Goal: Task Accomplishment & Management: Complete application form

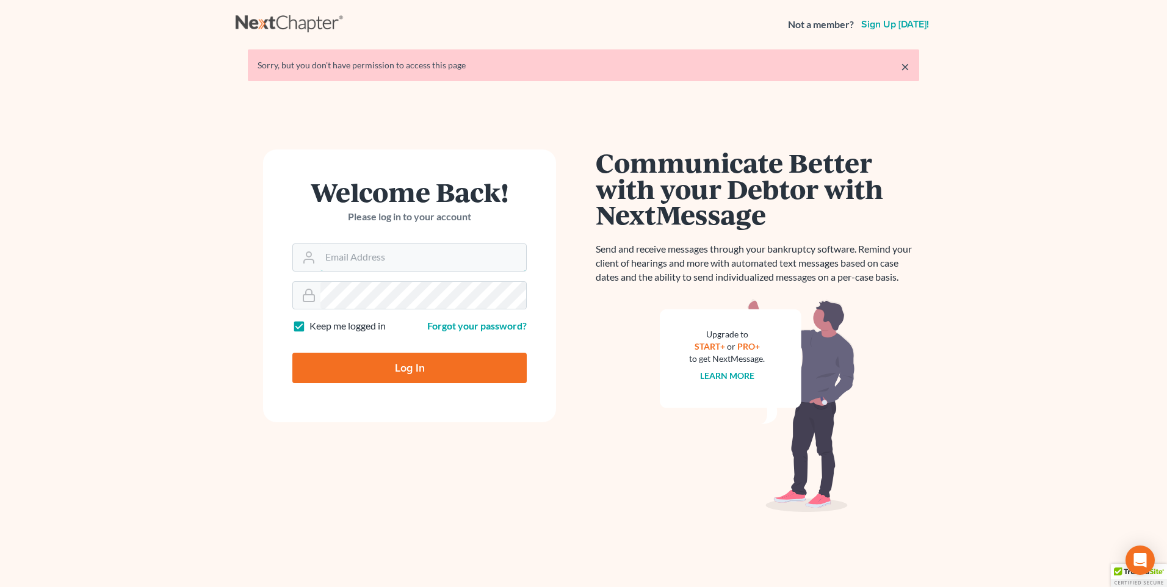
type input "[PERSON_NAME][EMAIL_ADDRESS][DOMAIN_NAME]"
click at [443, 362] on input "Log In" at bounding box center [409, 368] width 234 height 31
type input "Thinking..."
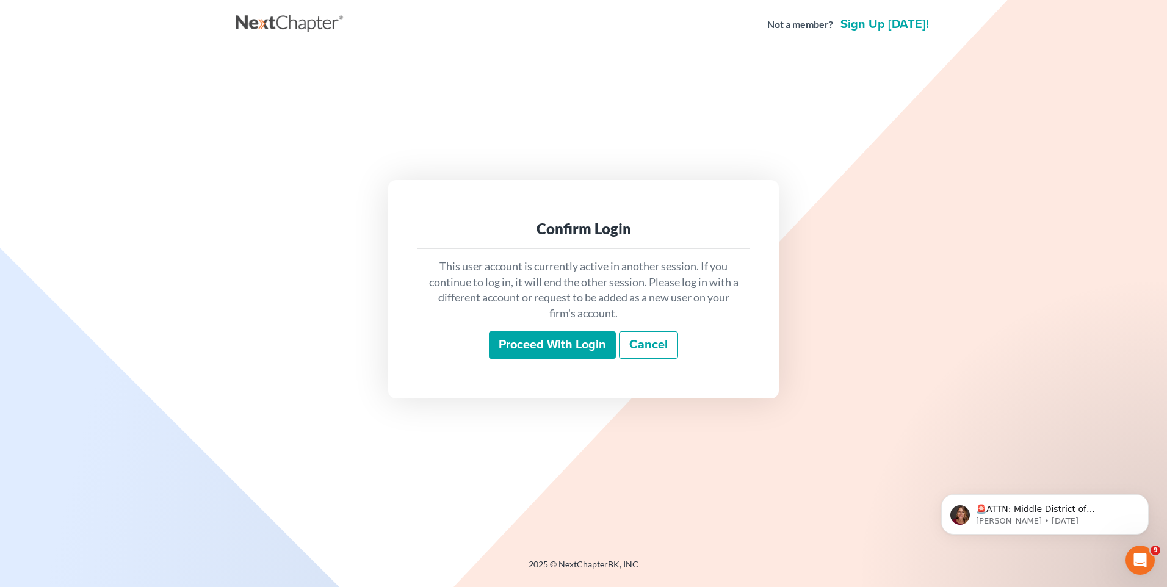
click at [569, 344] on input "Proceed with login" at bounding box center [552, 345] width 127 height 28
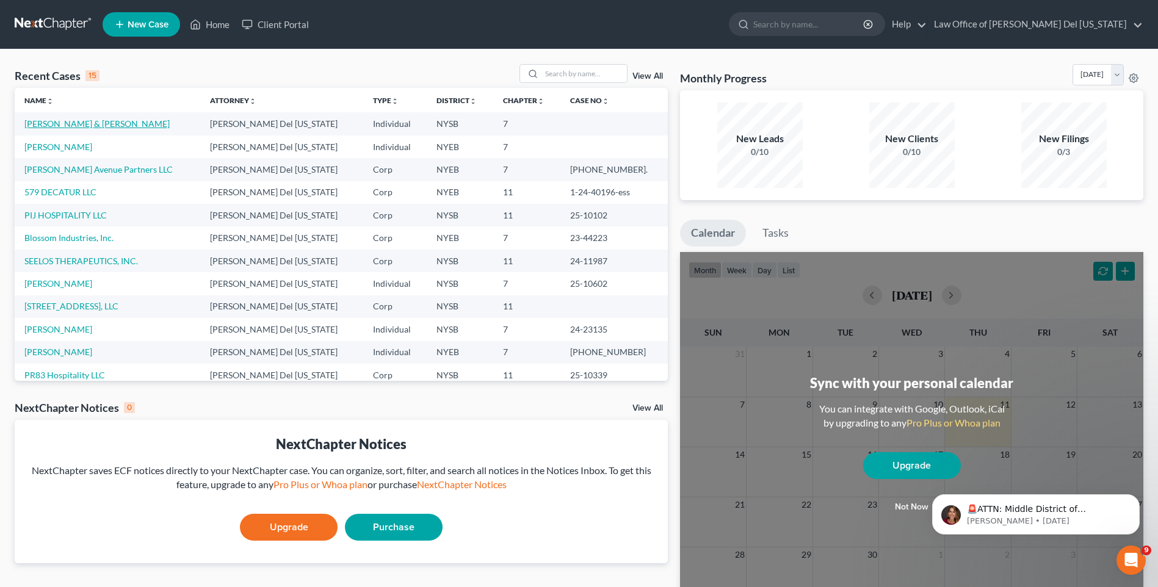
click at [64, 128] on link "[PERSON_NAME] & [PERSON_NAME]" at bounding box center [96, 123] width 145 height 10
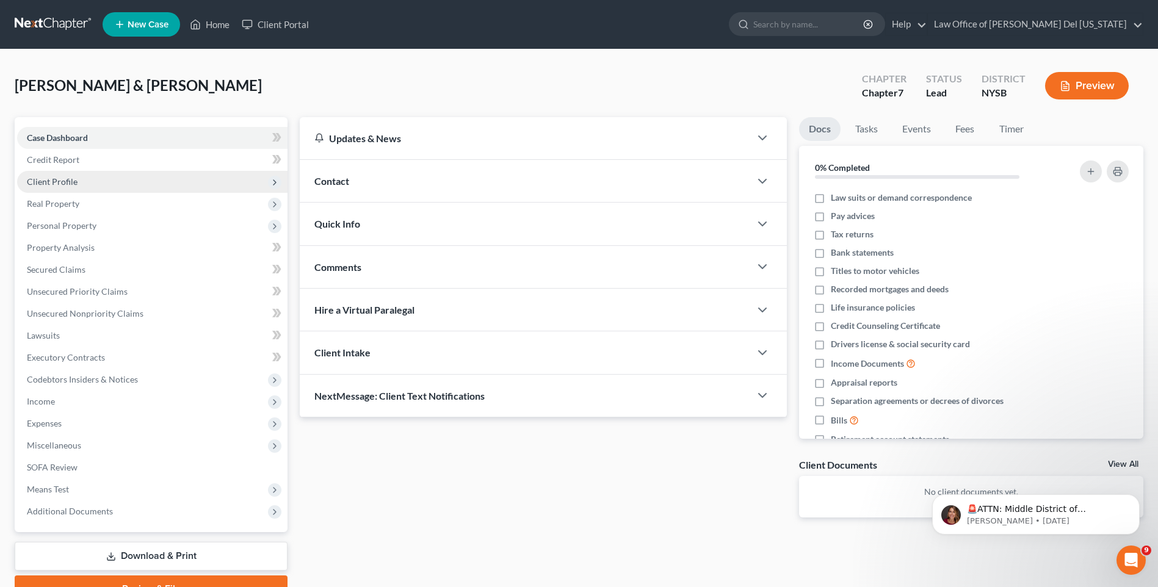
click at [59, 185] on span "Client Profile" at bounding box center [52, 181] width 51 height 10
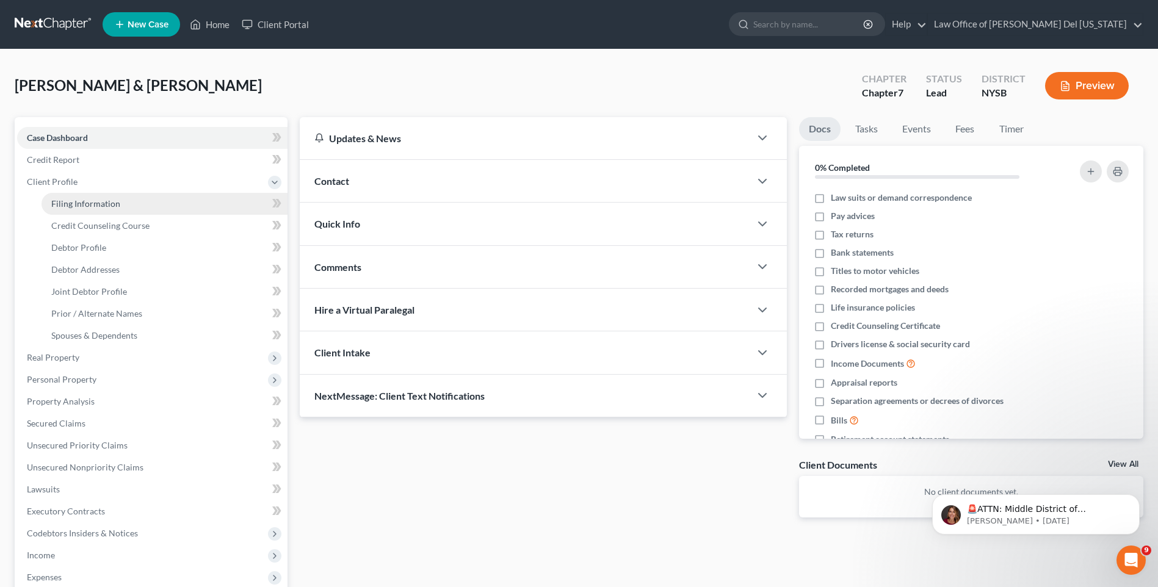
click at [99, 202] on span "Filing Information" at bounding box center [85, 203] width 69 height 10
select select "1"
select select "0"
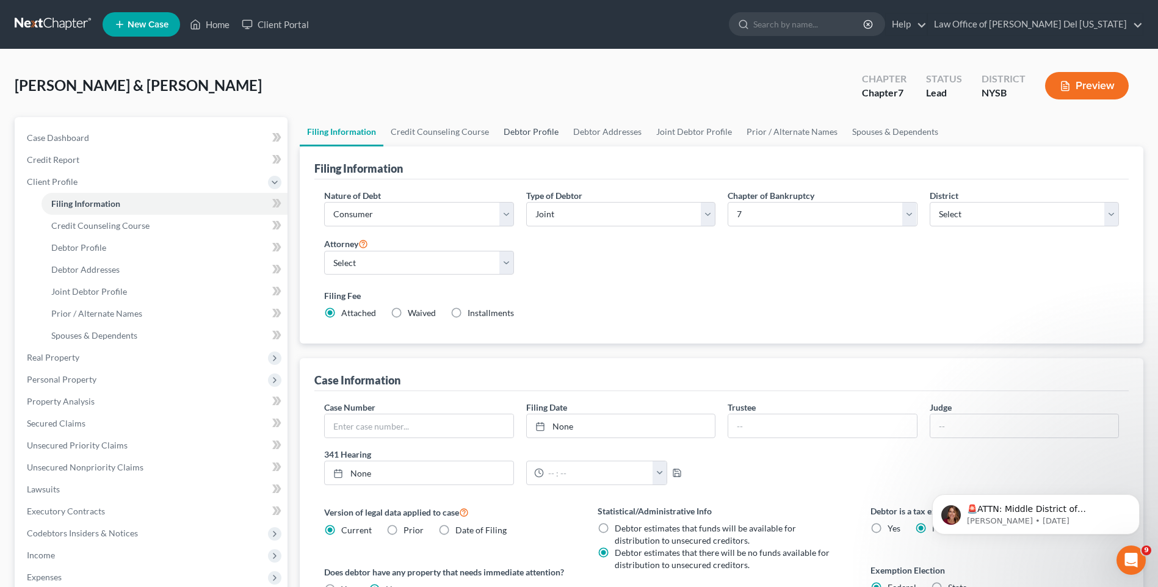
click at [549, 132] on link "Debtor Profile" at bounding box center [531, 131] width 70 height 29
select select "1"
select select "0"
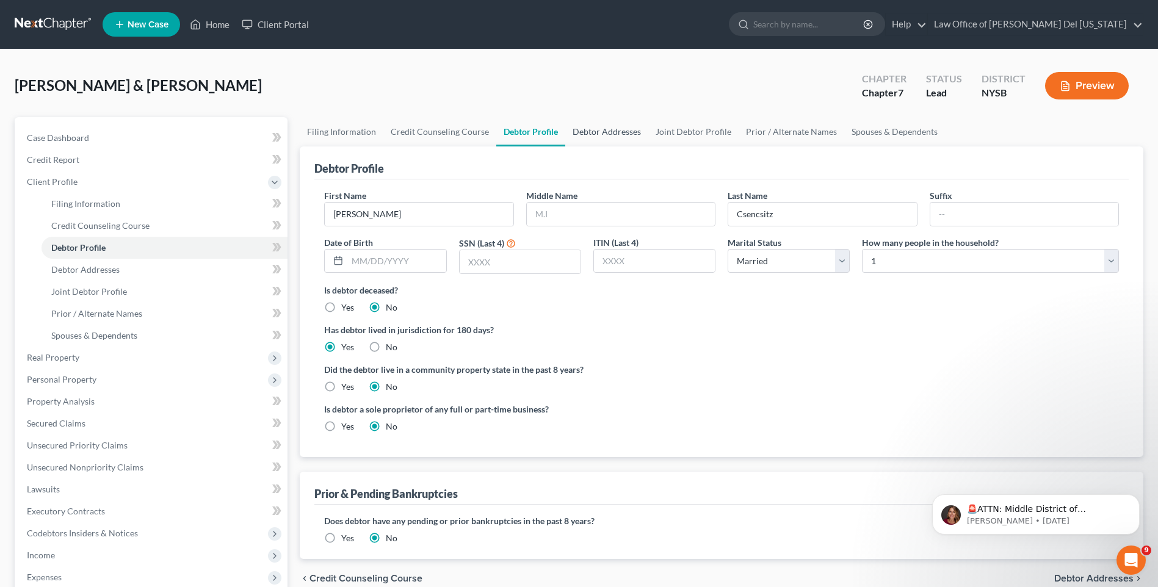
click at [606, 136] on link "Debtor Addresses" at bounding box center [606, 131] width 83 height 29
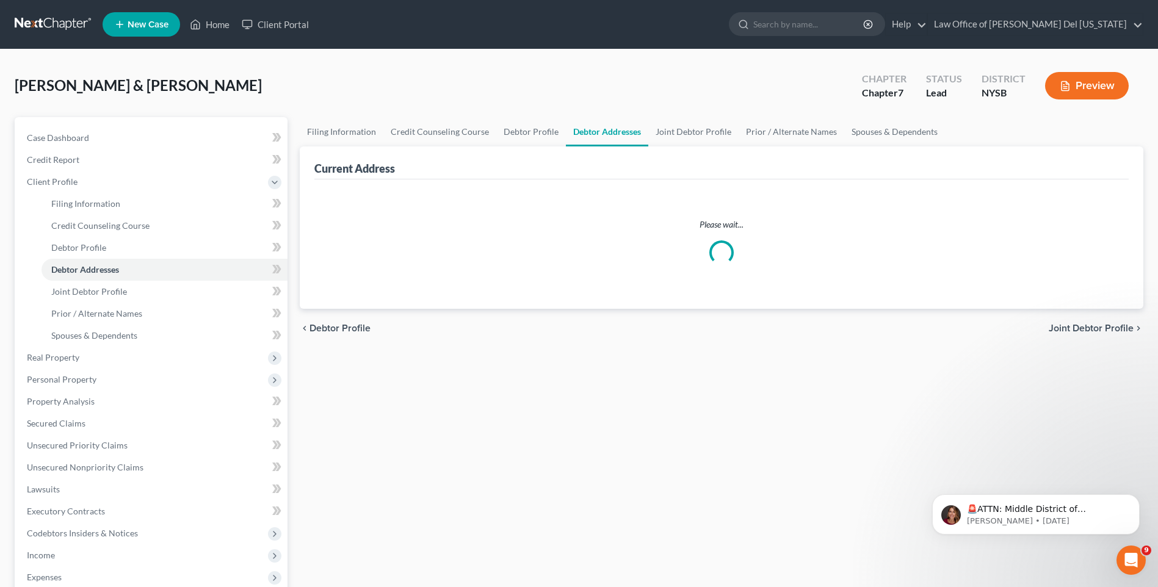
select select "0"
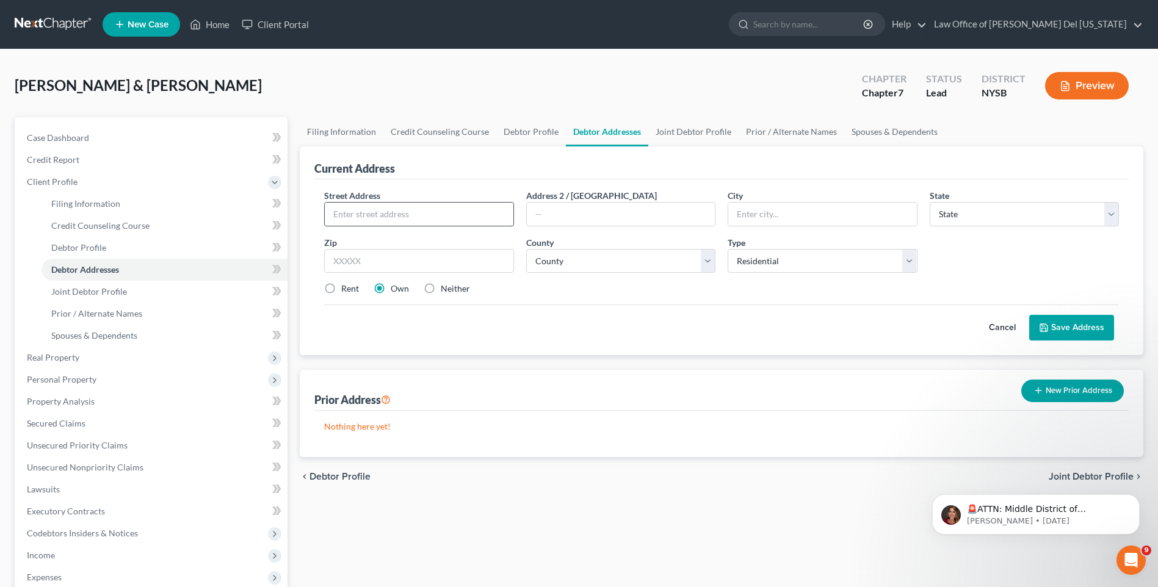
click at [385, 220] on input "text" at bounding box center [419, 214] width 188 height 23
type input "224 West 124 Street"
type input "10027"
type input "New York"
select select "35"
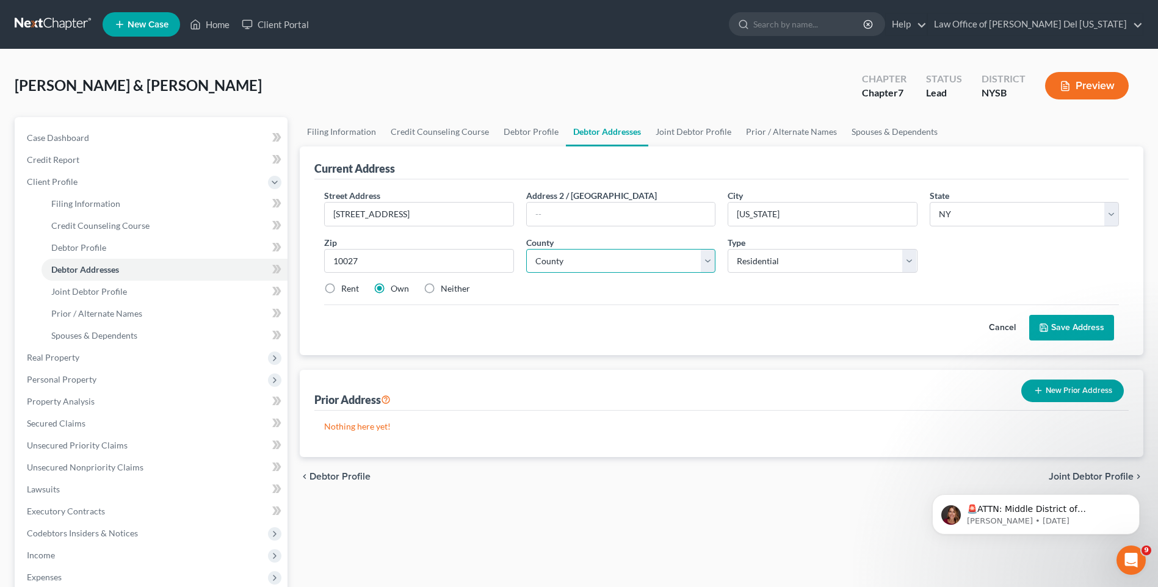
click at [599, 272] on select "County Albany County Allegany County Bronx County Broome County Cattaraugus Cou…" at bounding box center [620, 261] width 189 height 24
select select "30"
click at [526, 249] on select "County Albany County Allegany County Bronx County Broome County Cattaraugus Cou…" at bounding box center [620, 261] width 189 height 24
click at [1079, 329] on button "Save Address" at bounding box center [1071, 328] width 85 height 26
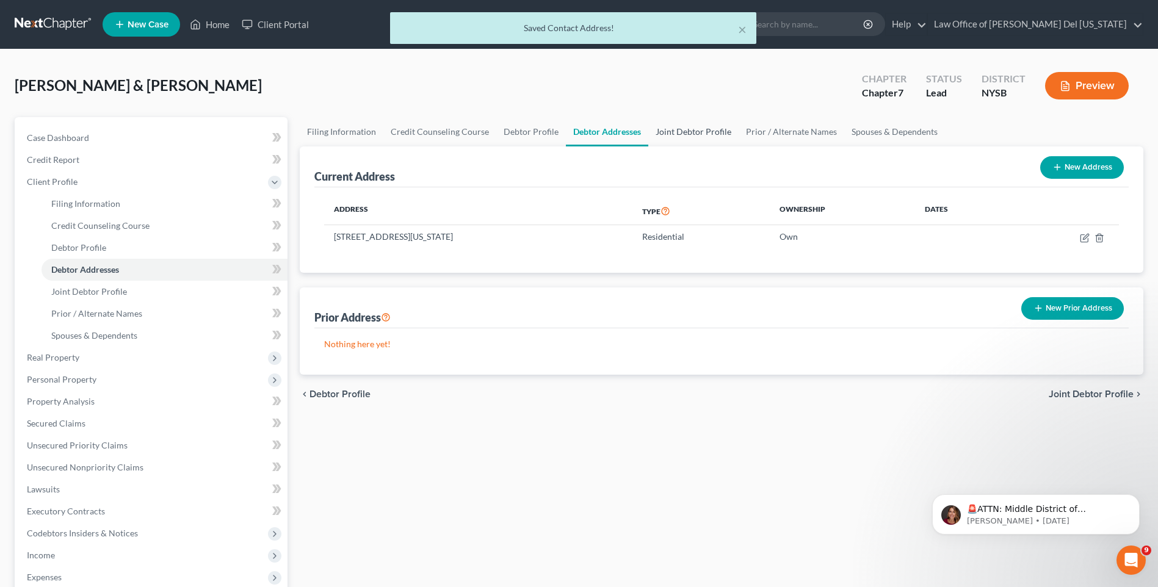
click at [692, 131] on link "Joint Debtor Profile" at bounding box center [693, 131] width 90 height 29
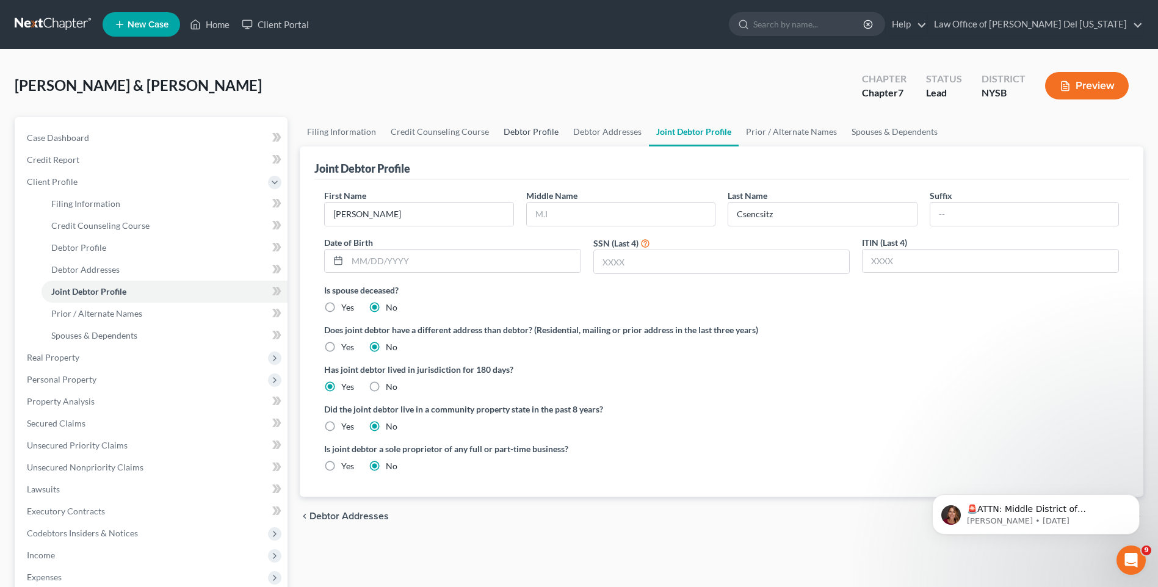
click at [530, 128] on link "Debtor Profile" at bounding box center [531, 131] width 70 height 29
select select "1"
select select "0"
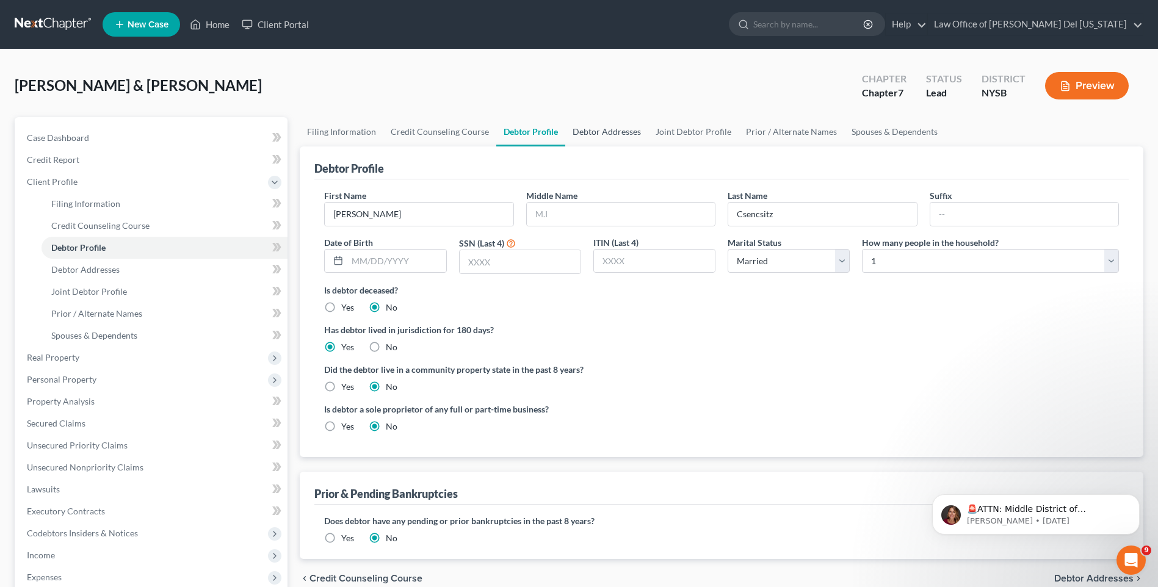
click at [592, 120] on link "Debtor Addresses" at bounding box center [606, 131] width 83 height 29
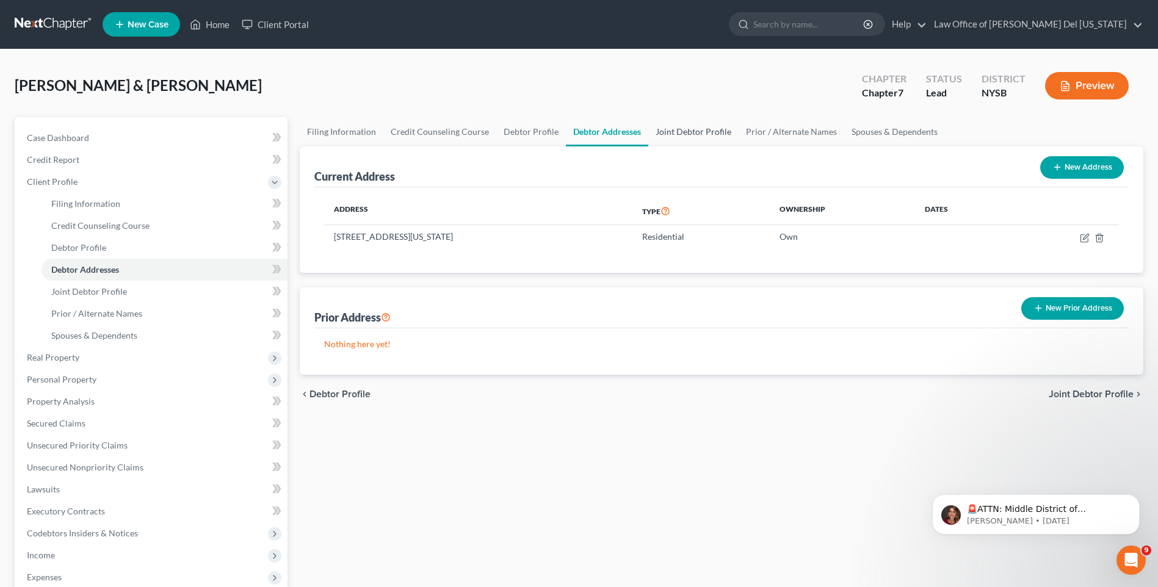
click at [673, 129] on link "Joint Debtor Profile" at bounding box center [693, 131] width 90 height 29
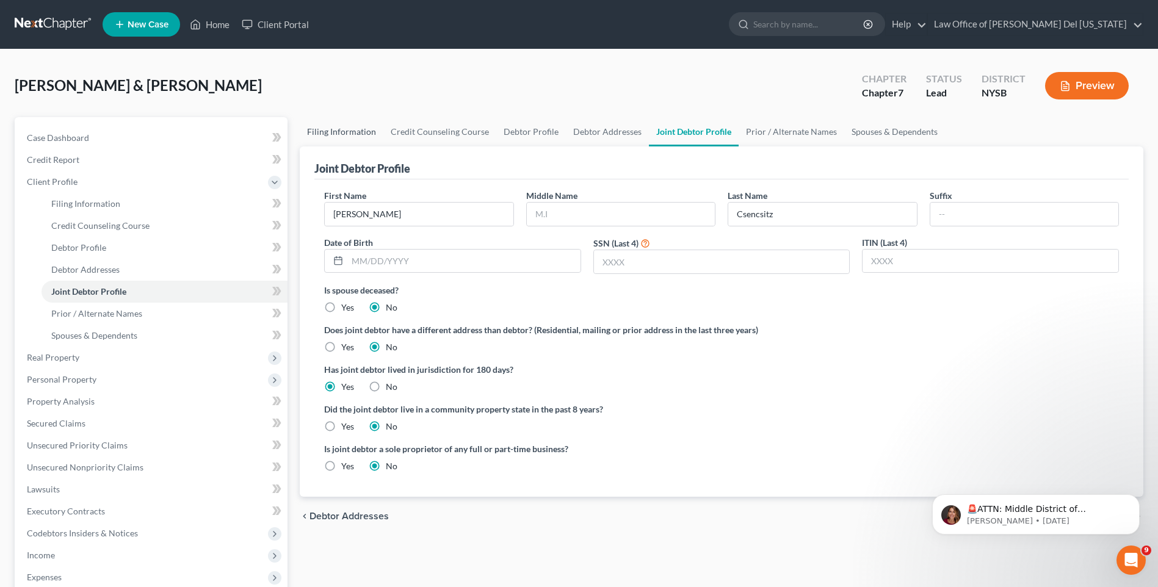
click at [344, 129] on link "Filing Information" at bounding box center [342, 131] width 84 height 29
select select "1"
select select "0"
select select "55"
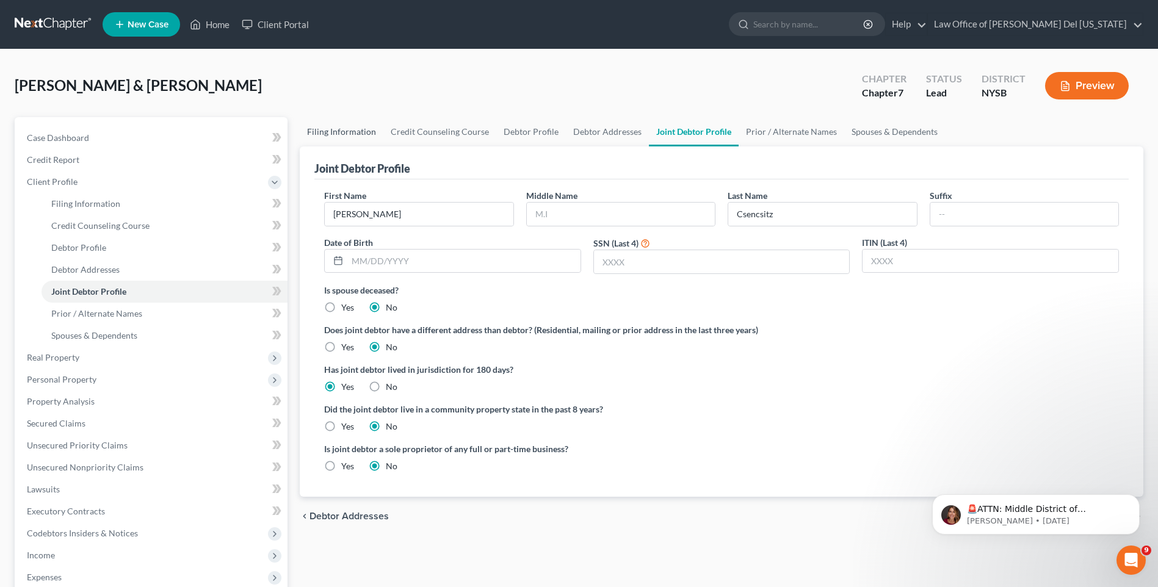
select select "0"
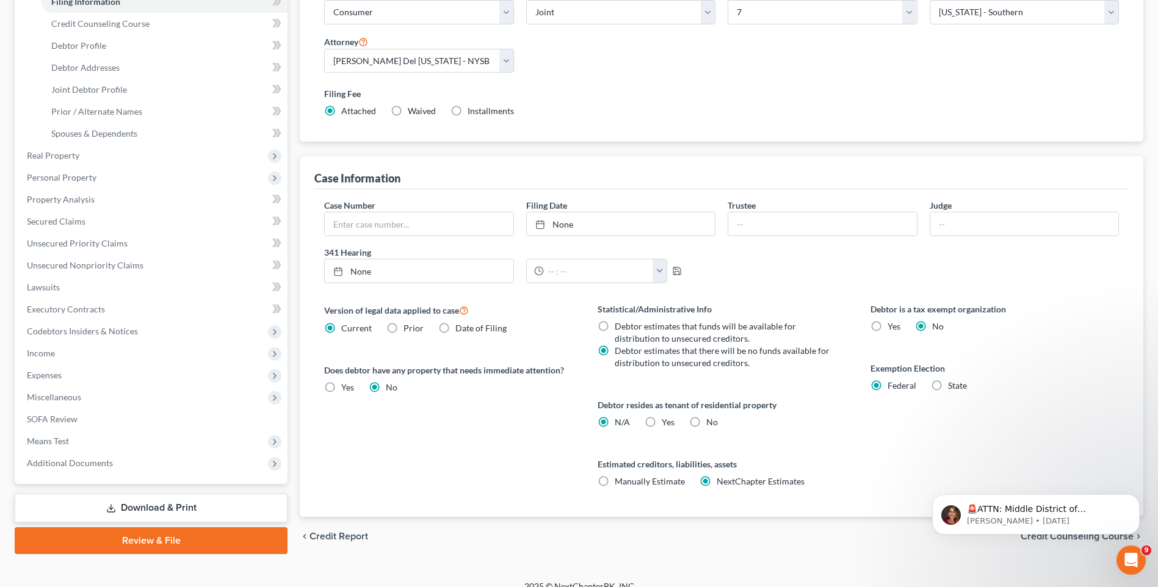
scroll to position [217, 0]
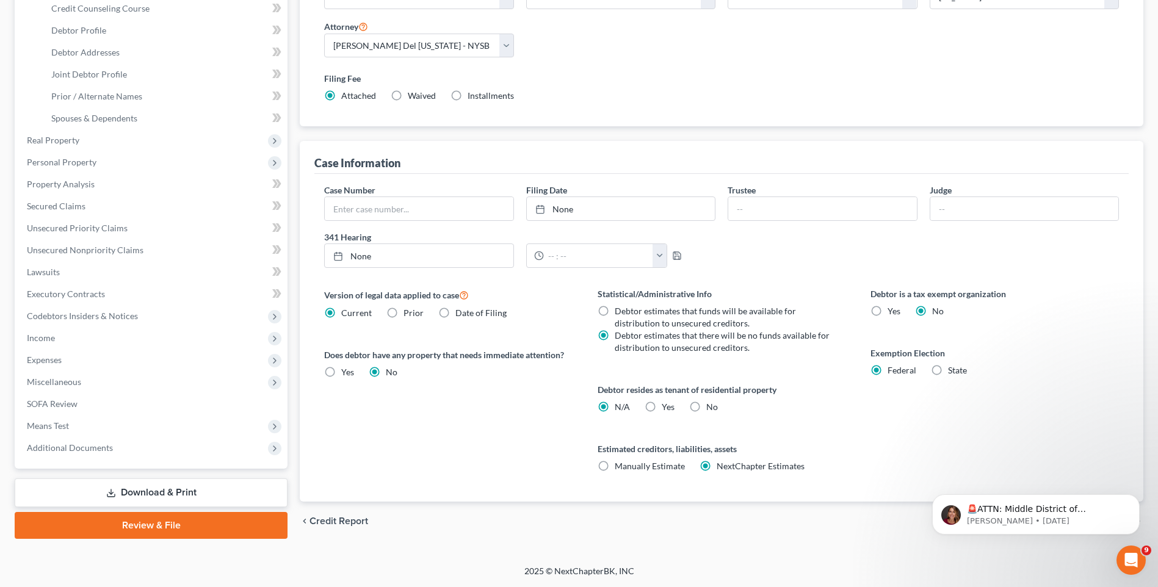
click at [662, 409] on label "Yes Yes" at bounding box center [668, 407] width 13 height 12
click at [667, 409] on input "Yes Yes" at bounding box center [671, 405] width 8 height 8
radio input "true"
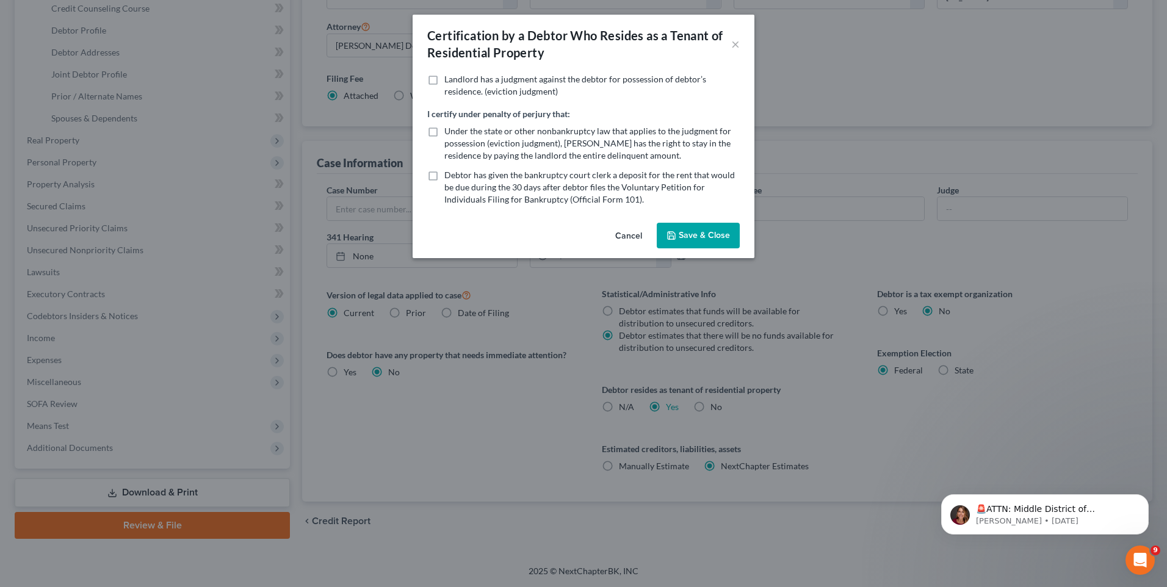
click at [686, 244] on button "Save & Close" at bounding box center [698, 236] width 83 height 26
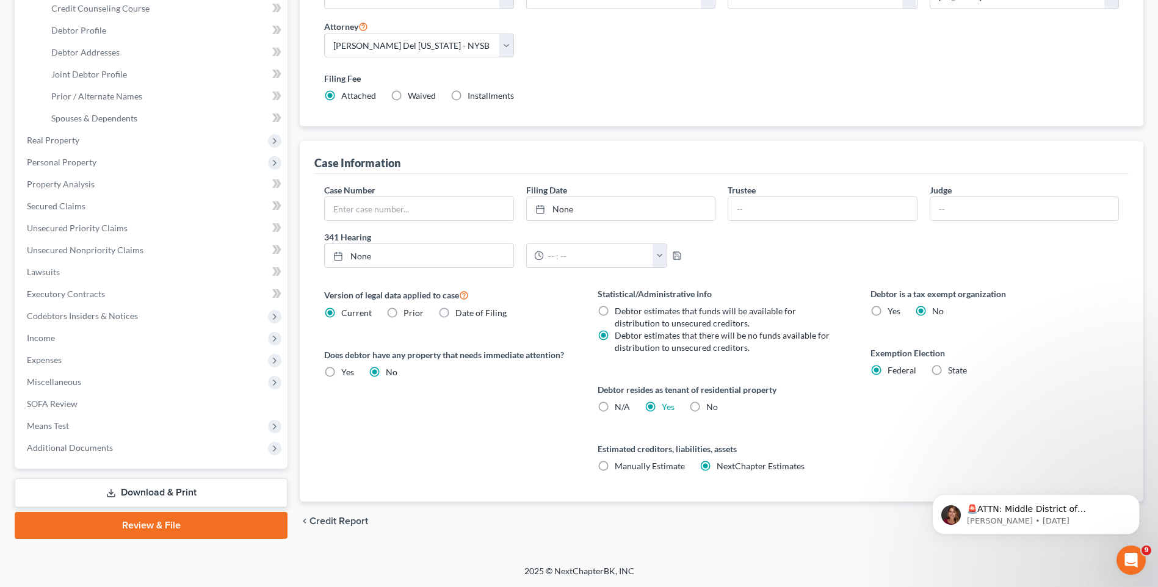
click at [615, 406] on label "N/A" at bounding box center [622, 407] width 15 height 12
click at [620, 406] on input "N/A" at bounding box center [624, 405] width 8 height 8
radio input "true"
click at [662, 405] on label "Yes Yes" at bounding box center [668, 407] width 13 height 12
click at [667, 405] on input "Yes Yes" at bounding box center [671, 405] width 8 height 8
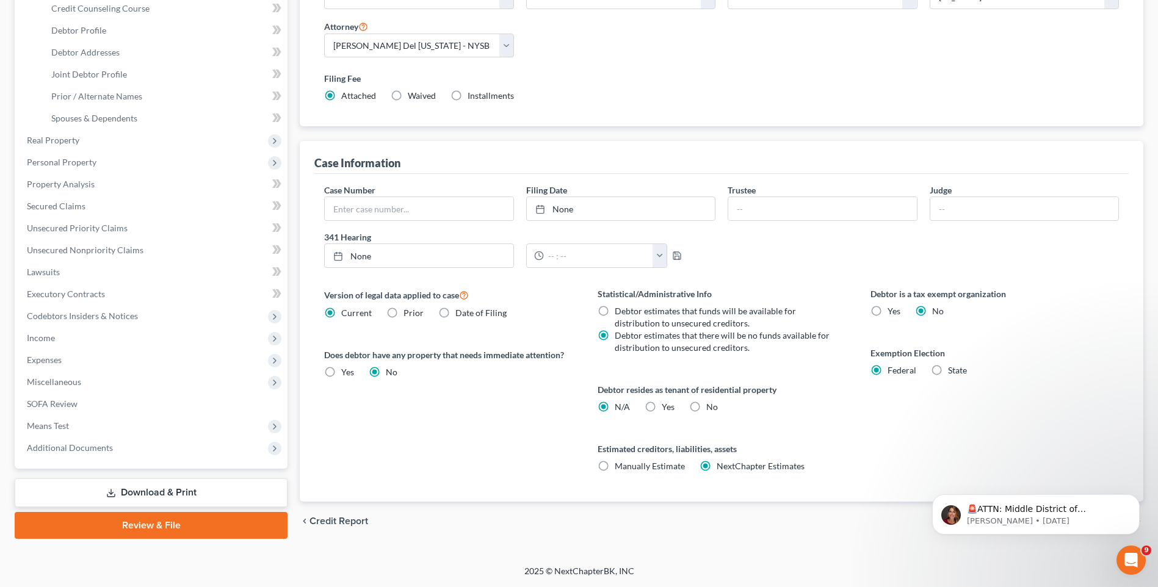
radio input "true"
radio input "false"
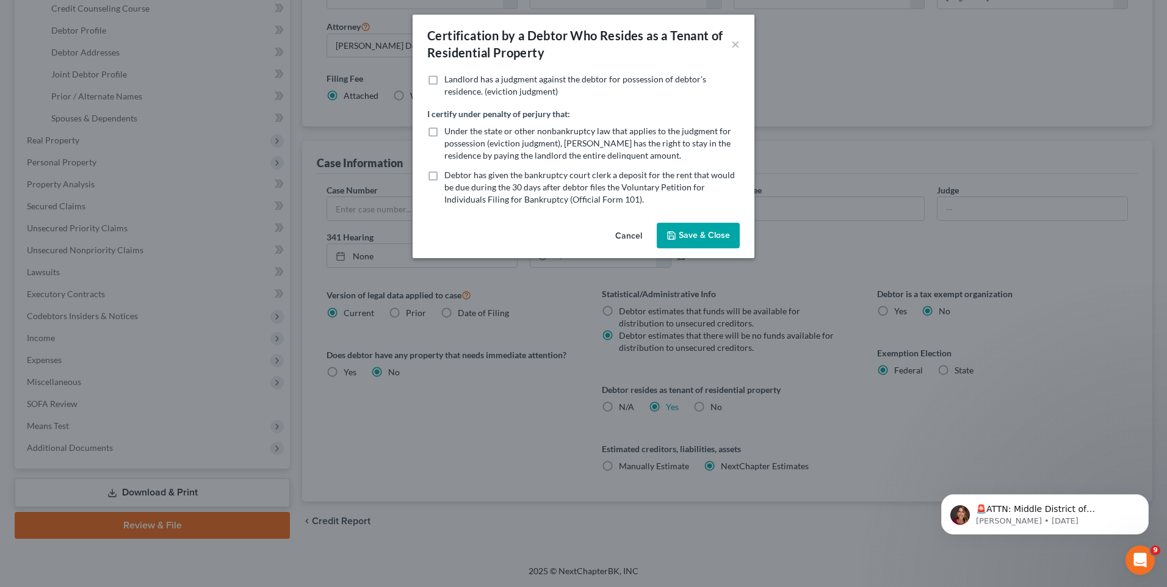
click at [689, 234] on button "Save & Close" at bounding box center [698, 236] width 83 height 26
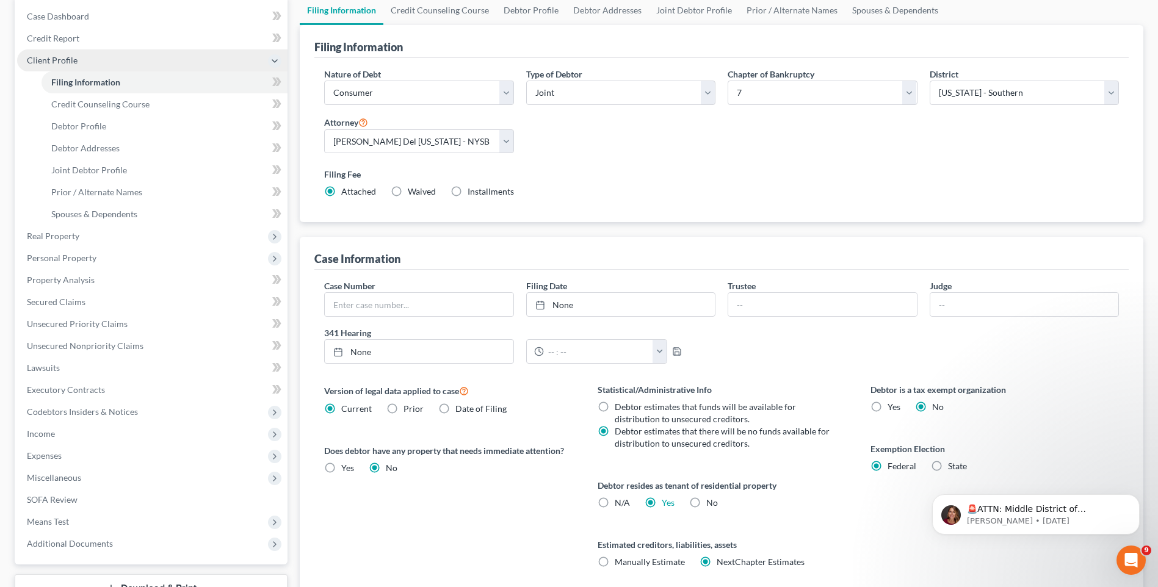
scroll to position [34, 0]
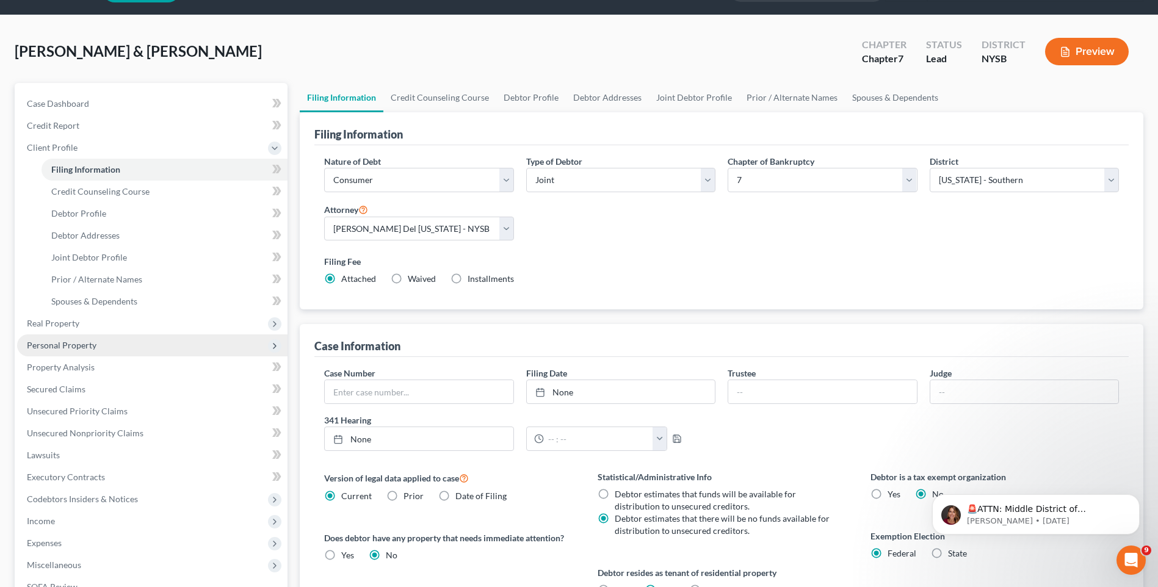
click at [68, 339] on span "Personal Property" at bounding box center [152, 346] width 270 height 22
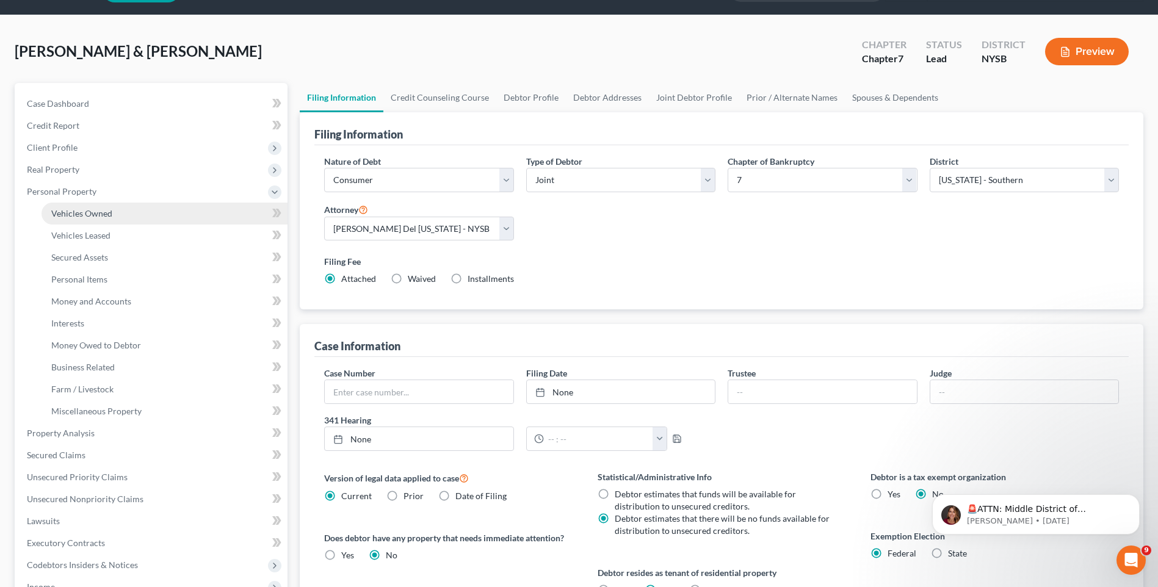
click at [75, 216] on span "Vehicles Owned" at bounding box center [81, 213] width 61 height 10
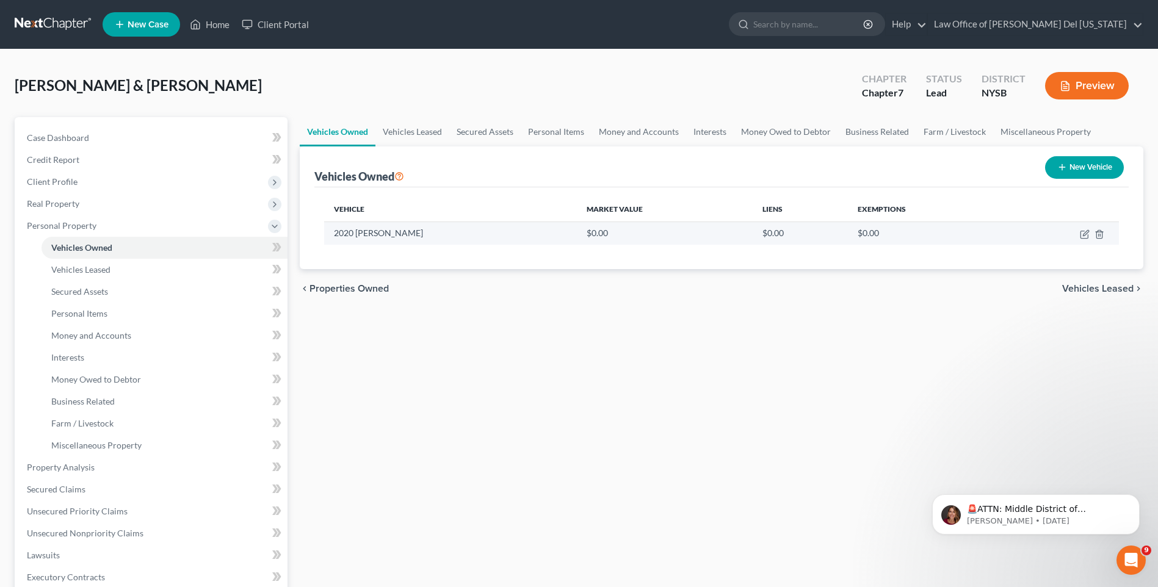
click at [402, 237] on td "2020 Subaru Forrester" at bounding box center [450, 233] width 253 height 23
click at [1082, 237] on icon "button" at bounding box center [1085, 235] width 10 height 10
select select "0"
select select "6"
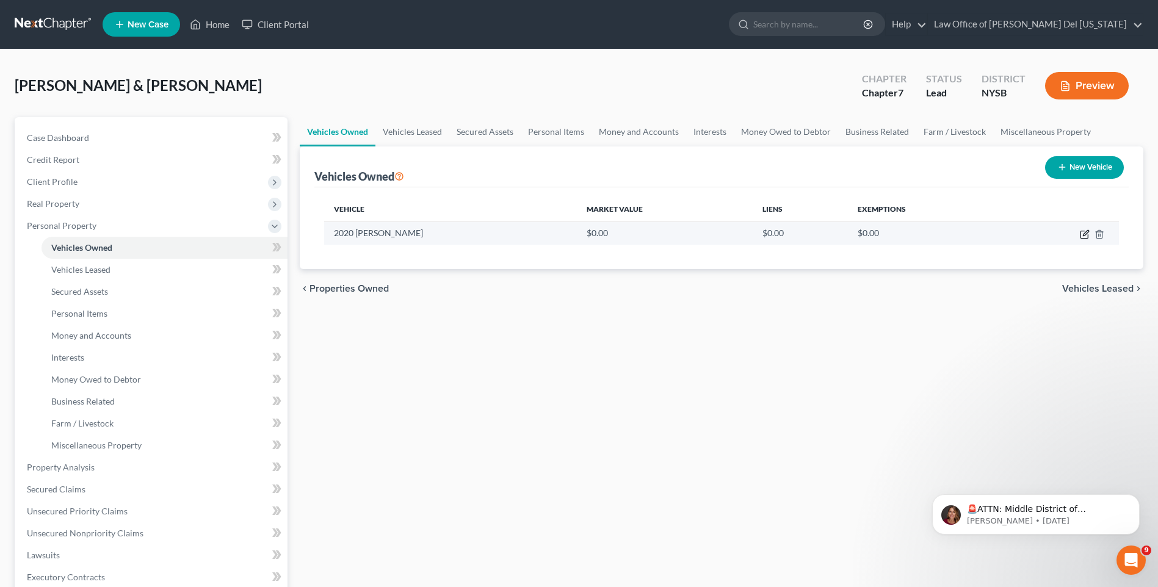
select select "2"
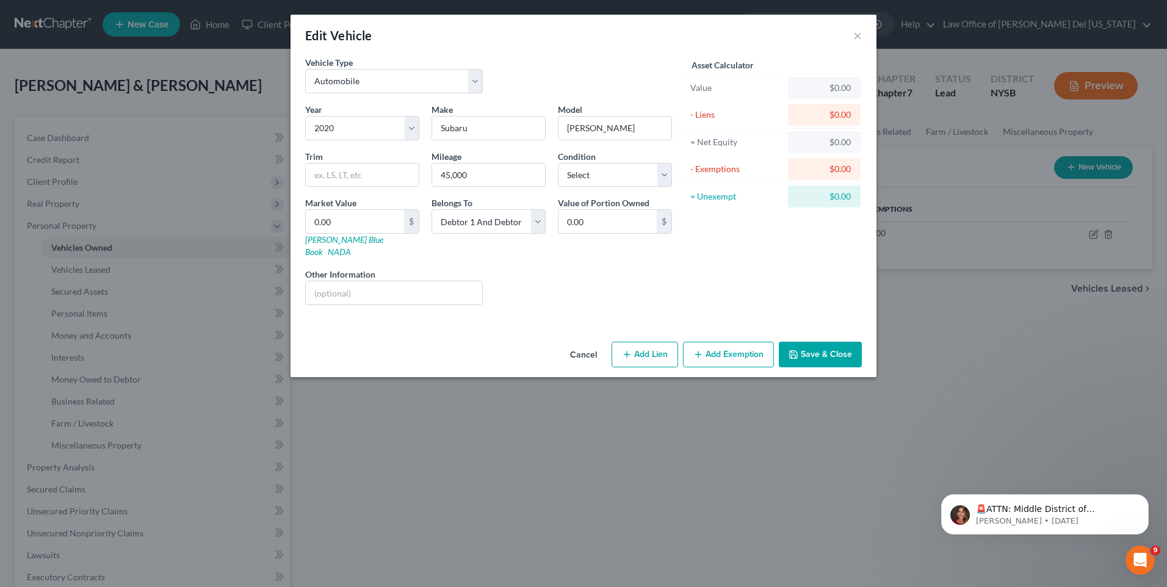
click at [810, 342] on button "Save & Close" at bounding box center [820, 355] width 83 height 26
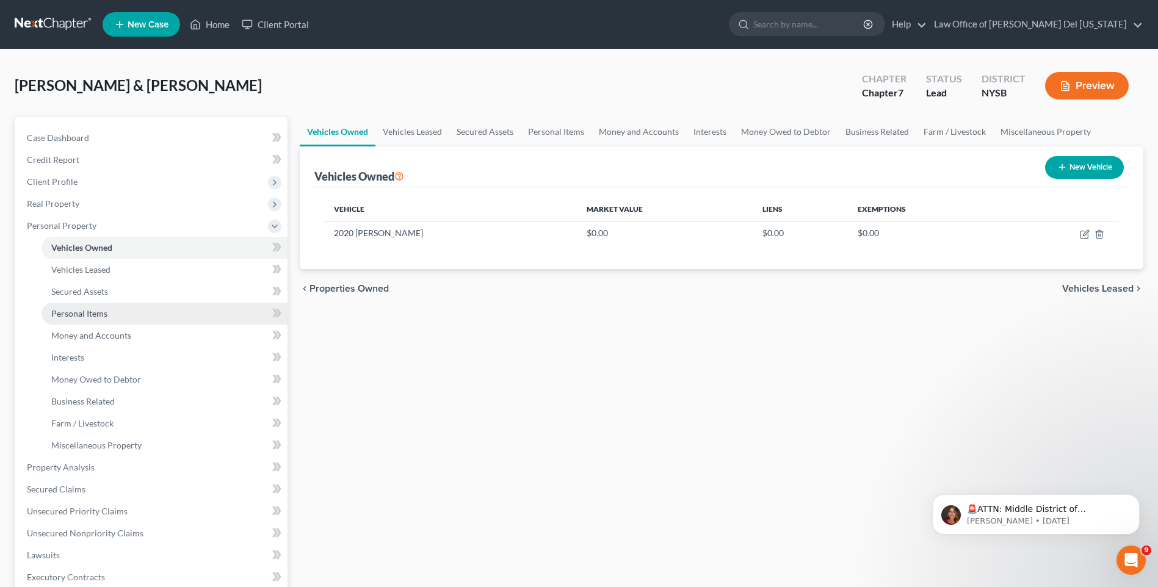
click at [93, 315] on span "Personal Items" at bounding box center [79, 313] width 56 height 10
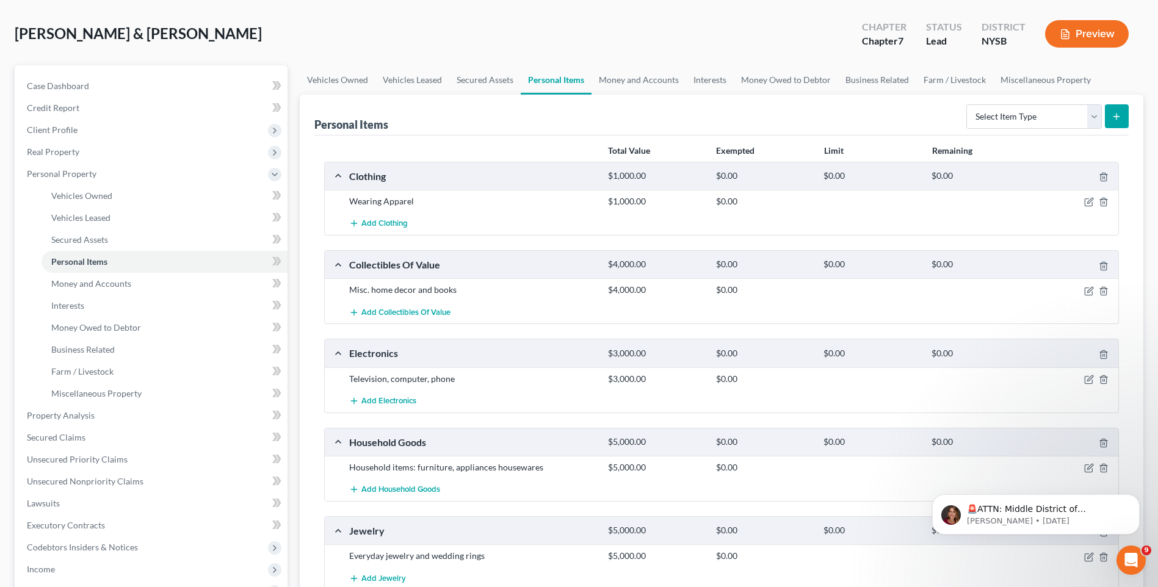
scroll to position [122, 0]
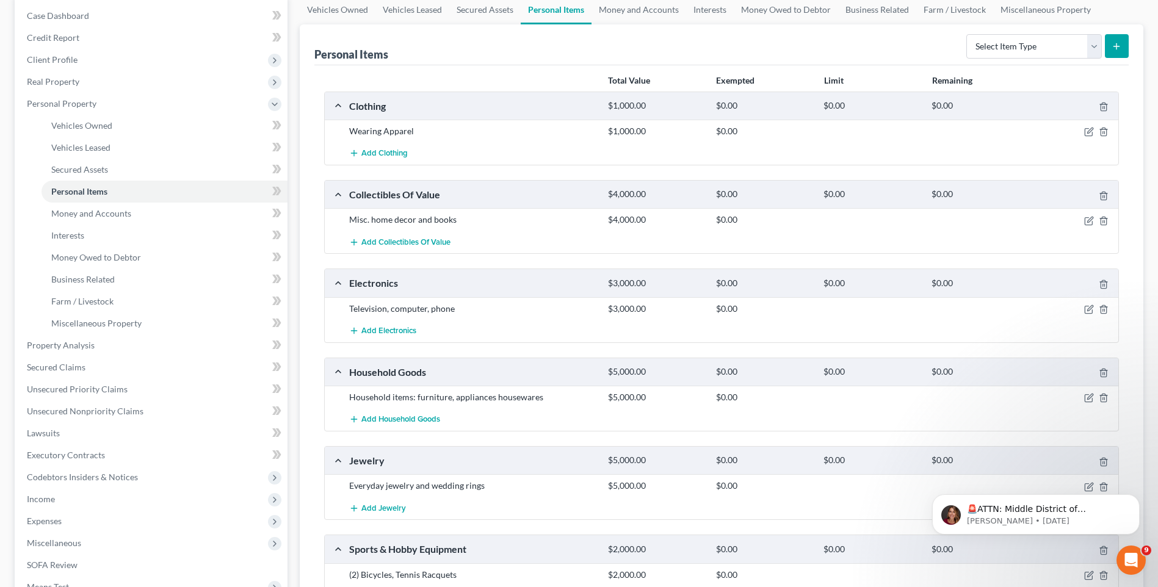
click at [410, 218] on div "Misc. home decor and books" at bounding box center [472, 220] width 259 height 12
click at [1084, 222] on icon "button" at bounding box center [1089, 221] width 10 height 10
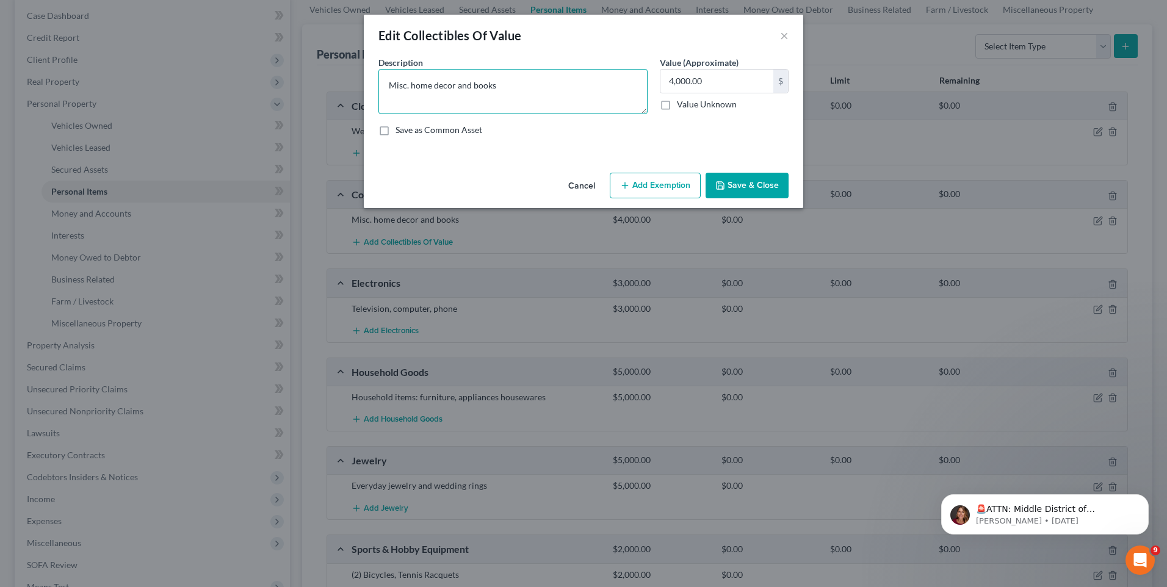
drag, startPoint x: 508, startPoint y: 92, endPoint x: 253, endPoint y: 100, distance: 255.3
click at [253, 100] on div "Edit Collectibles Of Value × An exemption set must first be selected from the F…" at bounding box center [583, 293] width 1167 height 587
type textarea "Framed pieces of artwork and photgraphs"
type input "10,000"
type textarea "Framed pieces of artwork and photographs"
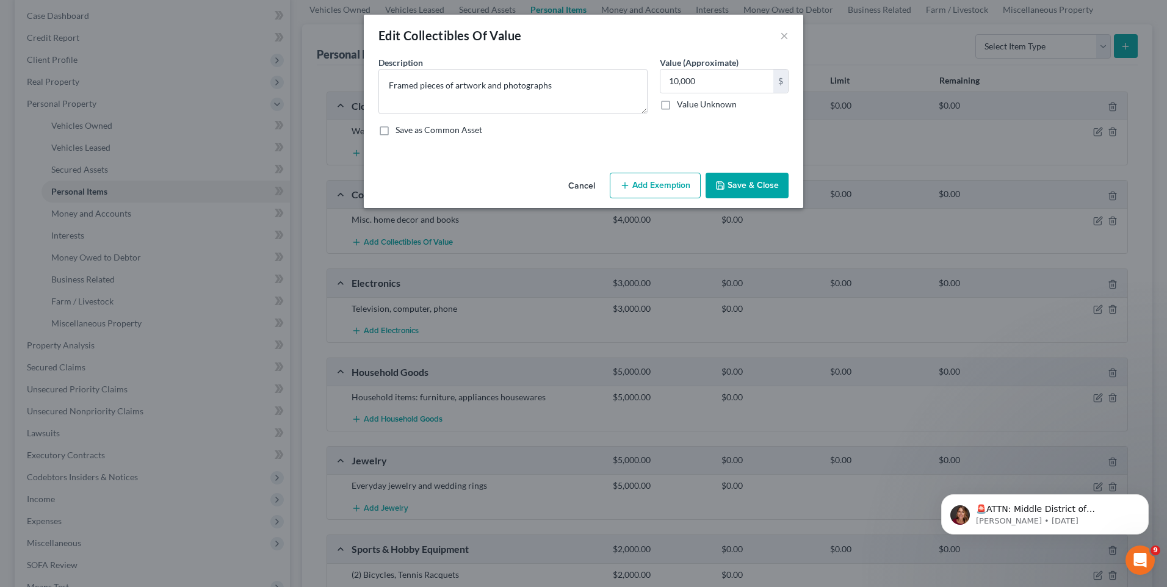
click at [742, 179] on button "Save & Close" at bounding box center [747, 186] width 83 height 26
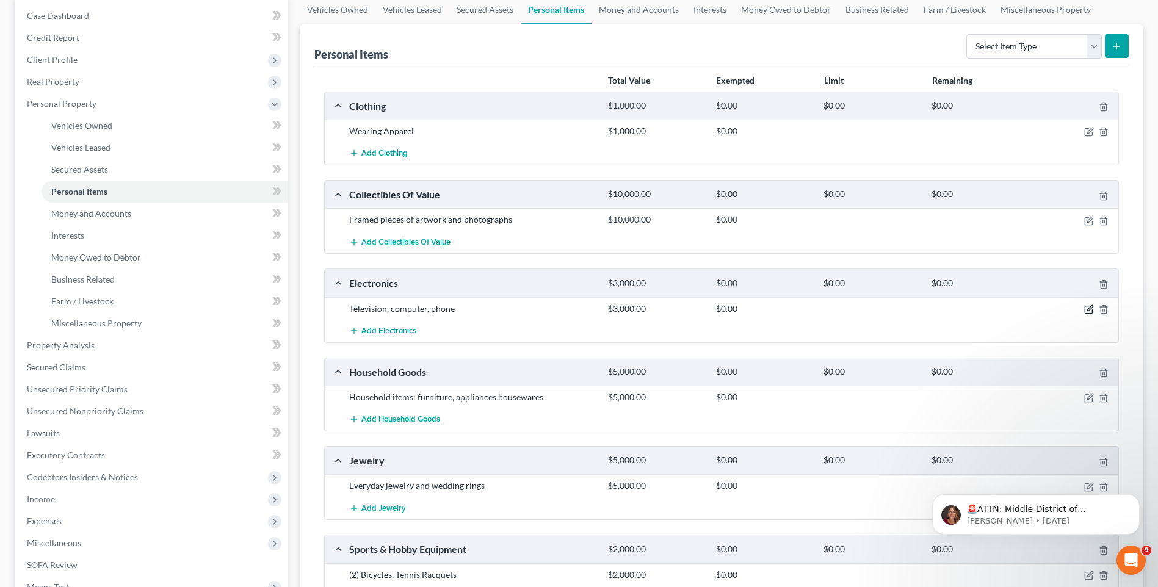
click at [1090, 311] on icon "button" at bounding box center [1089, 310] width 10 height 10
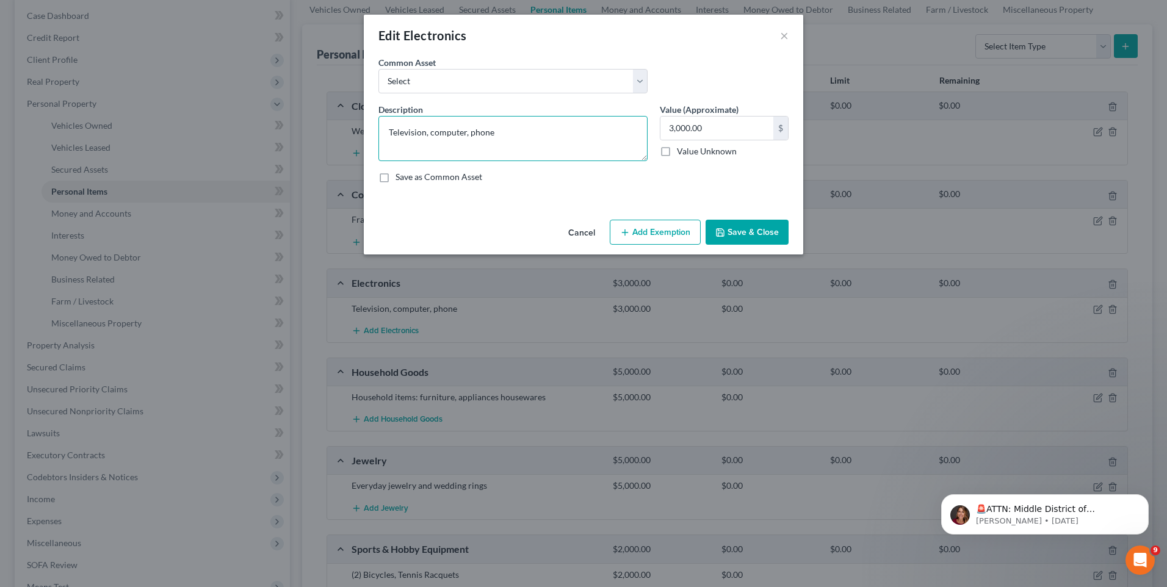
drag, startPoint x: 505, startPoint y: 133, endPoint x: 372, endPoint y: 143, distance: 133.4
click at [372, 143] on div "Description * Television, computer, phone" at bounding box center [512, 132] width 281 height 58
type textarea "(4) Cell Phones, (2) Computers, Stereo, Television, Printer w/scanner"
type input "4,000"
click at [745, 238] on button "Save & Close" at bounding box center [747, 233] width 83 height 26
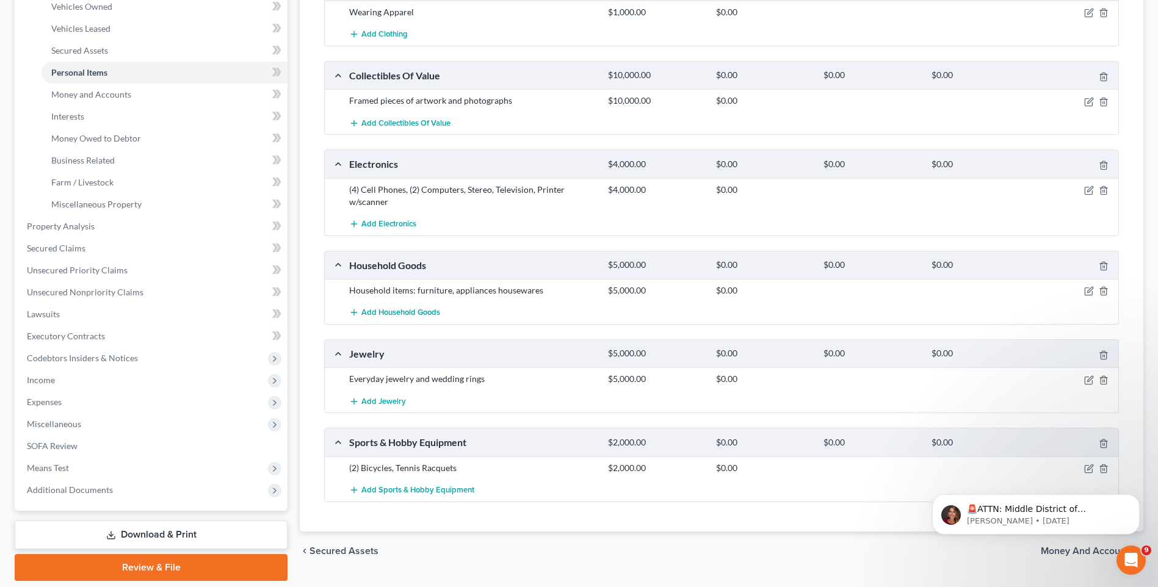
scroll to position [244, 0]
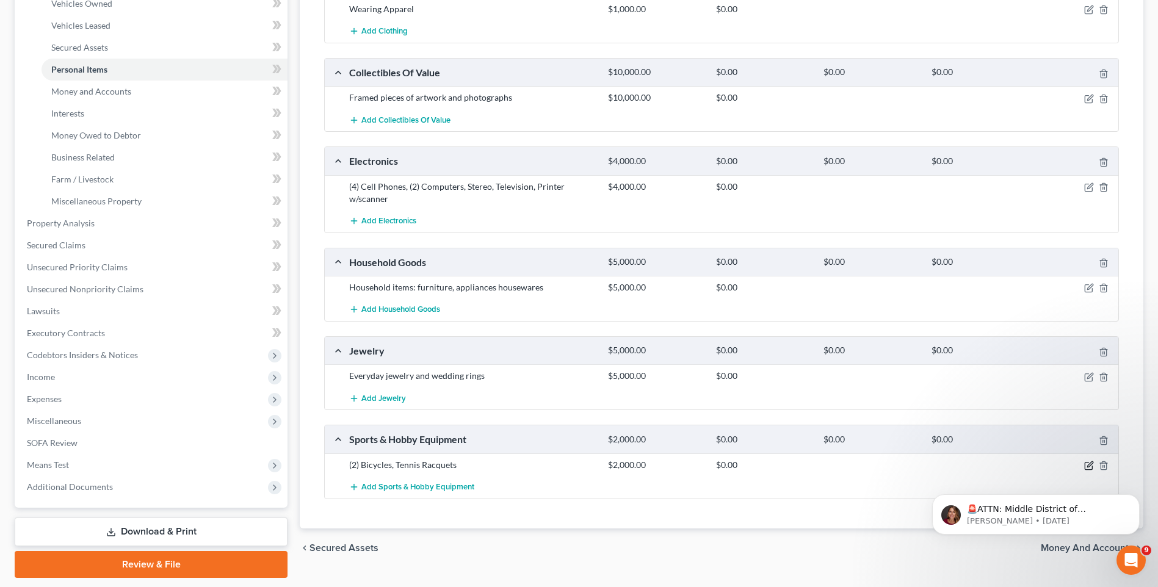
click at [1085, 464] on icon "button" at bounding box center [1088, 466] width 7 height 7
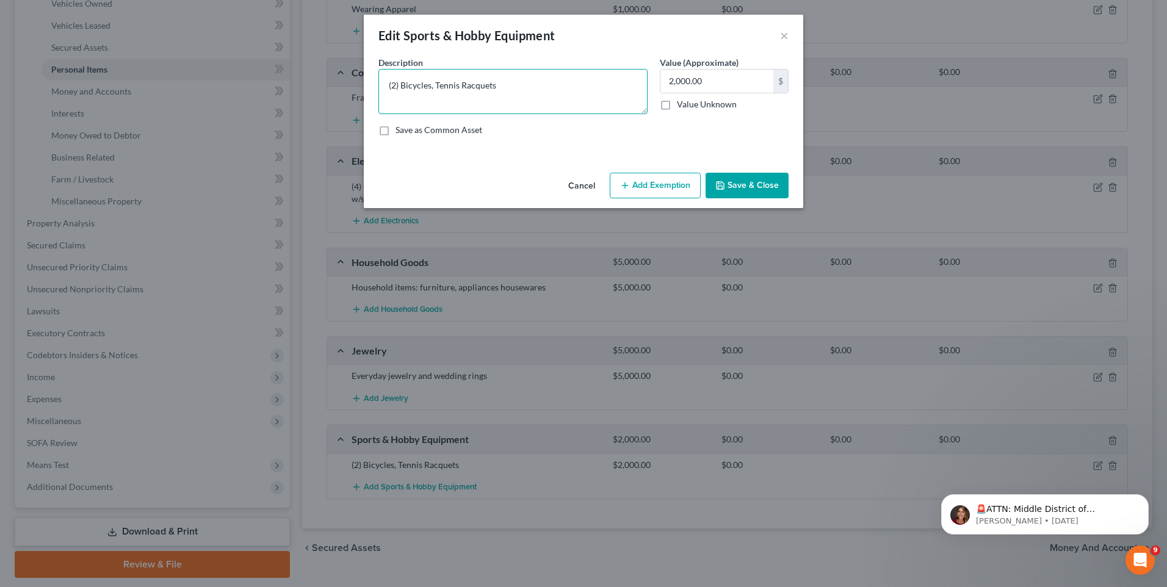
click at [397, 87] on textarea "(2) Bicycles, Tennis Racquets" at bounding box center [512, 91] width 269 height 45
click at [523, 85] on textarea "(3) Bicycles, Tennis Racquets" at bounding box center [512, 91] width 269 height 45
click at [439, 86] on textarea "(3) Bicycles, Tennis Racquets" at bounding box center [512, 91] width 269 height 45
click at [568, 86] on textarea "(3) Bicycles, (6) Tennis Racquets" at bounding box center [512, 91] width 269 height 45
type textarea "(3) Bicycles, (6) Tennis Racquets, (1) Guitar, (1) Electric Piano"
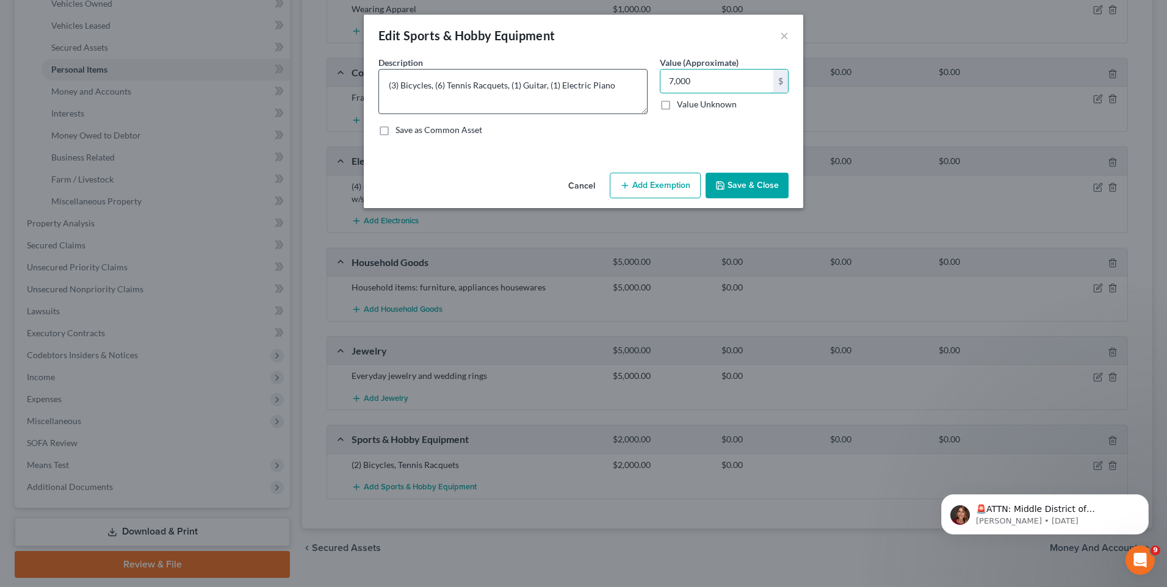
type input "7,000"
click at [719, 83] on input "7,000" at bounding box center [716, 81] width 113 height 23
click at [729, 176] on button "Save & Close" at bounding box center [747, 186] width 83 height 26
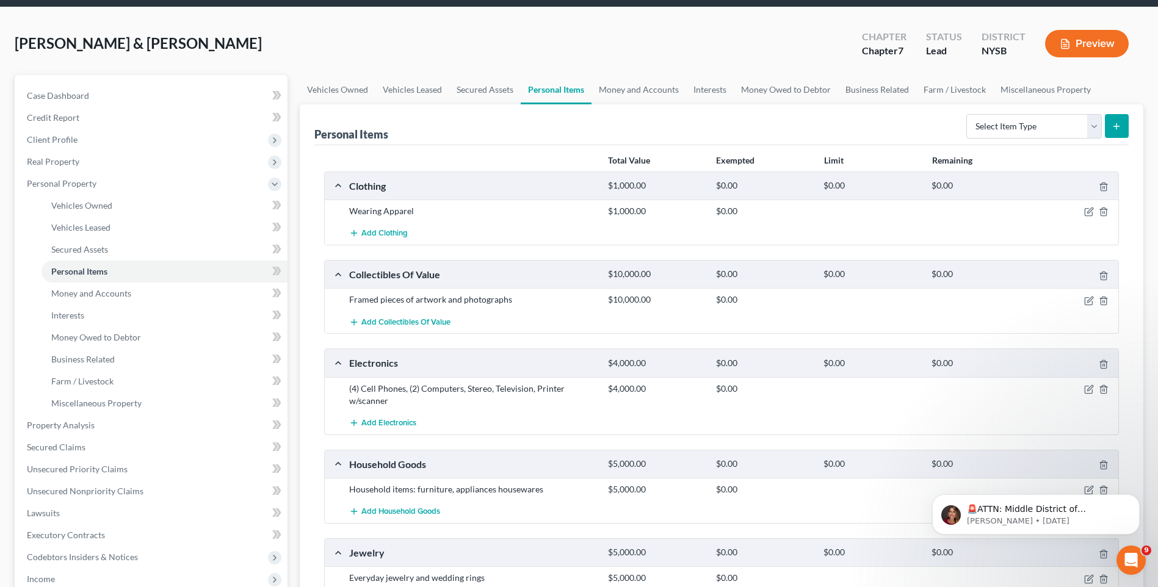
scroll to position [0, 0]
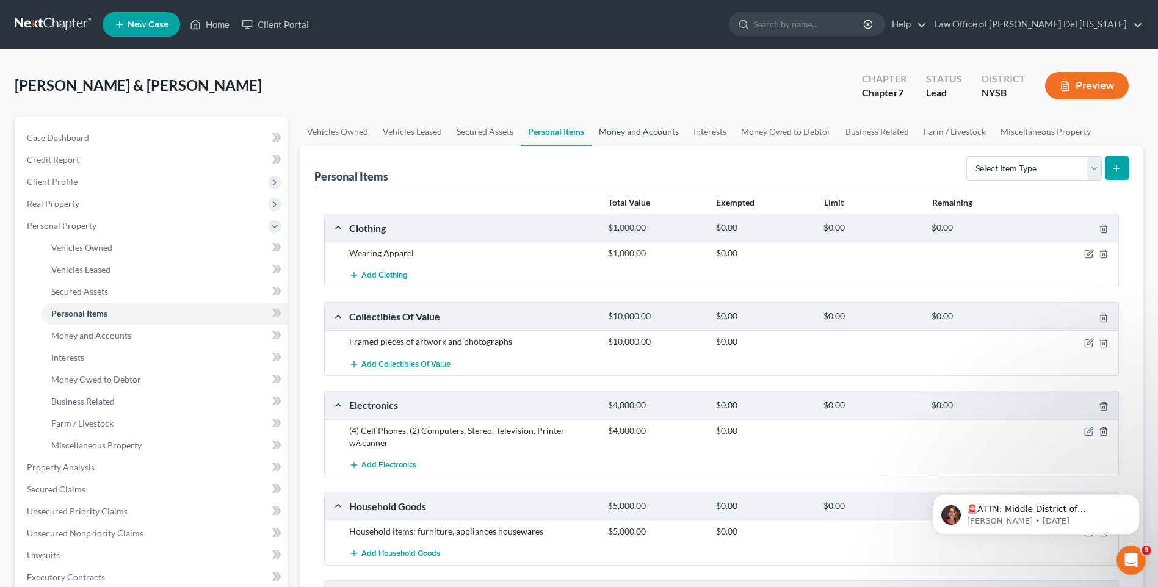
click at [627, 136] on link "Money and Accounts" at bounding box center [639, 131] width 95 height 29
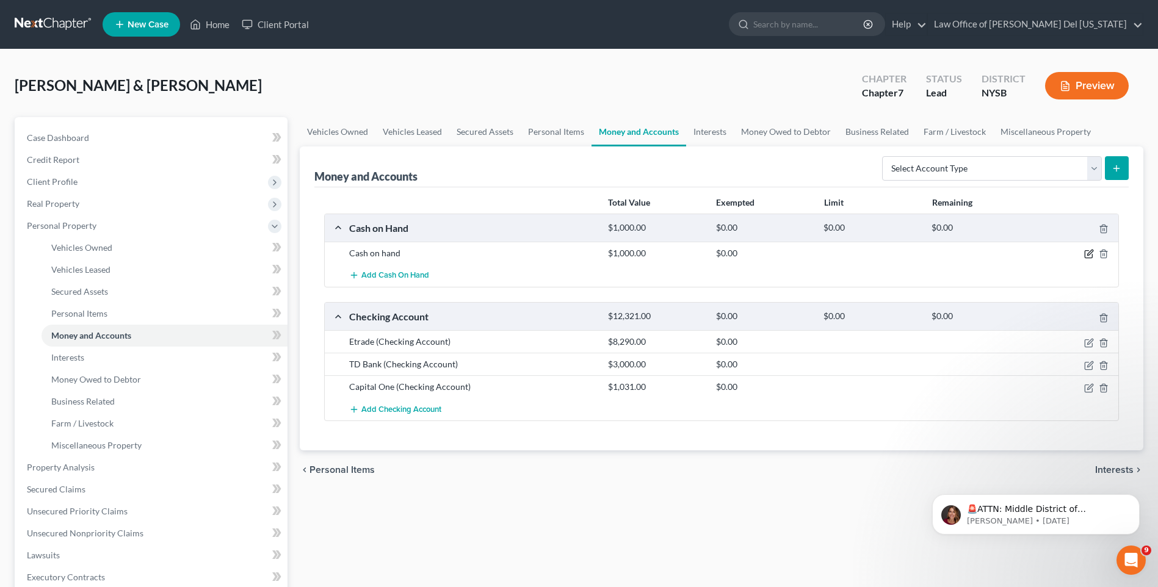
click at [1092, 253] on icon "button" at bounding box center [1089, 252] width 5 height 5
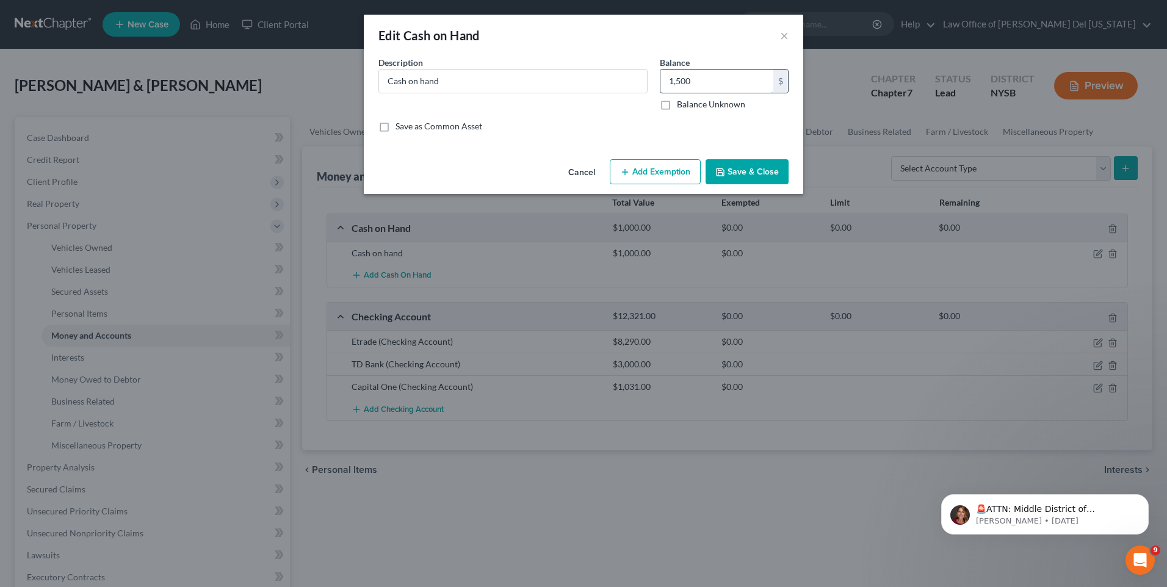
type input "1,500"
click at [745, 178] on button "Save & Close" at bounding box center [747, 172] width 83 height 26
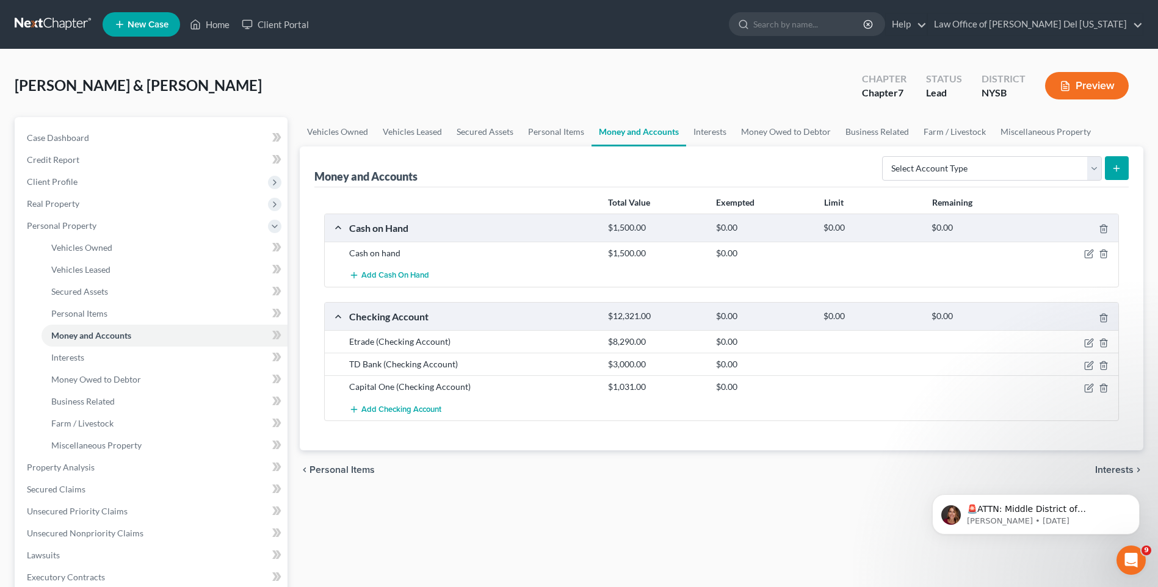
click at [1094, 338] on div at bounding box center [1076, 342] width 86 height 12
click at [1089, 341] on icon "button" at bounding box center [1089, 341] width 5 height 5
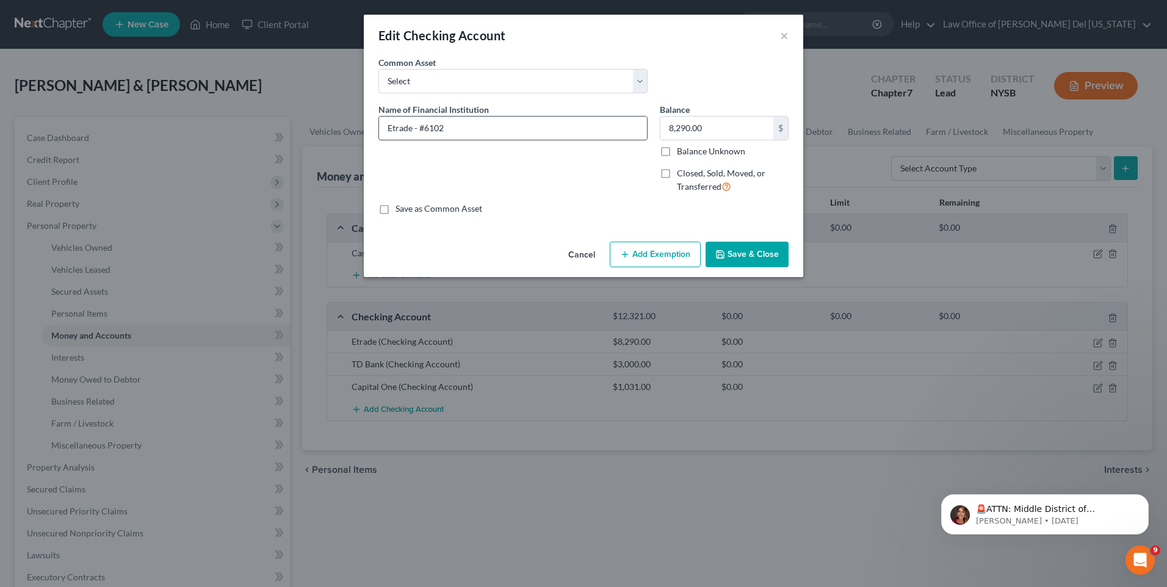
type input "Etrade - #6102"
type input "106.70"
click at [763, 254] on button "Save & Close" at bounding box center [747, 255] width 83 height 26
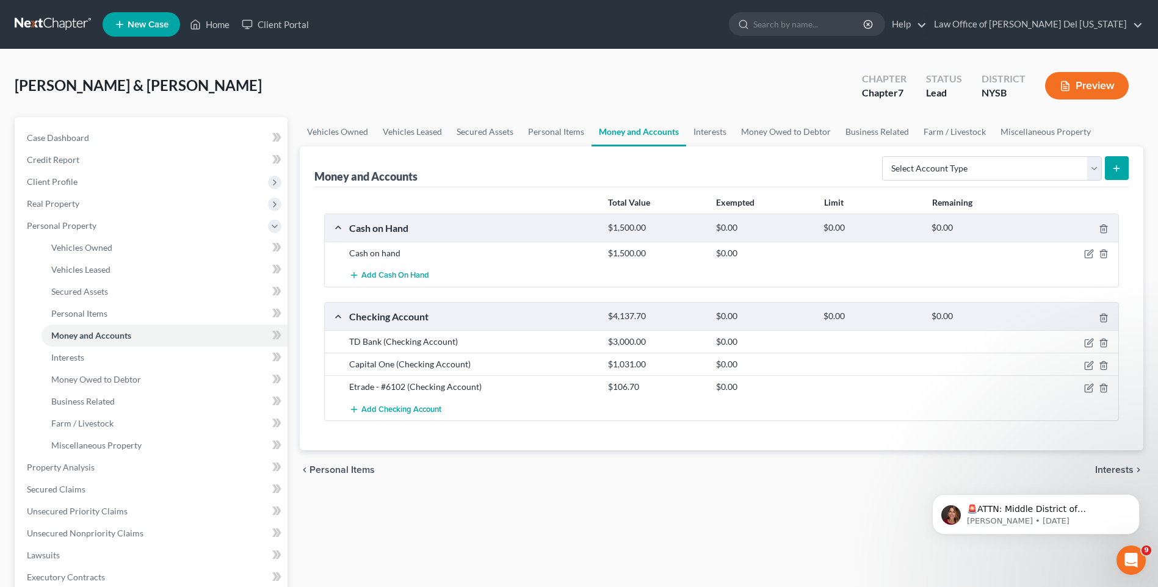
click at [413, 389] on div "Etrade - #6102 (Checking Account)" at bounding box center [472, 387] width 259 height 12
click at [1088, 387] on icon "button" at bounding box center [1089, 388] width 10 height 10
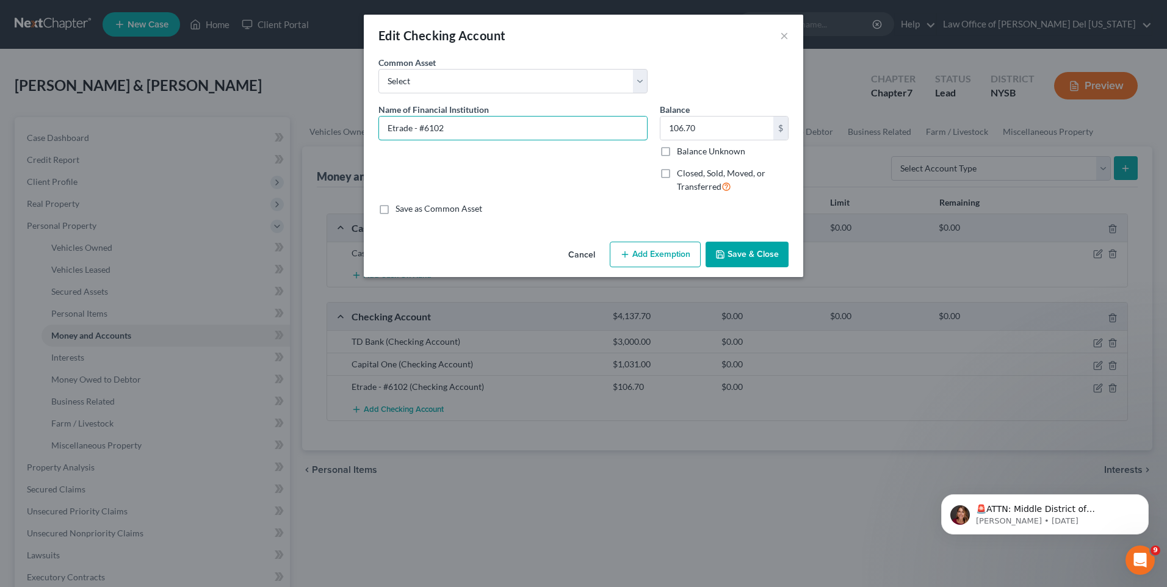
drag, startPoint x: 472, startPoint y: 123, endPoint x: 236, endPoint y: 135, distance: 235.9
click at [236, 135] on div "Edit Checking Account × An exemption set must first be selected from the Filing…" at bounding box center [583, 293] width 1167 height 587
click at [732, 248] on button "Save & Close" at bounding box center [747, 255] width 83 height 26
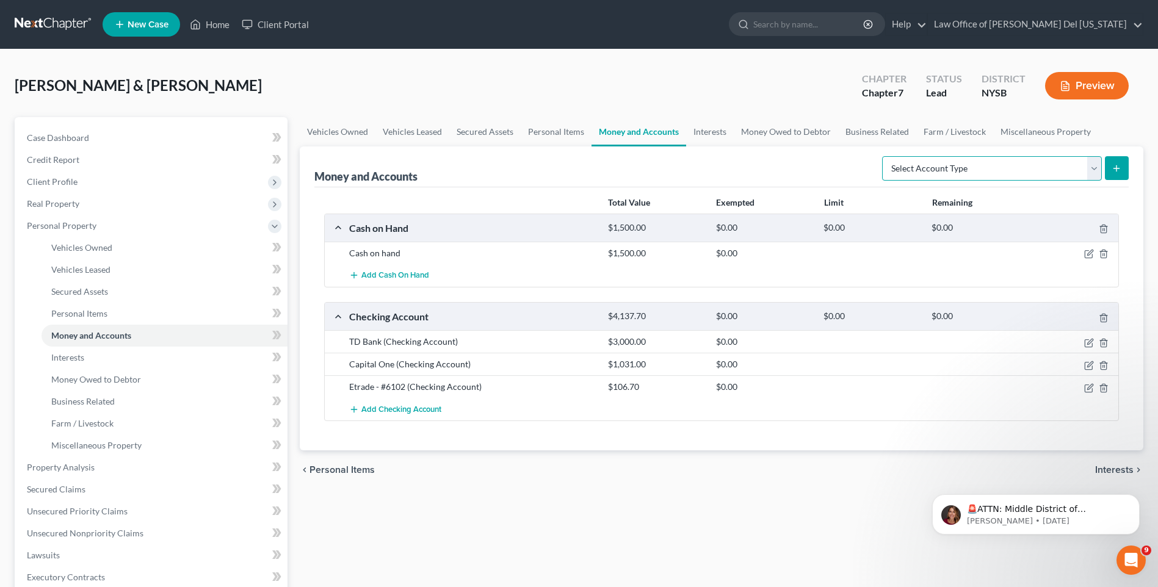
click at [1097, 170] on select "Select Account Type Brokerage Cash on Hand Certificates of Deposit Checking Acc…" at bounding box center [992, 168] width 220 height 24
select select "checking"
click at [885, 156] on select "Select Account Type Brokerage Cash on Hand Certificates of Deposit Checking Acc…" at bounding box center [992, 168] width 220 height 24
click at [1119, 168] on icon "submit" at bounding box center [1117, 169] width 10 height 10
click at [1113, 167] on icon "submit" at bounding box center [1117, 169] width 10 height 10
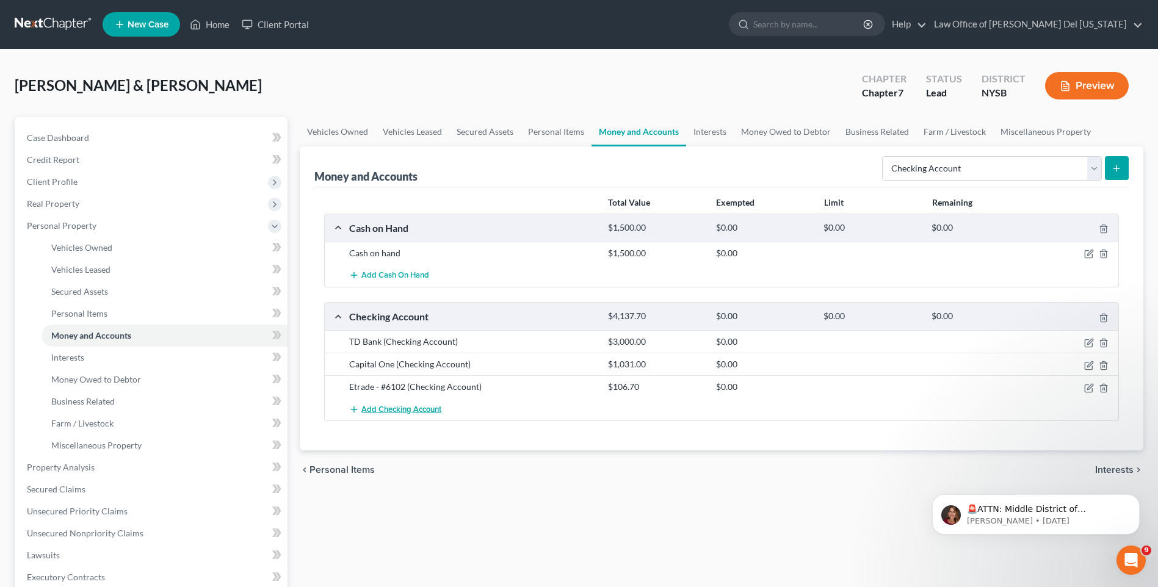
click at [411, 407] on span "Add Checking Account" at bounding box center [401, 410] width 80 height 10
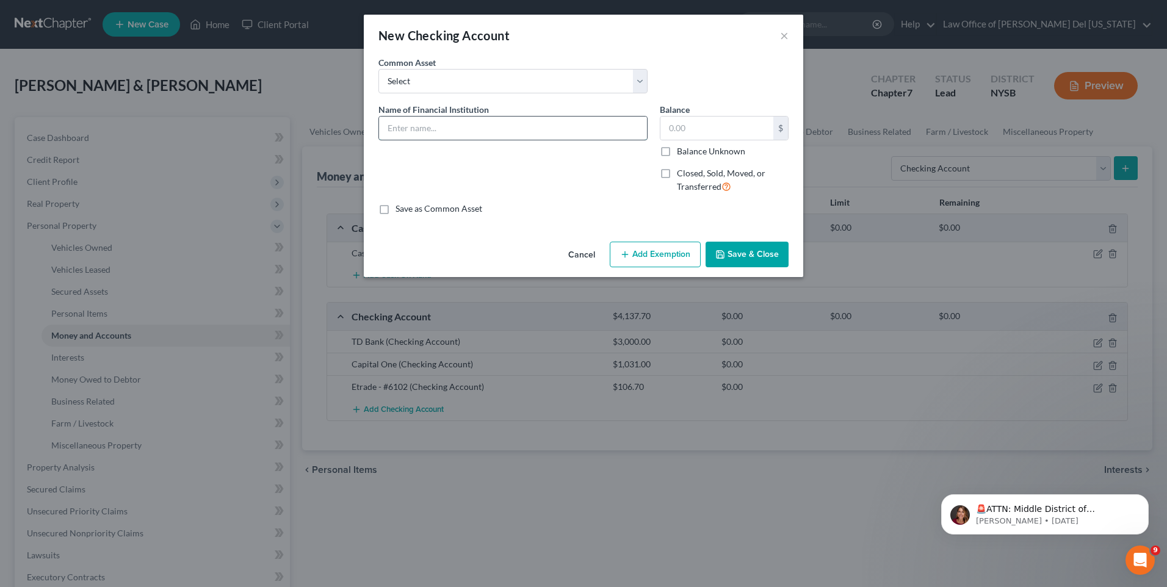
click at [462, 122] on input "text" at bounding box center [513, 128] width 268 height 23
paste input "Etrade - #6102"
type input "Etrade - #5204"
type input "78.08"
click at [776, 258] on button "Save & Close" at bounding box center [747, 255] width 83 height 26
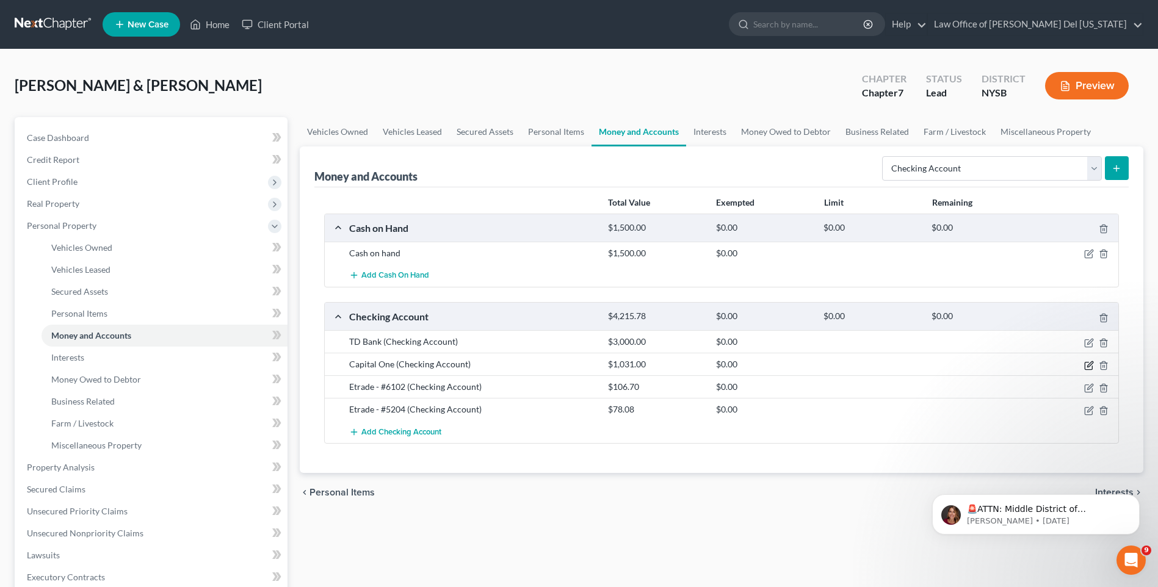
click at [1088, 363] on icon "button" at bounding box center [1088, 365] width 7 height 7
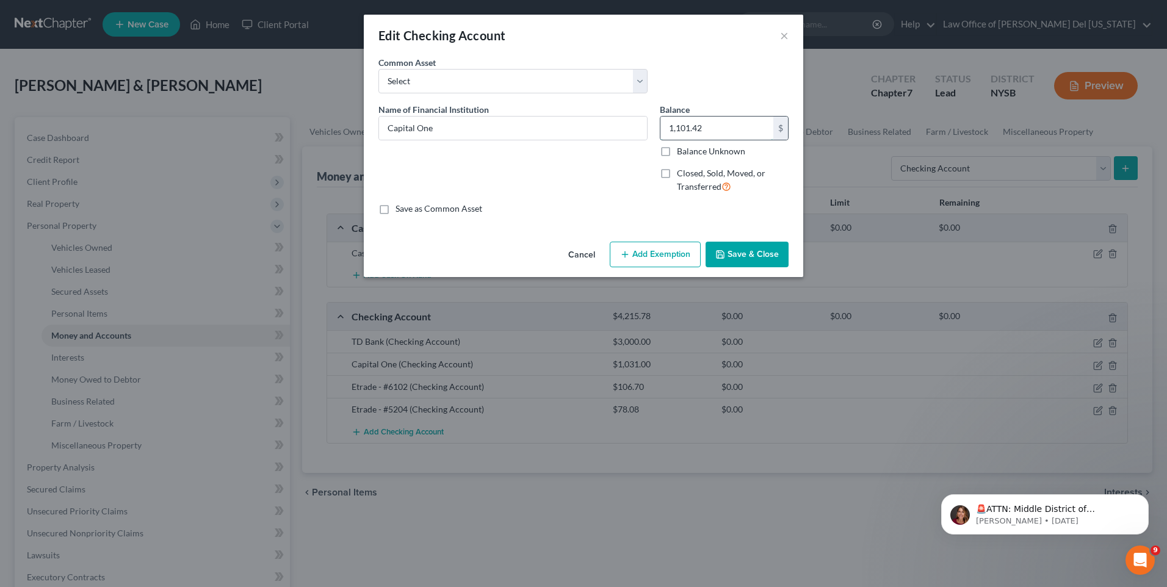
type input "1,101.42"
click at [752, 254] on button "Save & Close" at bounding box center [747, 255] width 83 height 26
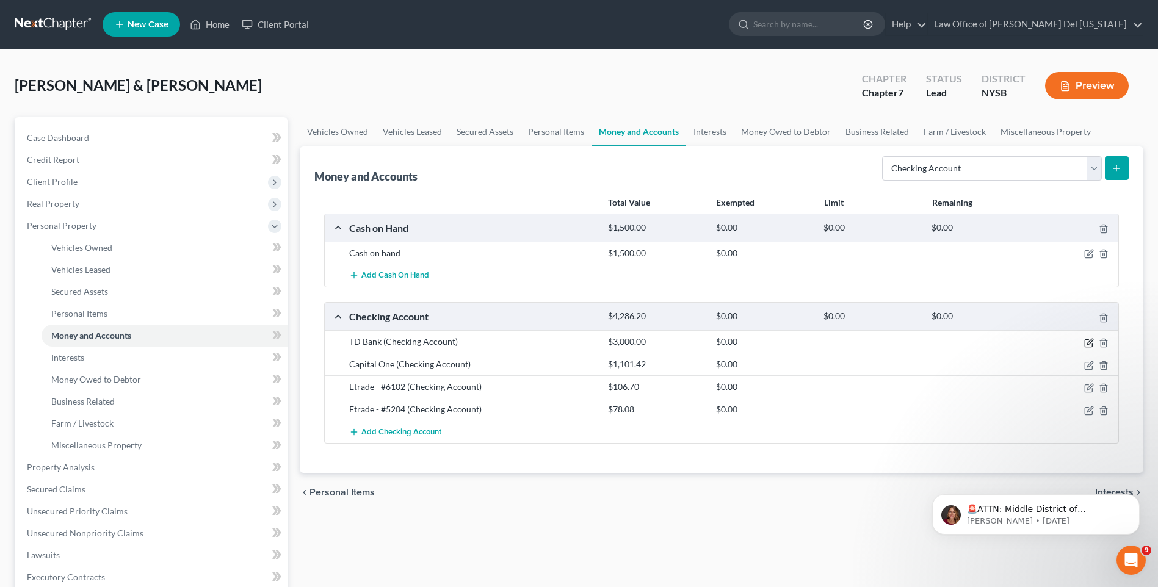
click at [1092, 339] on icon "button" at bounding box center [1089, 343] width 10 height 10
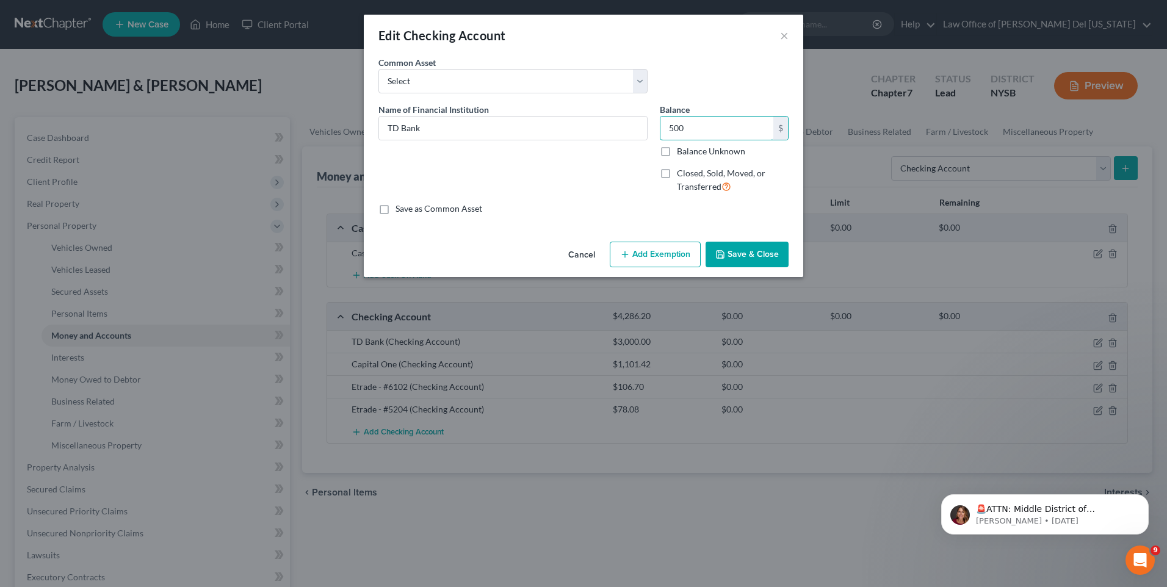
type input "500"
click at [751, 250] on button "Save & Close" at bounding box center [747, 255] width 83 height 26
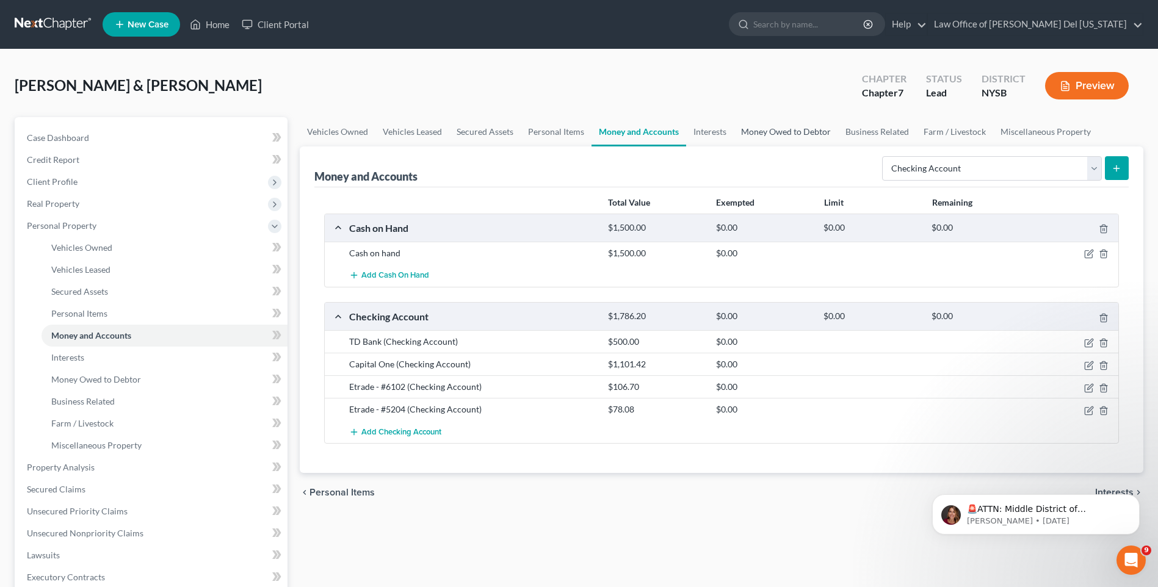
click at [780, 131] on link "Money Owed to Debtor" at bounding box center [786, 131] width 104 height 29
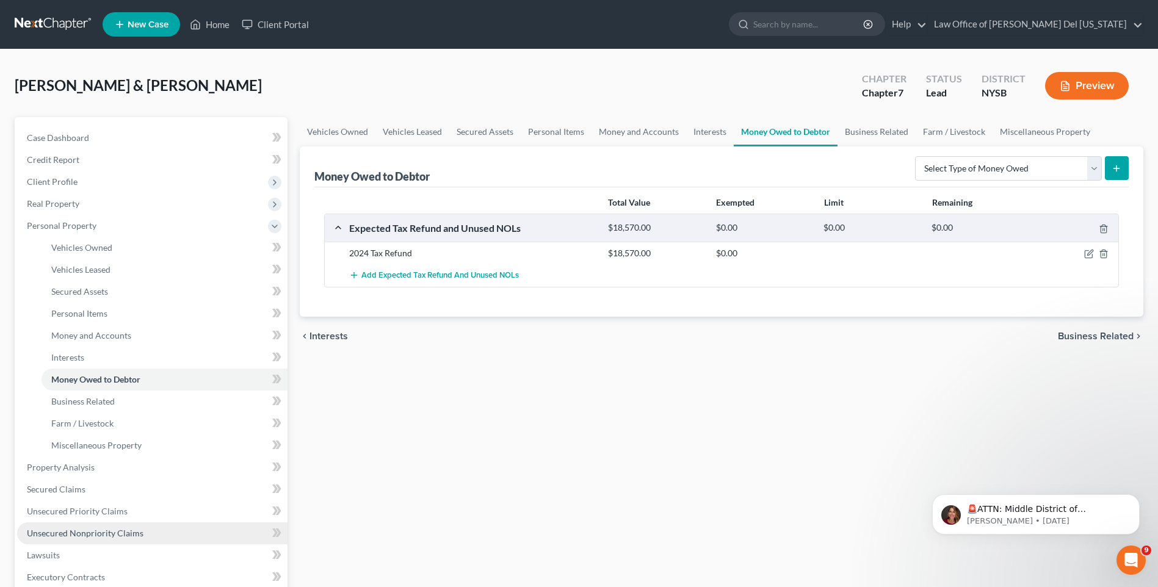
click at [103, 533] on span "Unsecured Nonpriority Claims" at bounding box center [85, 533] width 117 height 10
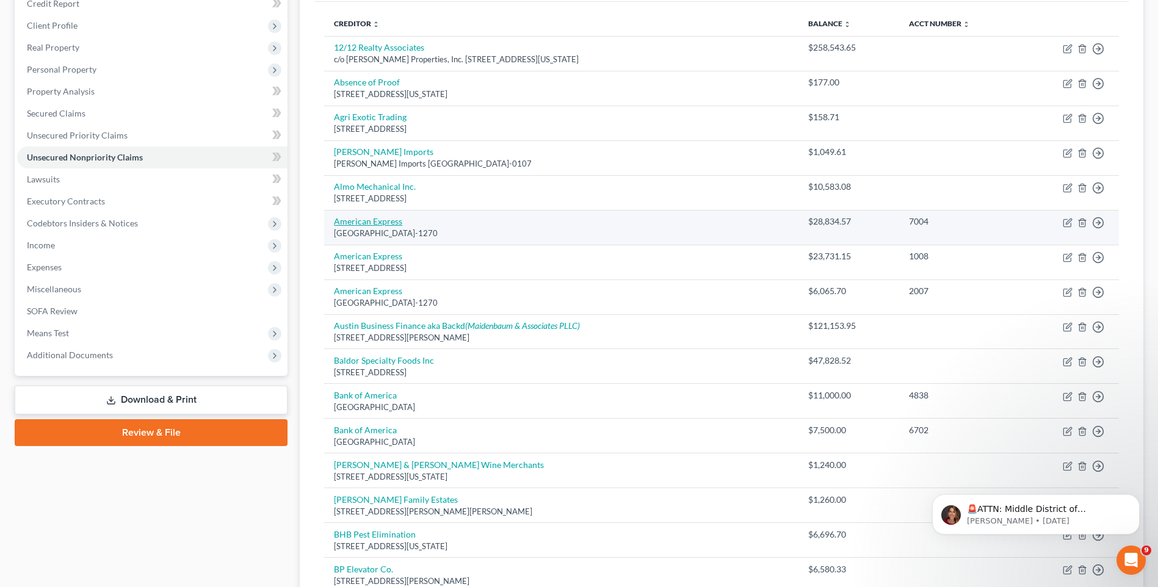
scroll to position [183, 0]
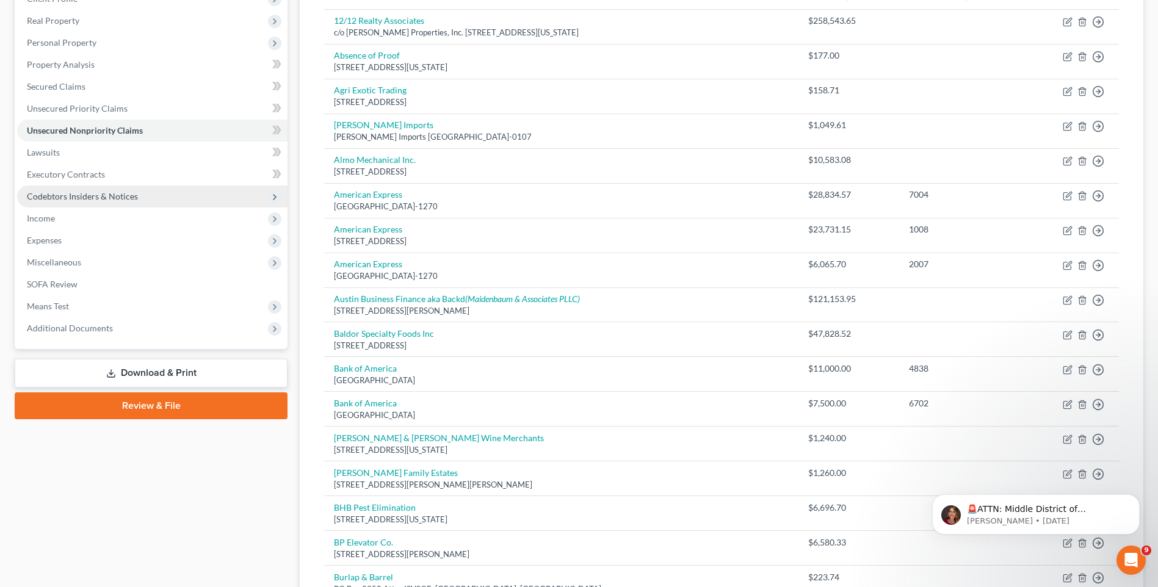
click at [49, 202] on span "Codebtors Insiders & Notices" at bounding box center [152, 197] width 270 height 22
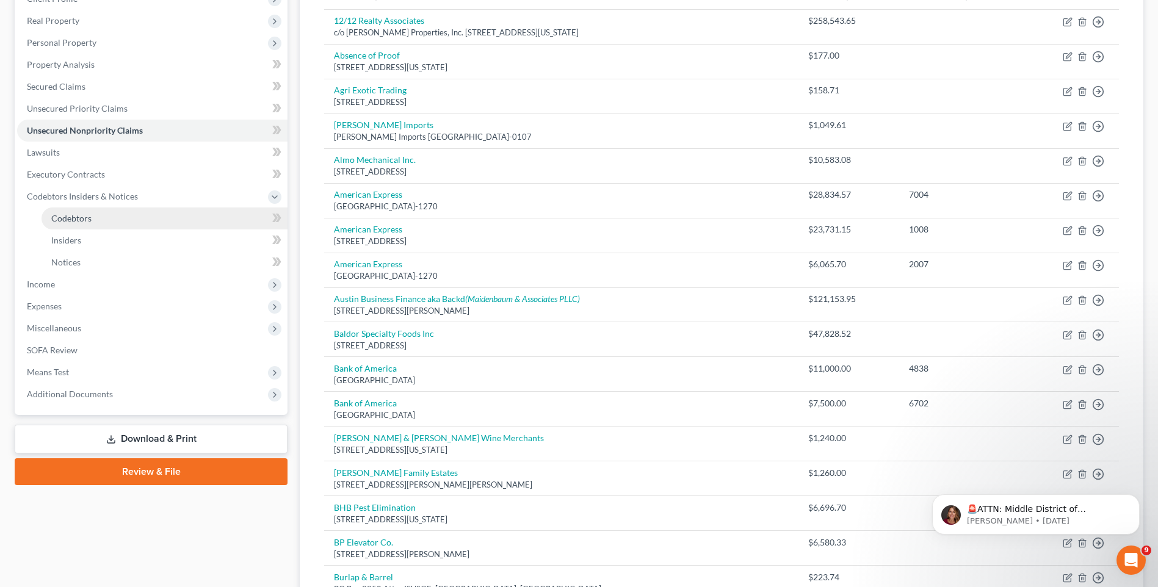
click at [78, 220] on span "Codebtors" at bounding box center [71, 218] width 40 height 10
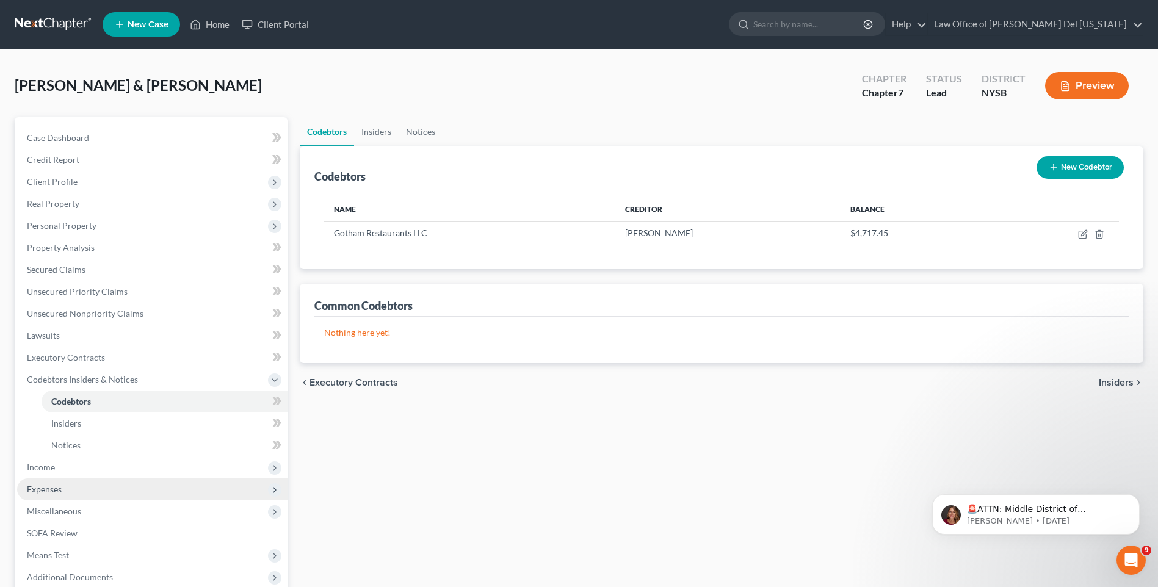
click at [62, 488] on span "Expenses" at bounding box center [152, 490] width 270 height 22
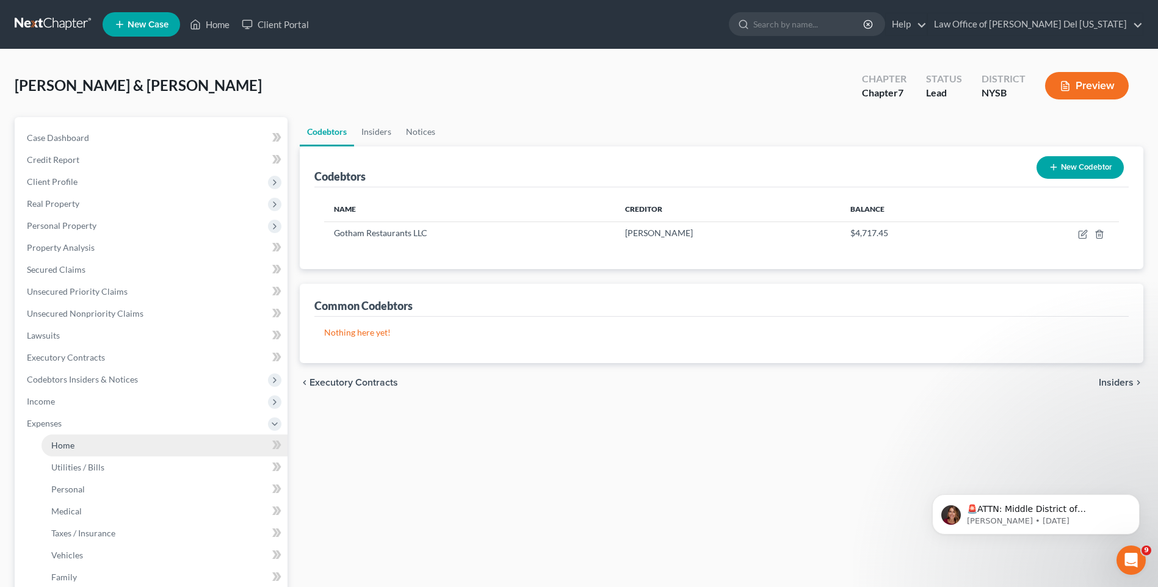
click at [73, 440] on span "Home" at bounding box center [62, 445] width 23 height 10
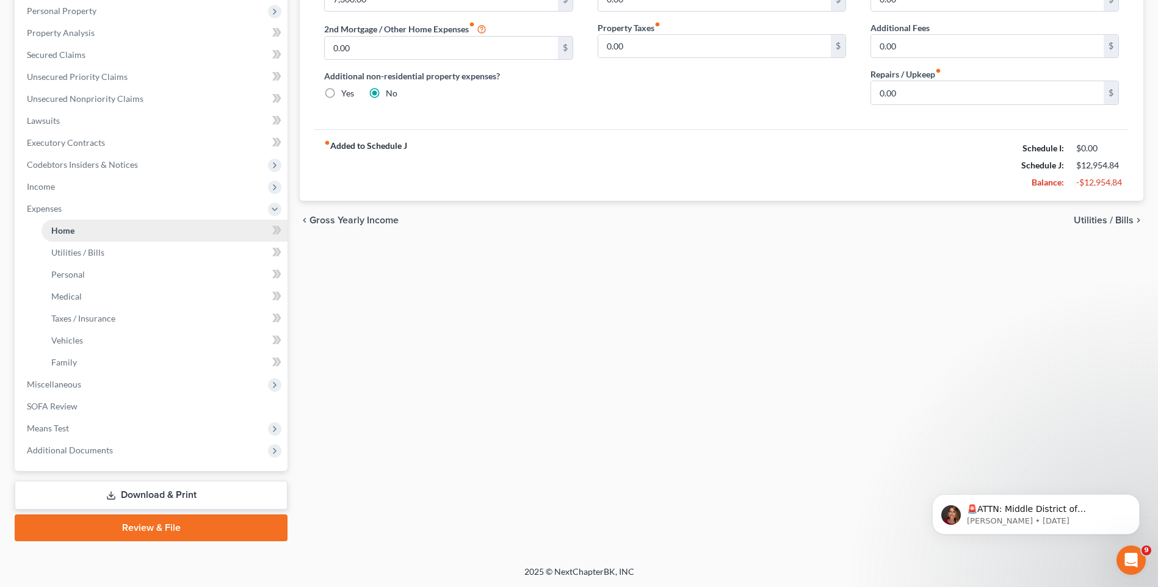
scroll to position [215, 0]
click at [63, 410] on span "SOFA Review" at bounding box center [52, 405] width 51 height 10
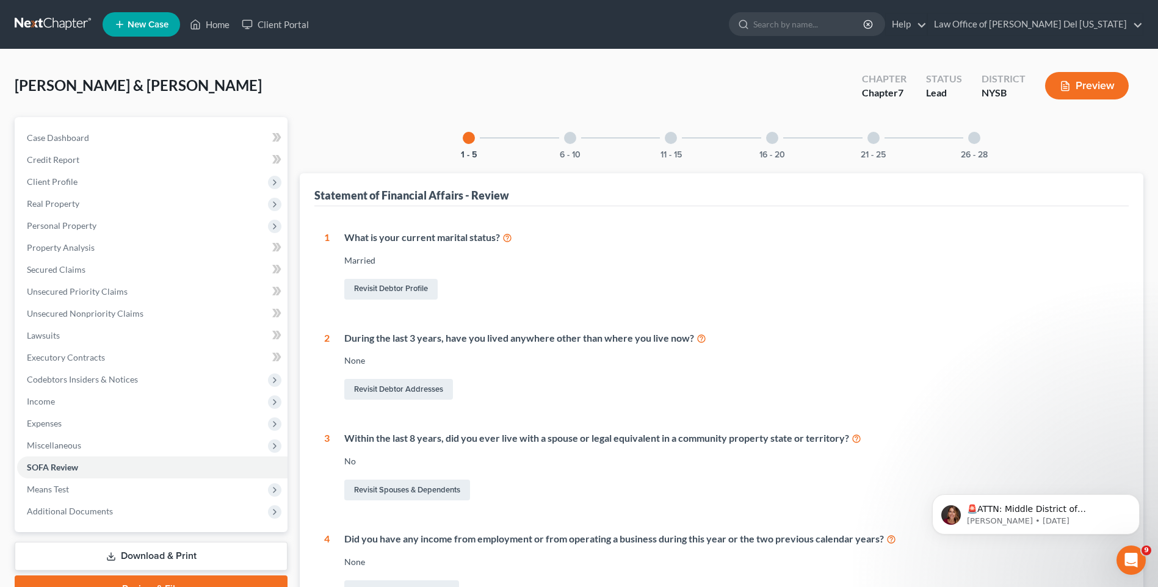
click at [770, 142] on div at bounding box center [772, 138] width 12 height 12
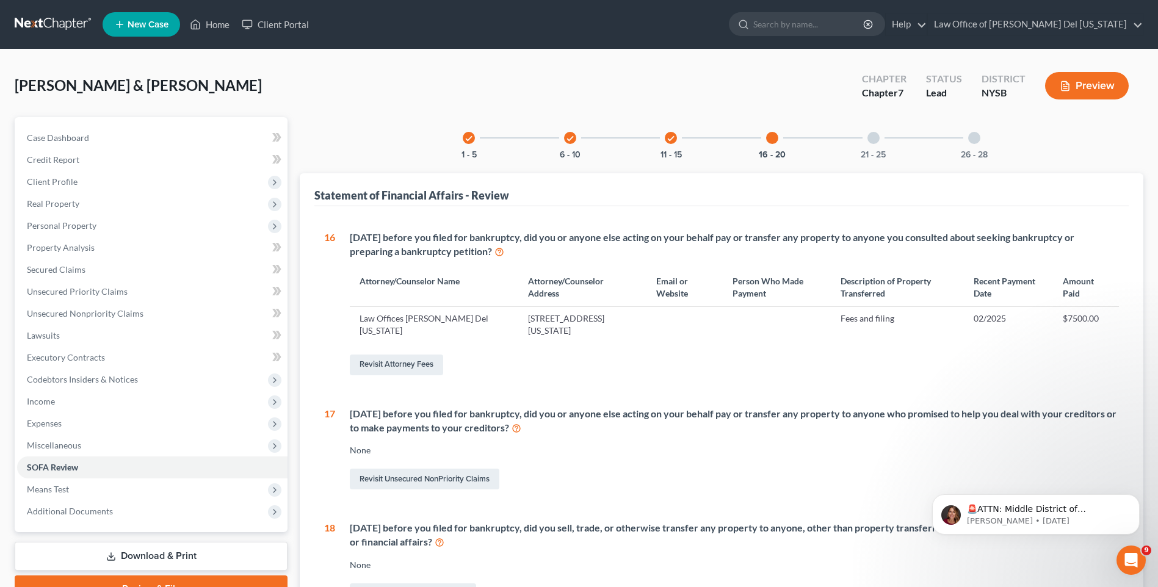
click at [865, 148] on div "21 - 25" at bounding box center [874, 138] width 42 height 42
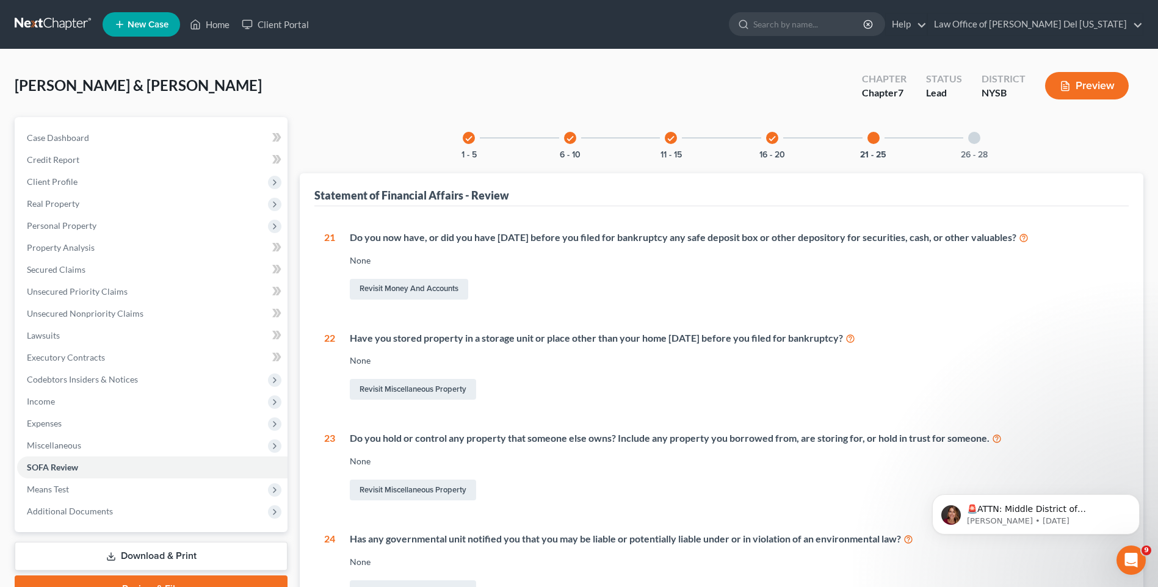
click at [979, 142] on div at bounding box center [974, 138] width 12 height 12
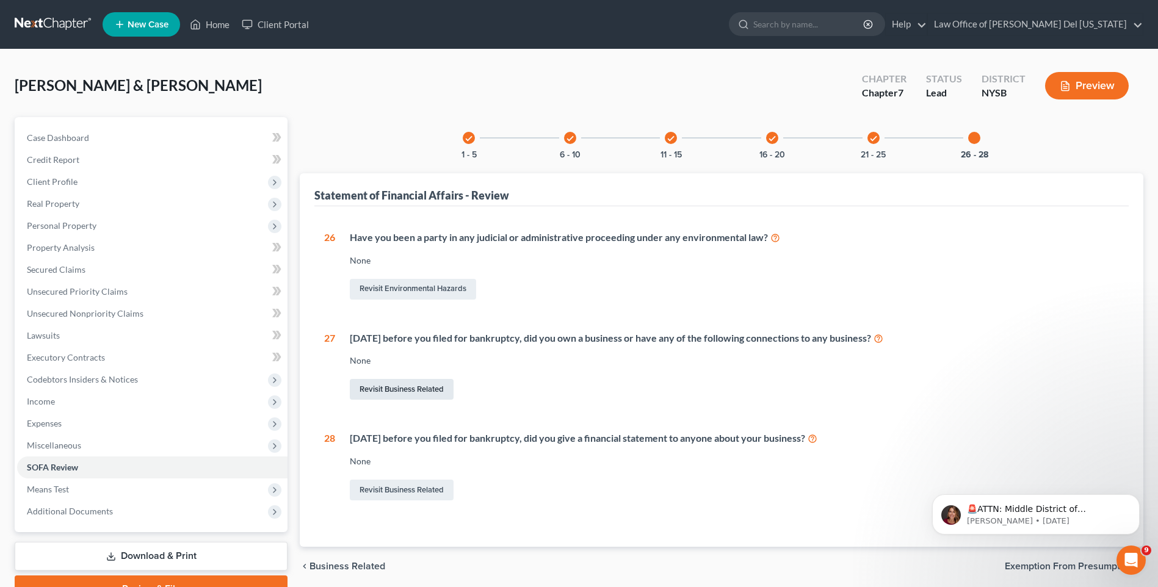
click at [404, 389] on link "Revisit Business Related" at bounding box center [402, 389] width 104 height 21
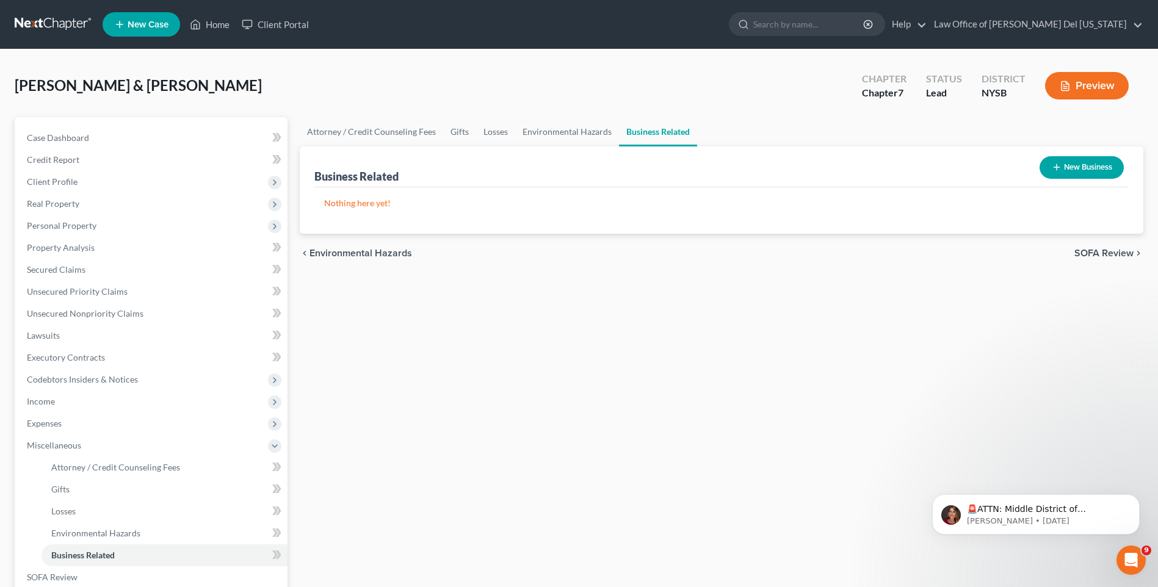
click at [1079, 168] on button "New Business" at bounding box center [1082, 167] width 84 height 23
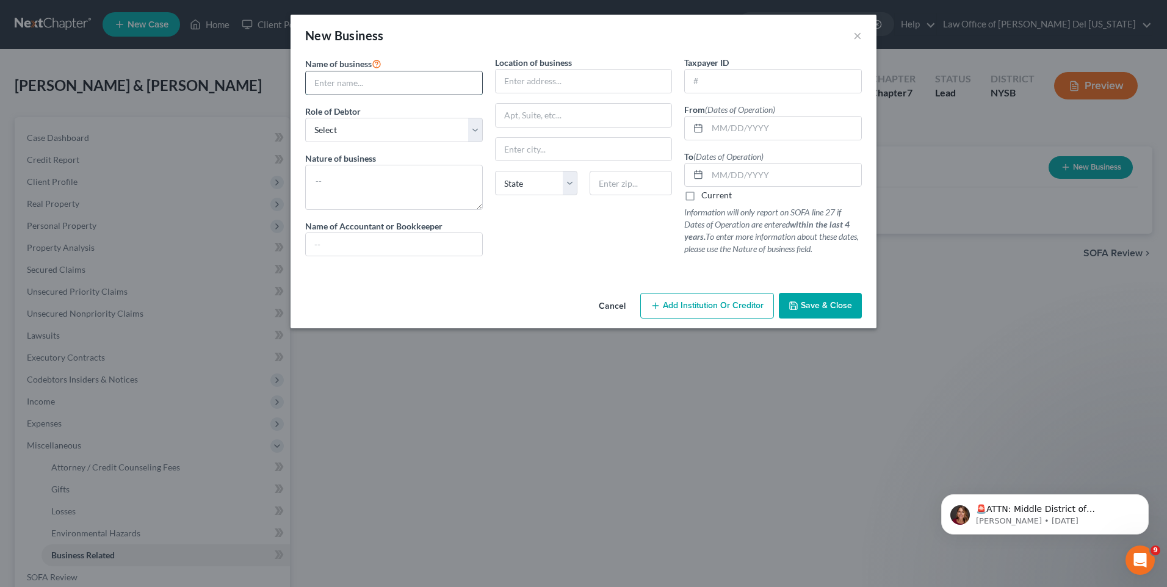
click at [382, 88] on input "text" at bounding box center [394, 82] width 176 height 23
type input "Gotham Restaurants, LLC"
click at [812, 305] on span "Save & Close" at bounding box center [826, 305] width 51 height 10
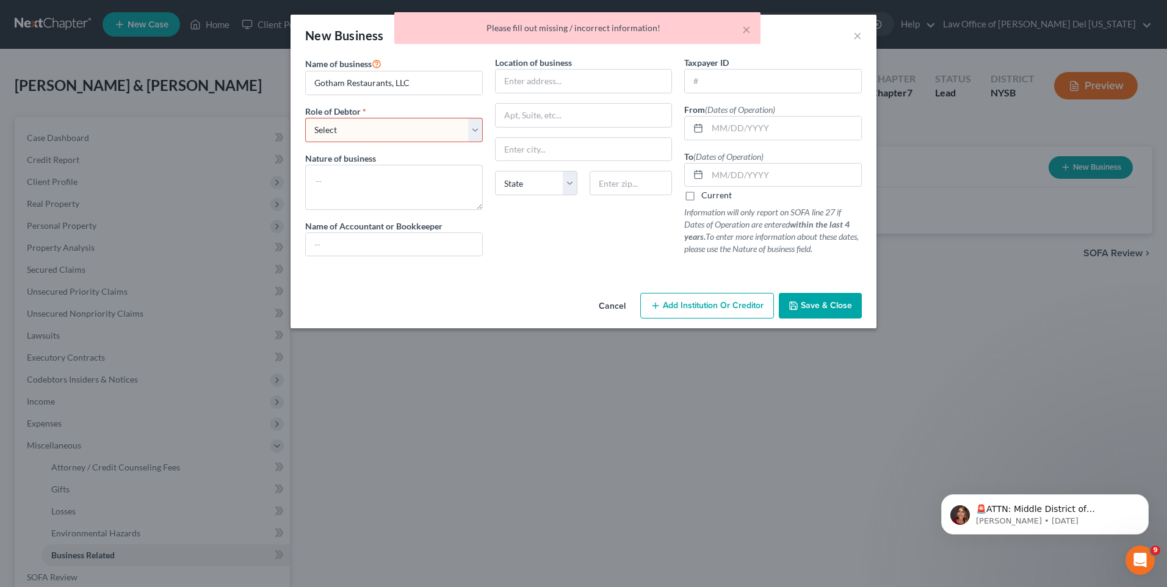
click at [478, 127] on select "Select A member of a limited liability company (LLC) or limited liability partn…" at bounding box center [394, 130] width 178 height 24
select select "member"
click at [305, 118] on select "Select A member of a limited liability company (LLC) or limited liability partn…" at bounding box center [394, 130] width 178 height 24
click at [835, 299] on button "Save & Close" at bounding box center [820, 306] width 83 height 26
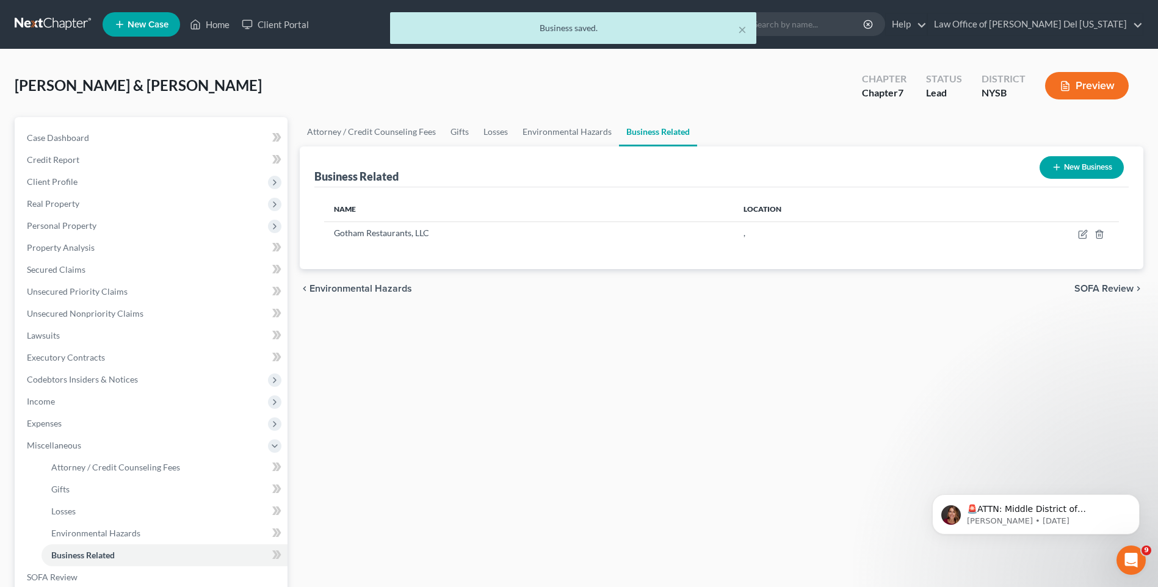
click at [1073, 169] on button "New Business" at bounding box center [1082, 167] width 84 height 23
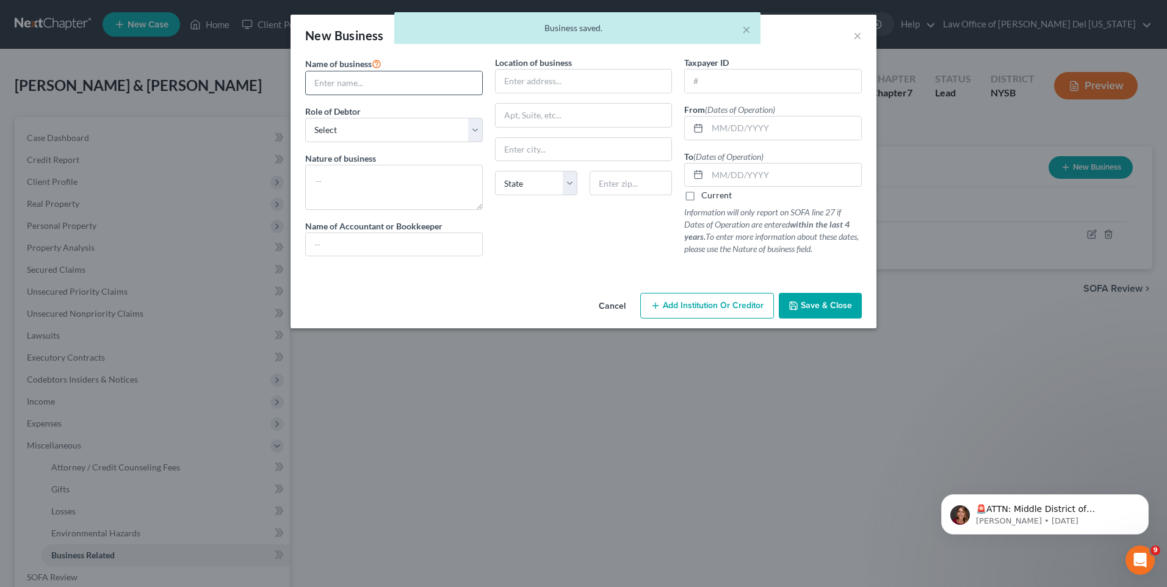
click at [364, 90] on input "text" at bounding box center [394, 82] width 176 height 23
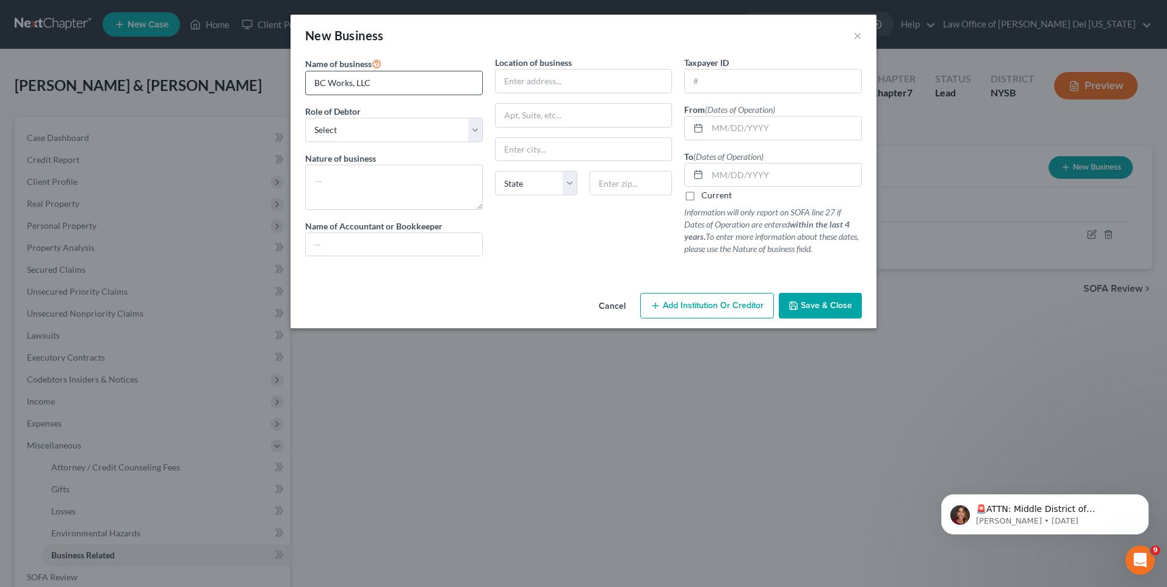
type input "BC Works, LLC"
click at [360, 128] on select "Select A member of a limited liability company (LLC) or limited liability partn…" at bounding box center [394, 130] width 178 height 24
click at [305, 118] on select "Select A member of a limited liability company (LLC) or limited liability partn…" at bounding box center [394, 130] width 178 height 24
click at [428, 134] on select "Select A member of a limited liability company (LLC) or limited liability partn…" at bounding box center [394, 130] width 178 height 24
select select "sole_proprietor"
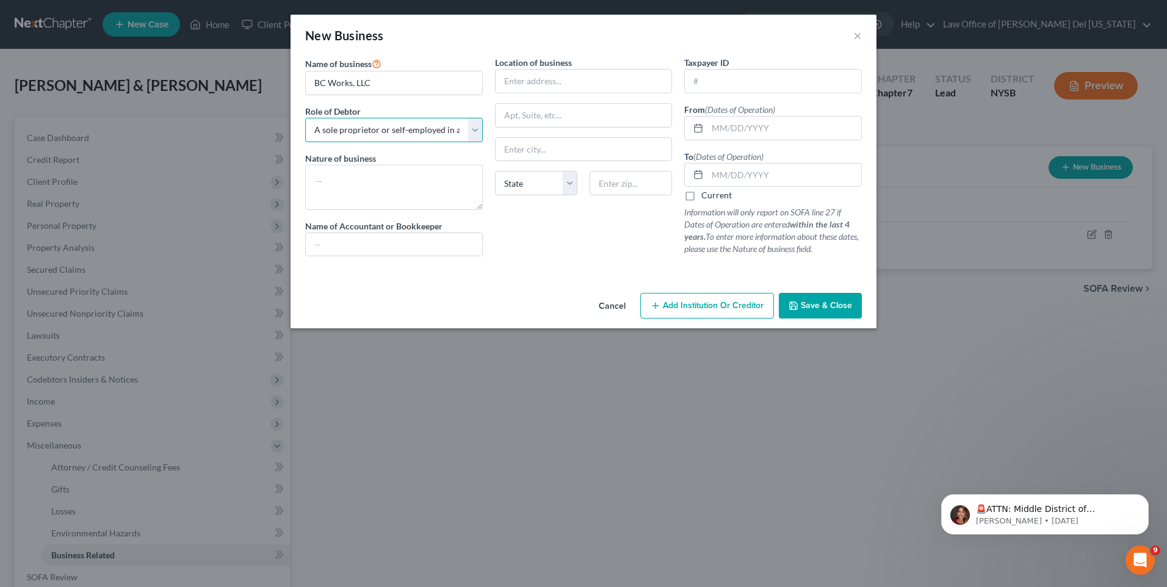
click at [305, 118] on select "Select A member of a limited liability company (LLC) or limited liability partn…" at bounding box center [394, 130] width 178 height 24
click at [825, 302] on span "Save & Close" at bounding box center [826, 305] width 51 height 10
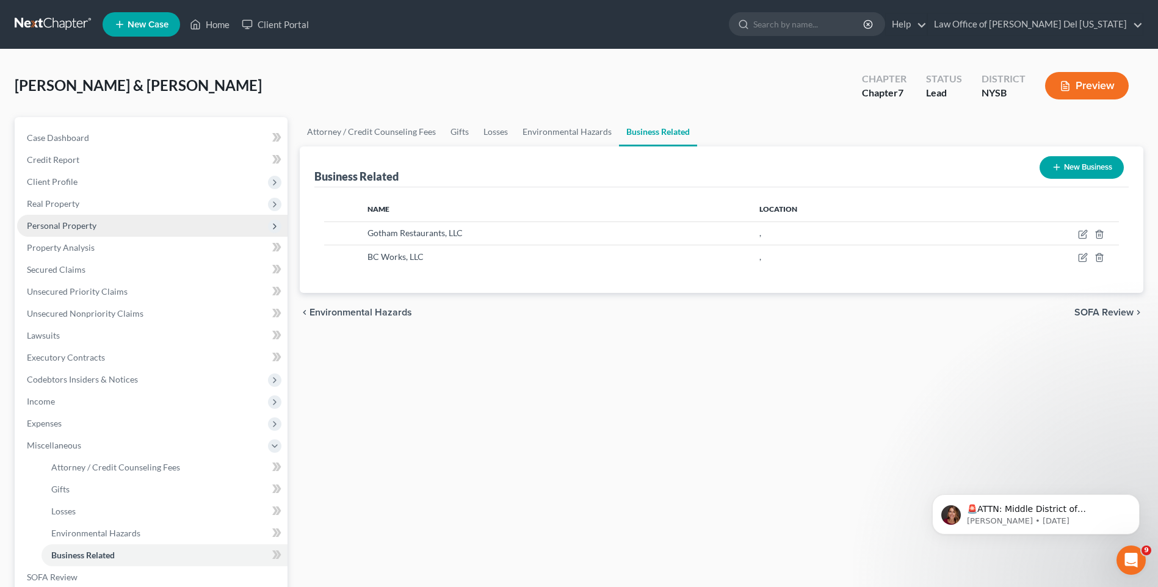
click at [74, 231] on span "Personal Property" at bounding box center [152, 226] width 270 height 22
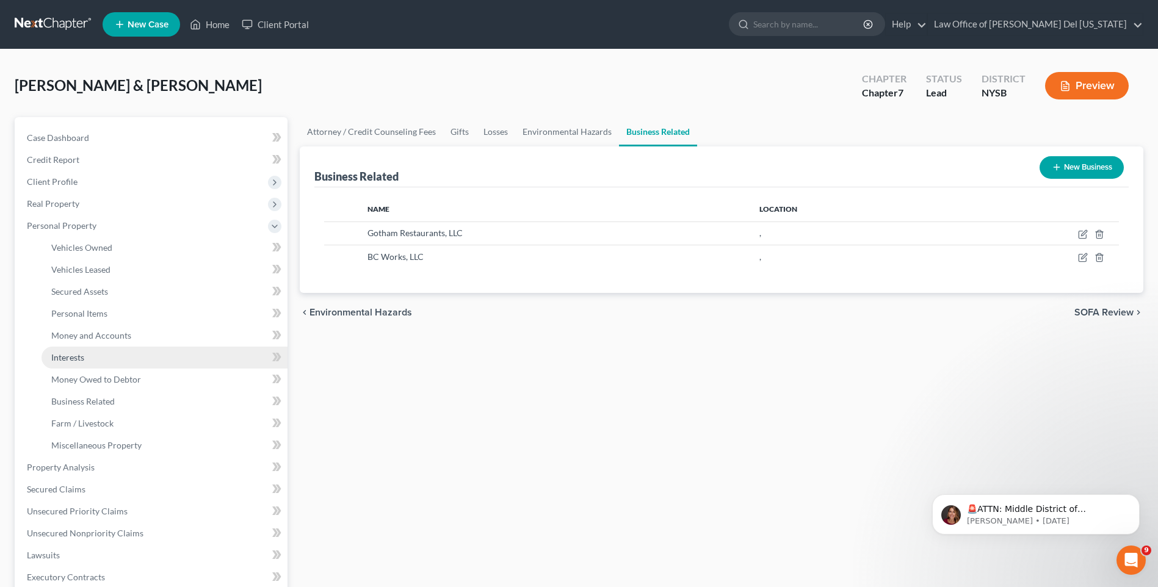
click at [82, 364] on link "Interests" at bounding box center [165, 358] width 246 height 22
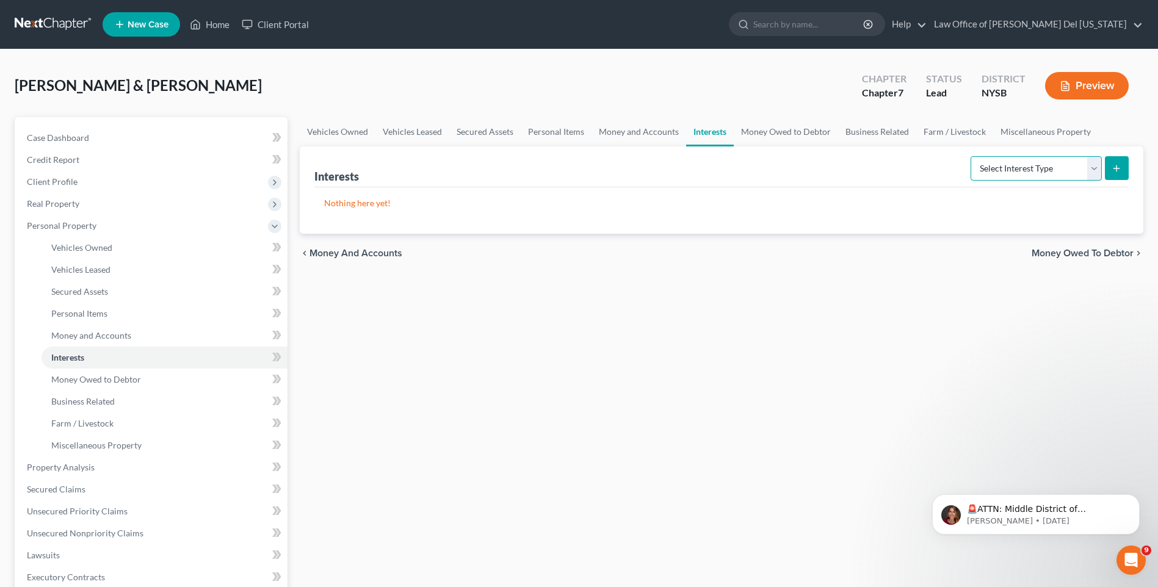
click at [1099, 168] on select "Select Interest Type 401K Annuity Bond Education IRA Government Bond Government…" at bounding box center [1036, 168] width 131 height 24
select select "401k"
click at [972, 156] on select "Select Interest Type 401K Annuity Bond Education IRA Government Bond Government…" at bounding box center [1036, 168] width 131 height 24
click at [1116, 168] on line "submit" at bounding box center [1116, 167] width 0 height 5
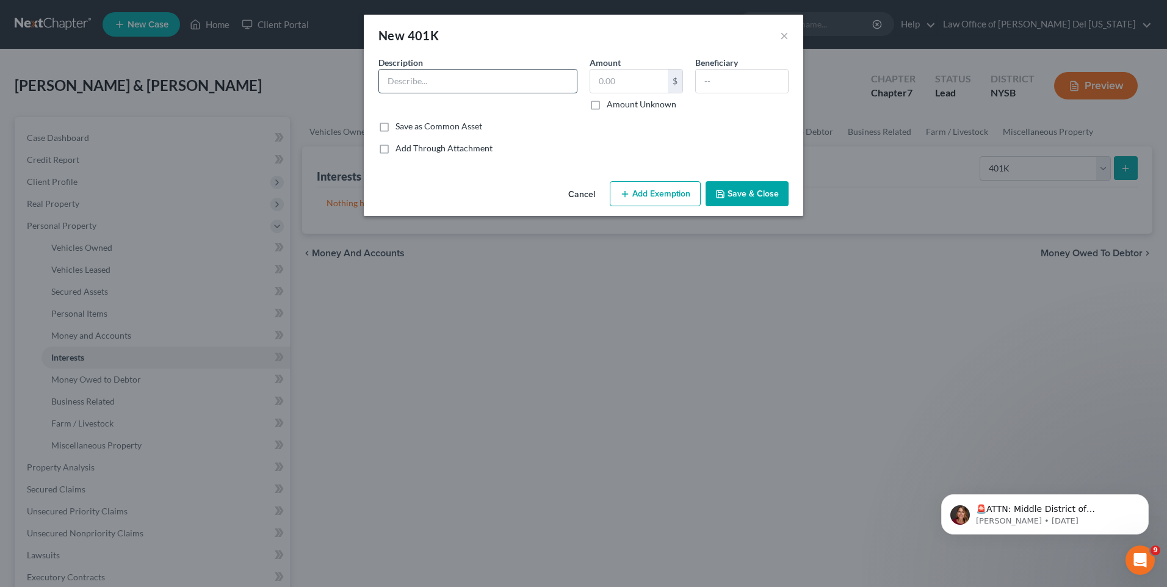
click at [461, 84] on input "text" at bounding box center [478, 81] width 198 height 23
type input "?"
click at [736, 76] on input "text" at bounding box center [742, 81] width 92 height 23
click at [626, 78] on input "text" at bounding box center [629, 81] width 78 height 23
type input "26,423.75"
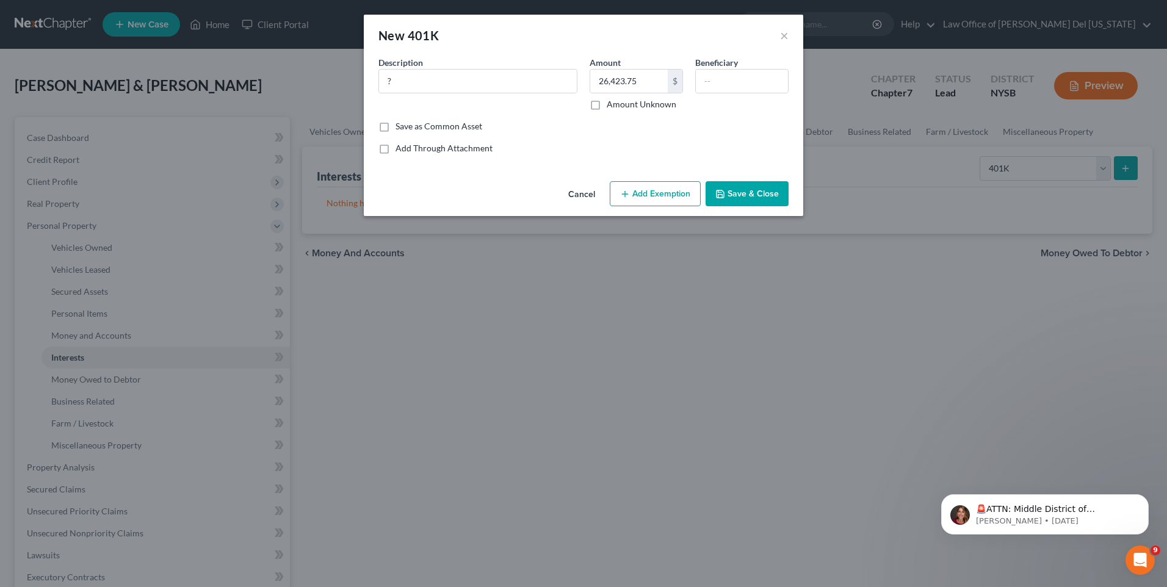
click at [739, 198] on button "Save & Close" at bounding box center [747, 194] width 83 height 26
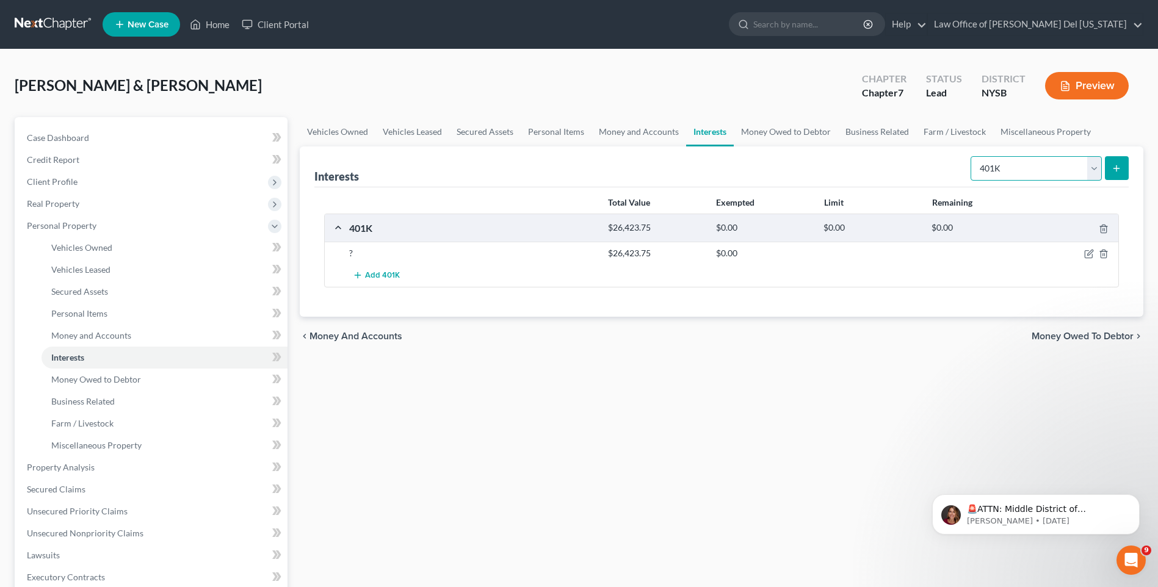
click at [1096, 172] on select "Select Interest Type 401K Annuity Bond Education IRA Government Bond Government…" at bounding box center [1036, 168] width 131 height 24
select select "ira"
click at [972, 156] on select "Select Interest Type 401K Annuity Bond Education IRA Government Bond Government…" at bounding box center [1036, 168] width 131 height 24
click at [1120, 165] on icon "submit" at bounding box center [1117, 169] width 10 height 10
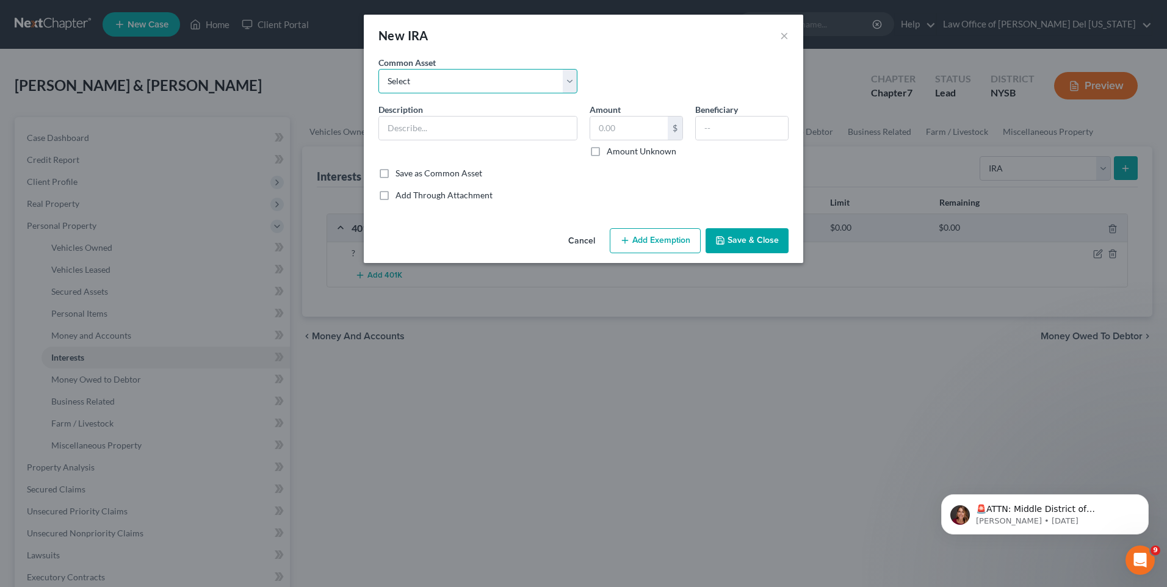
click at [468, 81] on select "Select IRA Roth IRA IRA" at bounding box center [477, 81] width 199 height 24
select select "0"
click at [378, 69] on select "Select IRA Roth IRA IRA" at bounding box center [477, 81] width 199 height 24
type input "IRA"
click at [720, 126] on input "text" at bounding box center [742, 128] width 92 height 23
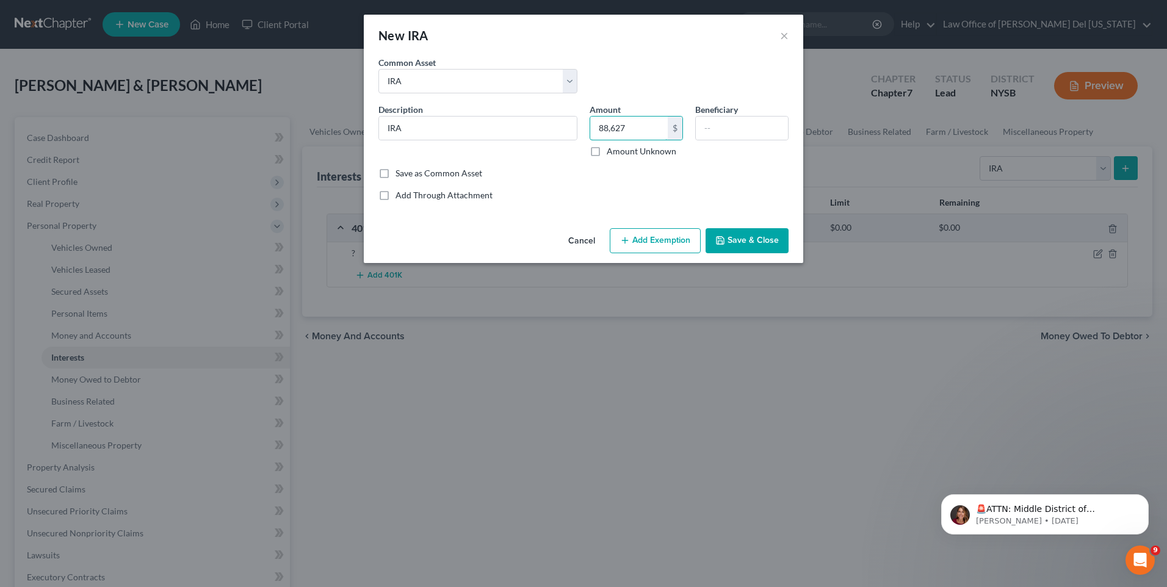
type input "88,627"
click at [731, 236] on button "Save & Close" at bounding box center [747, 241] width 83 height 26
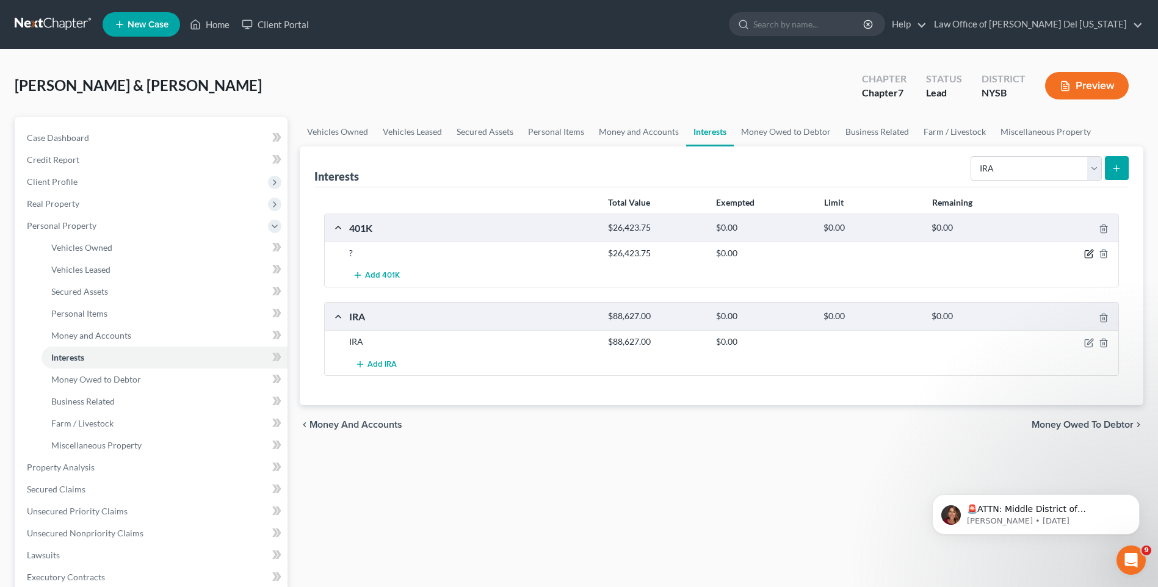
click at [1088, 251] on icon "button" at bounding box center [1088, 254] width 7 height 7
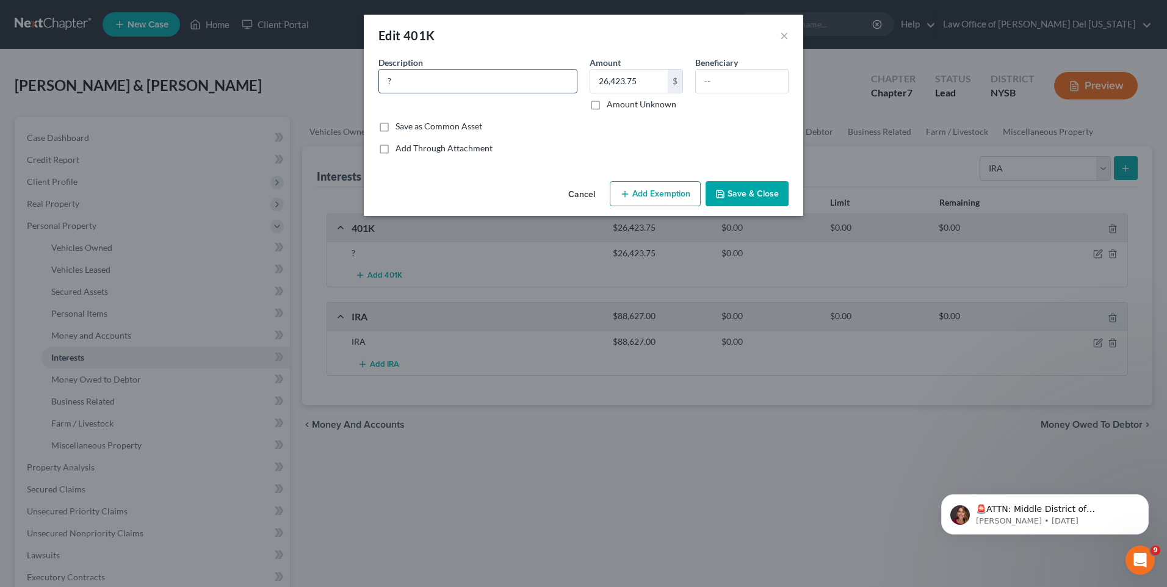
drag, startPoint x: 553, startPoint y: 85, endPoint x: 457, endPoint y: 69, distance: 97.8
click at [364, 86] on div "An exemption set must first be selected from the Filing Information section. Co…" at bounding box center [584, 116] width 440 height 120
type input "401k"
click at [742, 184] on button "Save & Close" at bounding box center [747, 194] width 83 height 26
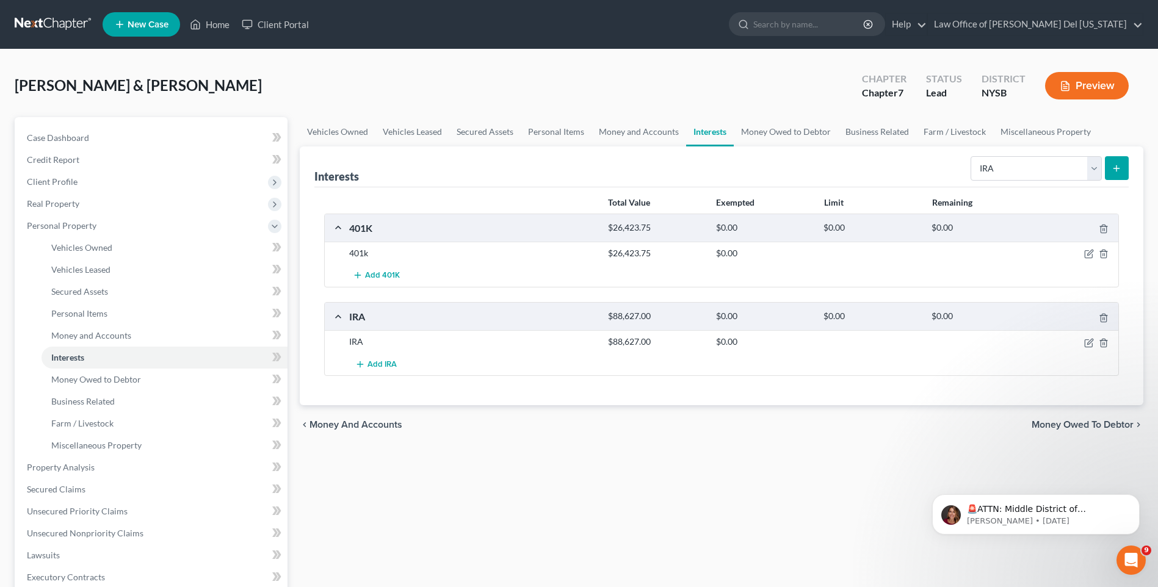
click at [1118, 172] on icon "submit" at bounding box center [1117, 169] width 10 height 10
click at [376, 365] on span "Add IRA" at bounding box center [381, 365] width 29 height 10
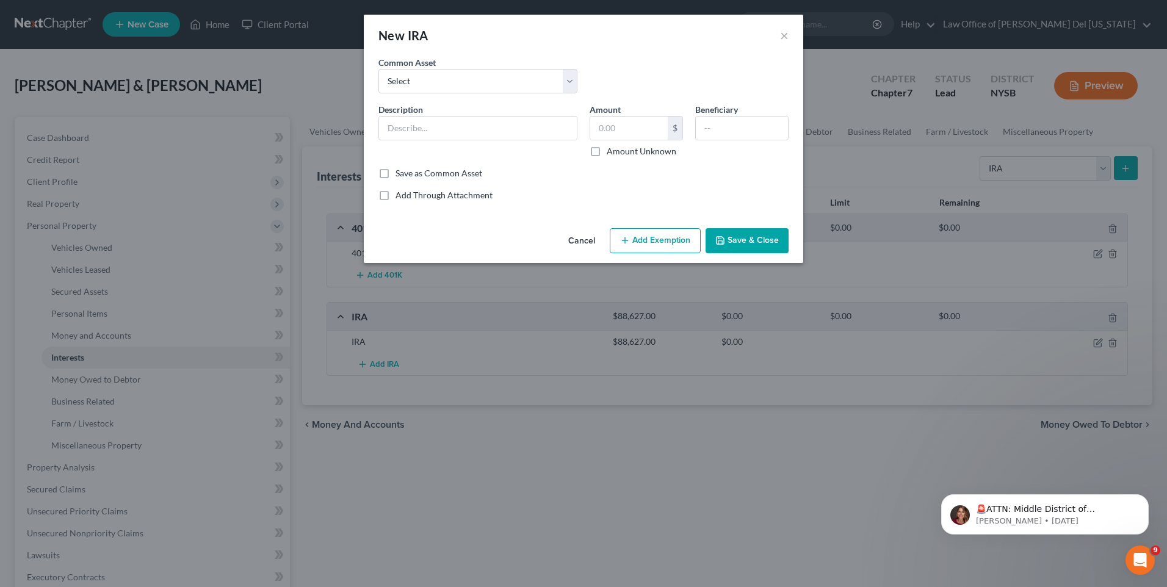
click at [424, 114] on div "Description *" at bounding box center [477, 130] width 211 height 54
click at [420, 123] on input "text" at bounding box center [478, 128] width 198 height 23
type input "R"
type input "Inherited IRA"
type input "43,101"
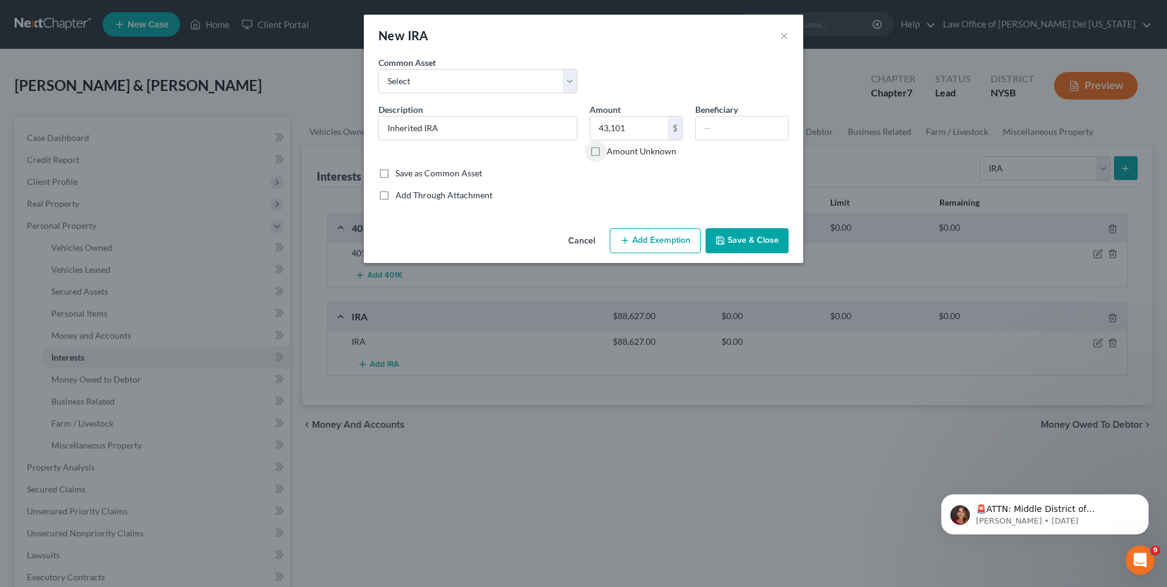
click at [737, 238] on button "Save & Close" at bounding box center [747, 241] width 83 height 26
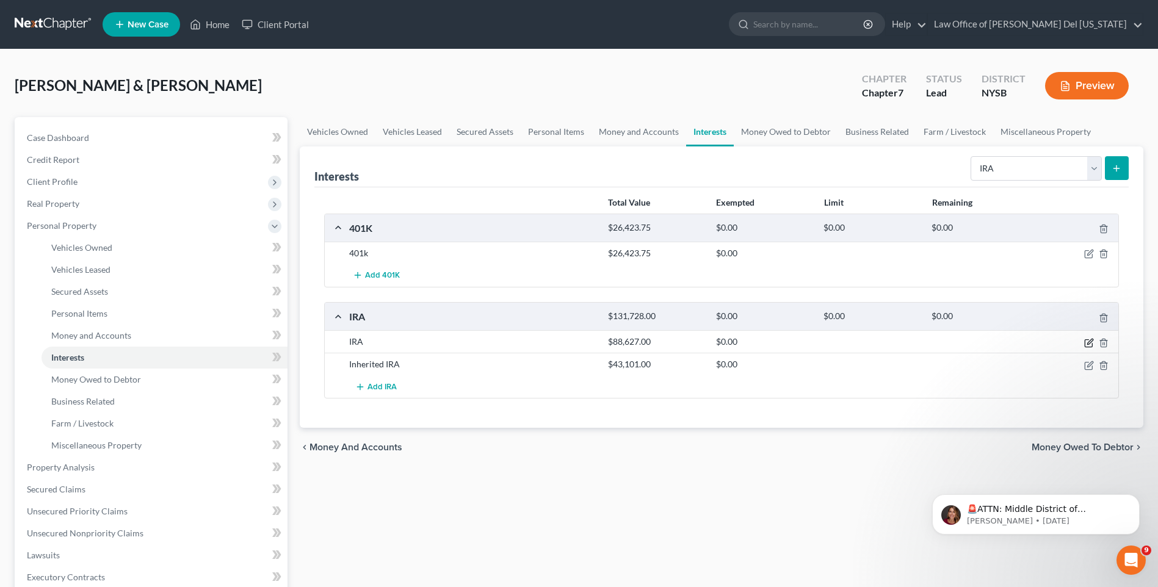
click at [1087, 341] on icon "button" at bounding box center [1089, 343] width 10 height 10
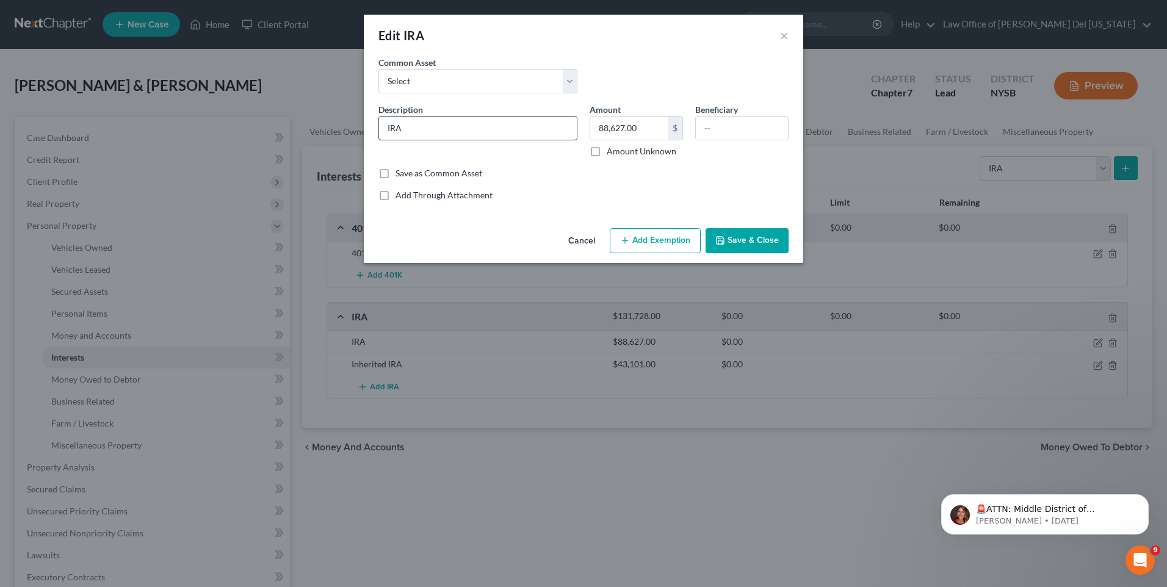
click at [388, 128] on input "IRA" at bounding box center [478, 128] width 198 height 23
type input "Rollover IRA"
click at [735, 245] on button "Save & Close" at bounding box center [747, 241] width 83 height 26
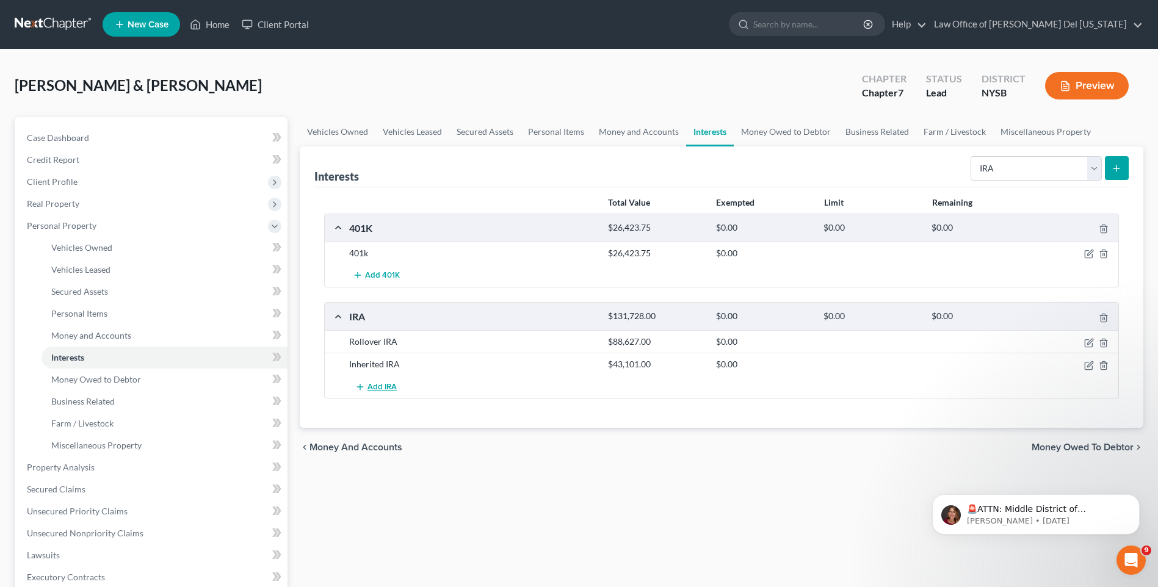
click at [377, 384] on span "Add IRA" at bounding box center [381, 387] width 29 height 10
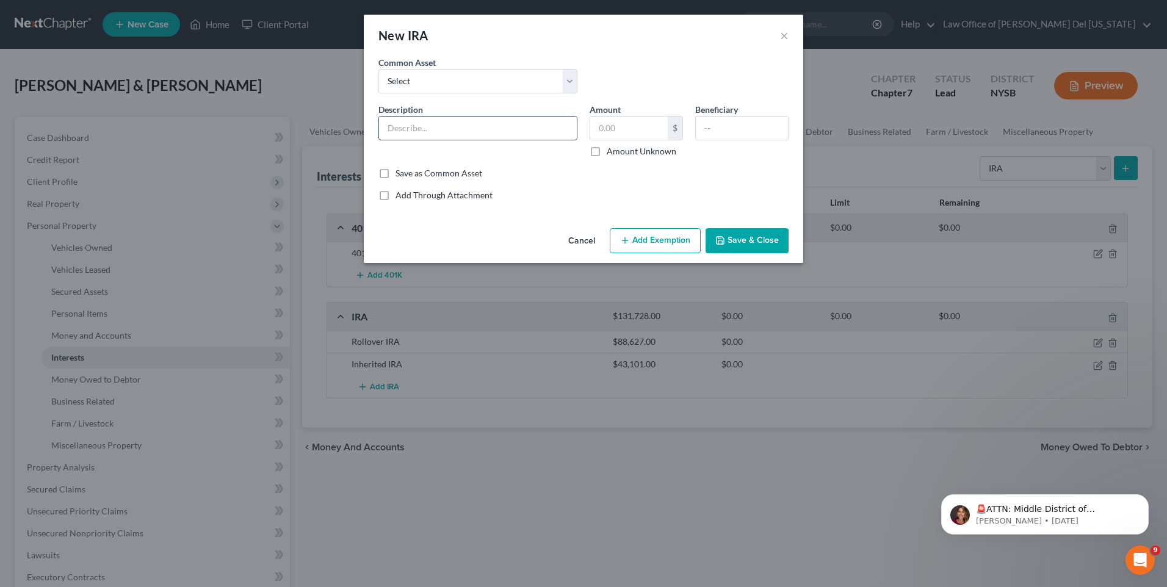
click at [411, 136] on input "text" at bounding box center [478, 128] width 198 height 23
type input "Roth IRA"
type input "750.56"
click at [739, 243] on button "Save & Close" at bounding box center [747, 241] width 83 height 26
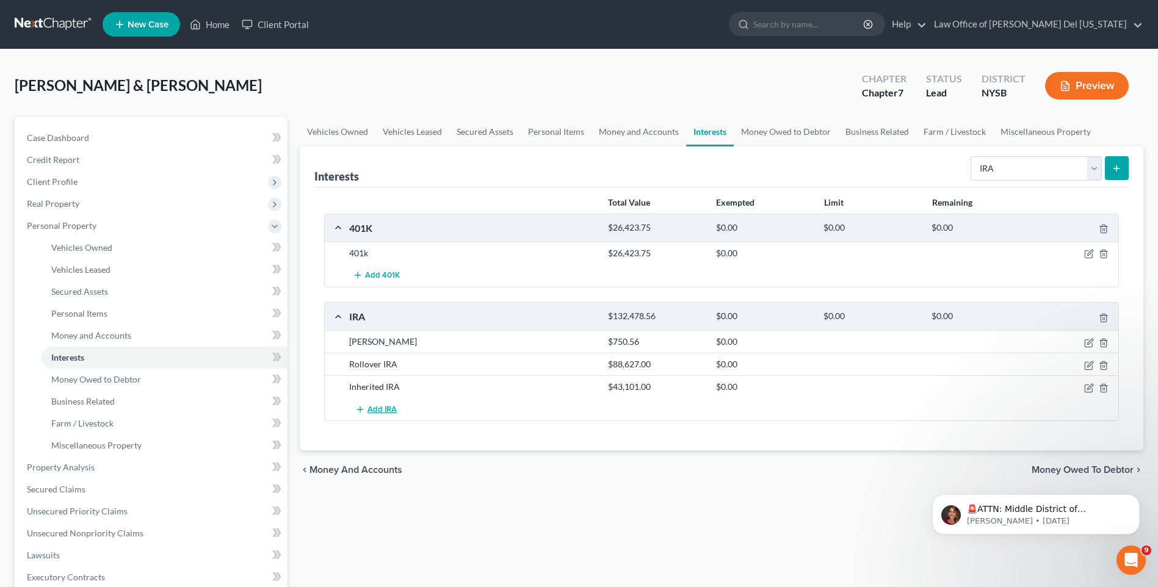
click at [382, 407] on span "Add IRA" at bounding box center [381, 410] width 29 height 10
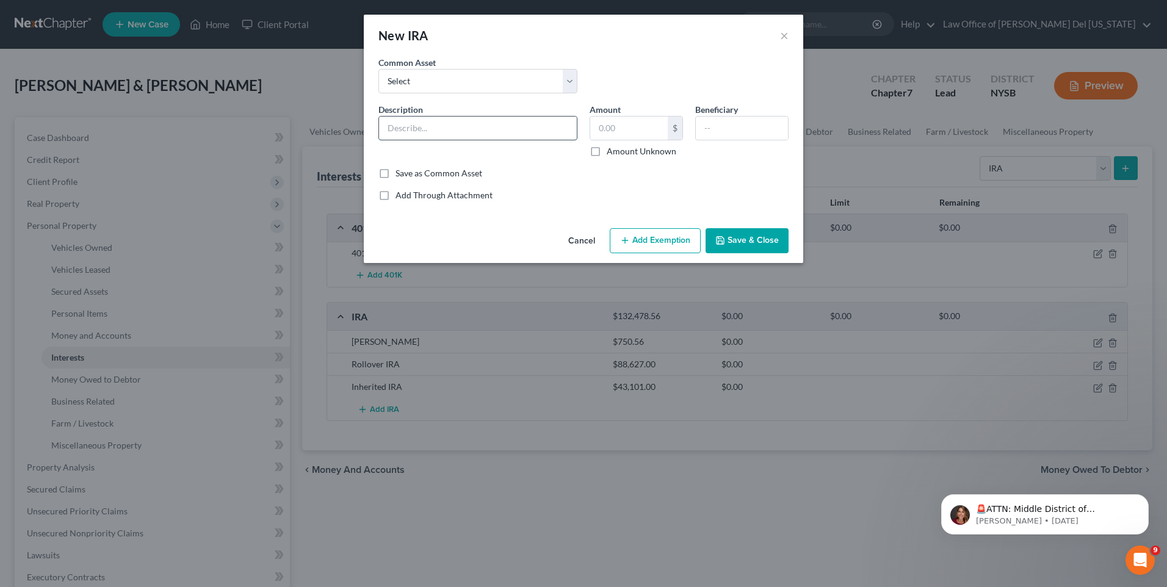
click at [425, 126] on input "text" at bounding box center [478, 128] width 198 height 23
type input "Contributory IRA"
type input "7"
type input "461,236.92"
click at [762, 245] on button "Save & Close" at bounding box center [747, 241] width 83 height 26
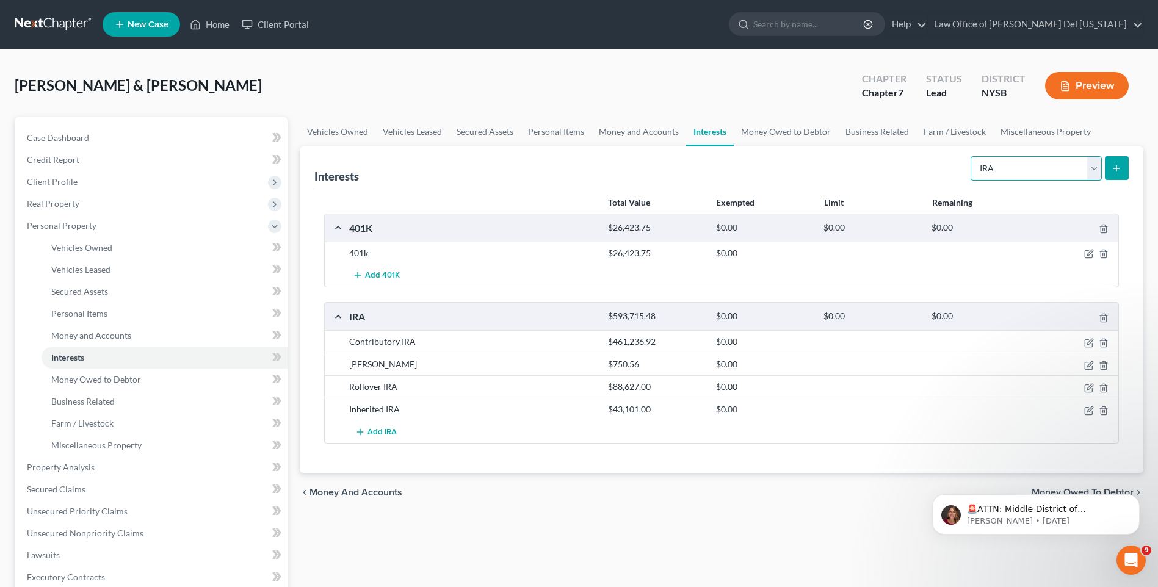
click at [1098, 165] on select "Select Interest Type 401K Annuity Bond Education IRA Government Bond Government…" at bounding box center [1036, 168] width 131 height 24
click at [972, 156] on select "Select Interest Type 401K Annuity Bond Education IRA Government Bond Government…" at bounding box center [1036, 168] width 131 height 24
click at [1127, 172] on button "submit" at bounding box center [1117, 168] width 24 height 24
click at [1115, 171] on icon "submit" at bounding box center [1117, 169] width 10 height 10
click at [1091, 169] on select "Select Interest Type 401K Annuity Bond Education IRA Government Bond Government…" at bounding box center [1036, 168] width 131 height 24
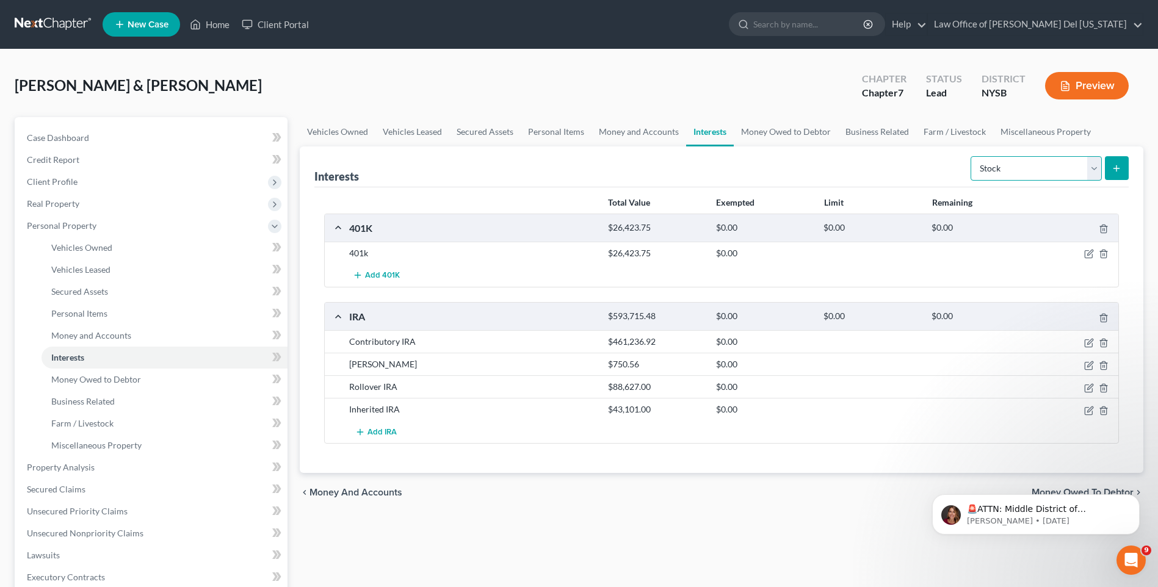
click at [972, 156] on select "Select Interest Type 401K Annuity Bond Education IRA Government Bond Government…" at bounding box center [1036, 168] width 131 height 24
click at [1116, 167] on line "submit" at bounding box center [1116, 167] width 0 height 5
click at [386, 432] on span "Add IRA" at bounding box center [381, 432] width 29 height 10
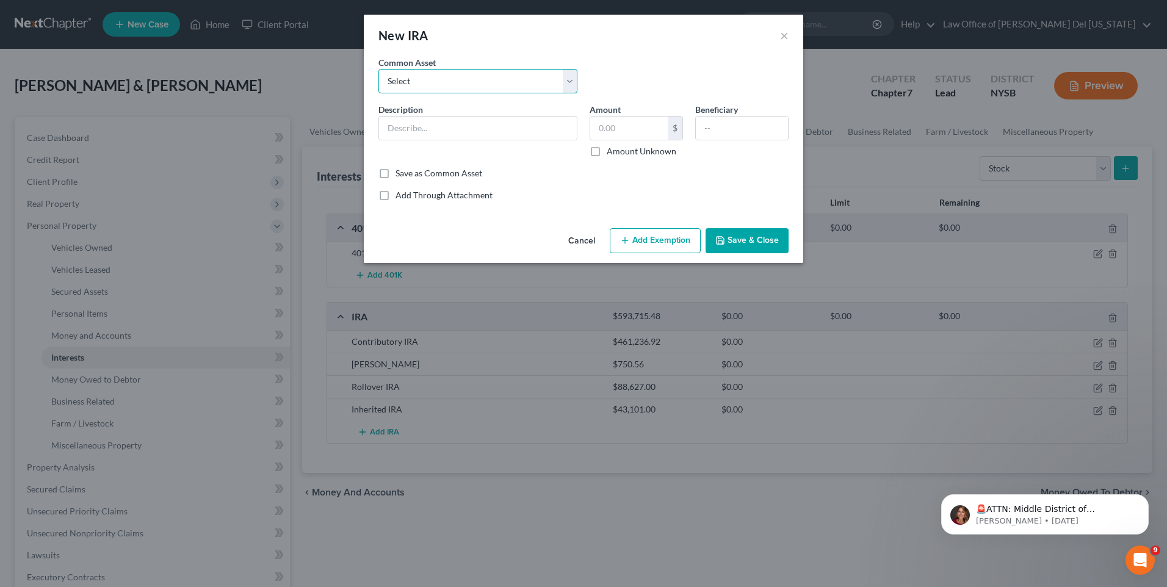
drag, startPoint x: 565, startPoint y: 76, endPoint x: 572, endPoint y: 79, distance: 7.9
click at [568, 78] on select "Select IRA Roth IRA IRA" at bounding box center [477, 81] width 199 height 24
click at [576, 234] on button "Cancel" at bounding box center [582, 242] width 46 height 24
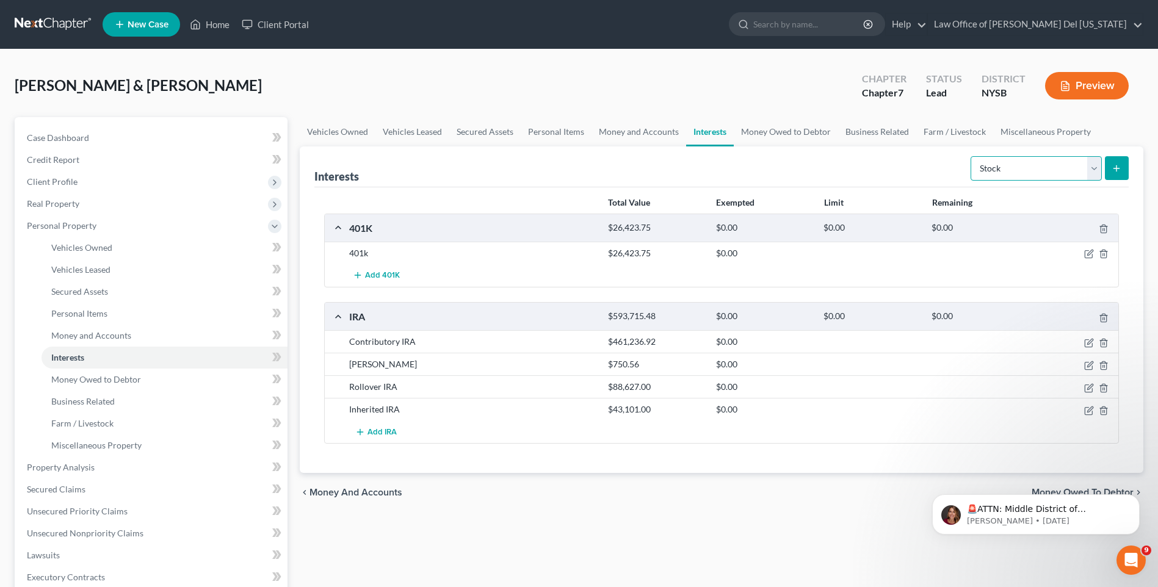
click at [1095, 164] on select "Select Interest Type 401K Annuity Bond Education IRA Government Bond Government…" at bounding box center [1036, 168] width 131 height 24
select select "bond"
click at [972, 156] on select "Select Interest Type 401K Annuity Bond Education IRA Government Bond Government…" at bounding box center [1036, 168] width 131 height 24
click at [1109, 166] on button "submit" at bounding box center [1117, 168] width 24 height 24
click at [1093, 168] on select "Select Interest Type 401K Annuity Bond Education IRA Government Bond Government…" at bounding box center [1036, 168] width 131 height 24
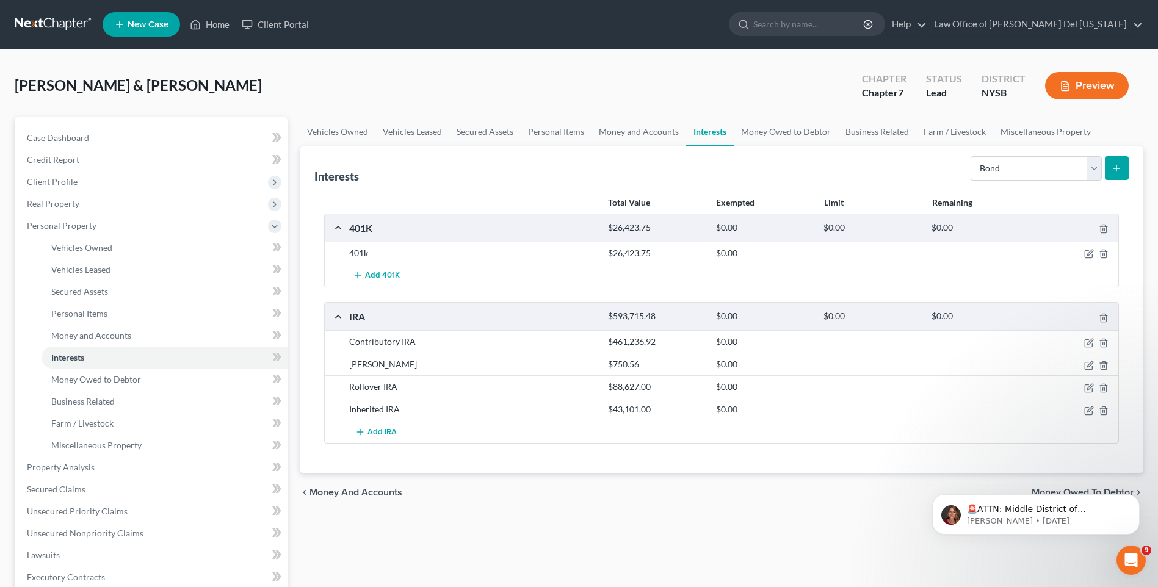
click at [774, 480] on div "chevron_left Money and Accounts Money Owed to Debtor chevron_right" at bounding box center [722, 492] width 844 height 39
click at [79, 273] on span "Vehicles Leased" at bounding box center [80, 269] width 59 height 10
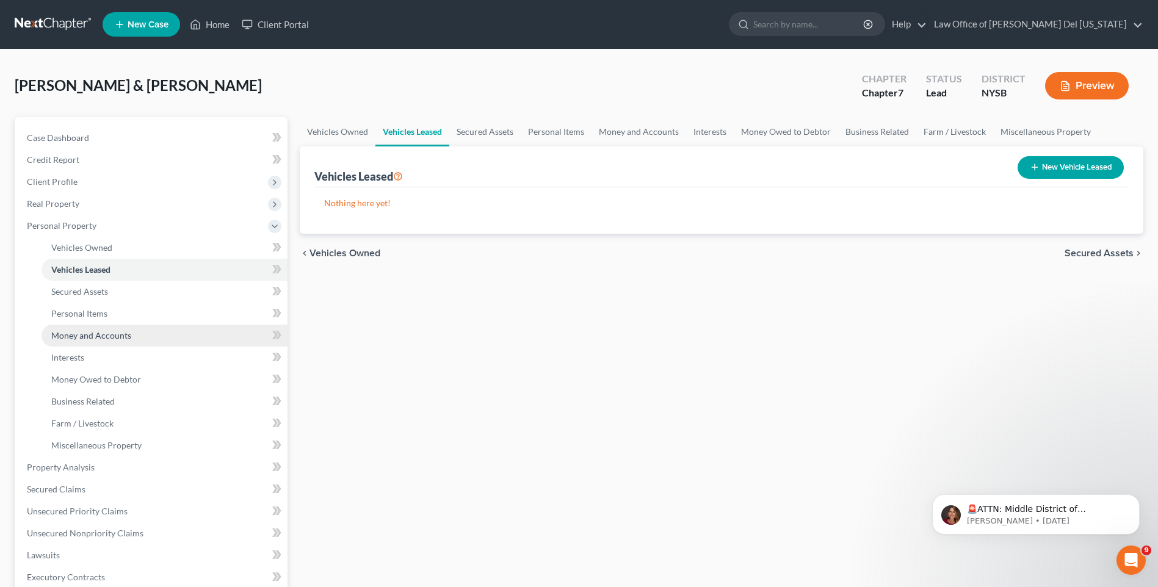
click at [112, 341] on link "Money and Accounts" at bounding box center [165, 336] width 246 height 22
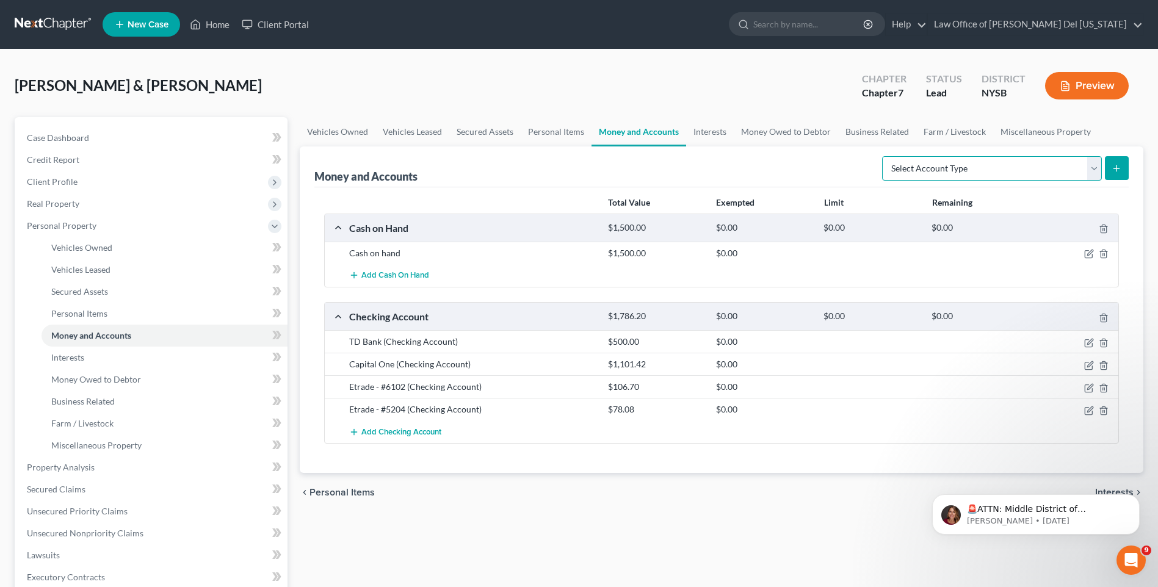
click at [1094, 165] on select "Select Account Type Brokerage Cash on Hand Certificates of Deposit Checking Acc…" at bounding box center [992, 168] width 220 height 24
select select "brokerage"
click at [885, 156] on select "Select Account Type Brokerage Cash on Hand Certificates of Deposit Checking Acc…" at bounding box center [992, 168] width 220 height 24
click at [1125, 167] on button "submit" at bounding box center [1117, 168] width 24 height 24
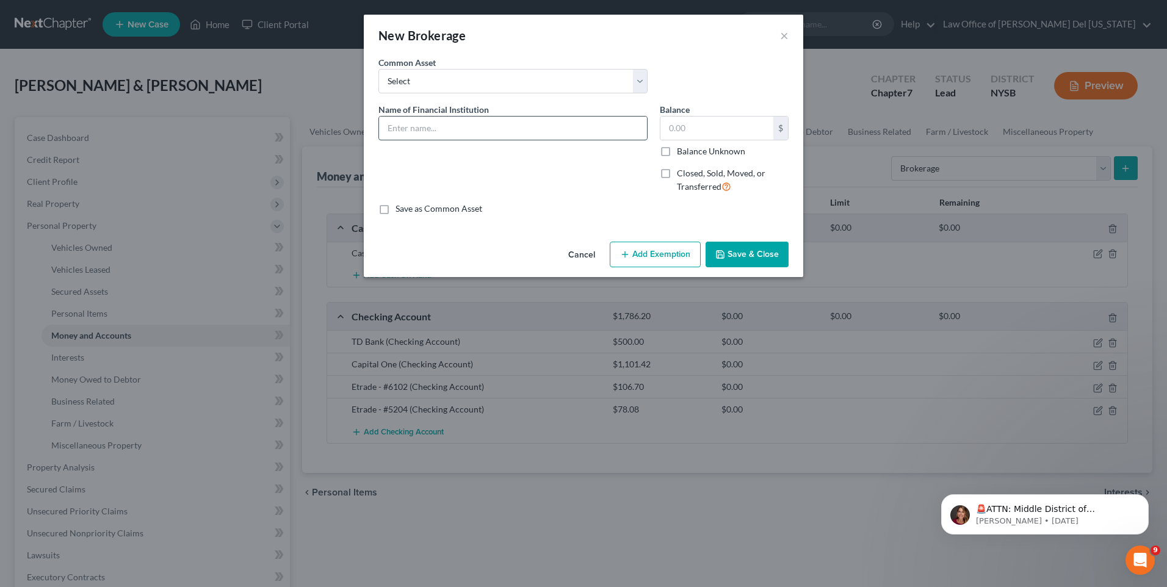
click at [501, 126] on input "text" at bounding box center [513, 128] width 268 height 23
click at [426, 126] on input "text" at bounding box center [513, 128] width 268 height 23
click at [637, 84] on select "Select E*Trade" at bounding box center [512, 81] width 269 height 24
click at [433, 118] on input "text" at bounding box center [513, 128] width 268 height 23
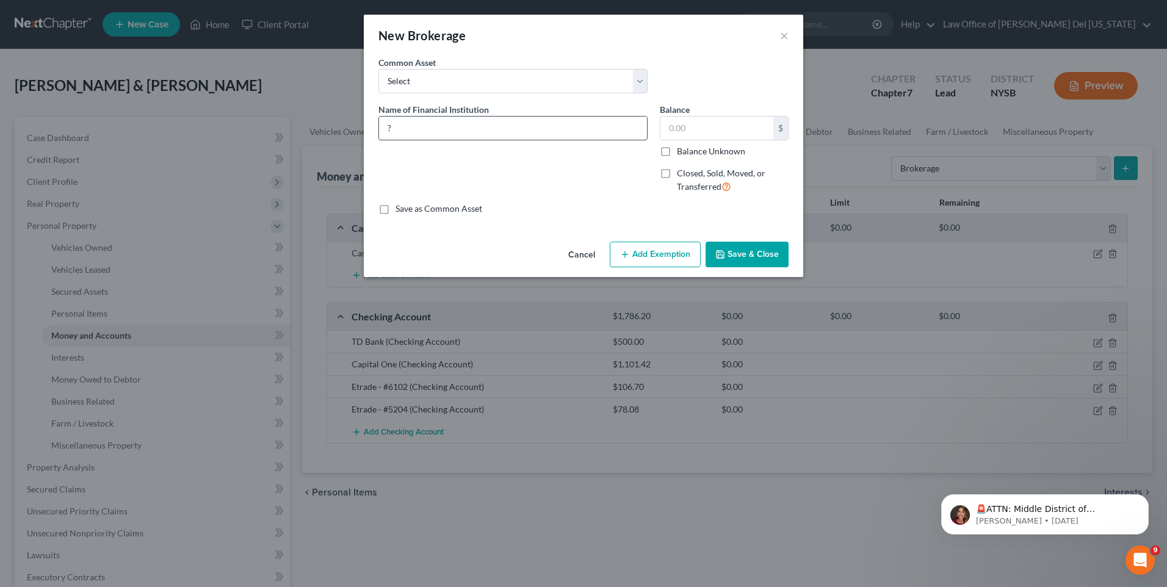
type input "?"
type input "16,989.27"
click at [736, 259] on button "Save & Close" at bounding box center [747, 255] width 83 height 26
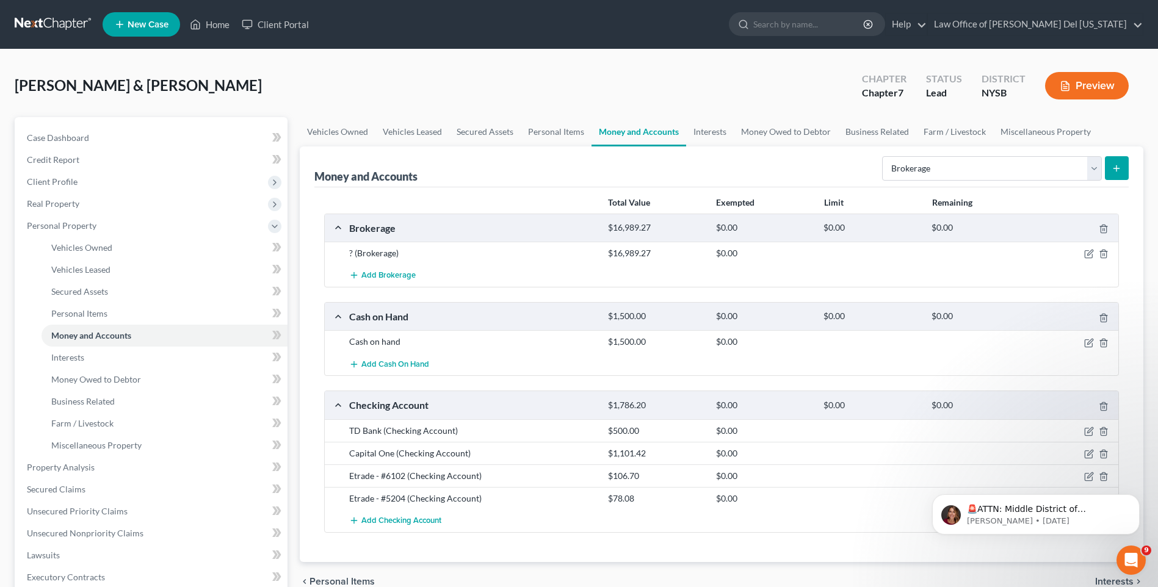
click at [1119, 162] on button "submit" at bounding box center [1117, 168] width 24 height 24
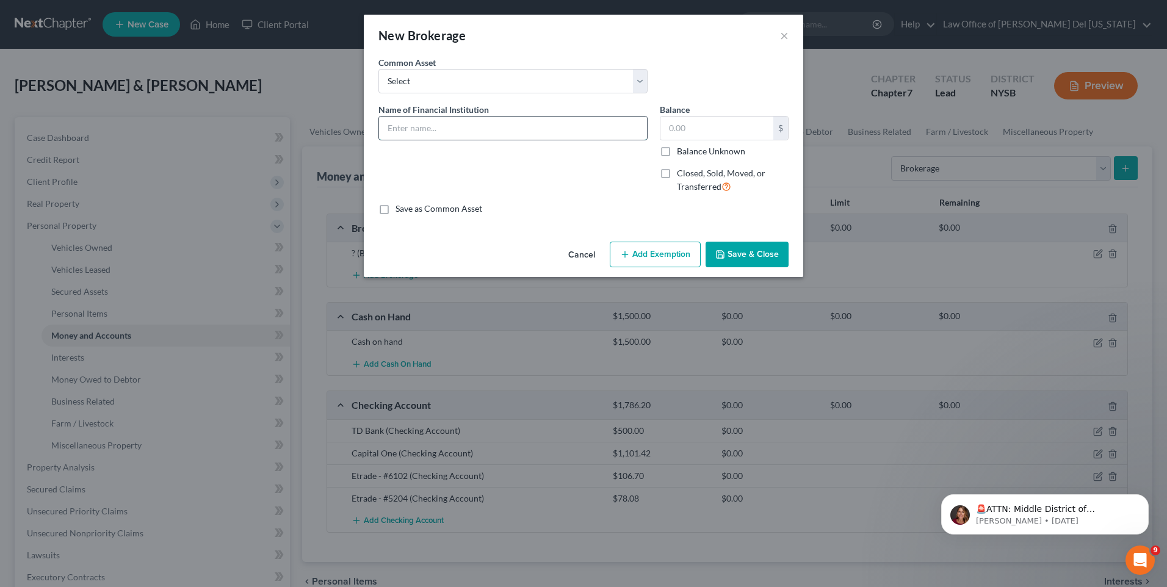
click at [545, 129] on input "text" at bounding box center [513, 128] width 268 height 23
type input "Etrade Brokerage"
type input "8,429.57"
click at [747, 250] on button "Save & Close" at bounding box center [747, 255] width 83 height 26
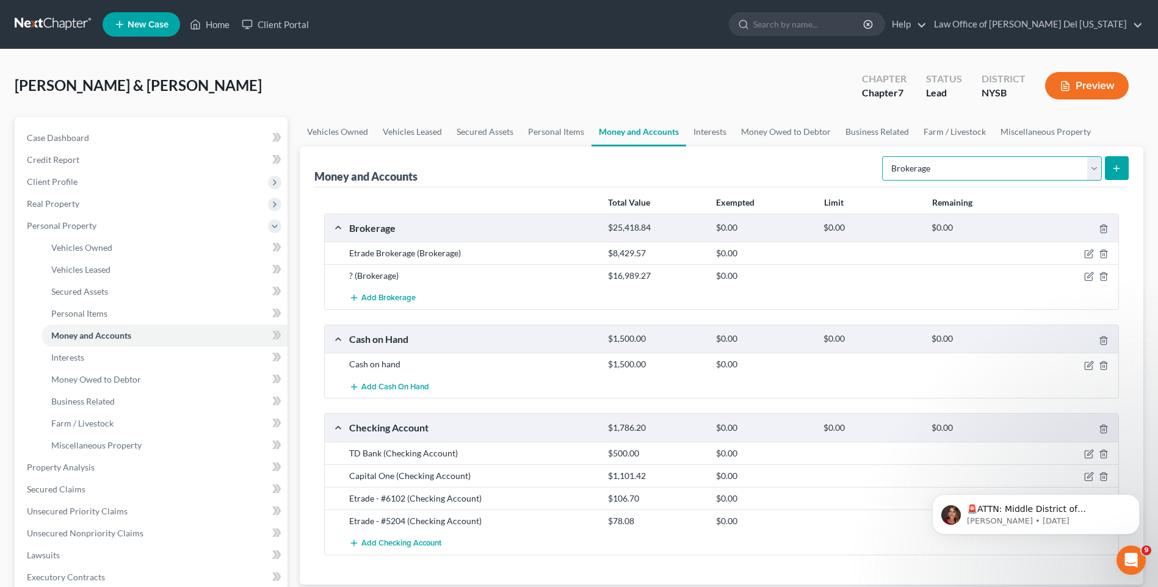
click at [1095, 169] on select "Select Account Type Brokerage Cash on Hand Certificates of Deposit Checking Acc…" at bounding box center [992, 168] width 220 height 24
select select "savings"
click at [885, 156] on select "Select Account Type Brokerage Cash on Hand Certificates of Deposit Checking Acc…" at bounding box center [992, 168] width 220 height 24
click at [1122, 162] on button "submit" at bounding box center [1117, 168] width 24 height 24
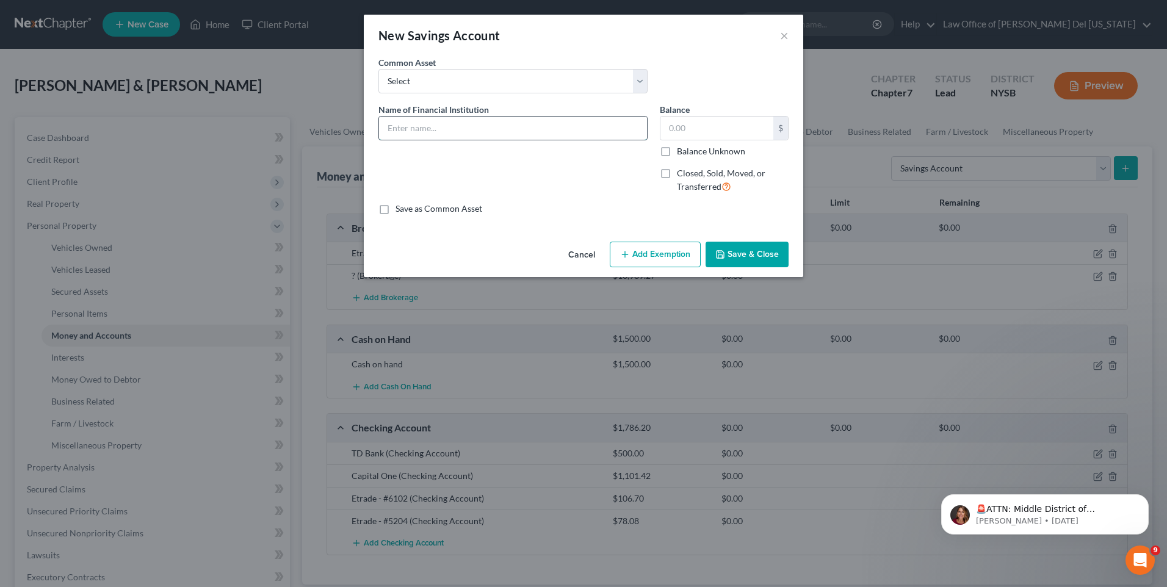
click at [532, 132] on input "text" at bounding box center [513, 128] width 268 height 23
type input "Capital One Orange"
type input "14.17"
click at [758, 256] on button "Save & Close" at bounding box center [747, 255] width 83 height 26
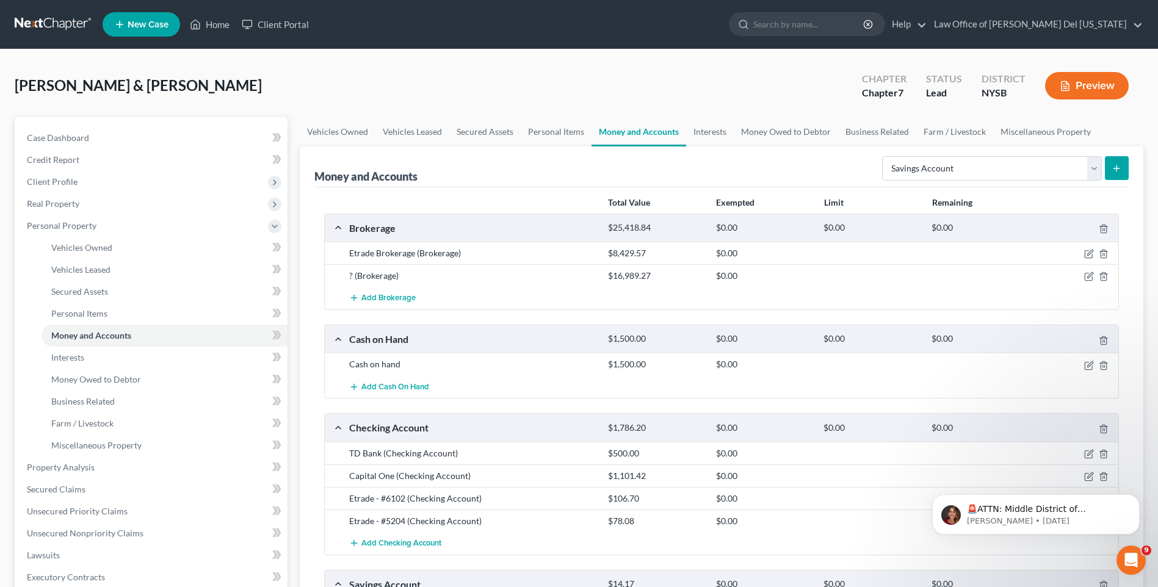
click at [1113, 168] on icon "submit" at bounding box center [1117, 169] width 10 height 10
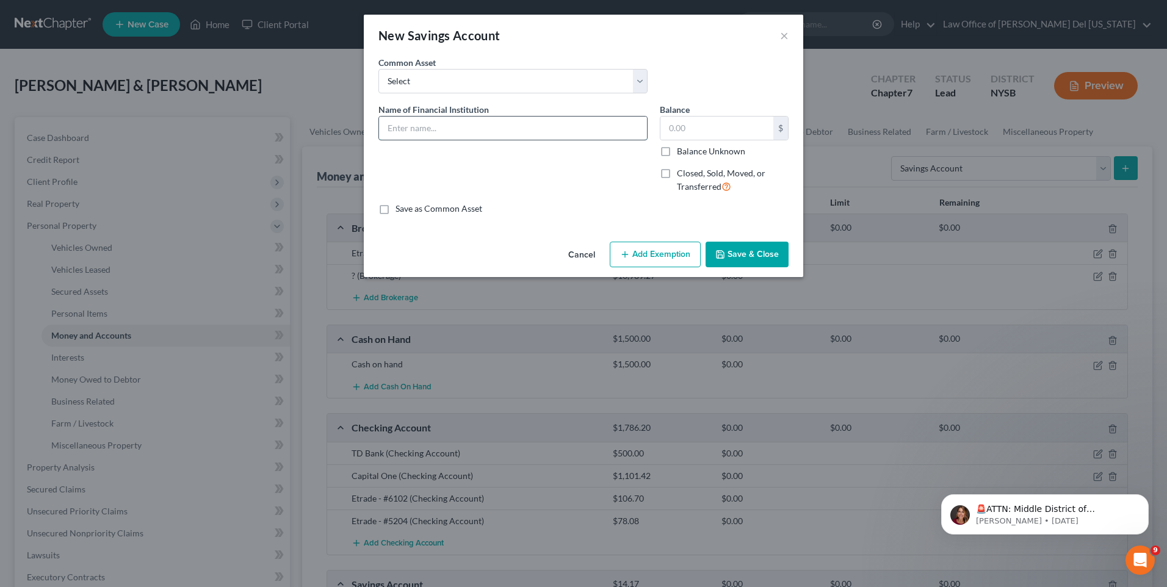
click at [506, 133] on input "text" at bounding box center [513, 128] width 268 height 23
type input "Capital One"
type input "23.23"
click at [758, 253] on button "Save & Close" at bounding box center [747, 255] width 83 height 26
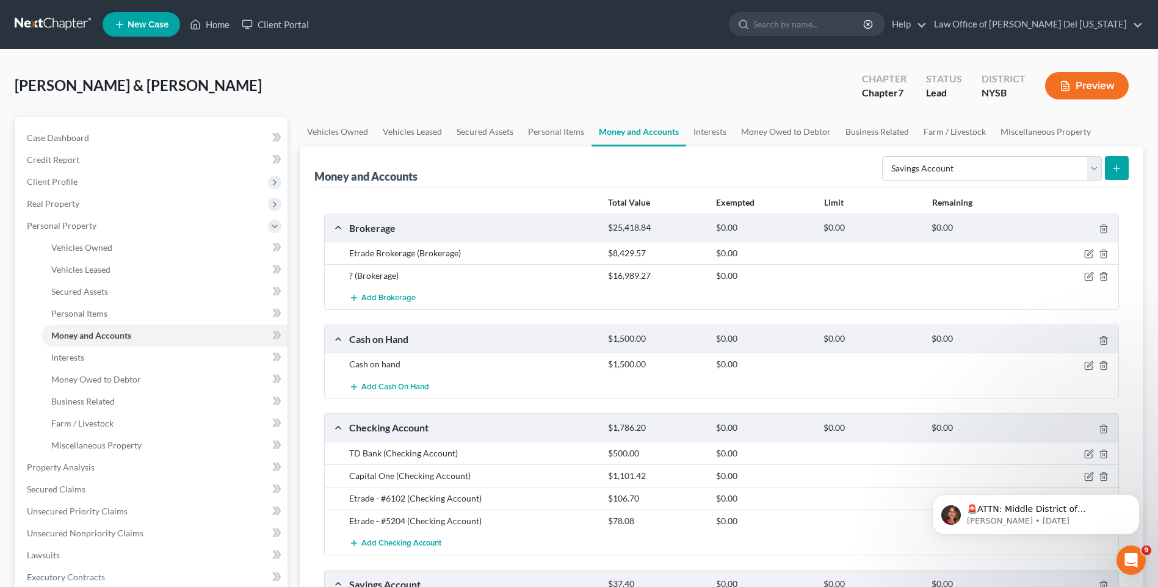
click at [1115, 169] on icon "submit" at bounding box center [1117, 169] width 10 height 10
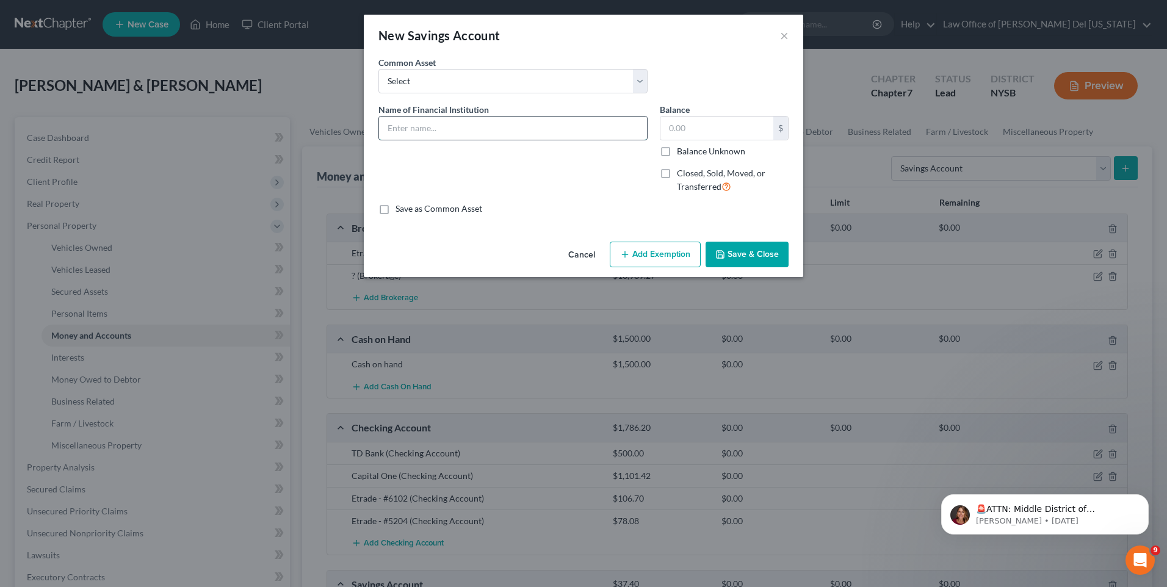
click at [476, 129] on input "text" at bounding box center [513, 128] width 268 height 23
type input "PenFed Savings"
type input "22.86"
click at [750, 251] on button "Save & Close" at bounding box center [747, 255] width 83 height 26
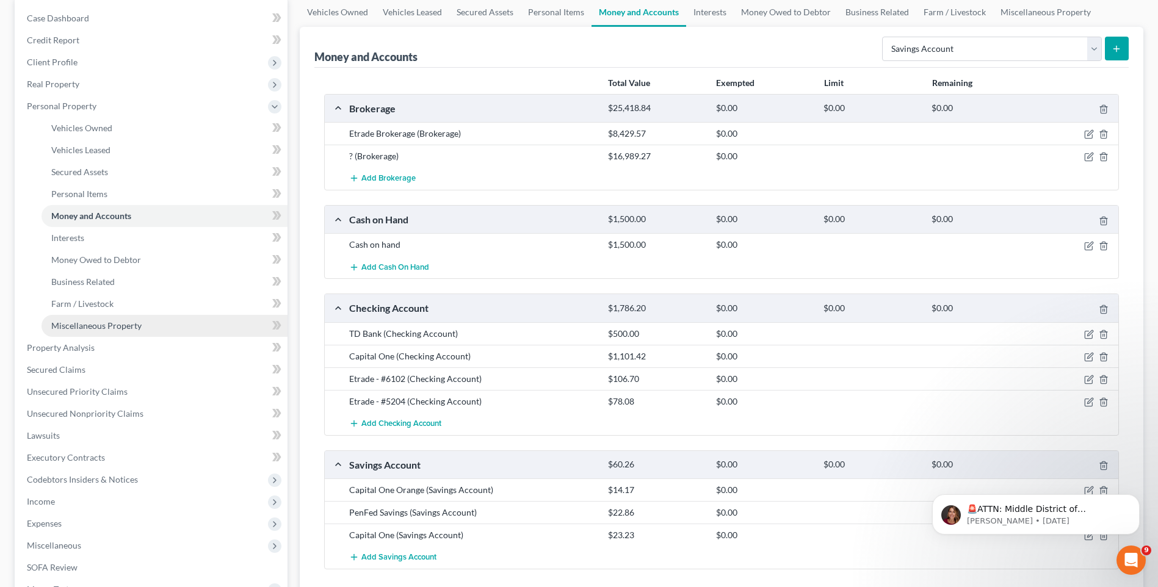
scroll to position [122, 0]
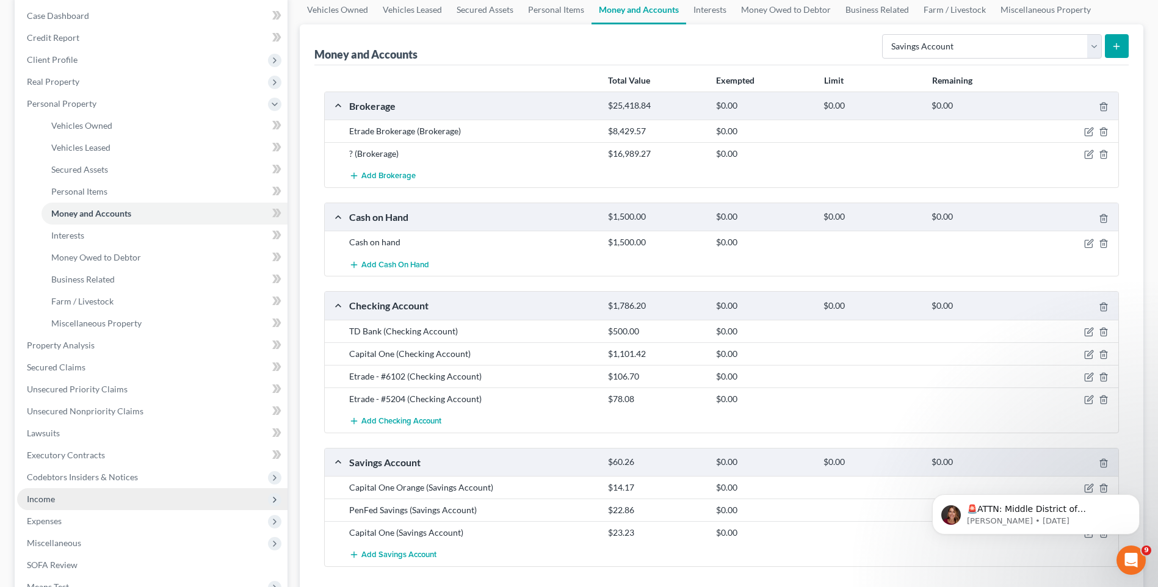
click at [67, 506] on span "Income" at bounding box center [152, 499] width 270 height 22
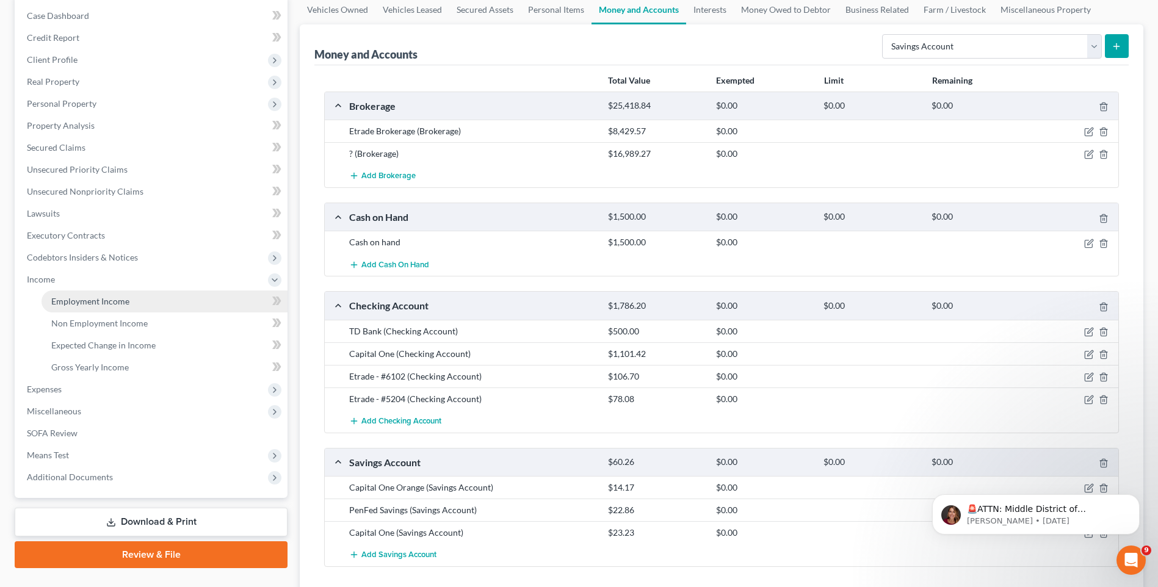
click at [95, 296] on span "Employment Income" at bounding box center [90, 301] width 78 height 10
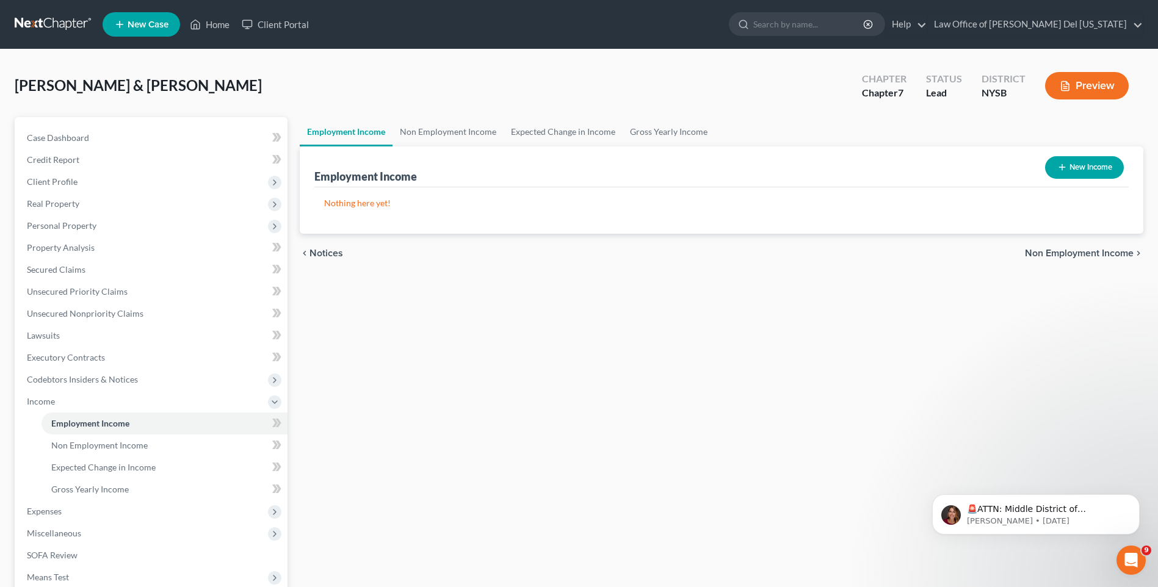
click at [1090, 160] on button "New Income" at bounding box center [1084, 167] width 79 height 23
select select "0"
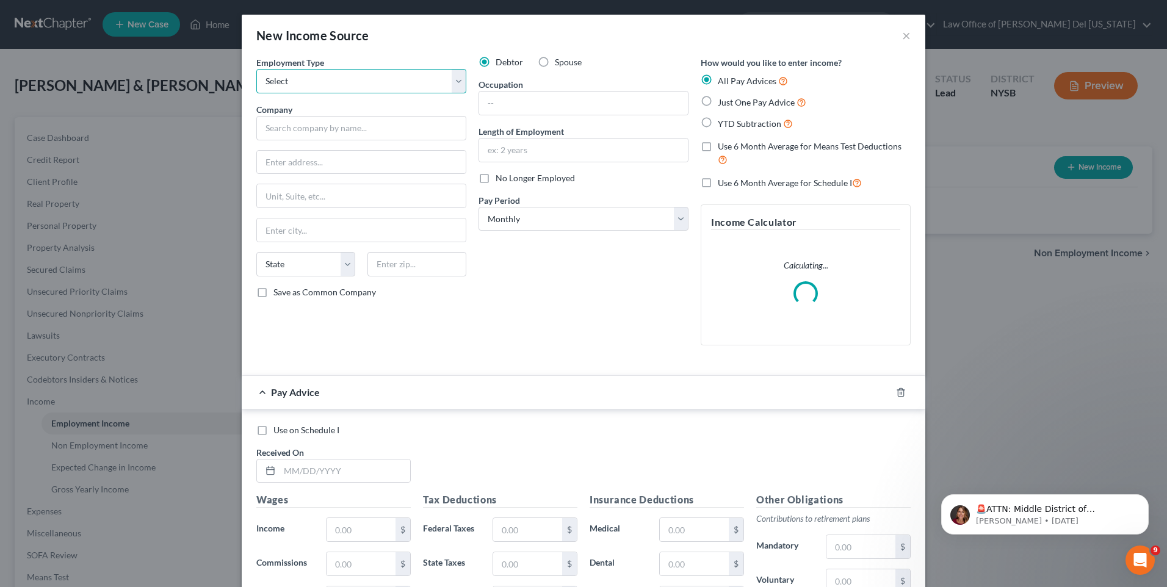
click at [343, 85] on select "Select Full or Part Time Employment Self Employment" at bounding box center [361, 81] width 210 height 24
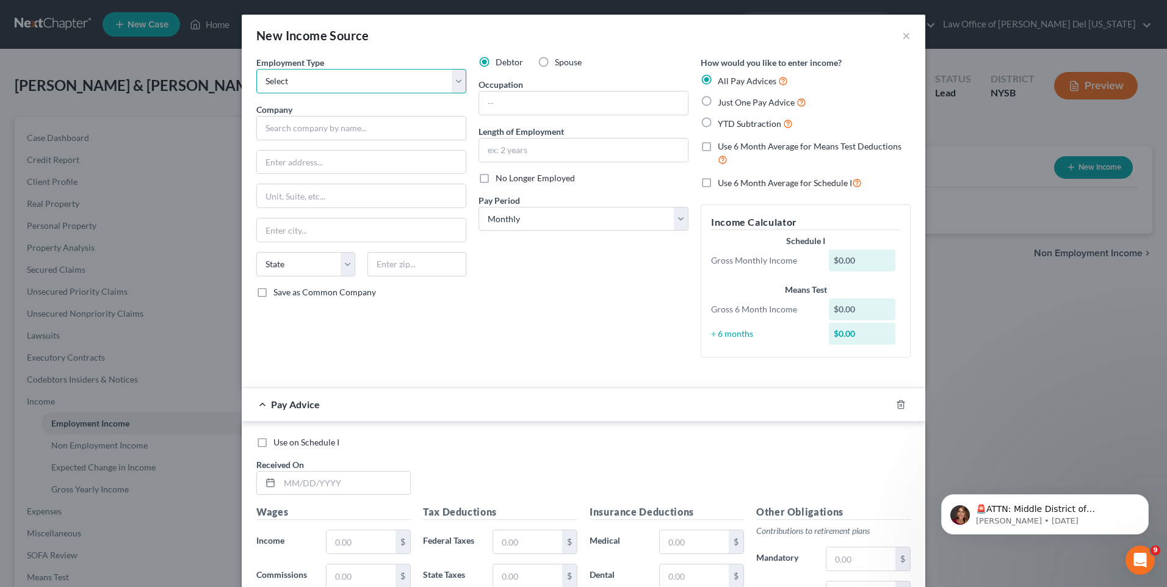
select select "0"
click at [256, 69] on select "Select Full or Part Time Employment Self Employment" at bounding box center [361, 81] width 210 height 24
click at [324, 126] on input "text" at bounding box center [361, 128] width 210 height 24
type input "20 Times Square Rest, LLC"
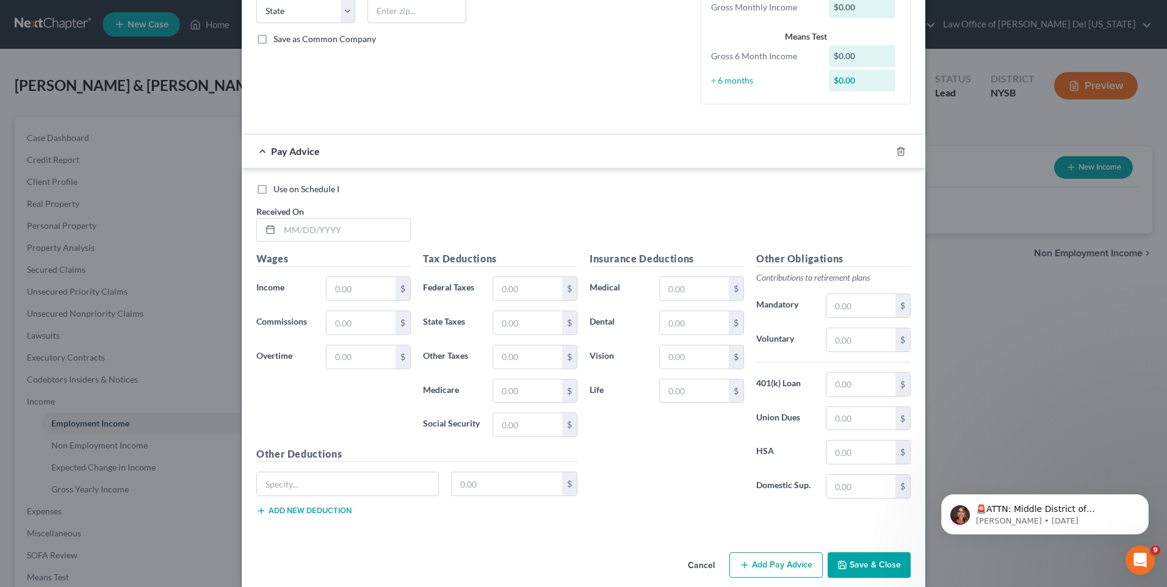
scroll to position [269, 0]
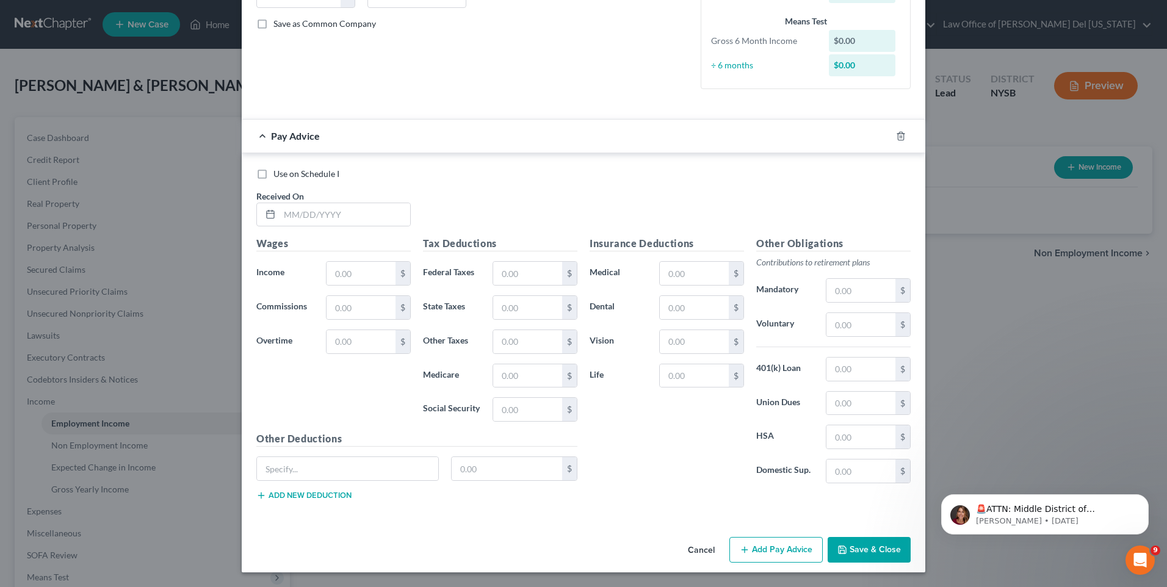
click at [855, 545] on button "Save & Close" at bounding box center [869, 550] width 83 height 26
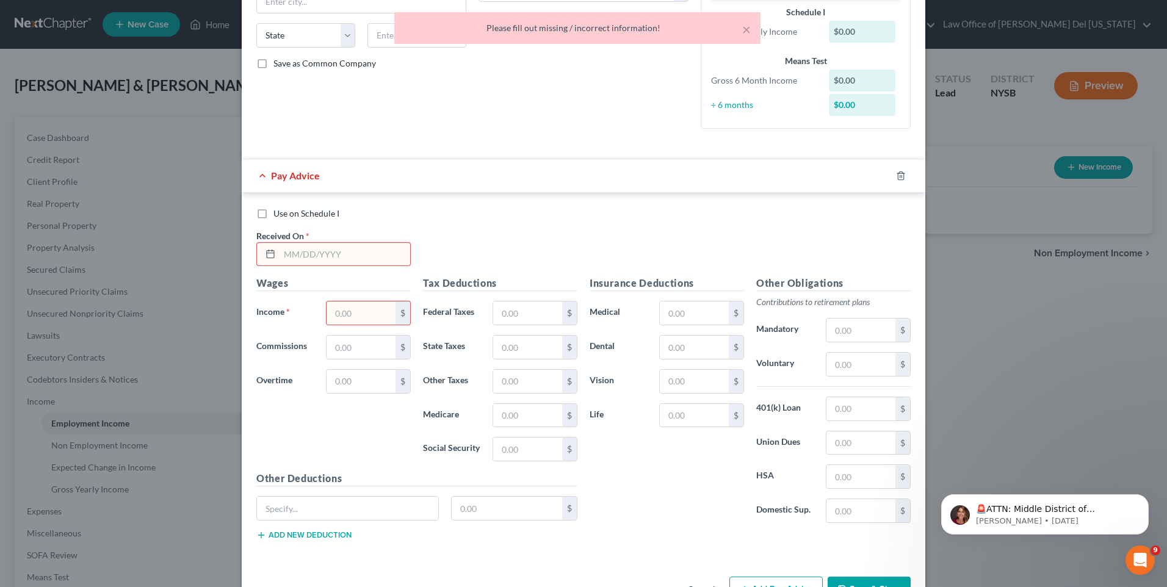
scroll to position [208, 0]
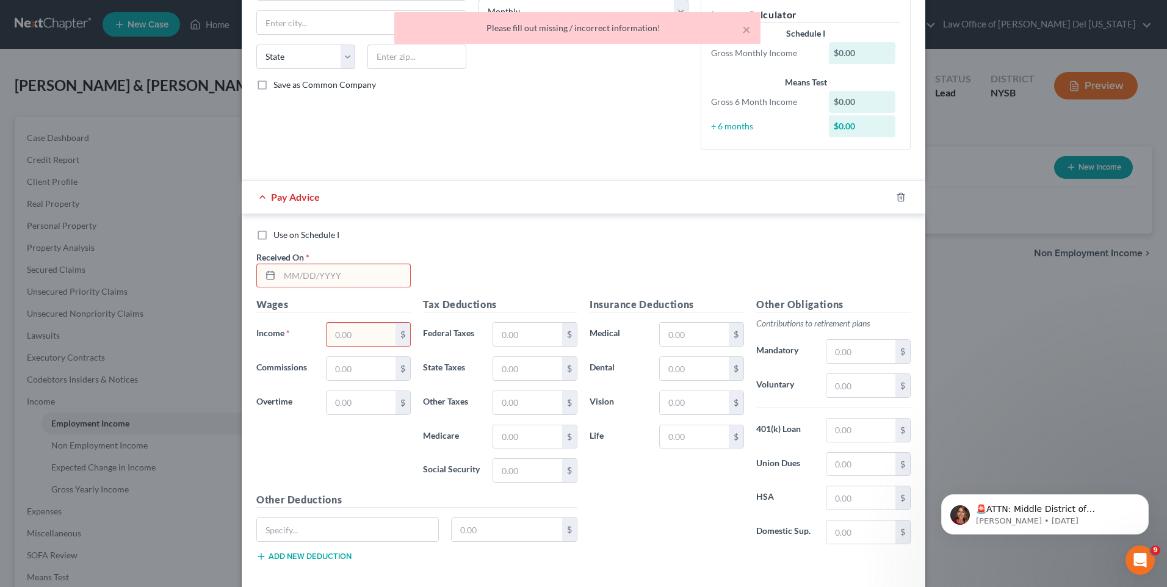
click at [366, 283] on input "text" at bounding box center [345, 275] width 131 height 23
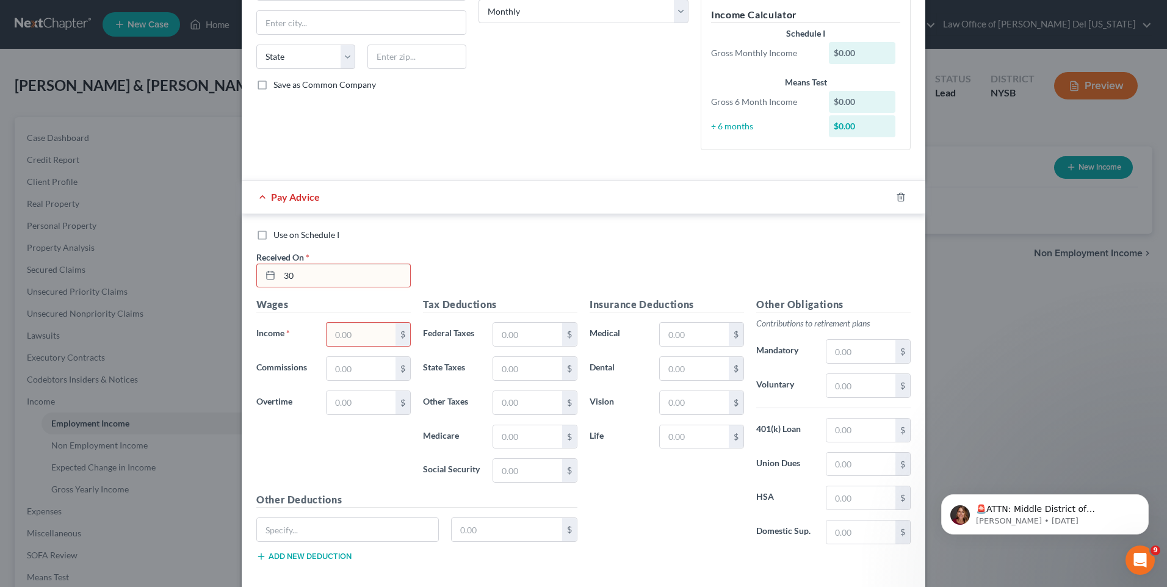
type input "3"
type input "03/01/2025"
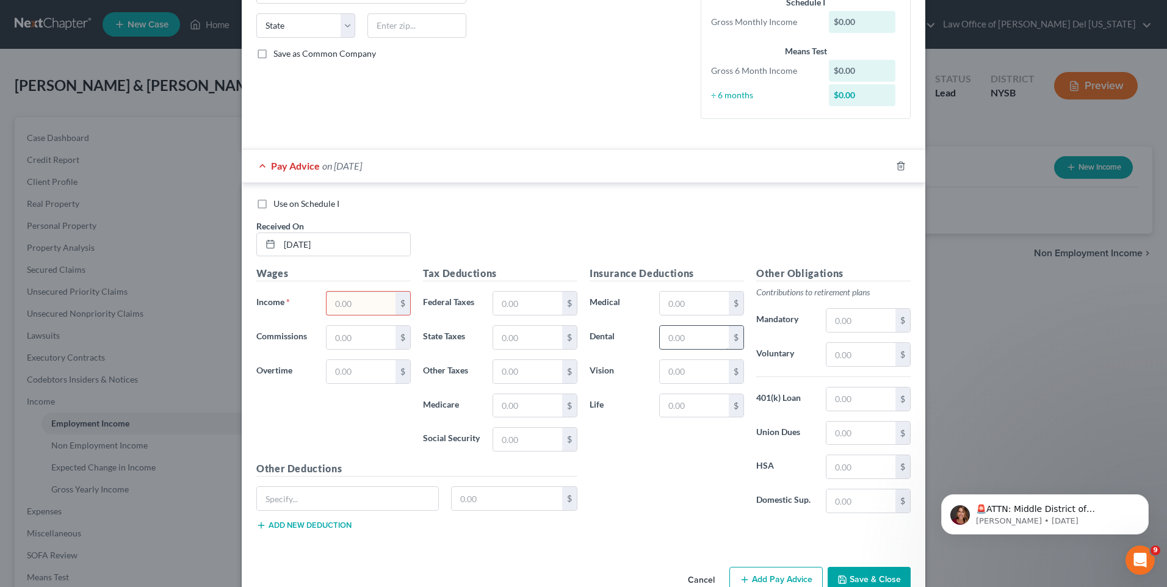
scroll to position [269, 0]
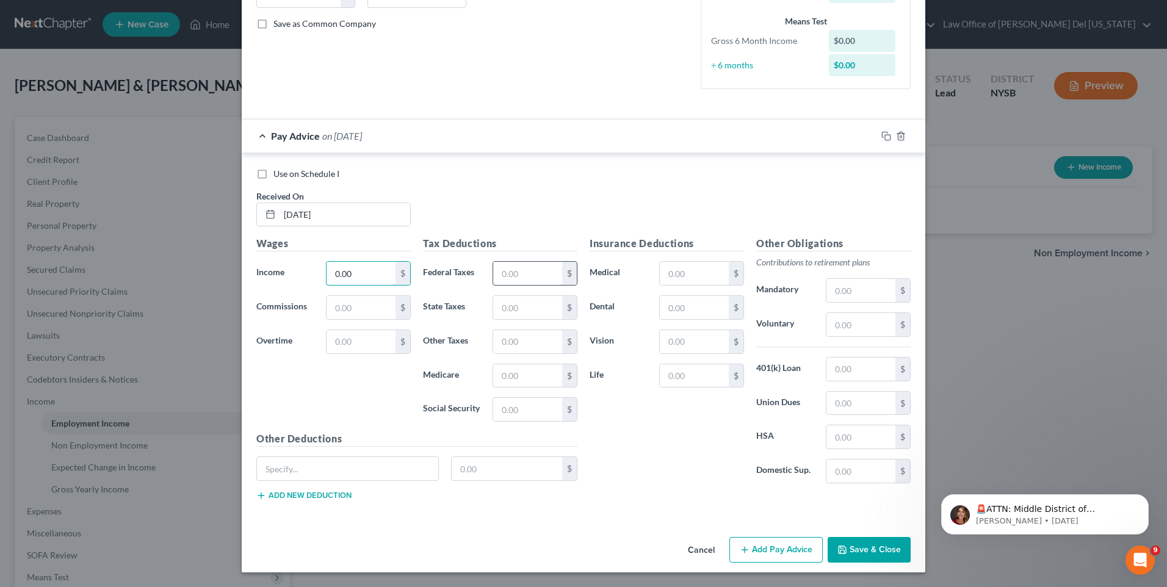
type input "0.00"
click at [869, 546] on button "Save & Close" at bounding box center [869, 550] width 83 height 26
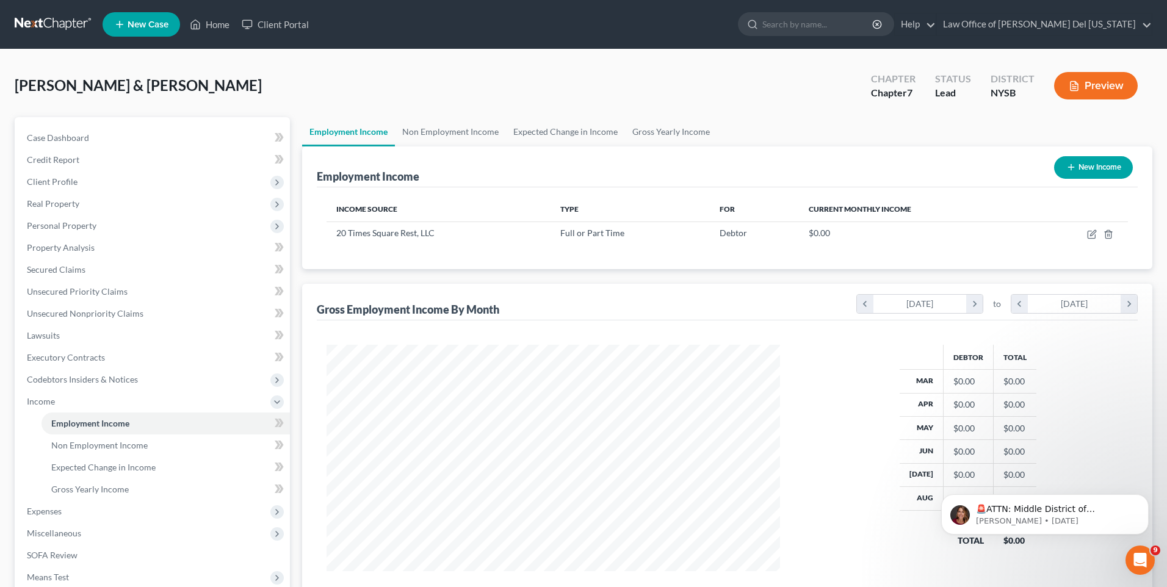
scroll to position [610207, 609956]
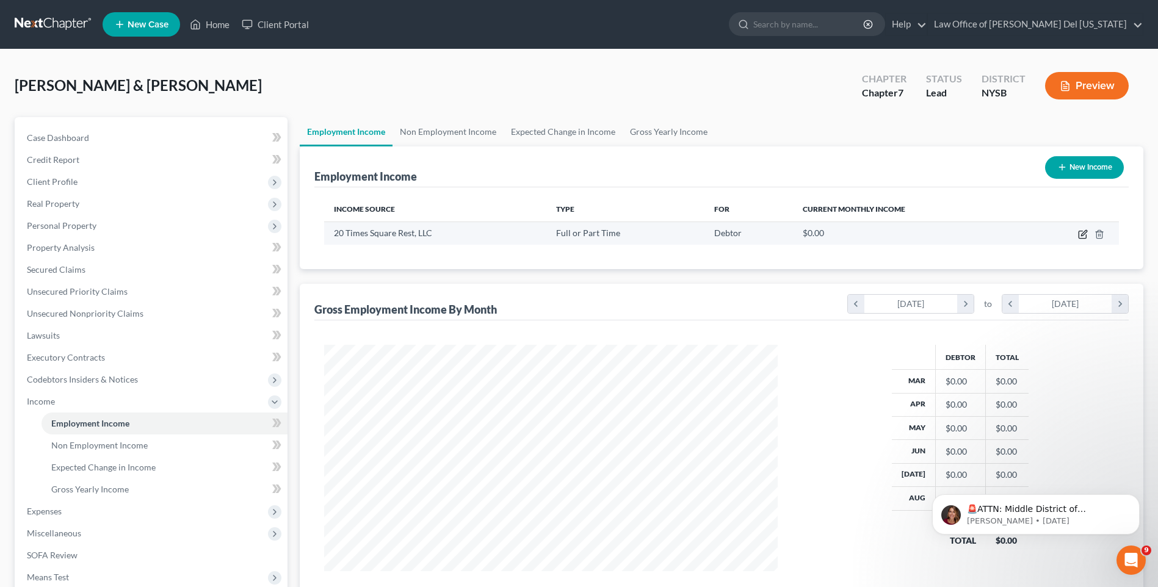
click at [1078, 230] on icon "button" at bounding box center [1083, 235] width 10 height 10
select select "0"
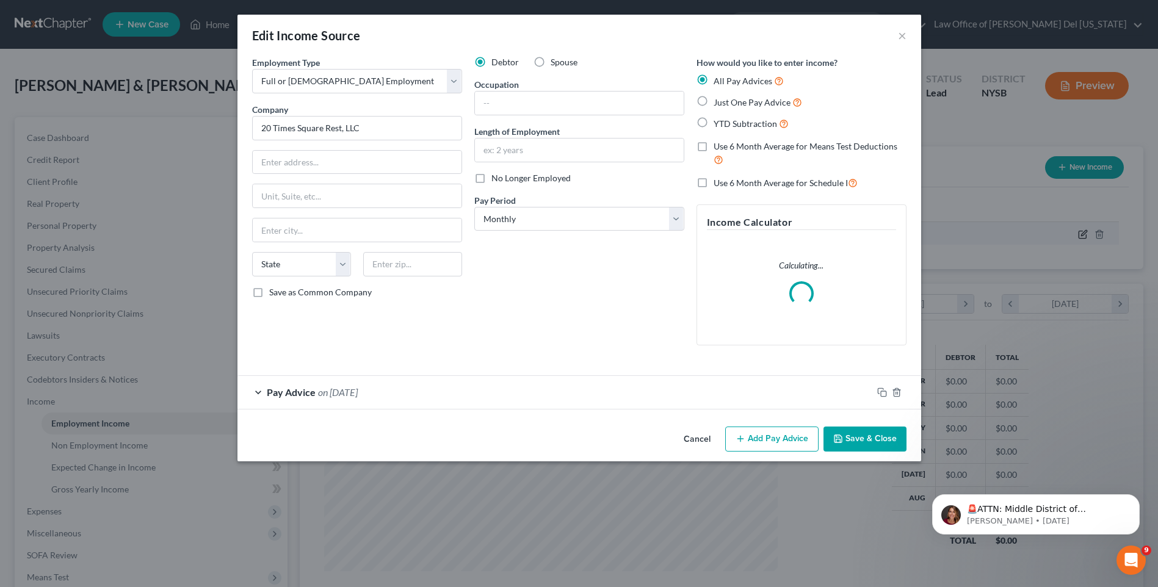
scroll to position [228, 482]
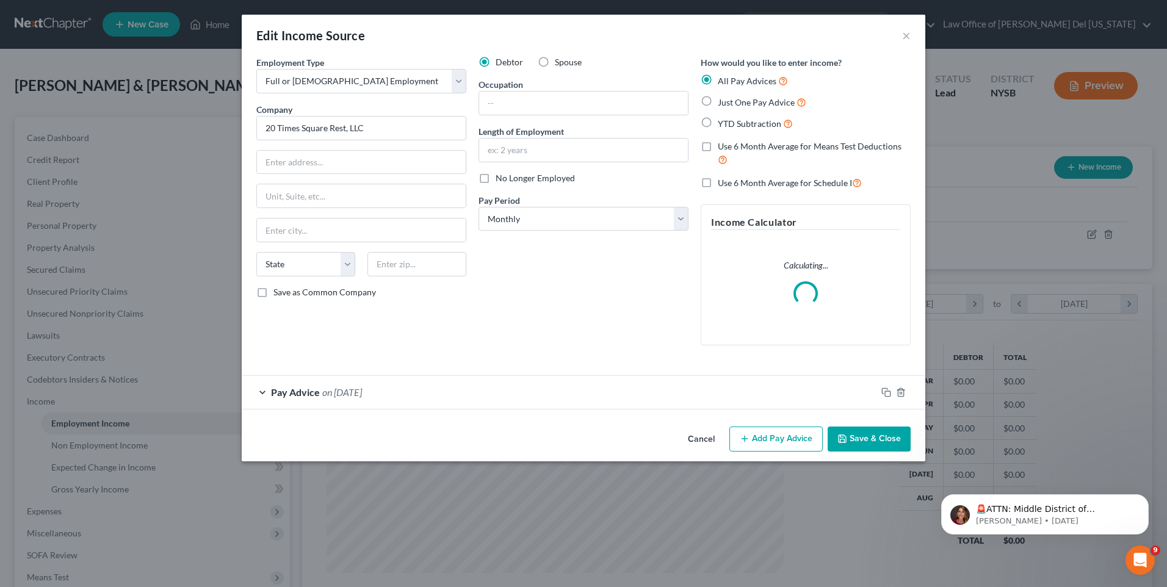
click at [555, 62] on label "Spouse" at bounding box center [568, 62] width 27 height 12
click at [560, 62] on input "Spouse" at bounding box center [564, 60] width 8 height 8
radio input "true"
drag, startPoint x: 412, startPoint y: 129, endPoint x: 167, endPoint y: 129, distance: 244.8
click at [167, 129] on div "Edit Income Source × Employment Type * Select Full or Part Time Employment Self…" at bounding box center [583, 293] width 1167 height 587
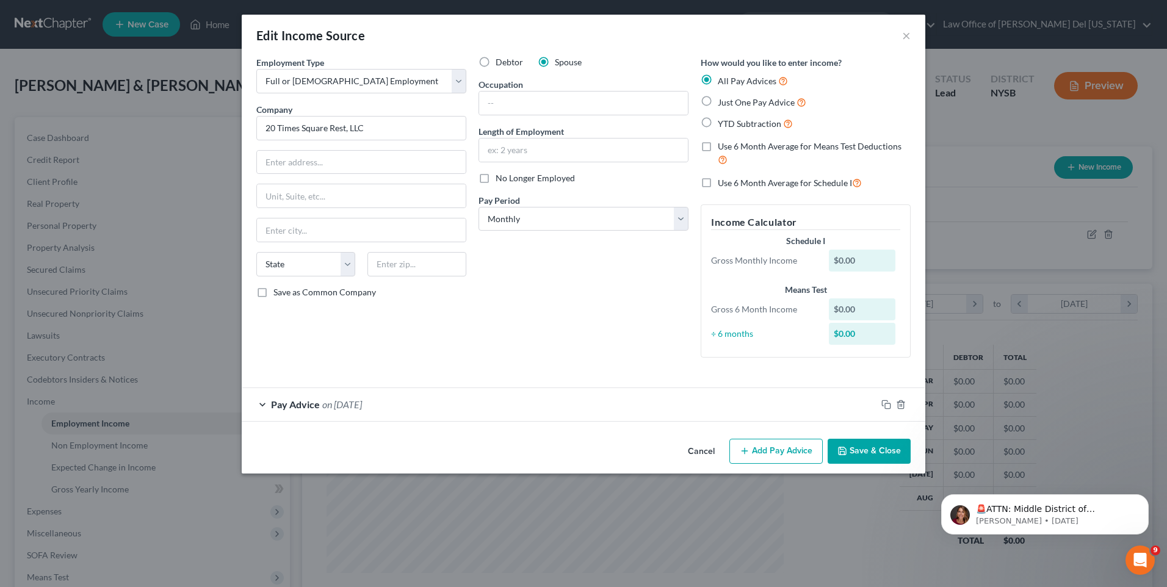
click at [710, 446] on button "Cancel" at bounding box center [701, 452] width 46 height 24
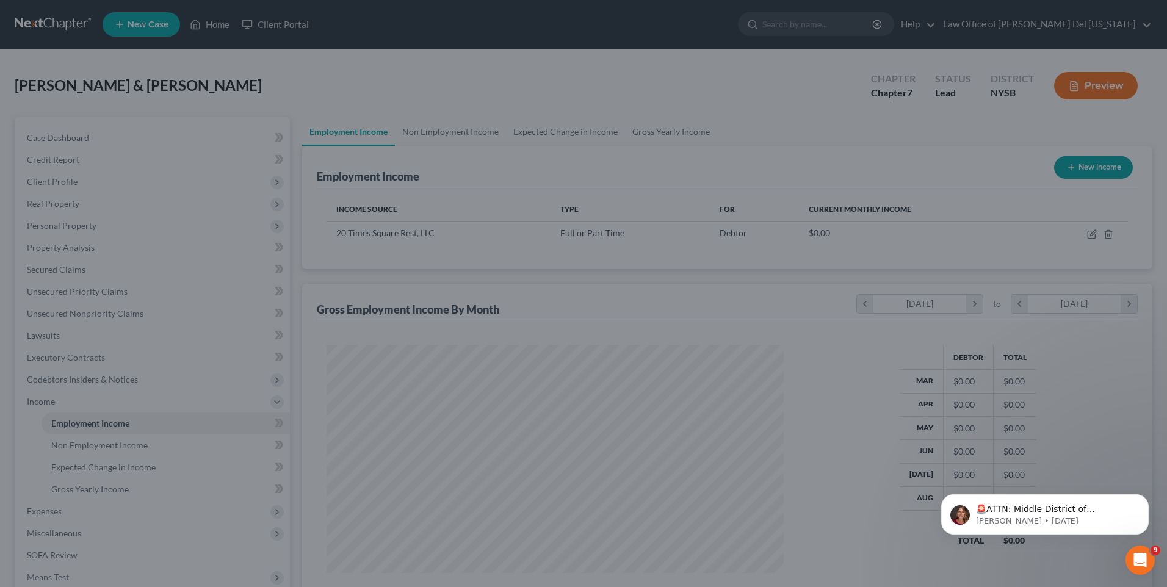
scroll to position [610207, 609956]
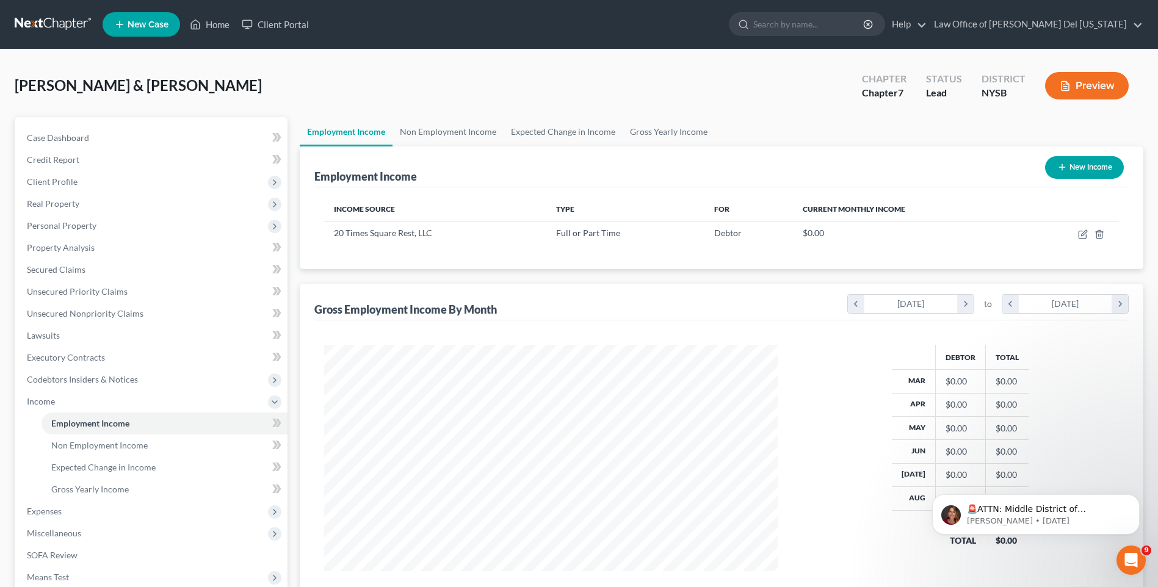
click at [1079, 175] on button "New Income" at bounding box center [1084, 167] width 79 height 23
select select "0"
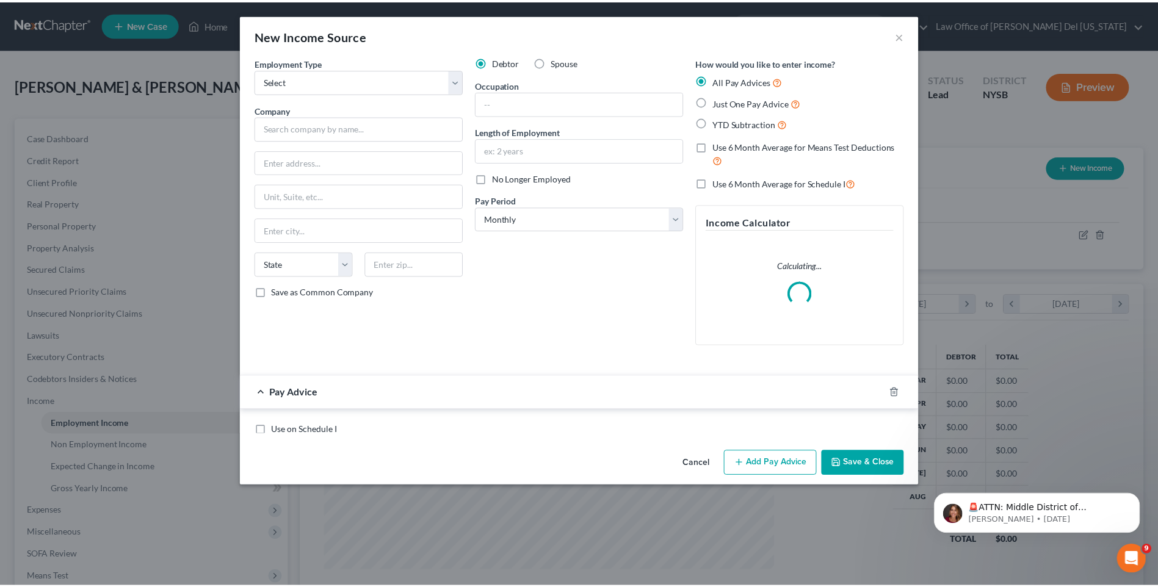
scroll to position [228, 482]
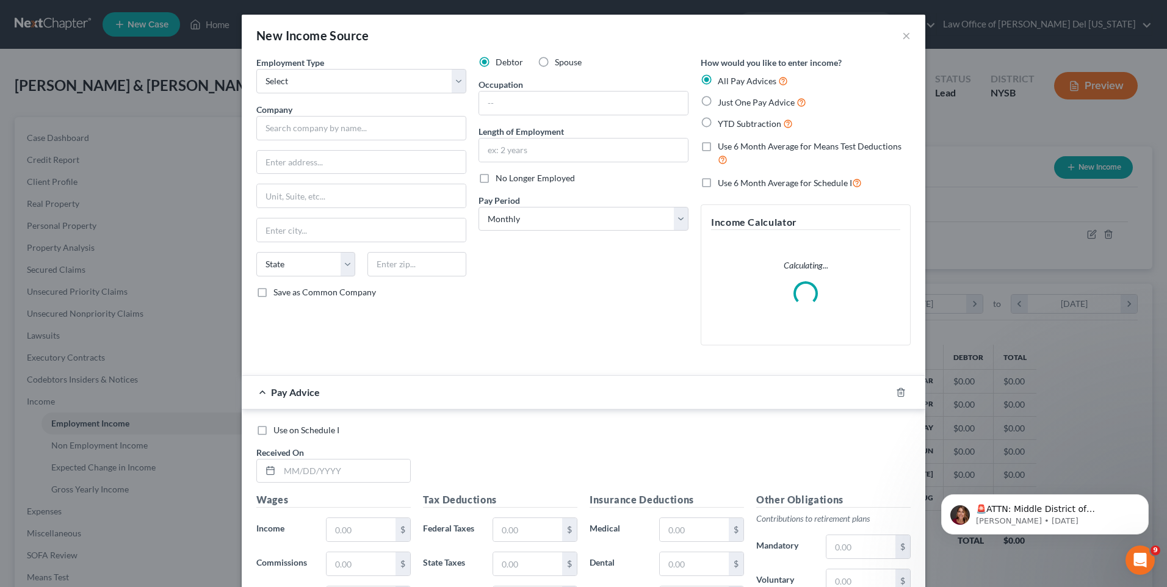
click at [555, 59] on span "Spouse" at bounding box center [568, 62] width 27 height 10
click at [560, 59] on input "Spouse" at bounding box center [564, 60] width 8 height 8
radio input "true"
drag, startPoint x: 366, startPoint y: 67, endPoint x: 363, endPoint y: 74, distance: 7.4
click at [366, 68] on div "Employment Type * Select Full or Part Time Employment Self Employment" at bounding box center [361, 74] width 210 height 37
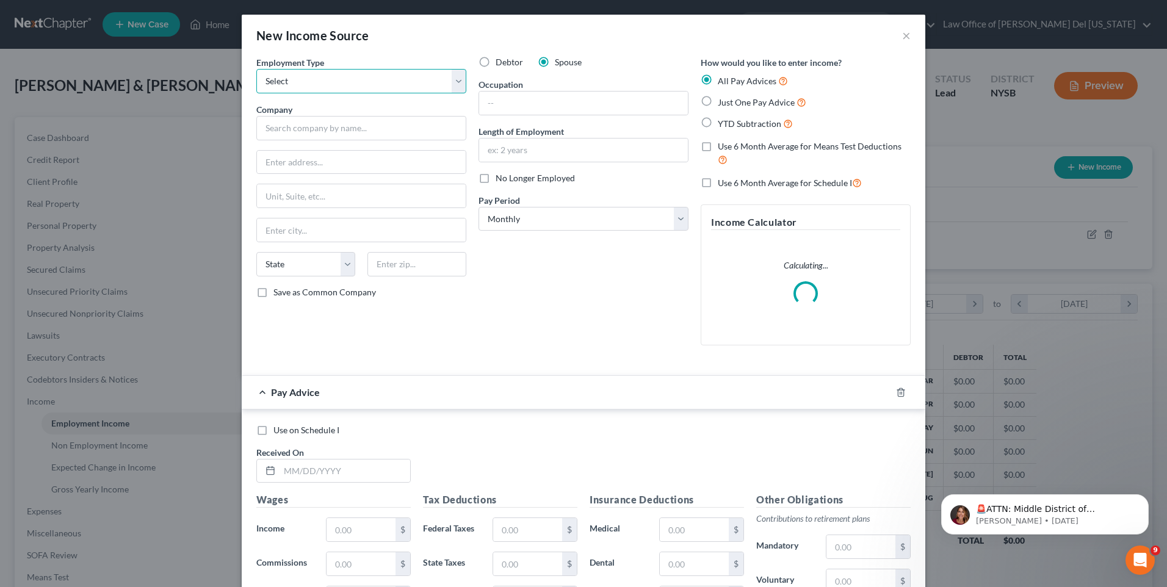
click at [361, 76] on select "Select Full or Part Time Employment Self Employment" at bounding box center [361, 81] width 210 height 24
select select "1"
click at [256, 69] on select "Select Full or Part Time Employment Self Employment" at bounding box center [361, 81] width 210 height 24
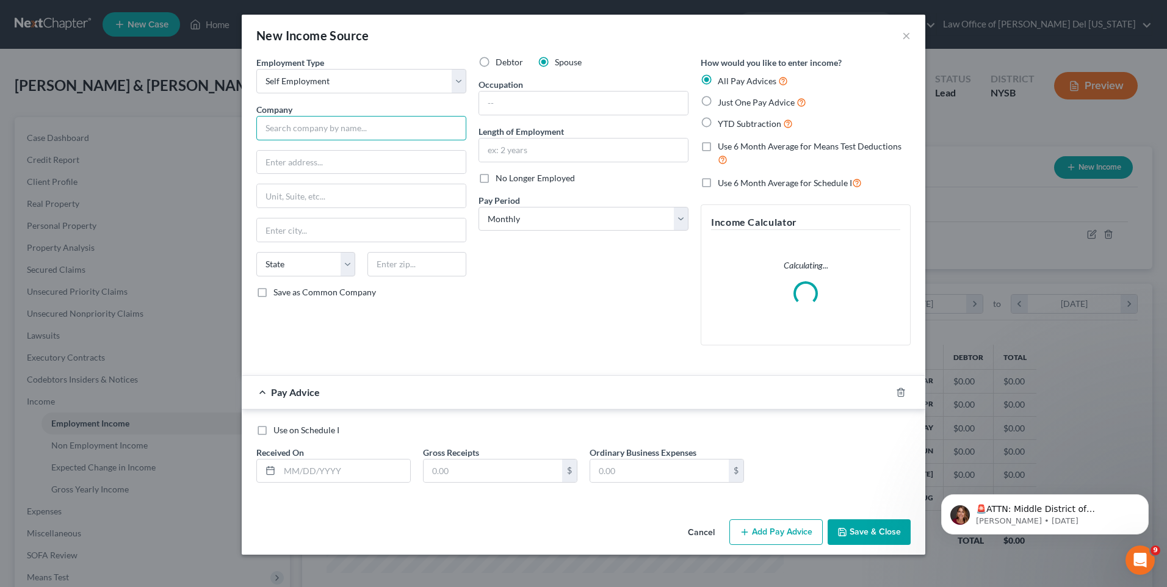
click at [316, 132] on input "text" at bounding box center [361, 128] width 210 height 24
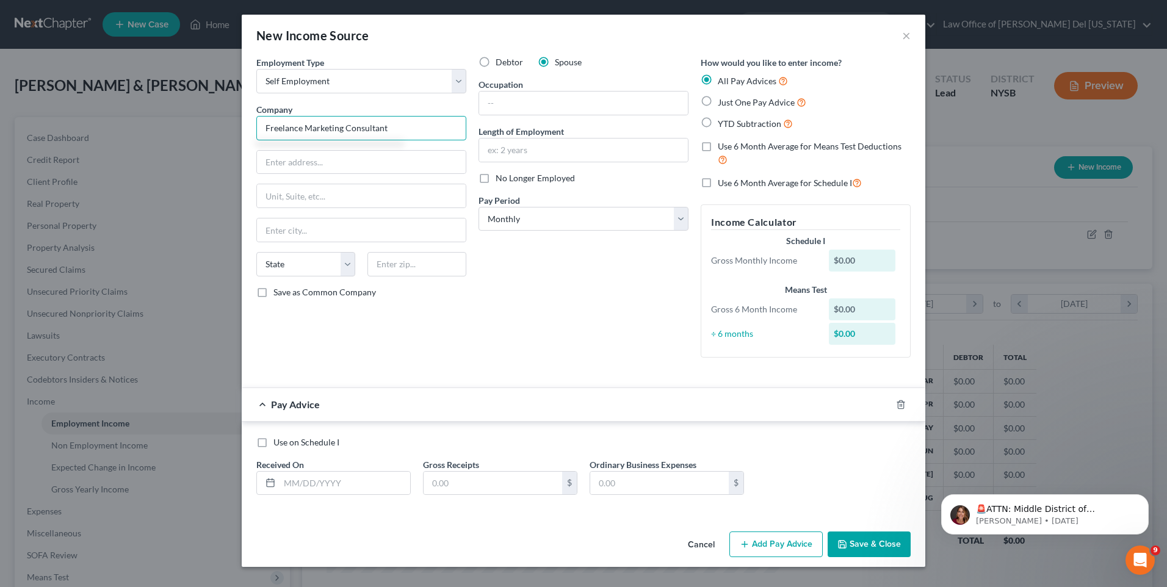
type input "Freelance Marketing Consultant"
click at [553, 97] on input "text" at bounding box center [583, 103] width 209 height 23
drag, startPoint x: 403, startPoint y: 136, endPoint x: 142, endPoint y: 120, distance: 261.7
click at [142, 120] on div "New Income Source × Employment Type * Select Full or Part Time Employment Self …" at bounding box center [583, 293] width 1167 height 587
type input "Self Employed"
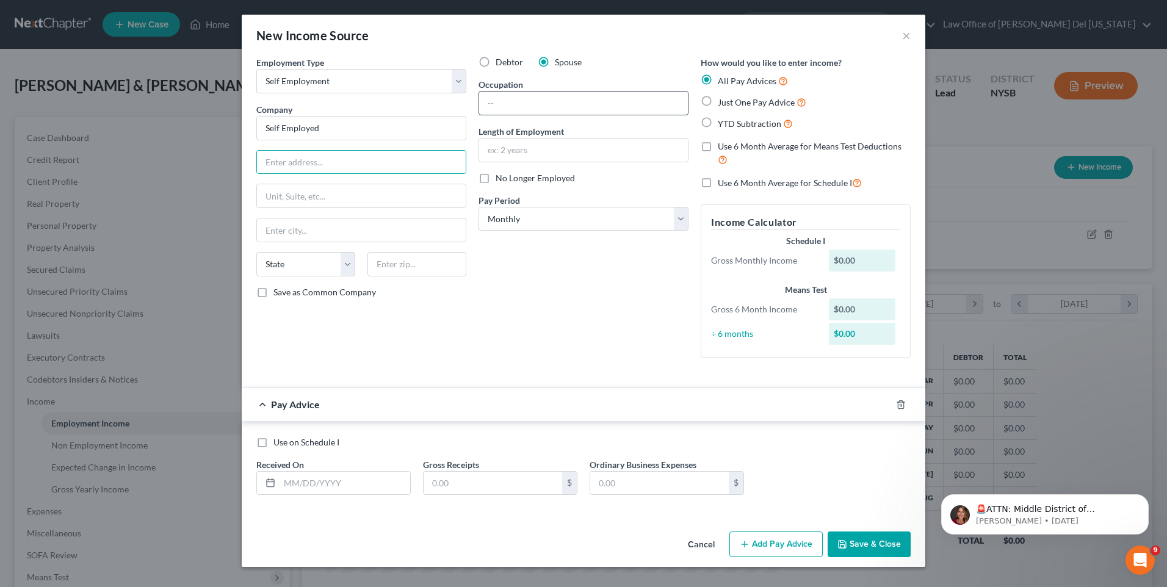
click at [555, 101] on input "text" at bounding box center [583, 103] width 209 height 23
paste input "Freelance Marketing Consultant"
type input "Freelance Marketing Consultant"
click at [893, 543] on button "Save & Close" at bounding box center [869, 545] width 83 height 26
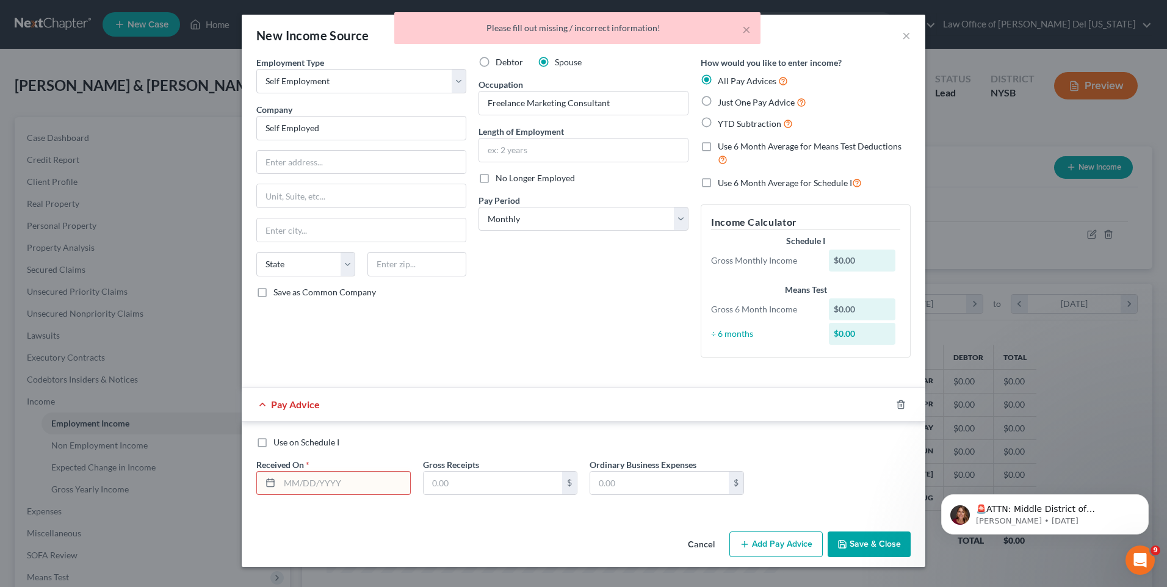
drag, startPoint x: 372, startPoint y: 487, endPoint x: 396, endPoint y: 488, distance: 23.2
click at [372, 487] on input "text" at bounding box center [345, 483] width 131 height 23
type input "03/01/2025"
click at [874, 554] on button "Save & Close" at bounding box center [869, 545] width 83 height 26
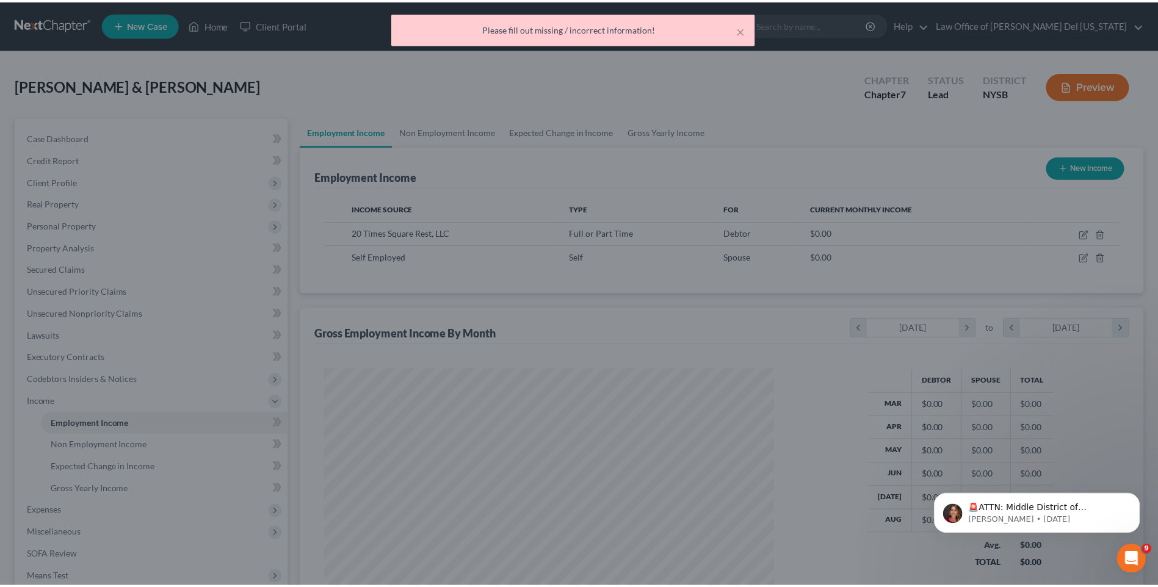
scroll to position [610207, 609956]
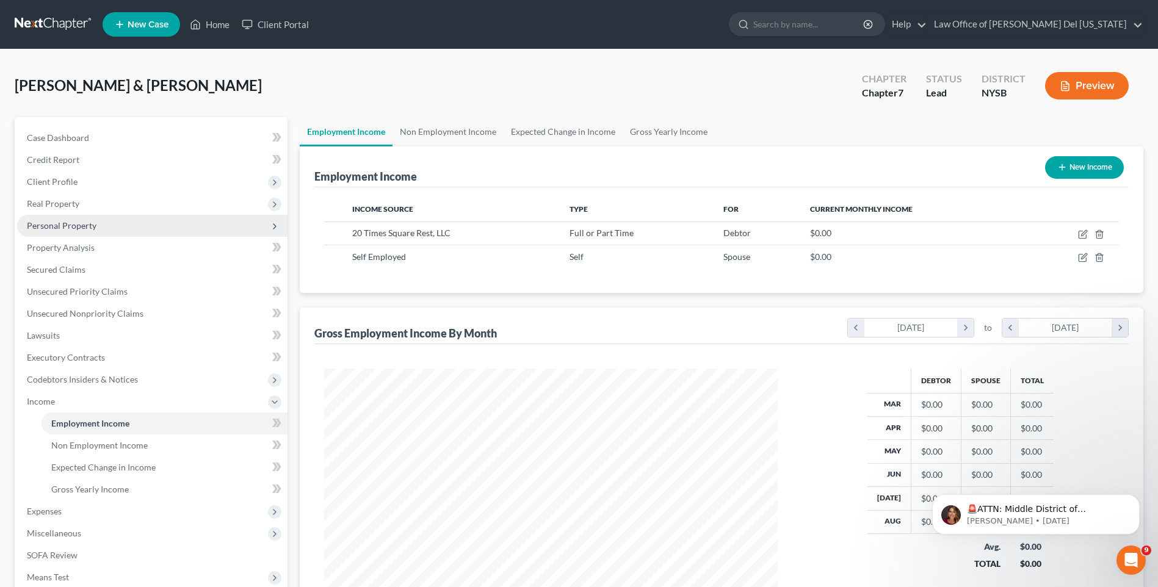
click at [55, 218] on span "Personal Property" at bounding box center [152, 226] width 270 height 22
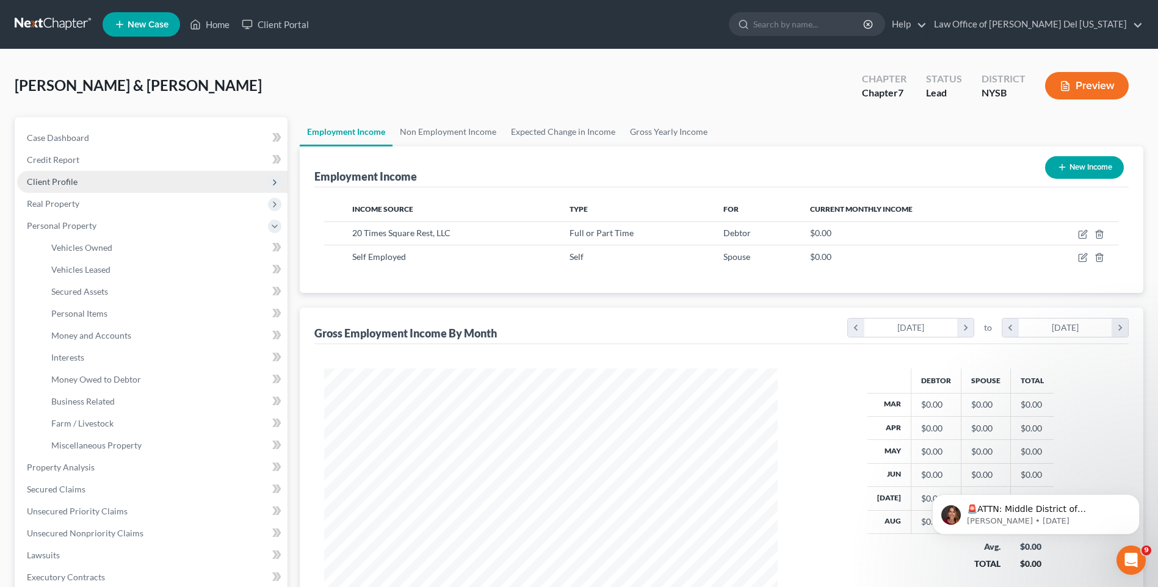
click at [56, 183] on span "Client Profile" at bounding box center [52, 181] width 51 height 10
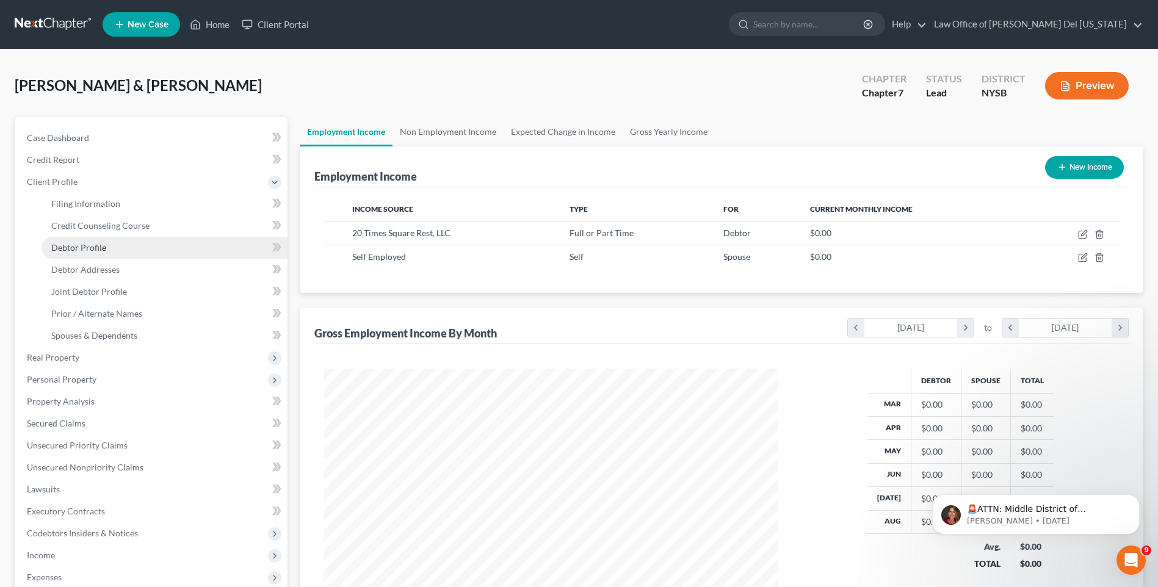
click at [81, 239] on link "Debtor Profile" at bounding box center [165, 248] width 246 height 22
select select "1"
select select "0"
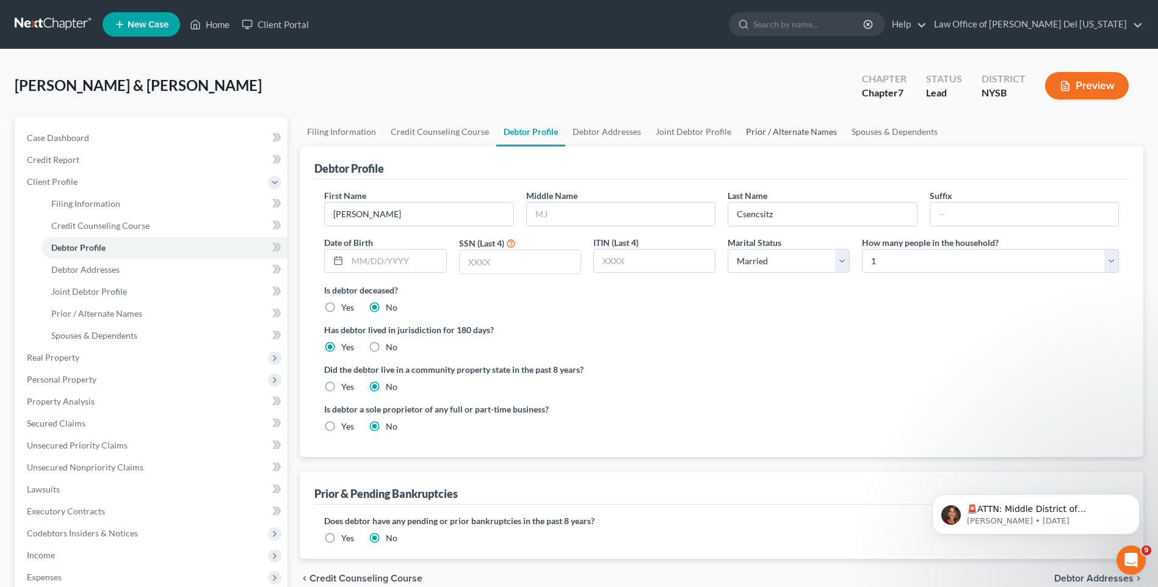
click at [799, 132] on link "Prior / Alternate Names" at bounding box center [792, 131] width 106 height 29
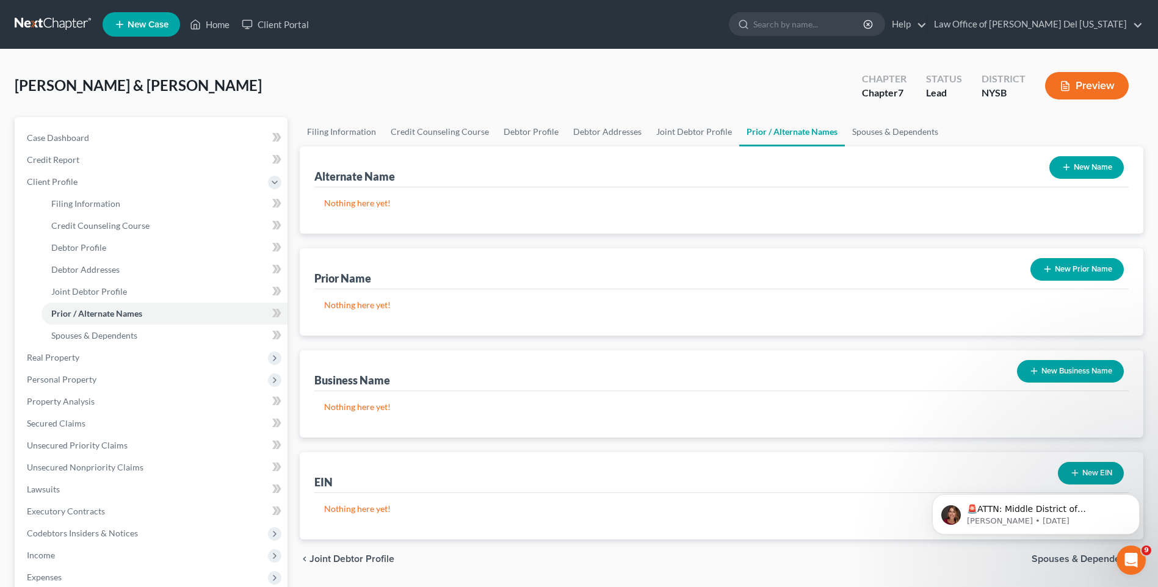
click at [1054, 172] on button "New Name" at bounding box center [1086, 167] width 74 height 23
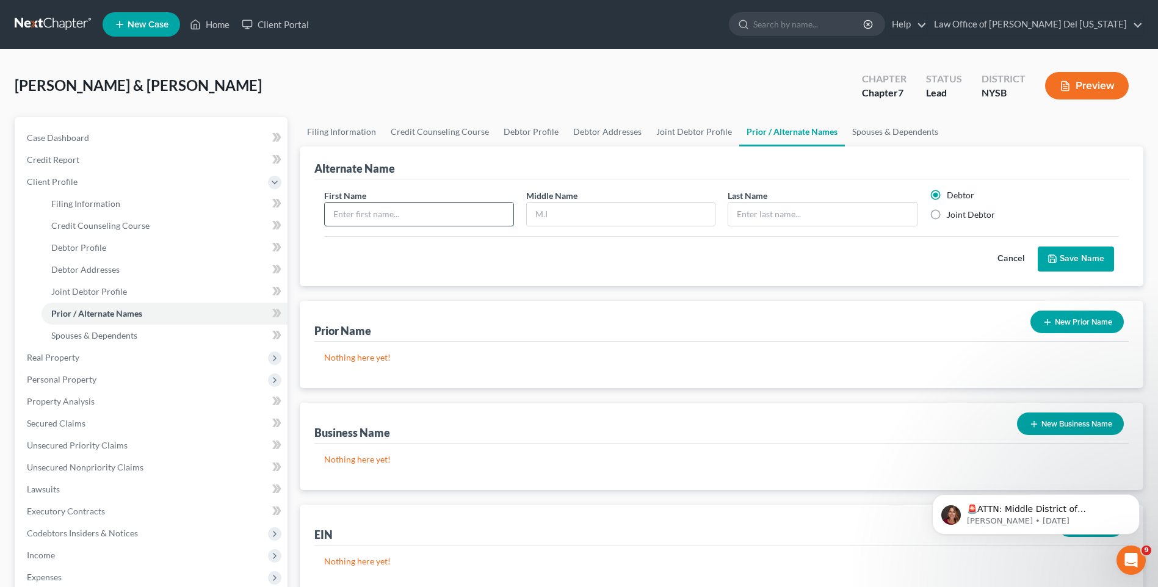
click at [496, 220] on input "text" at bounding box center [419, 214] width 188 height 23
type input "Bret"
type input "Thomas"
type input "Csencsitz"
click at [1083, 258] on button "Save Name" at bounding box center [1076, 260] width 76 height 26
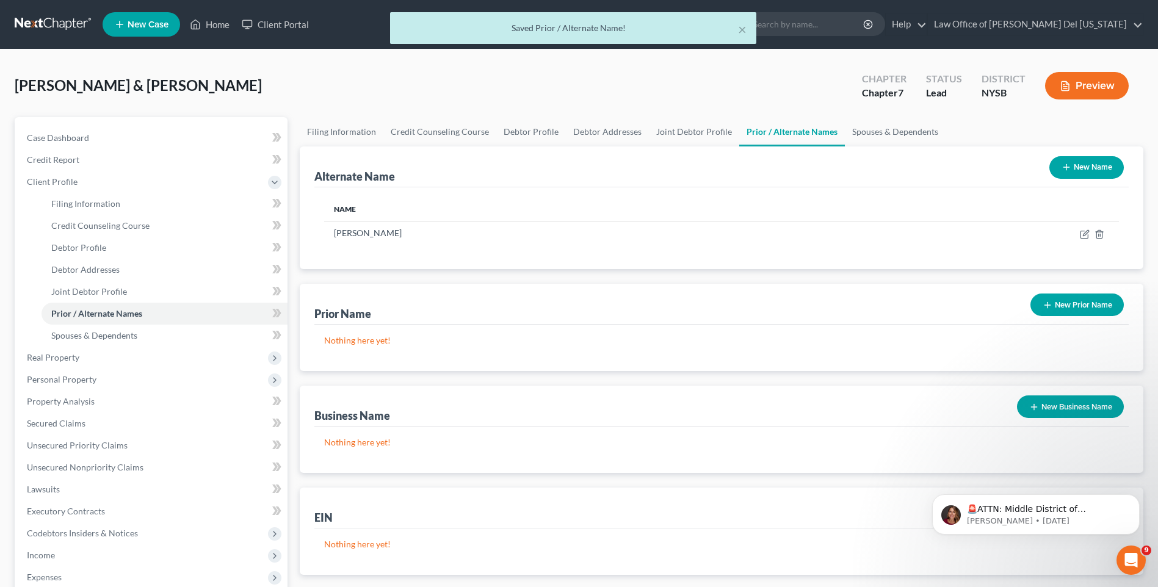
click at [1062, 169] on icon "button" at bounding box center [1067, 167] width 10 height 10
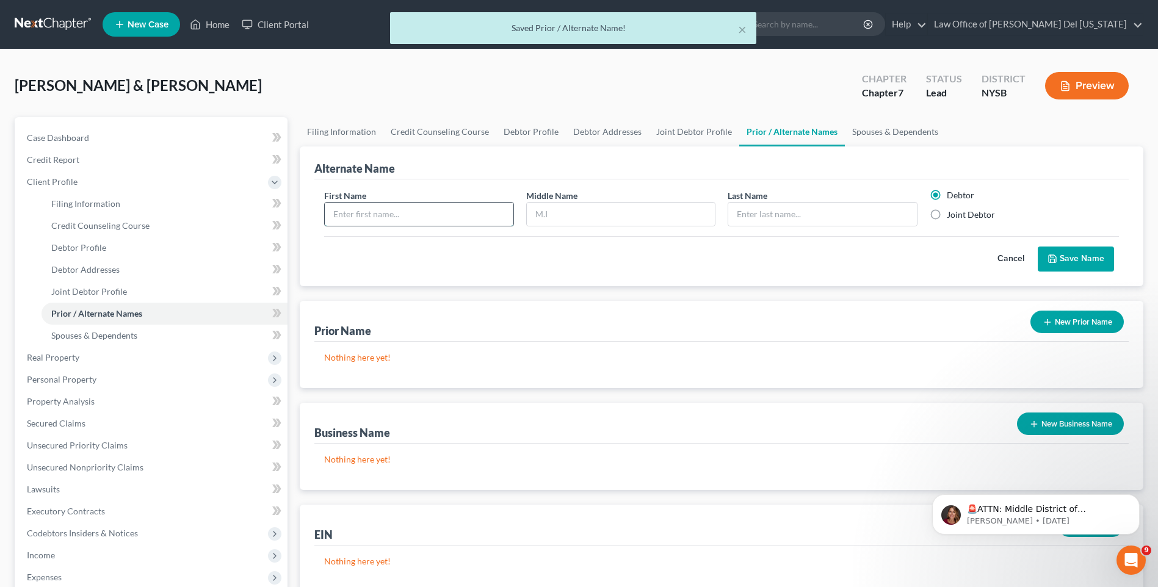
click at [407, 216] on input "text" at bounding box center [419, 214] width 188 height 23
type input "Bret"
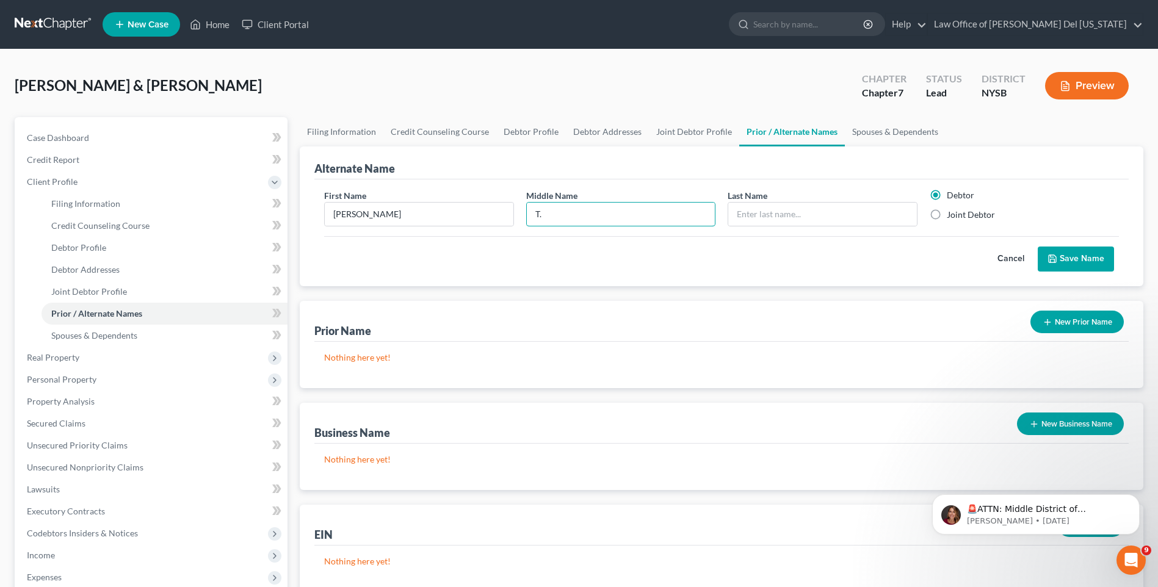
type input "T."
type input "Csencsitz"
click at [1072, 253] on button "Save Name" at bounding box center [1076, 260] width 76 height 26
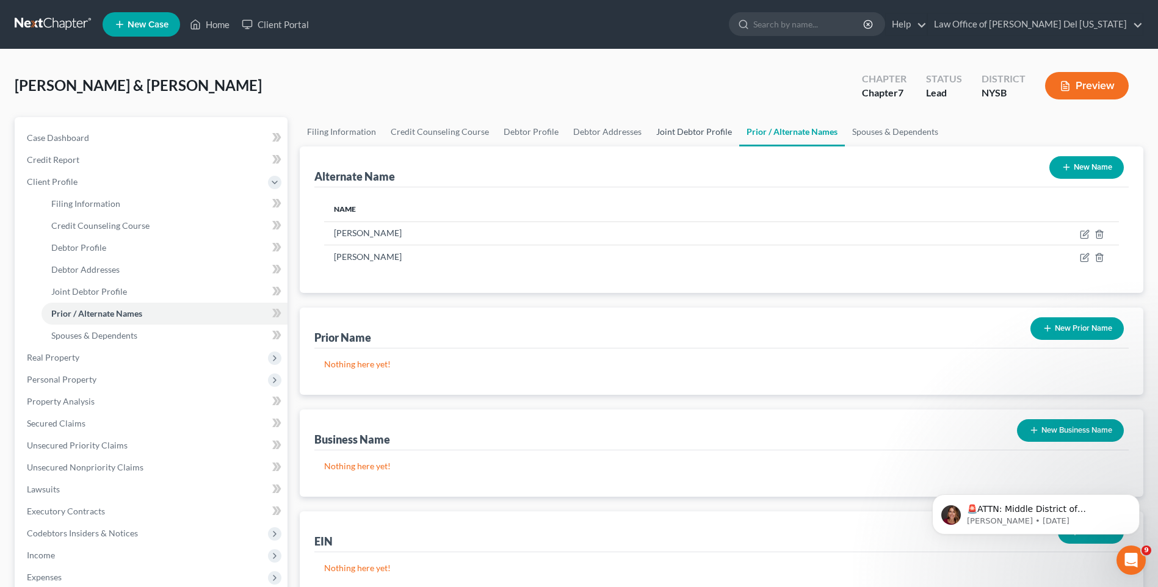
drag, startPoint x: 679, startPoint y: 134, endPoint x: 668, endPoint y: 135, distance: 11.0
click at [679, 134] on link "Joint Debtor Profile" at bounding box center [694, 131] width 90 height 29
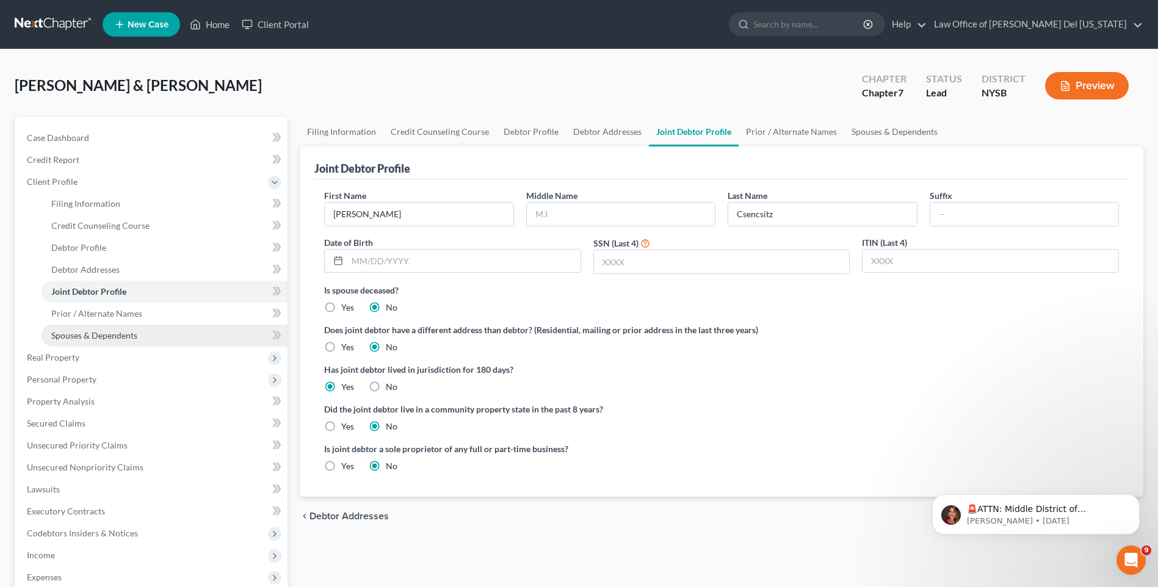
click at [79, 331] on span "Spouses & Dependents" at bounding box center [94, 335] width 86 height 10
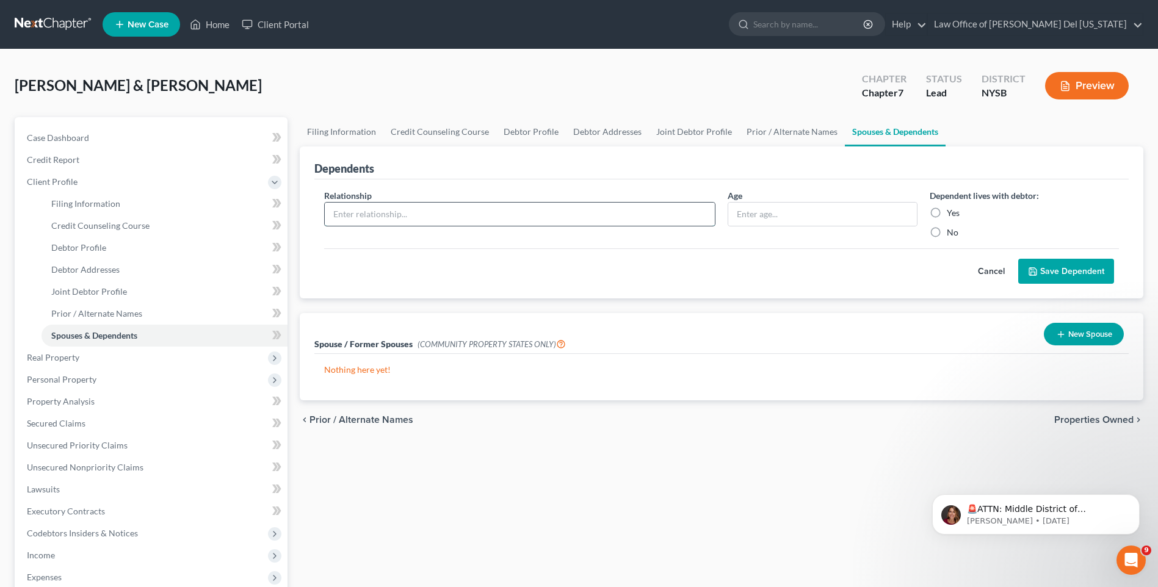
click at [545, 214] on input "text" at bounding box center [520, 214] width 390 height 23
type input "Son"
click at [947, 212] on label "Yes" at bounding box center [953, 213] width 13 height 12
click at [952, 212] on input "Yes" at bounding box center [956, 211] width 8 height 8
radio input "true"
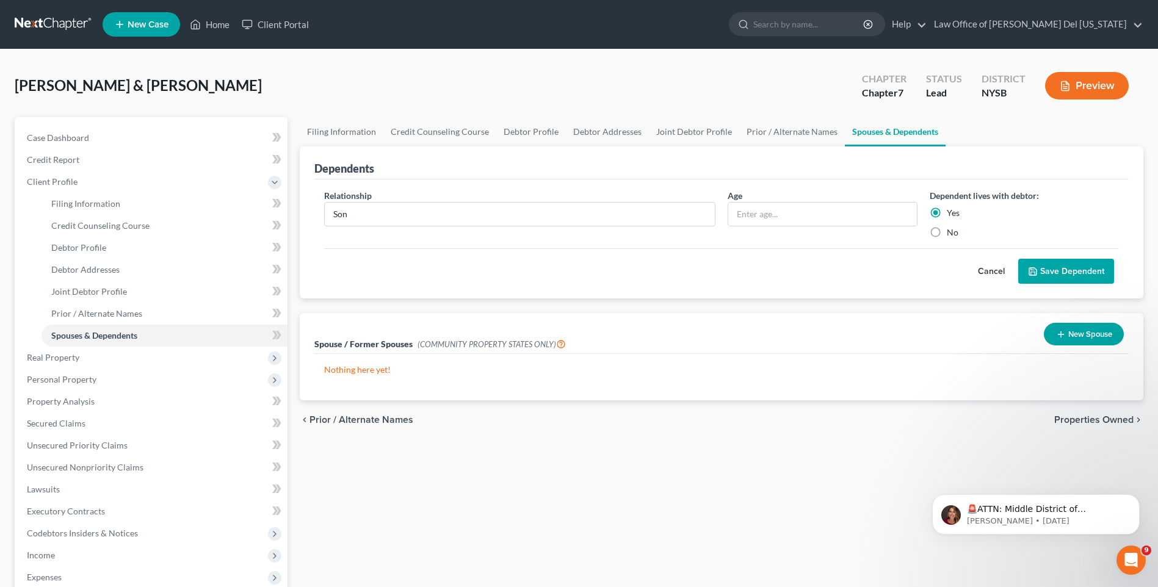
click at [1044, 270] on button "Save Dependent" at bounding box center [1066, 272] width 96 height 26
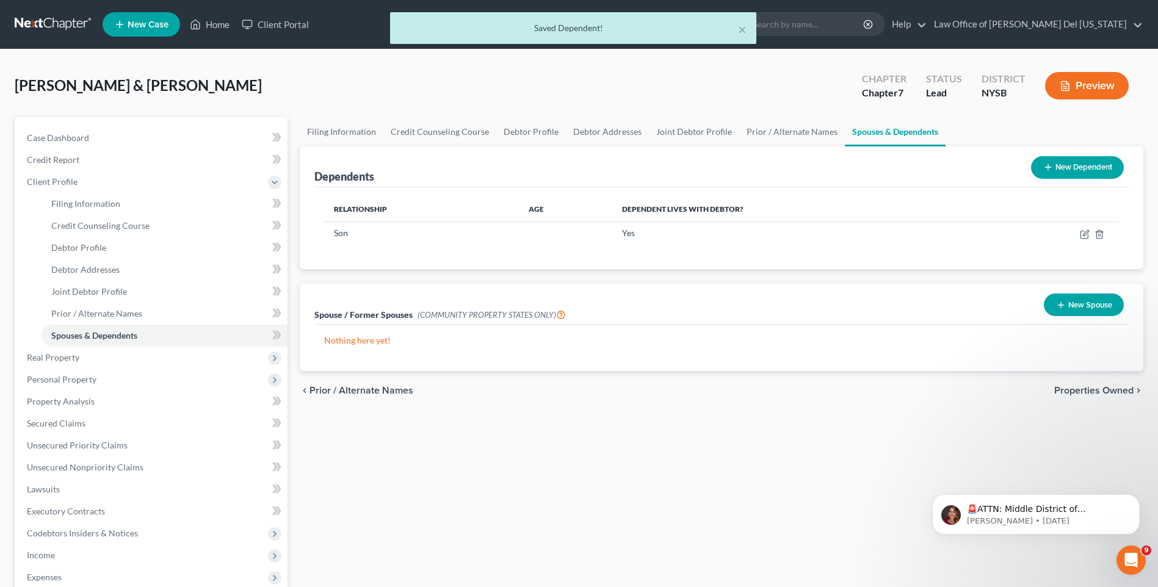
click at [1052, 164] on button "New Dependent" at bounding box center [1077, 167] width 93 height 23
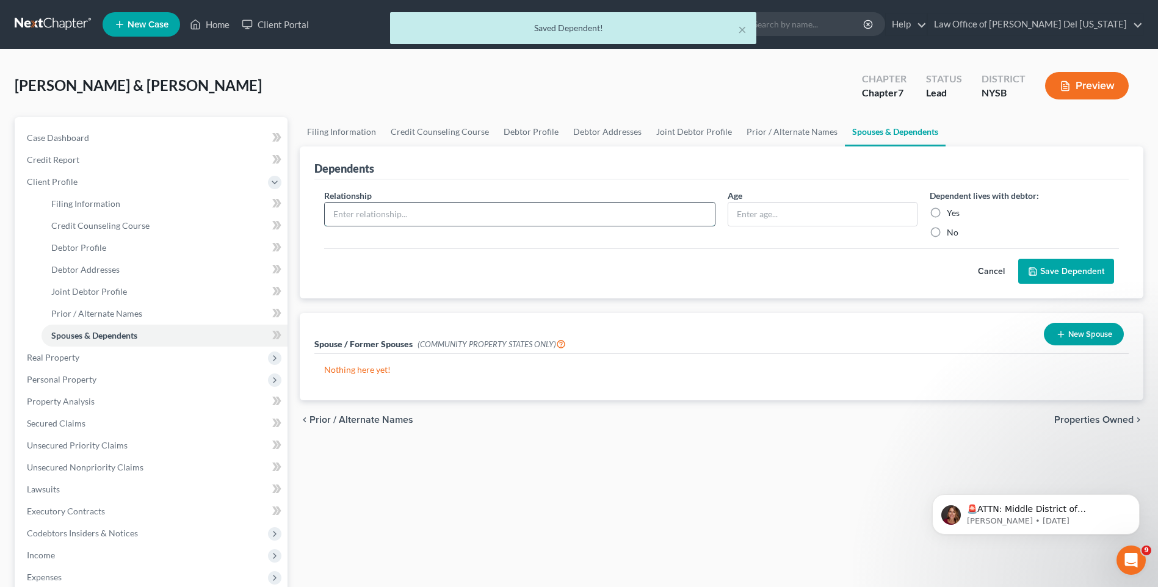
click at [394, 209] on input "text" at bounding box center [520, 214] width 390 height 23
type input "Daughter"
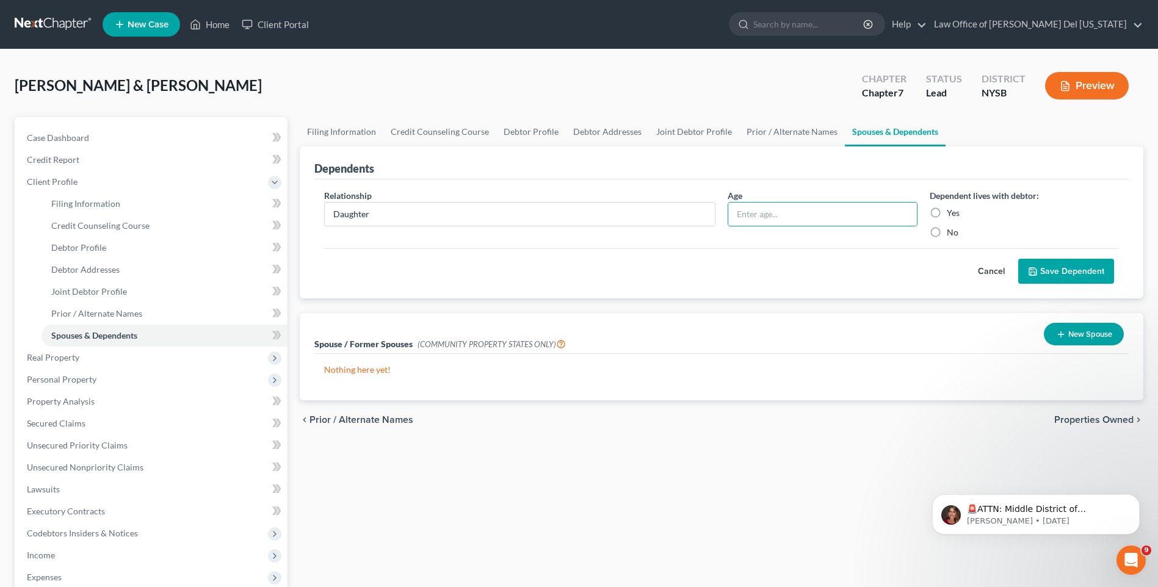
click at [957, 216] on label "Yes" at bounding box center [953, 213] width 13 height 12
click at [957, 215] on input "Yes" at bounding box center [956, 211] width 8 height 8
radio input "true"
click at [1050, 266] on button "Save Dependent" at bounding box center [1066, 272] width 96 height 26
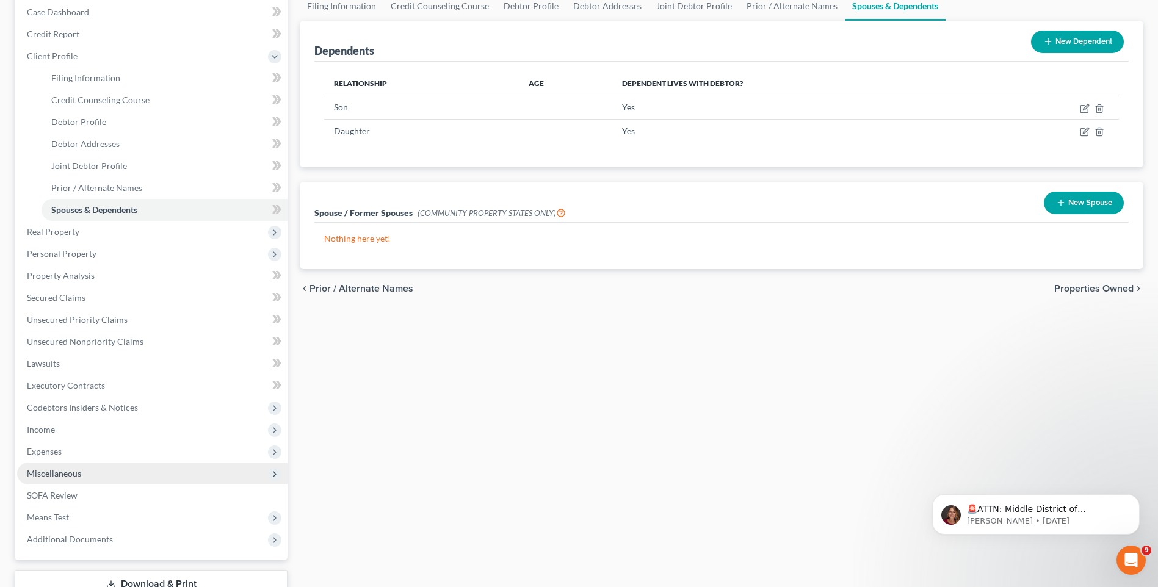
scroll to position [215, 0]
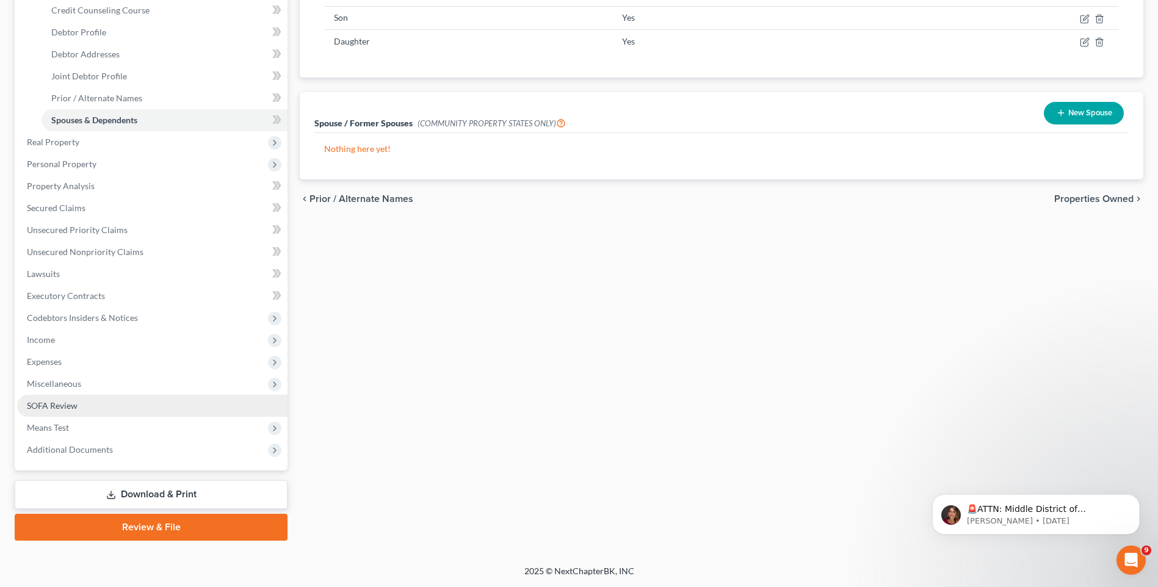
click at [71, 405] on span "SOFA Review" at bounding box center [52, 405] width 51 height 10
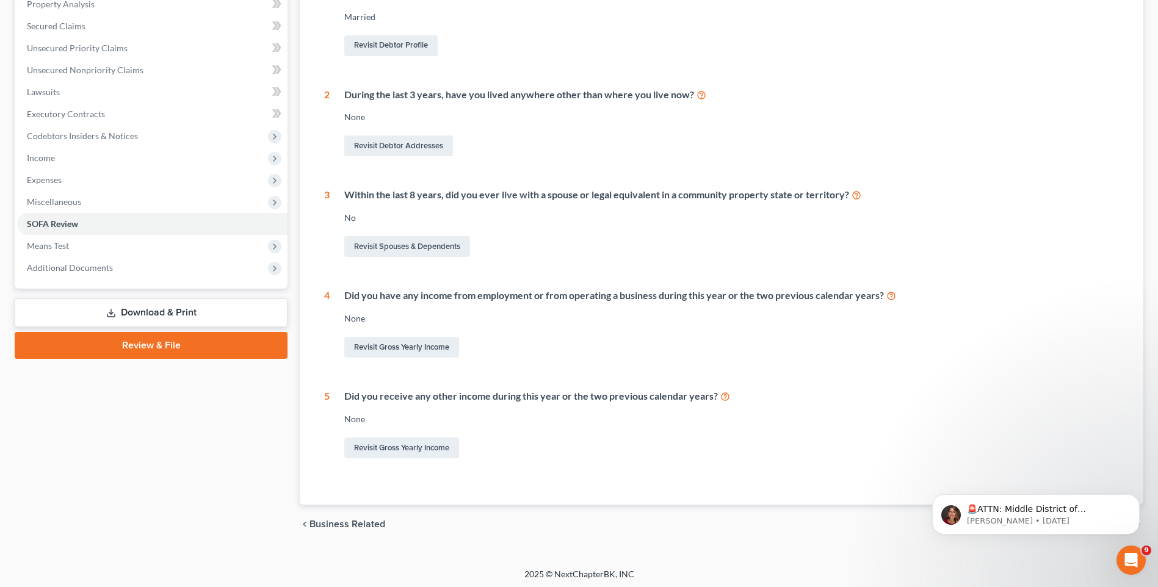
scroll to position [244, 0]
click at [381, 346] on link "Revisit Gross Yearly Income" at bounding box center [401, 346] width 115 height 21
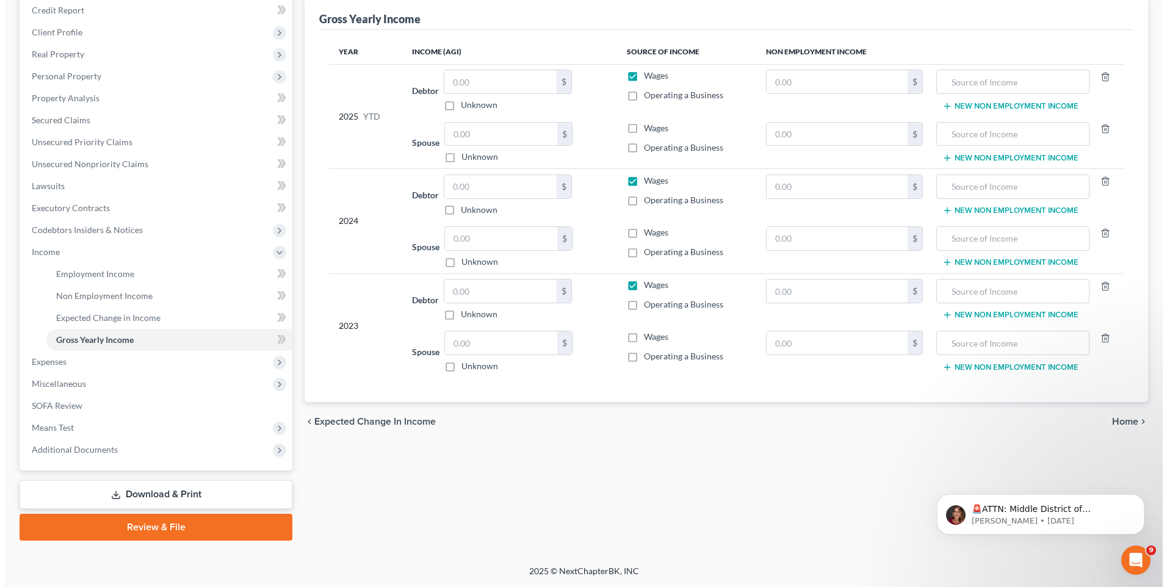
scroll to position [89, 0]
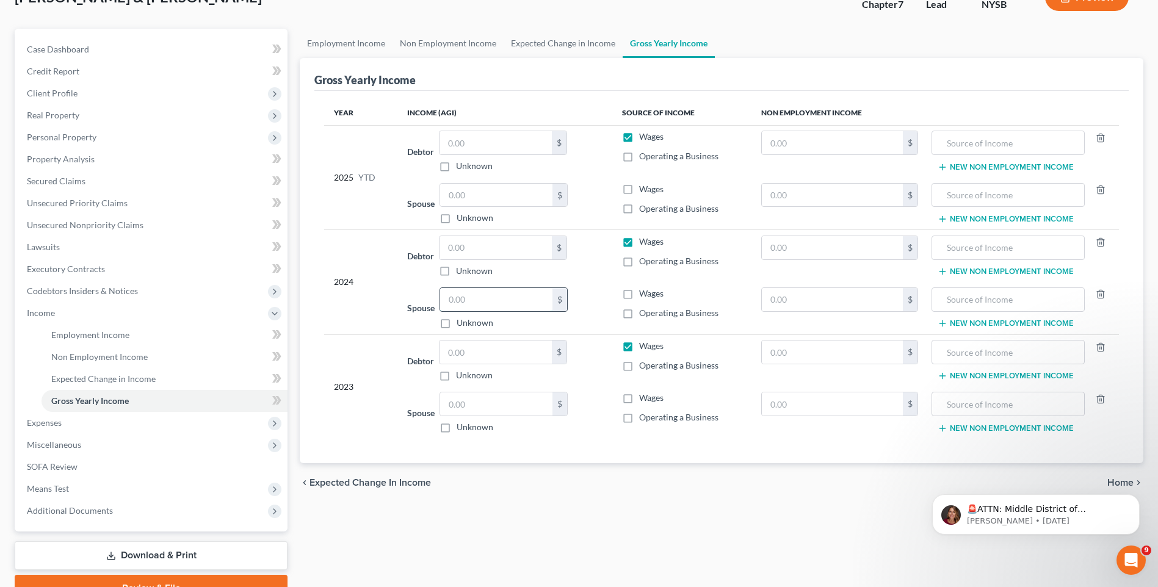
click at [470, 298] on input "text" at bounding box center [496, 299] width 112 height 23
type input "37,175"
click at [639, 316] on label "Operating a Business" at bounding box center [678, 313] width 79 height 12
click at [644, 315] on input "Operating a Business" at bounding box center [648, 311] width 8 height 8
checkbox input "true"
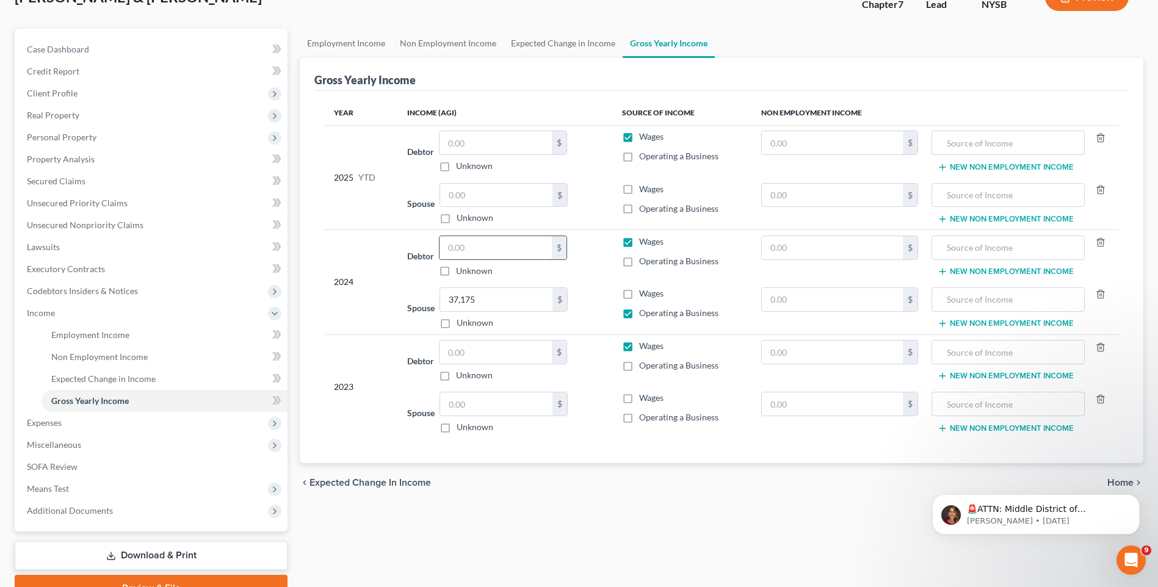
click at [479, 247] on input "text" at bounding box center [496, 247] width 112 height 23
type input "98,433"
click at [66, 465] on span "SOFA Review" at bounding box center [52, 466] width 51 height 10
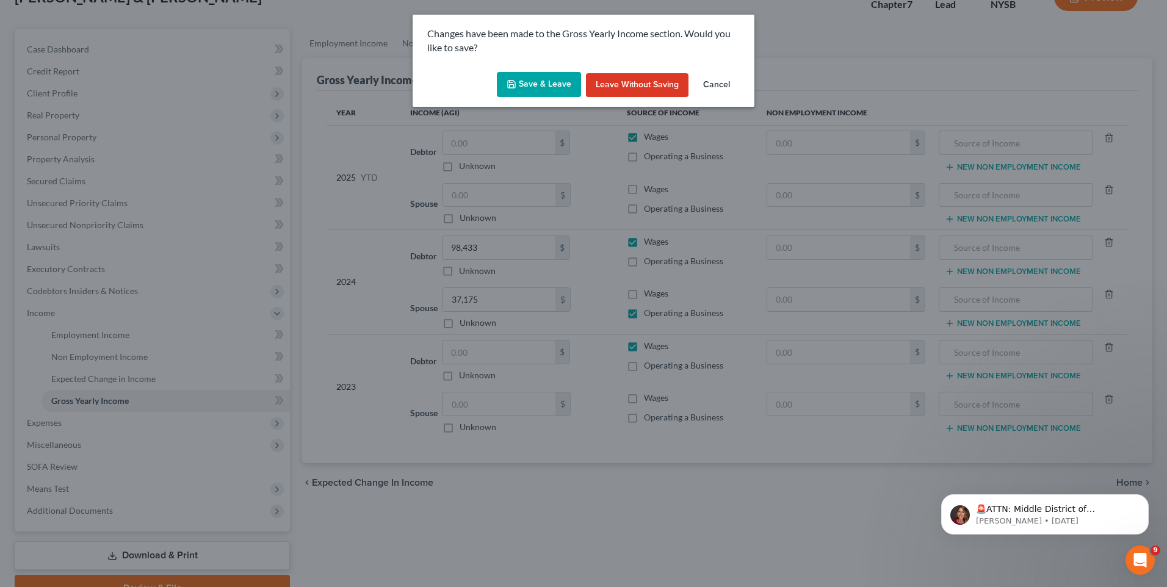
click at [550, 85] on button "Save & Leave" at bounding box center [539, 85] width 84 height 26
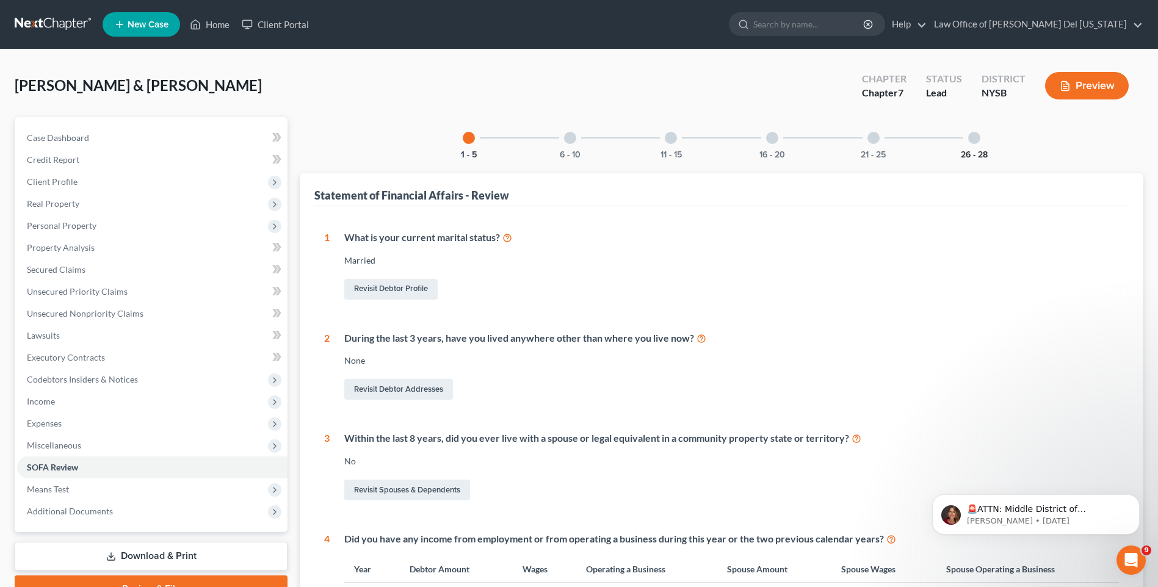
click at [972, 151] on button "26 - 28" at bounding box center [974, 155] width 27 height 9
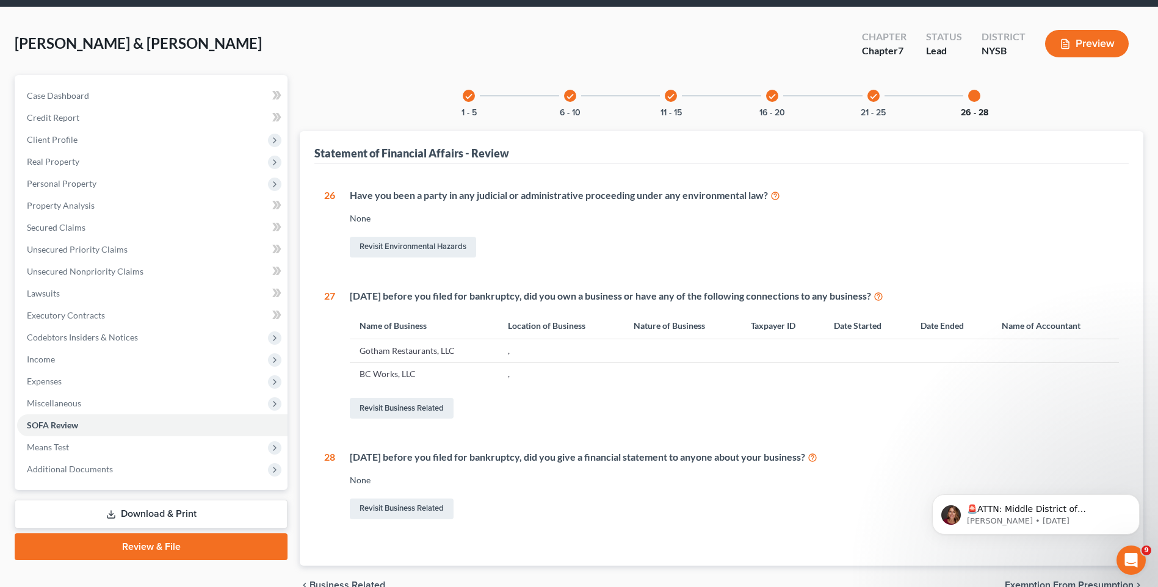
scroll to position [106, 0]
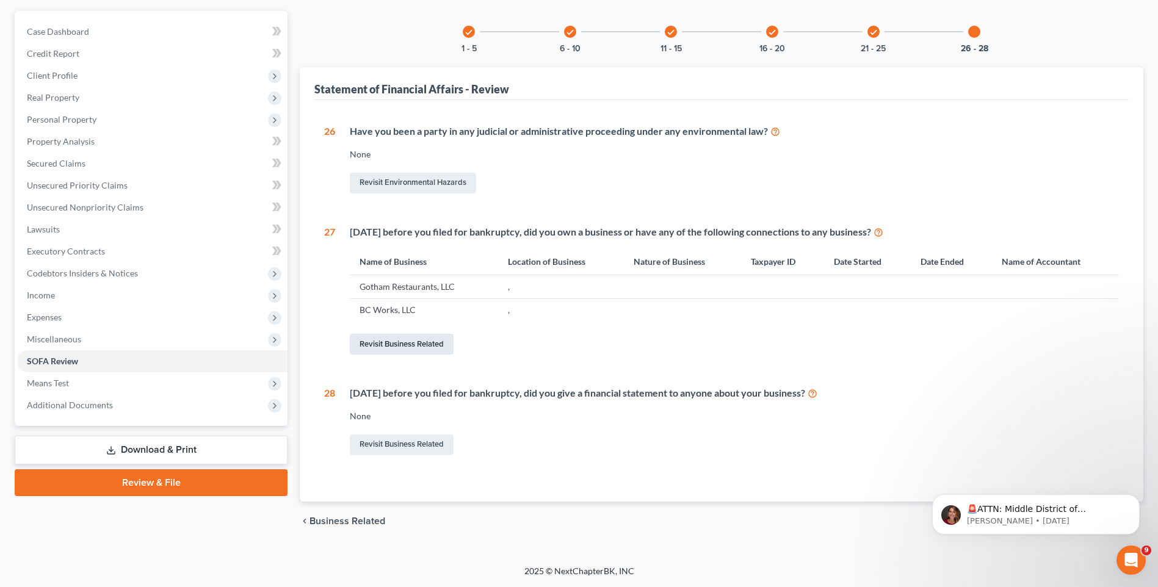
click at [392, 341] on link "Revisit Business Related" at bounding box center [402, 344] width 104 height 21
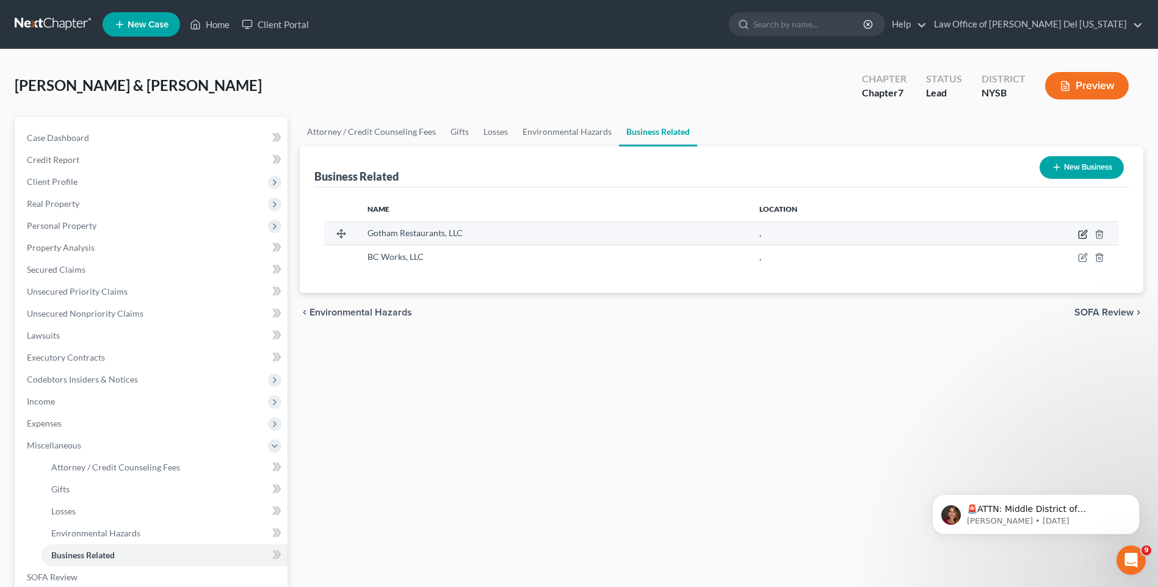
click at [1082, 232] on icon "button" at bounding box center [1083, 235] width 10 height 10
select select "member"
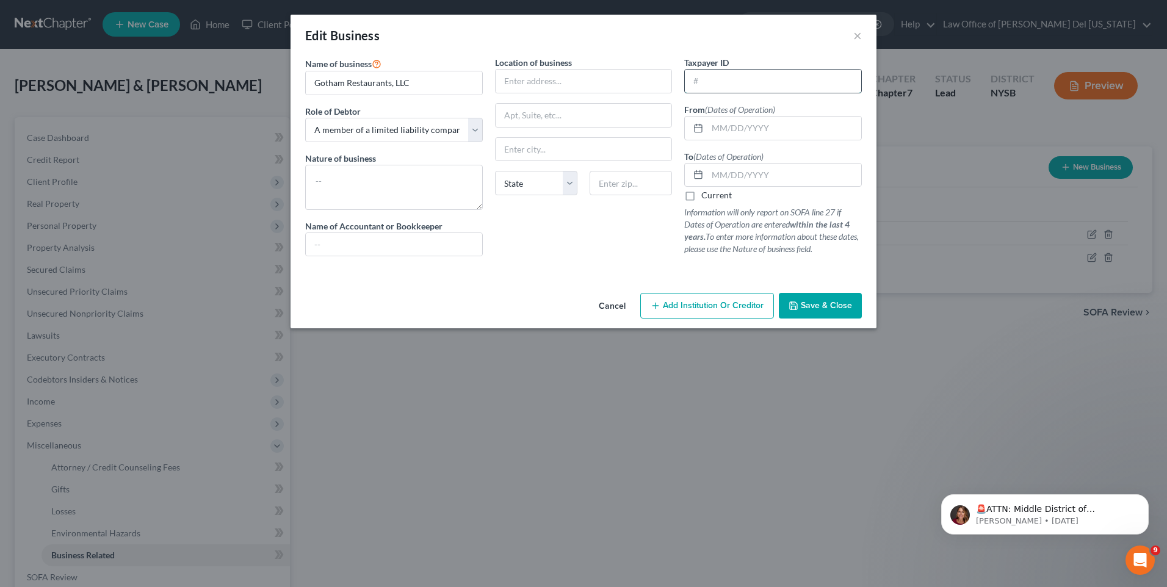
click at [718, 89] on input "text" at bounding box center [773, 81] width 176 height 23
type input "85-2457834"
click at [838, 303] on span "Save & Close" at bounding box center [826, 305] width 51 height 10
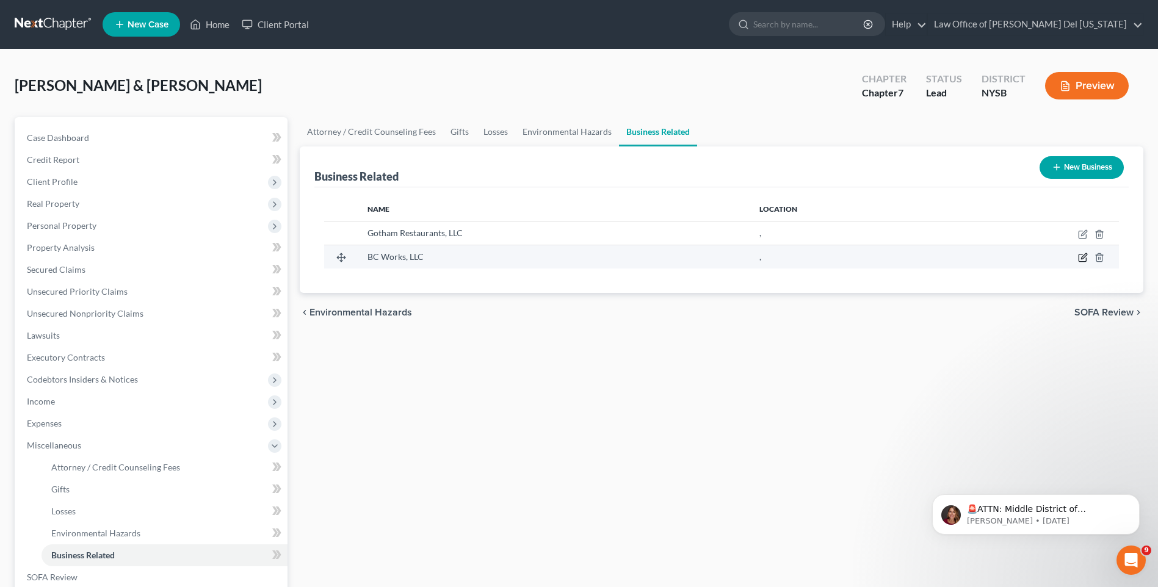
click at [1084, 261] on icon "button" at bounding box center [1083, 258] width 10 height 10
select select "sole_proprietor"
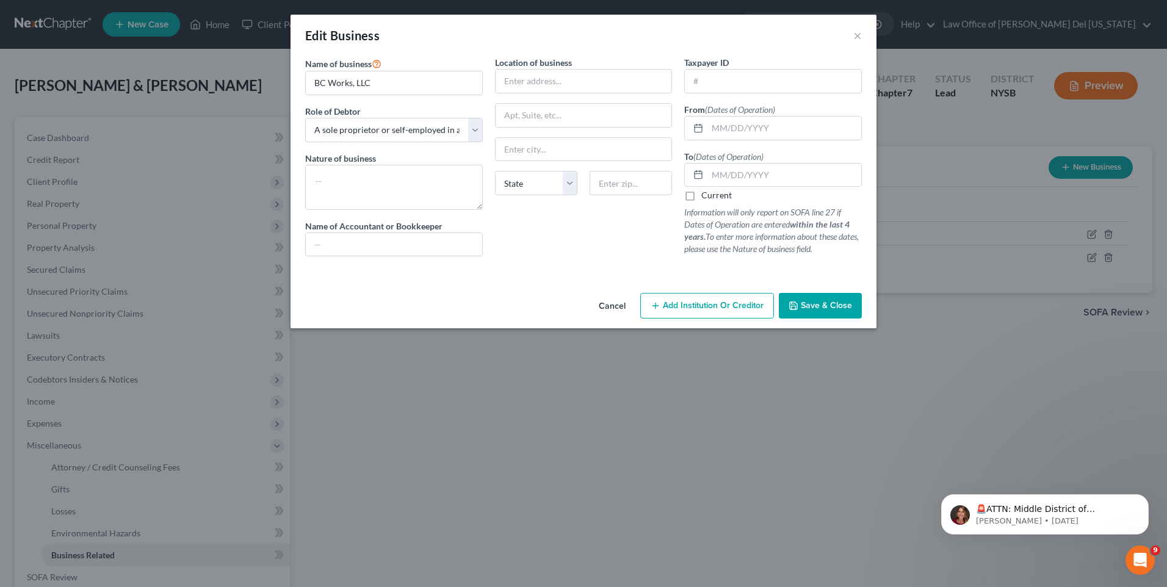
click at [831, 306] on span "Save & Close" at bounding box center [826, 305] width 51 height 10
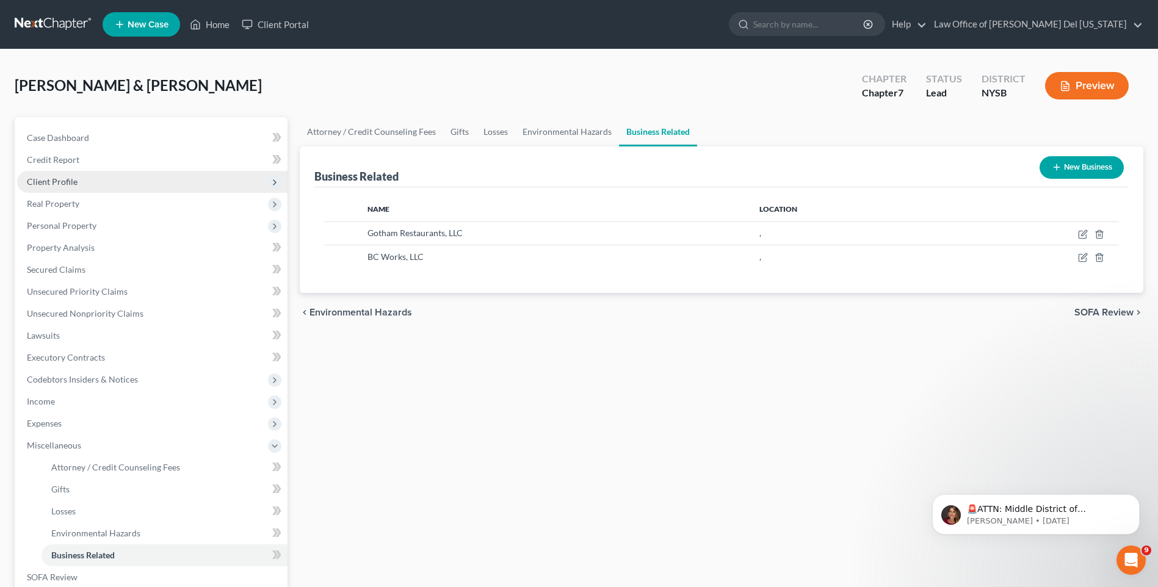
click at [58, 185] on span "Client Profile" at bounding box center [52, 181] width 51 height 10
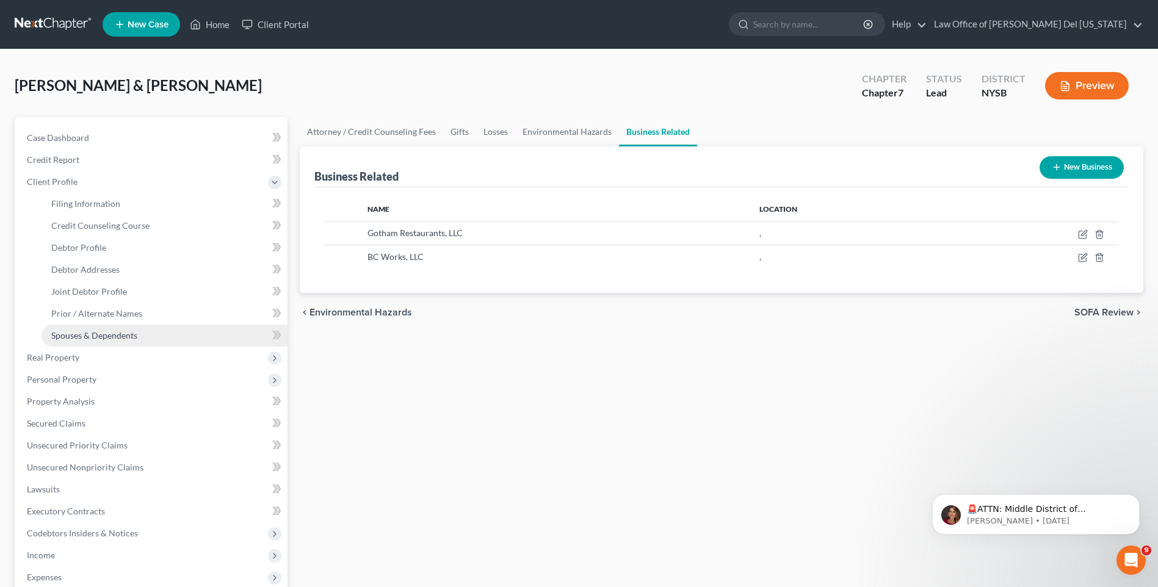
click at [87, 327] on link "Spouses & Dependents" at bounding box center [165, 336] width 246 height 22
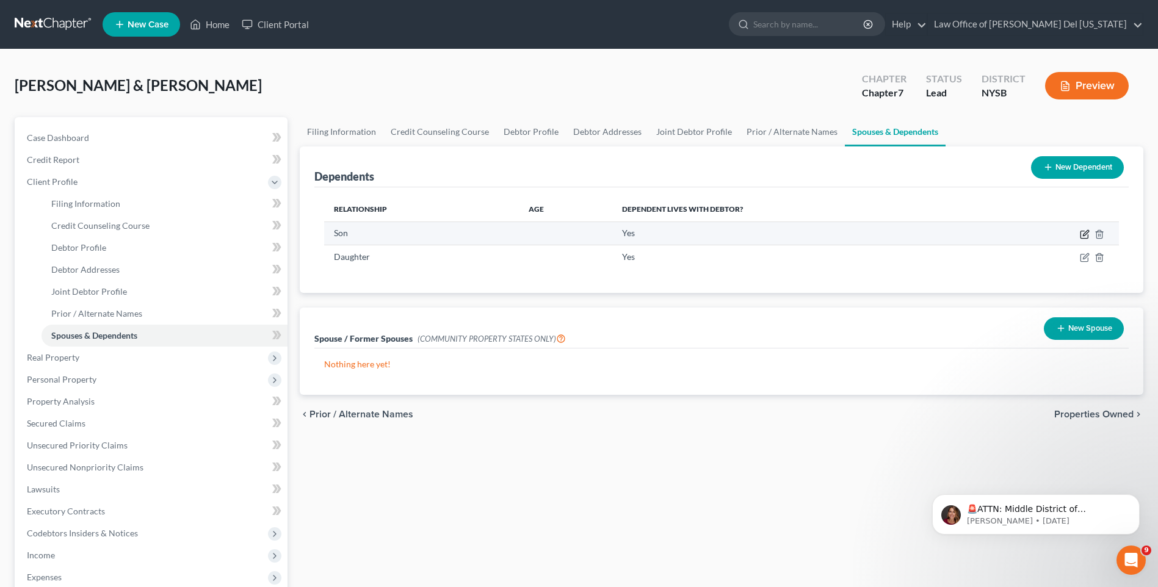
click at [1083, 236] on icon "button" at bounding box center [1085, 232] width 5 height 5
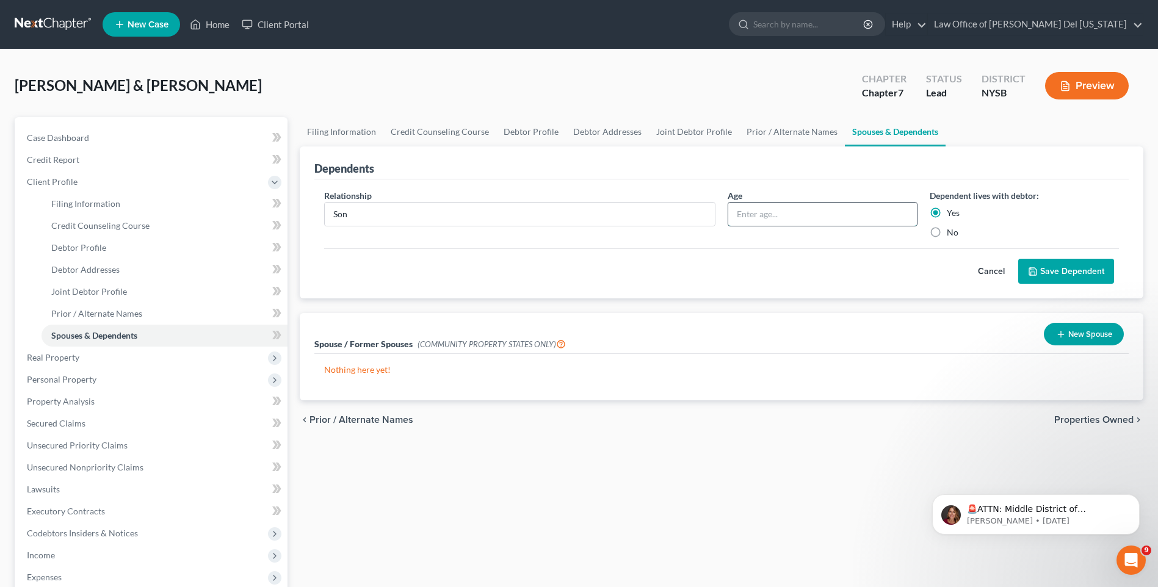
click at [751, 213] on input "text" at bounding box center [822, 214] width 188 height 23
type input "15"
click at [1071, 270] on button "Save Dependent" at bounding box center [1066, 272] width 96 height 26
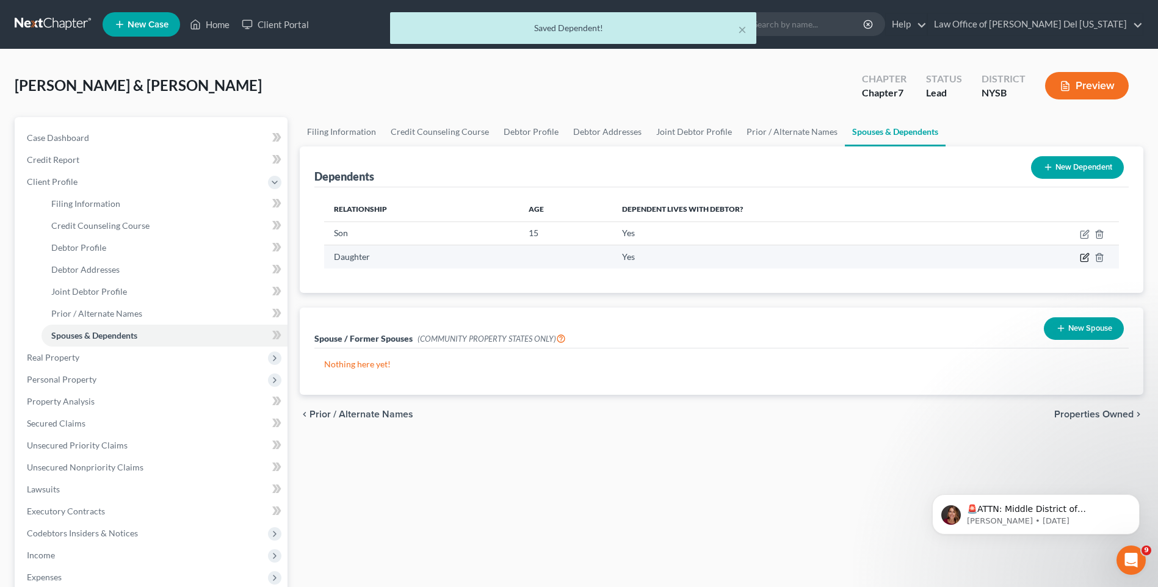
click at [1083, 256] on icon "button" at bounding box center [1085, 258] width 10 height 10
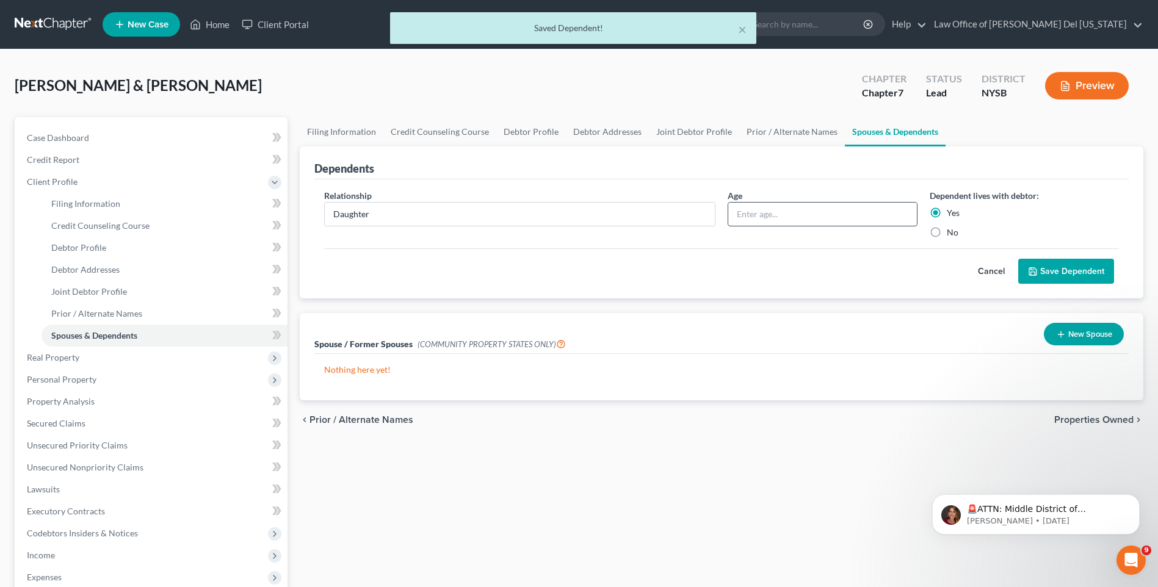
click at [753, 204] on input "text" at bounding box center [822, 214] width 188 height 23
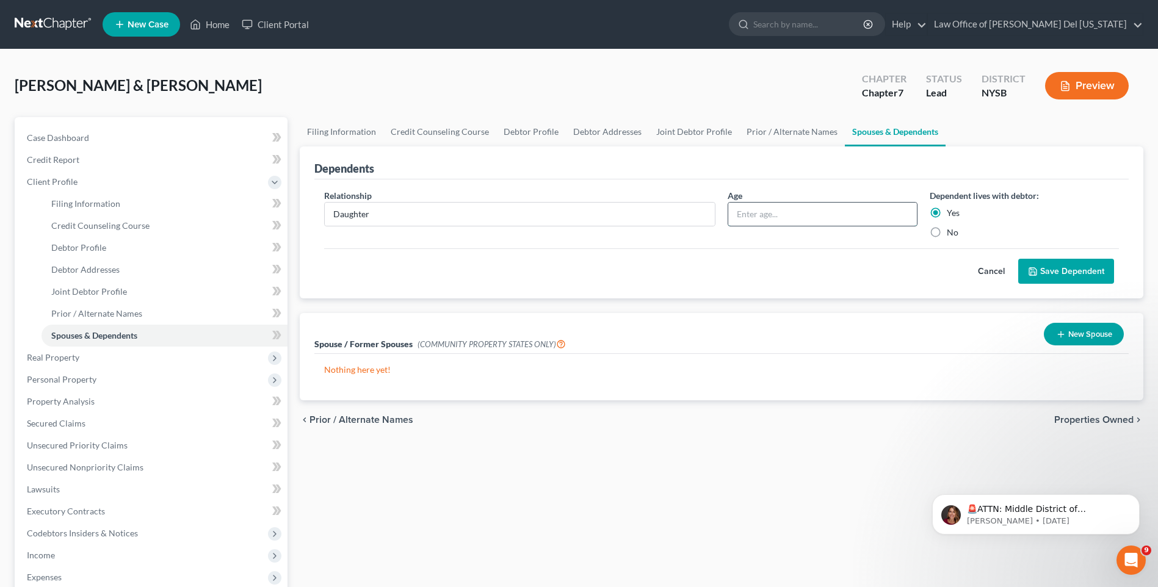
click at [780, 206] on input "text" at bounding box center [822, 214] width 188 height 23
type input "10"
click at [1058, 267] on button "Save Dependent" at bounding box center [1066, 272] width 96 height 26
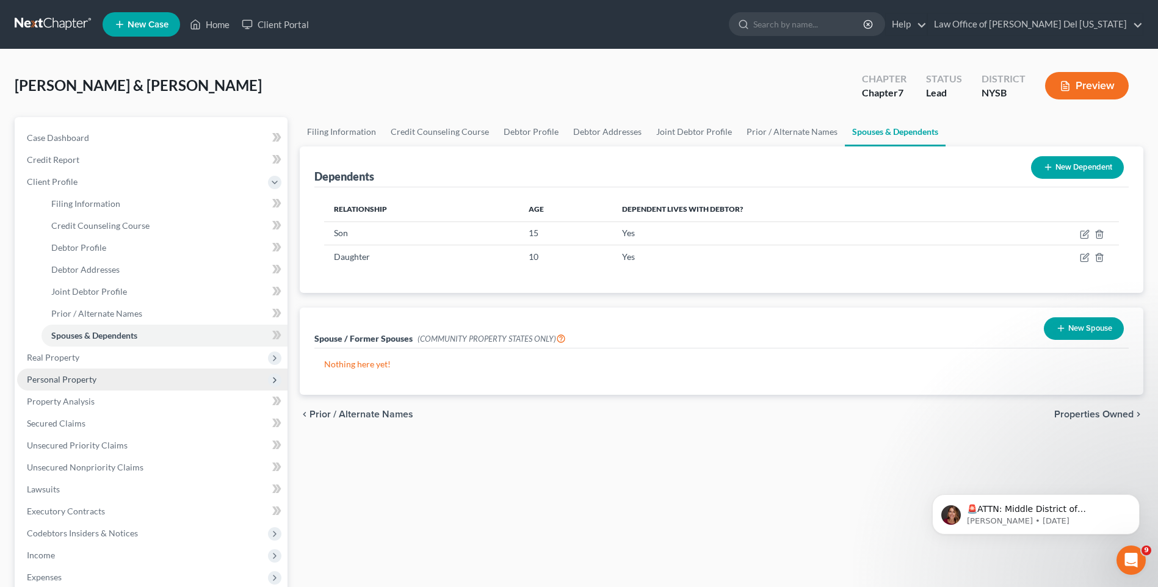
click at [82, 387] on span "Personal Property" at bounding box center [152, 380] width 270 height 22
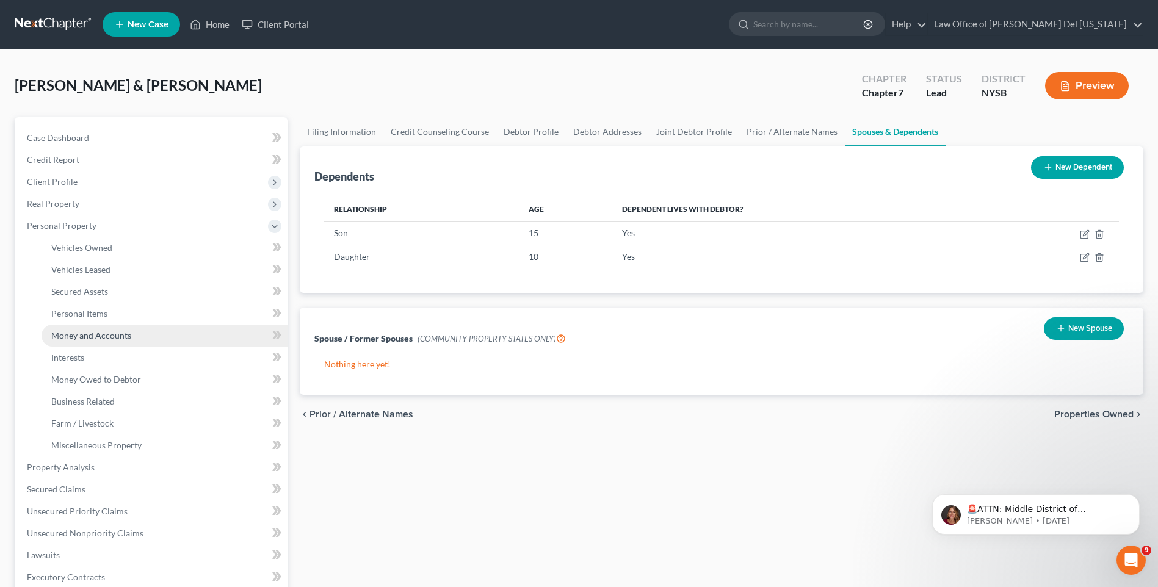
click at [98, 334] on span "Money and Accounts" at bounding box center [91, 335] width 80 height 10
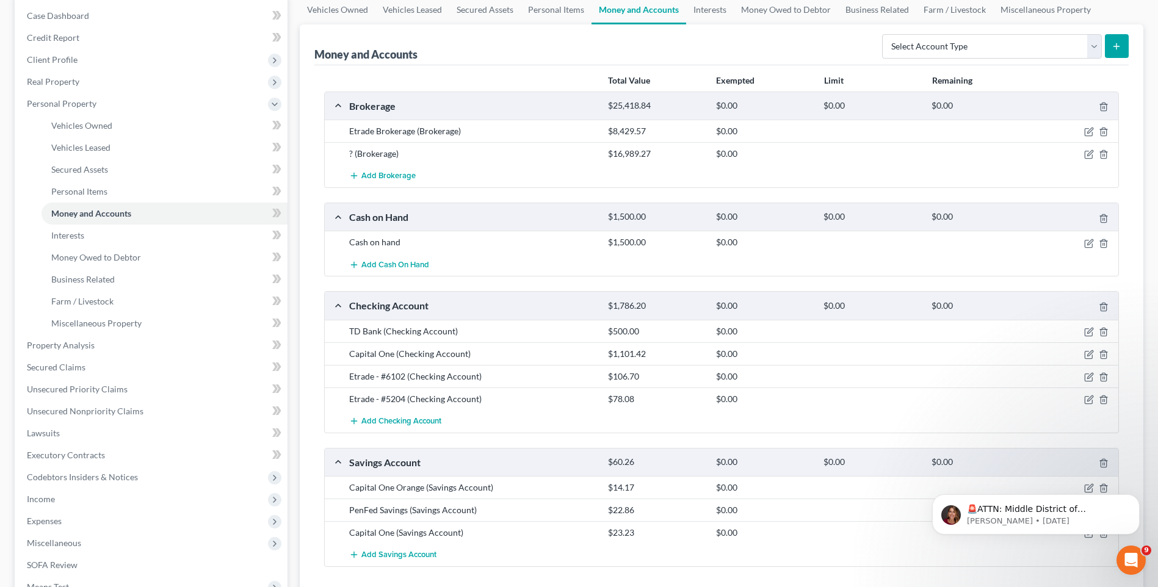
scroll to position [183, 0]
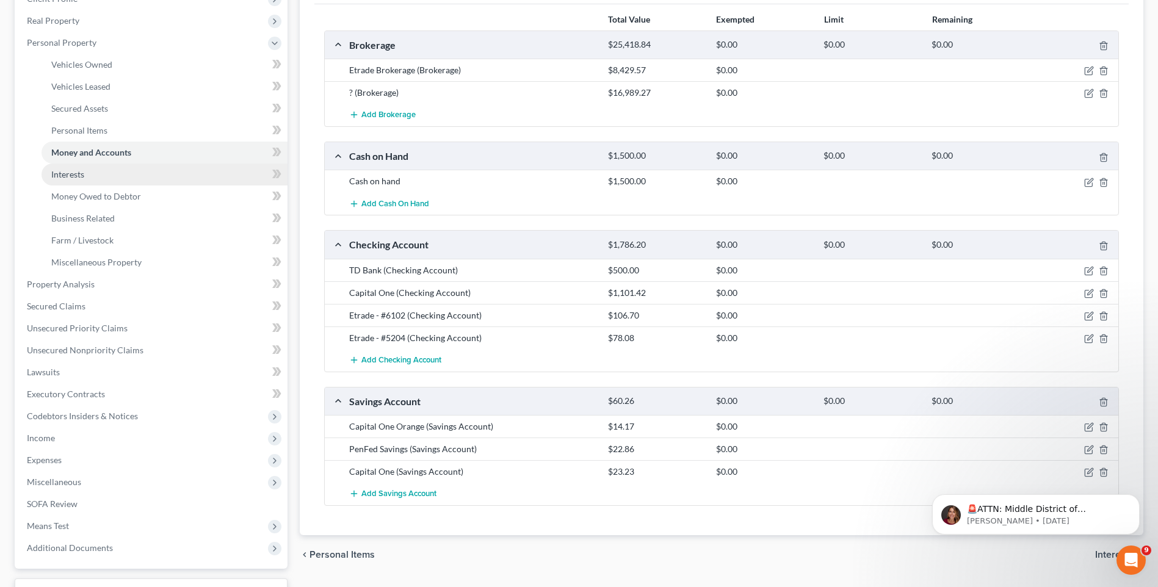
click at [91, 176] on link "Interests" at bounding box center [165, 175] width 246 height 22
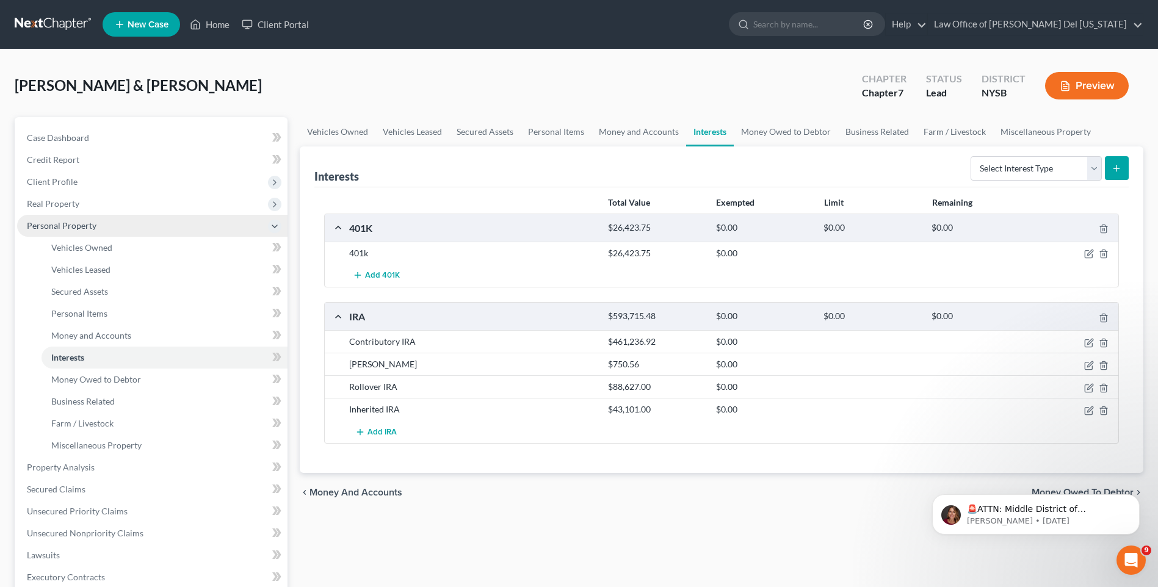
click at [68, 225] on span "Personal Property" at bounding box center [62, 225] width 70 height 10
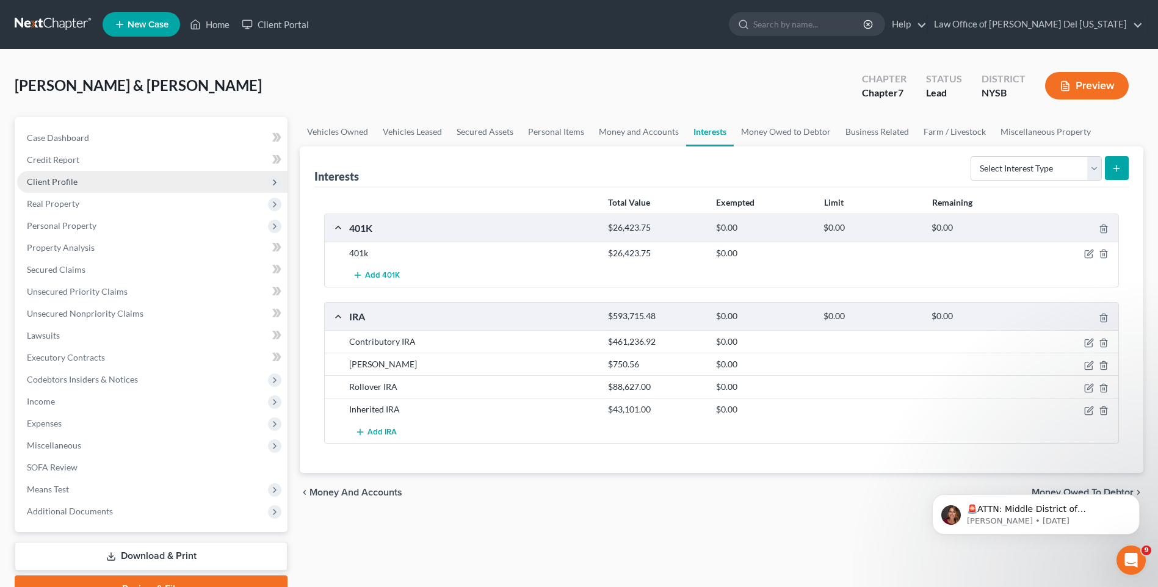
click at [58, 184] on span "Client Profile" at bounding box center [52, 181] width 51 height 10
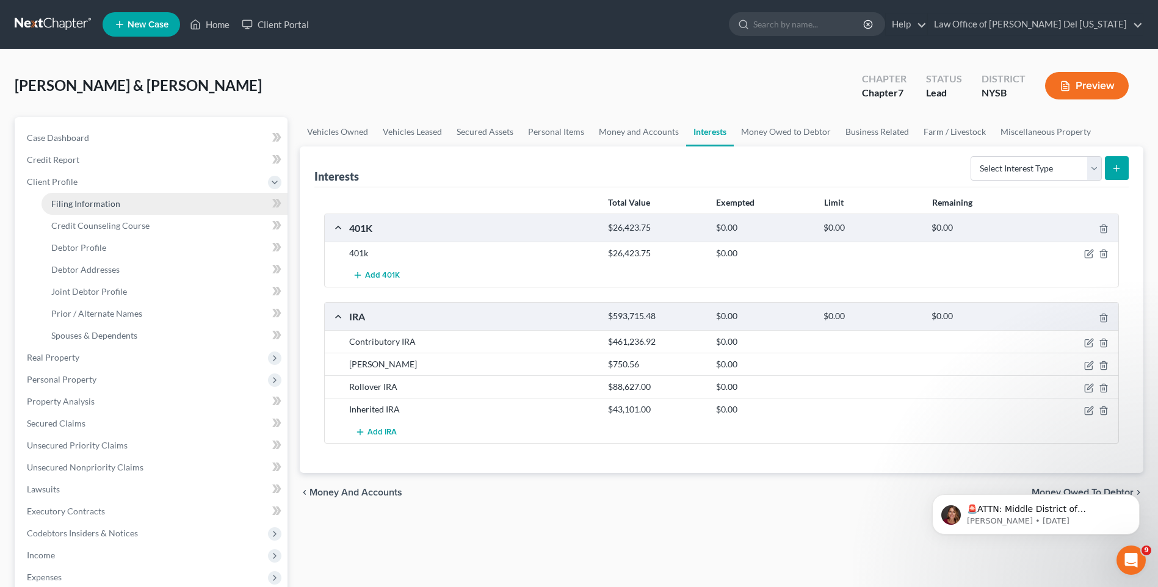
click at [104, 201] on span "Filing Information" at bounding box center [85, 203] width 69 height 10
select select "1"
select select "0"
select select "55"
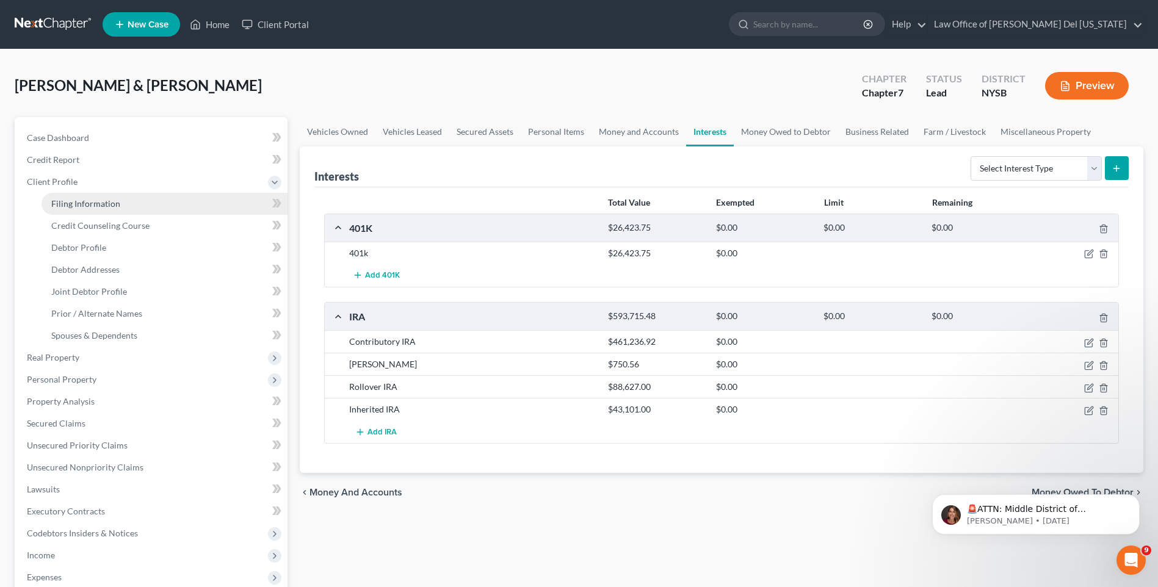
select select "0"
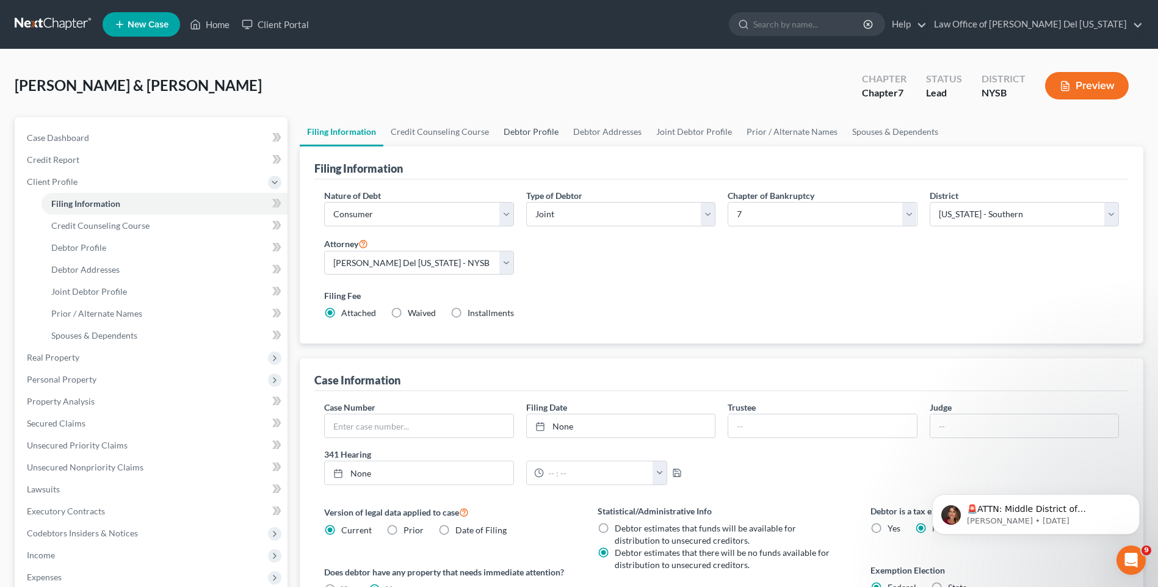
click at [540, 126] on link "Debtor Profile" at bounding box center [531, 131] width 70 height 29
select select "1"
select select "0"
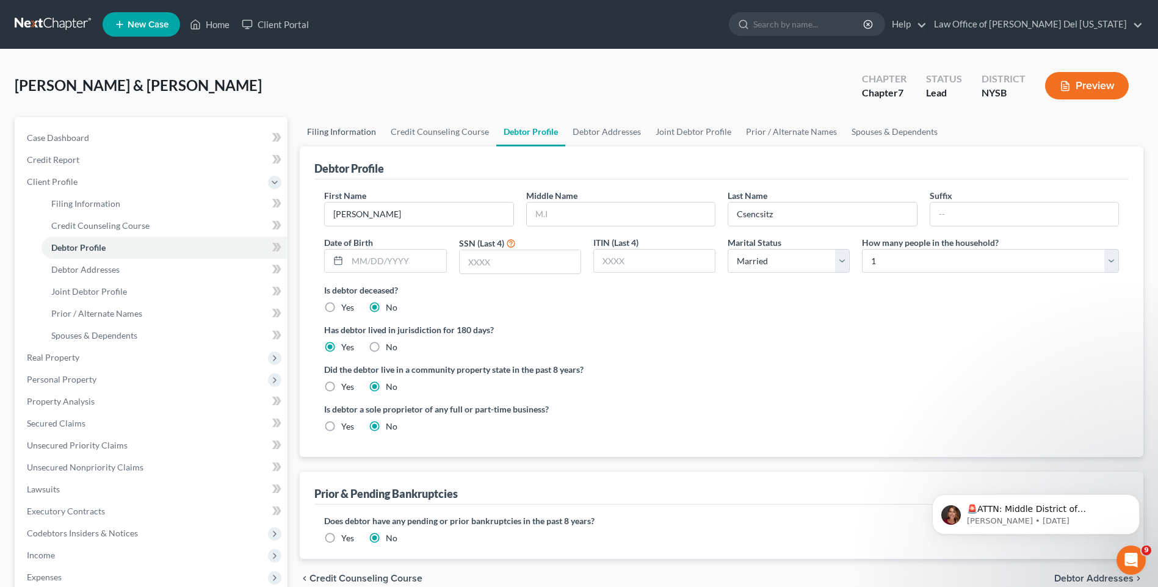
click at [372, 134] on link "Filing Information" at bounding box center [342, 131] width 84 height 29
select select "1"
select select "0"
select select "55"
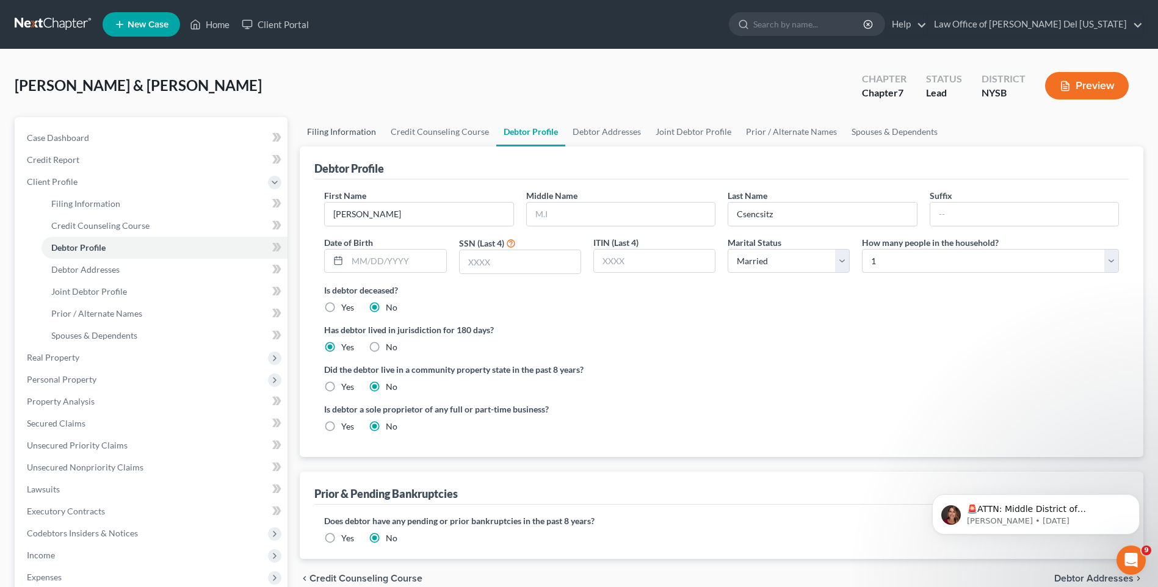
select select "0"
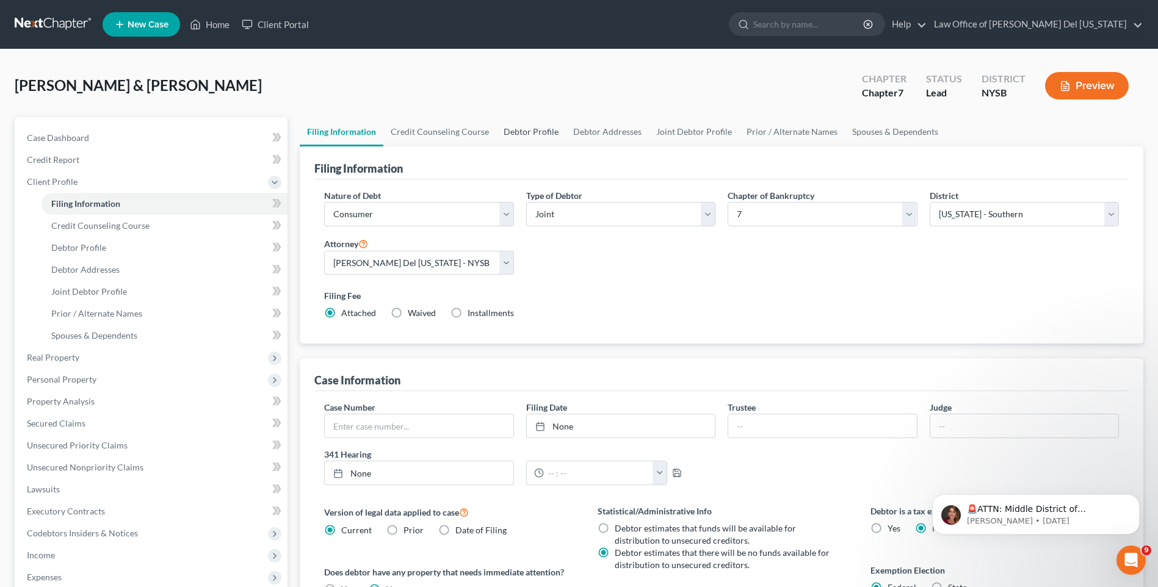
click at [552, 131] on link "Debtor Profile" at bounding box center [531, 131] width 70 height 29
select select "1"
select select "0"
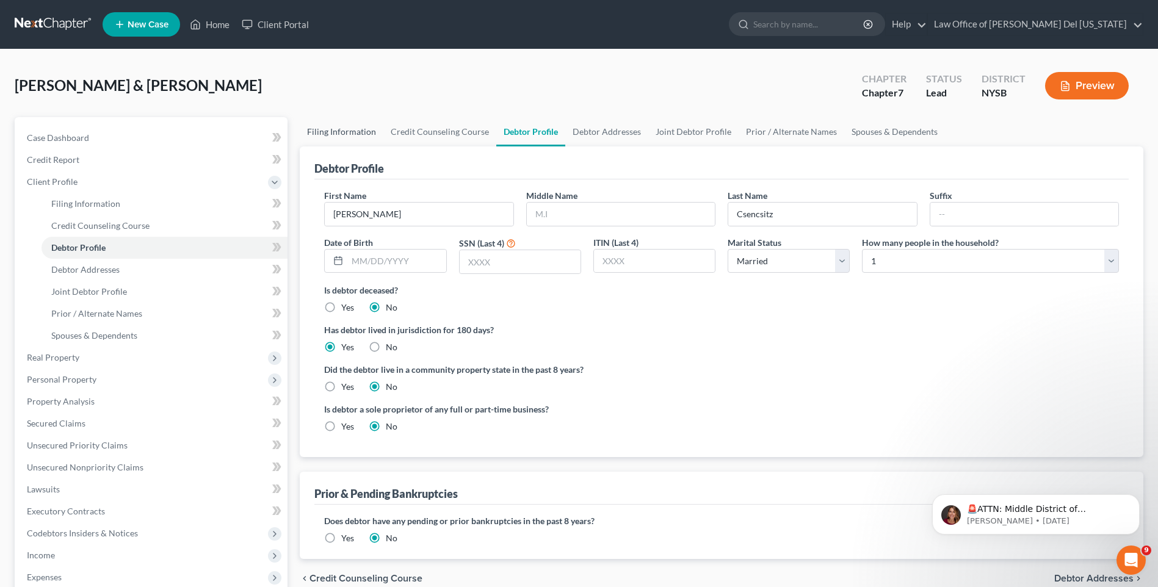
click at [322, 141] on link "Filing Information" at bounding box center [342, 131] width 84 height 29
select select "1"
select select "0"
select select "55"
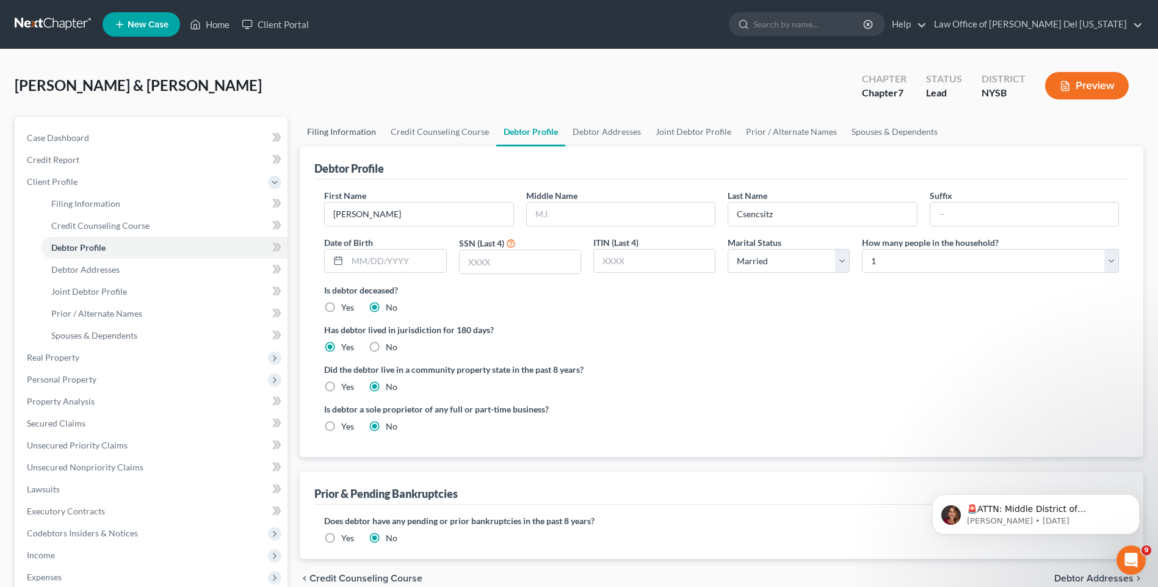
select select "0"
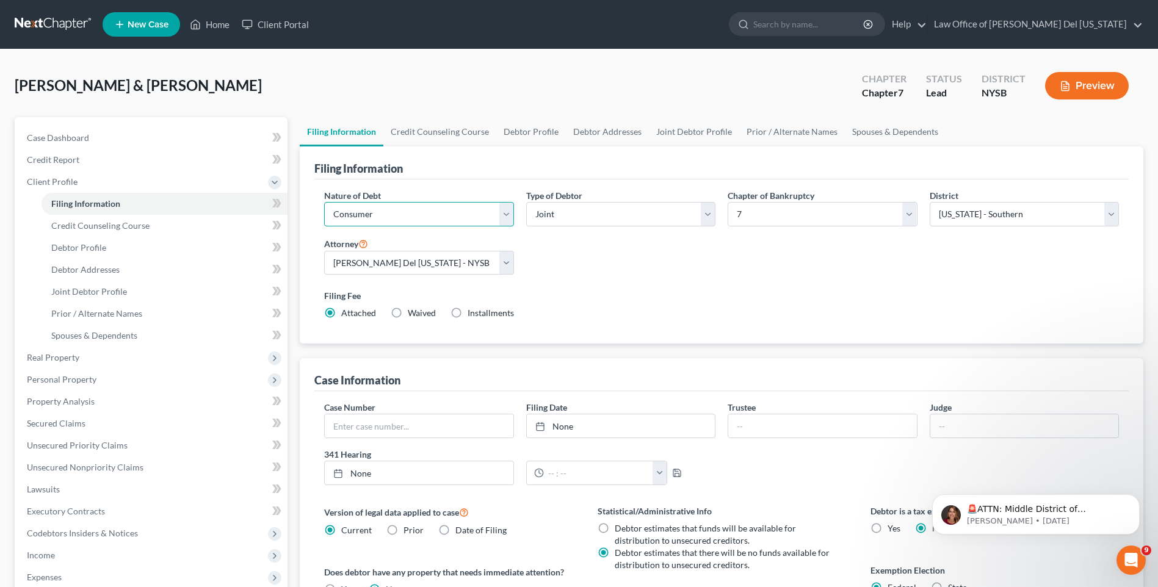
click at [503, 215] on select "Select Business Consumer Other" at bounding box center [418, 214] width 189 height 24
select select "0"
click at [324, 202] on select "Select Business Consumer Other" at bounding box center [418, 214] width 189 height 24
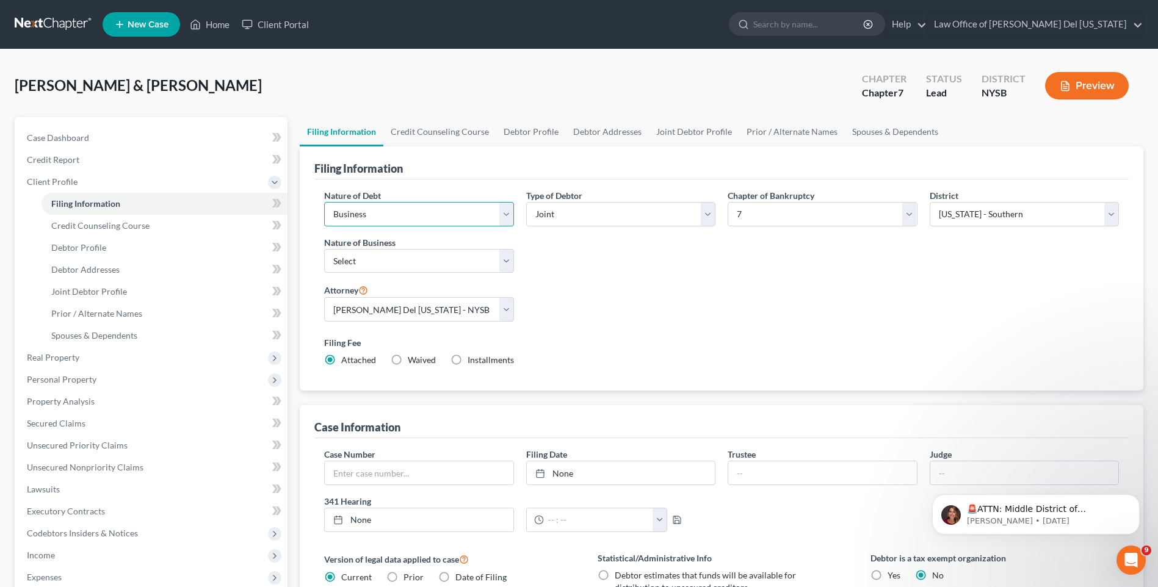
drag, startPoint x: 507, startPoint y: 216, endPoint x: 493, endPoint y: 215, distance: 14.1
click at [507, 216] on select "Select Business Consumer Other" at bounding box center [418, 214] width 189 height 24
click at [324, 202] on select "Select Business Consumer Other" at bounding box center [418, 214] width 189 height 24
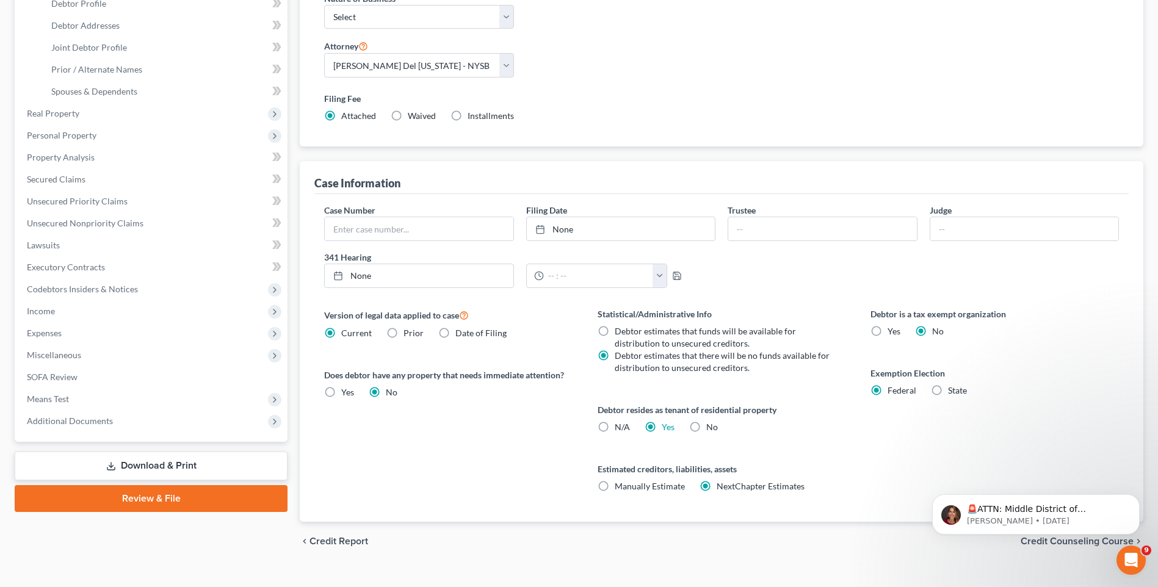
scroll to position [61, 0]
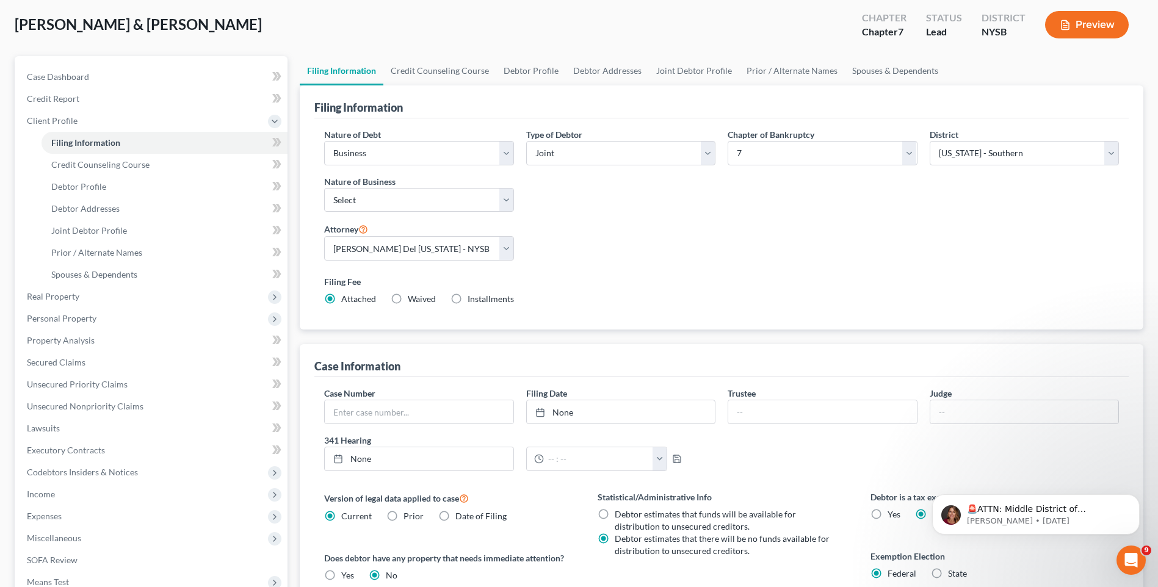
click at [1090, 31] on button "Preview" at bounding box center [1087, 24] width 84 height 27
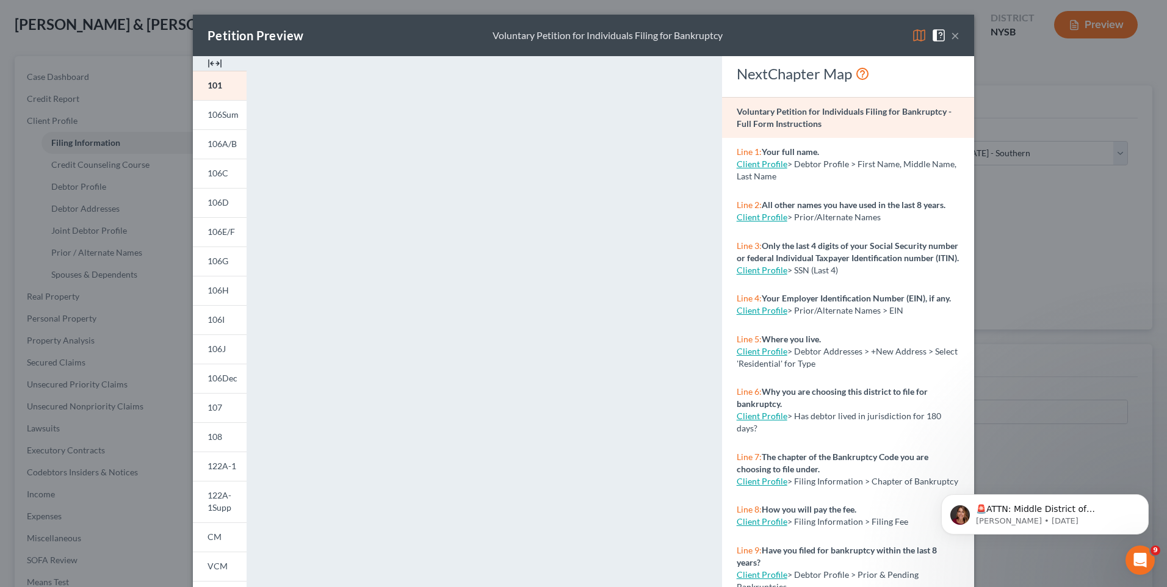
click at [951, 36] on button "×" at bounding box center [955, 35] width 9 height 15
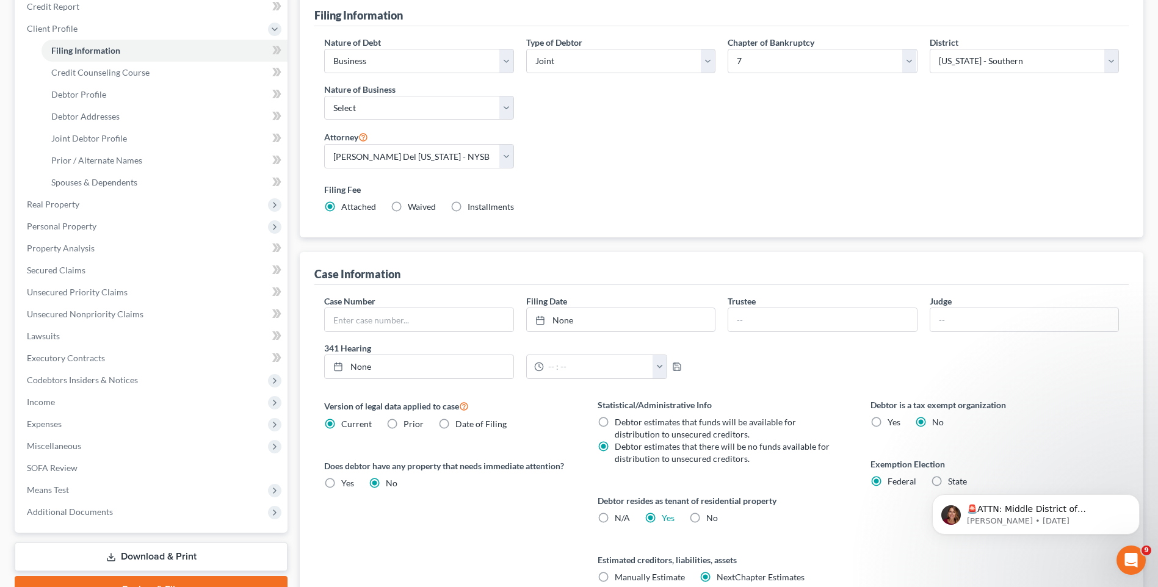
scroll to position [183, 0]
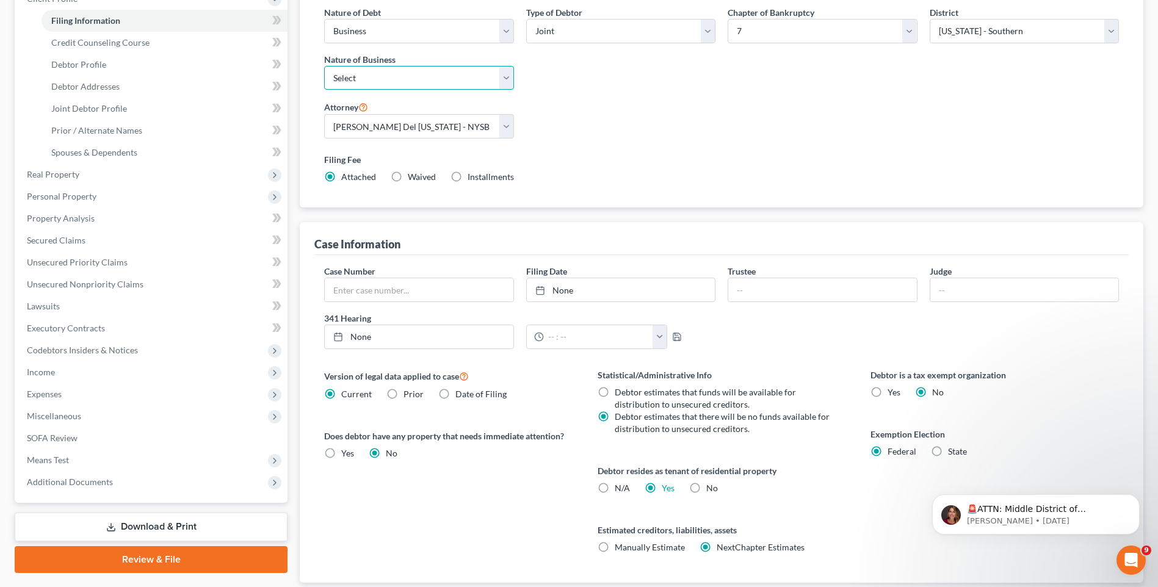
click at [504, 82] on select "Select Clearing Bank Commodity Broker Health Care Business Other Railroad Singl…" at bounding box center [418, 78] width 189 height 24
select select "3"
click at [324, 66] on select "Select Clearing Bank Commodity Broker Health Care Business Other Railroad Singl…" at bounding box center [418, 78] width 189 height 24
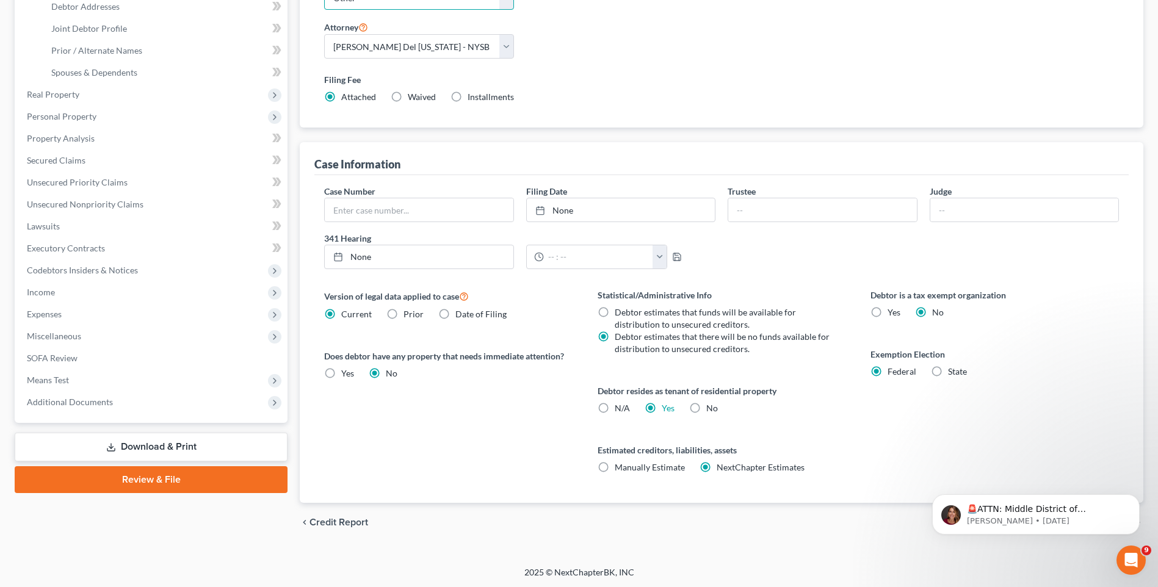
scroll to position [264, 0]
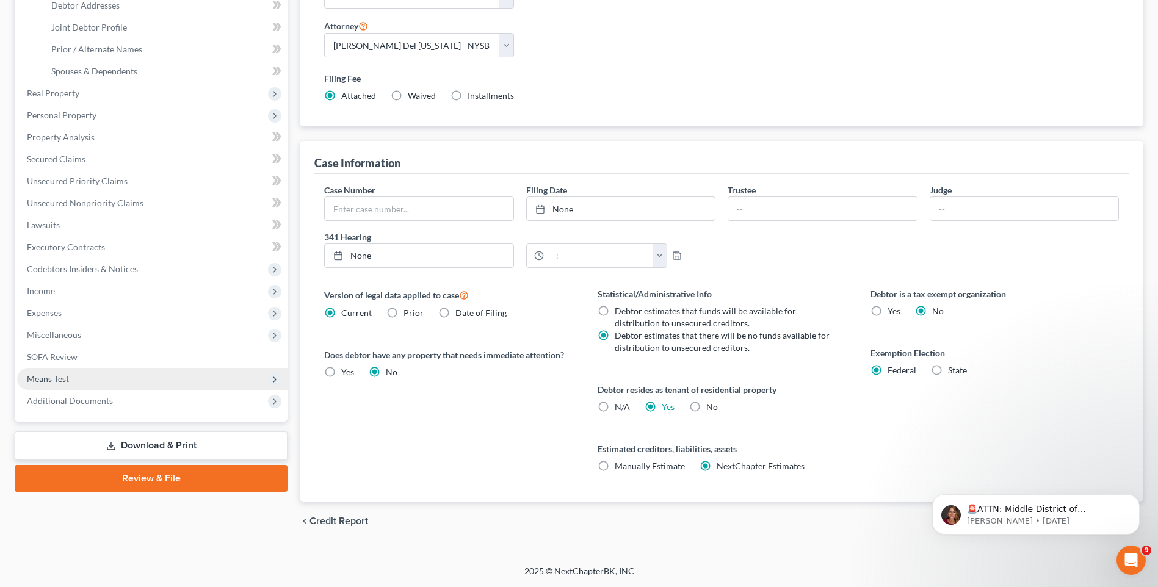
click at [59, 374] on span "Means Test" at bounding box center [48, 379] width 42 height 10
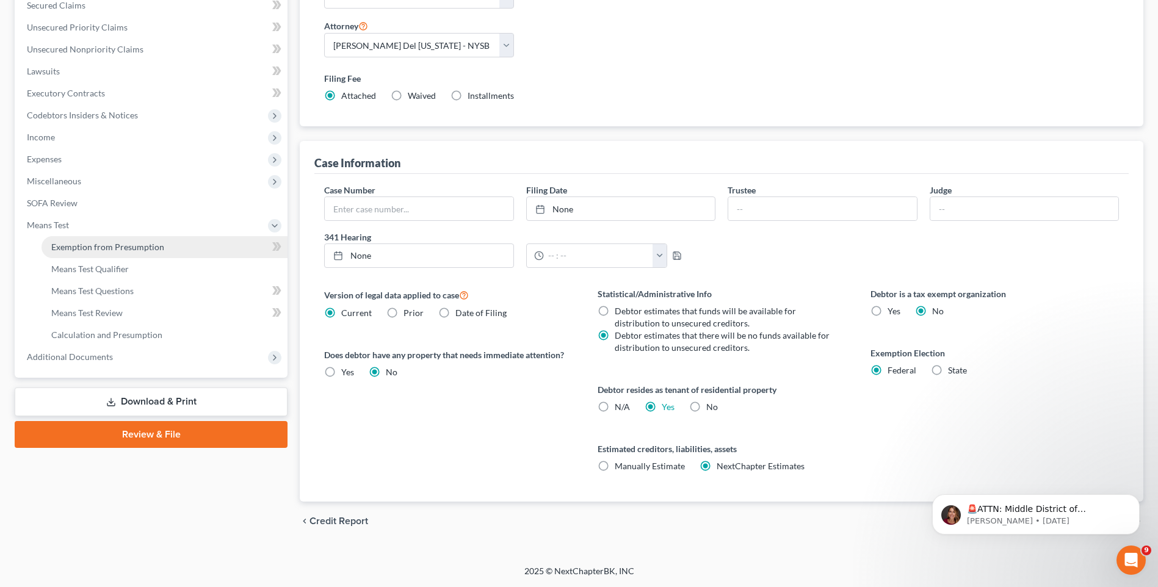
click at [106, 246] on span "Exemption from Presumption" at bounding box center [107, 247] width 113 height 10
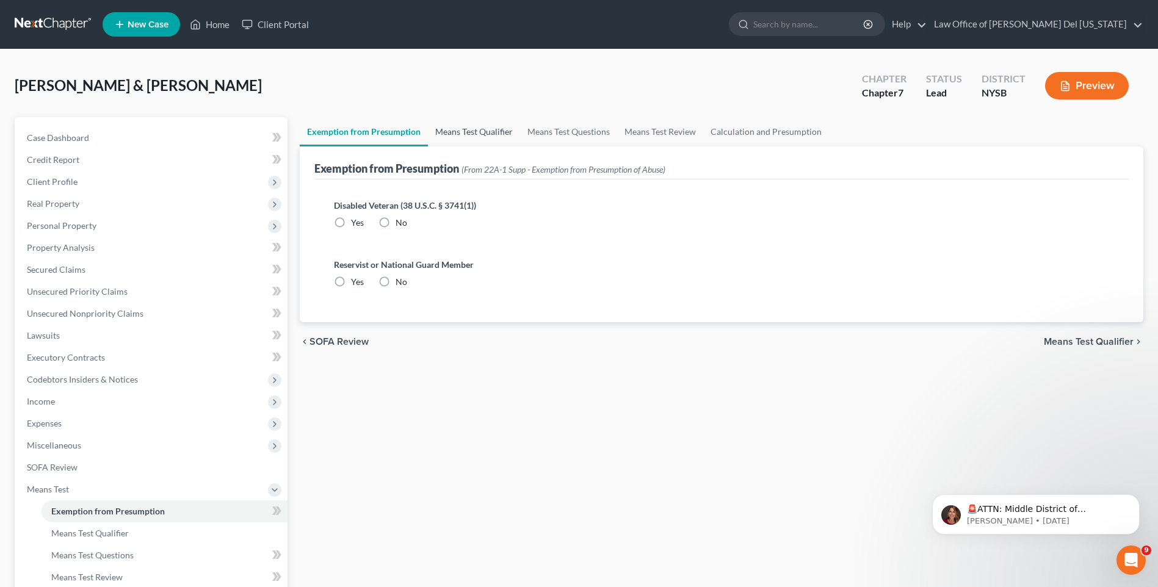
click at [480, 127] on link "Means Test Qualifier" at bounding box center [474, 131] width 92 height 29
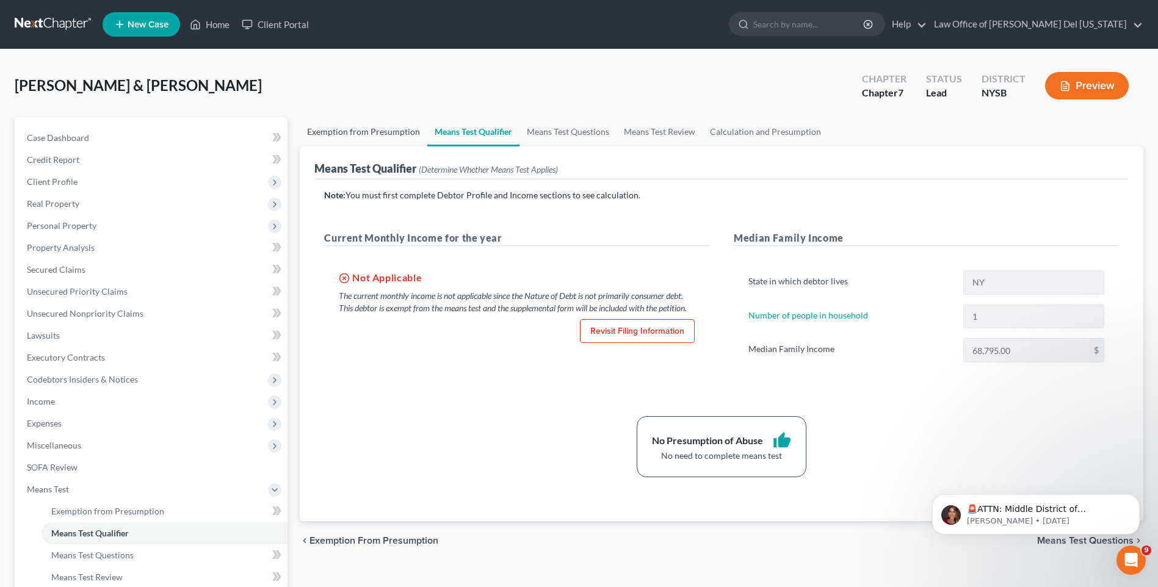
click at [391, 134] on link "Exemption from Presumption" at bounding box center [364, 131] width 128 height 29
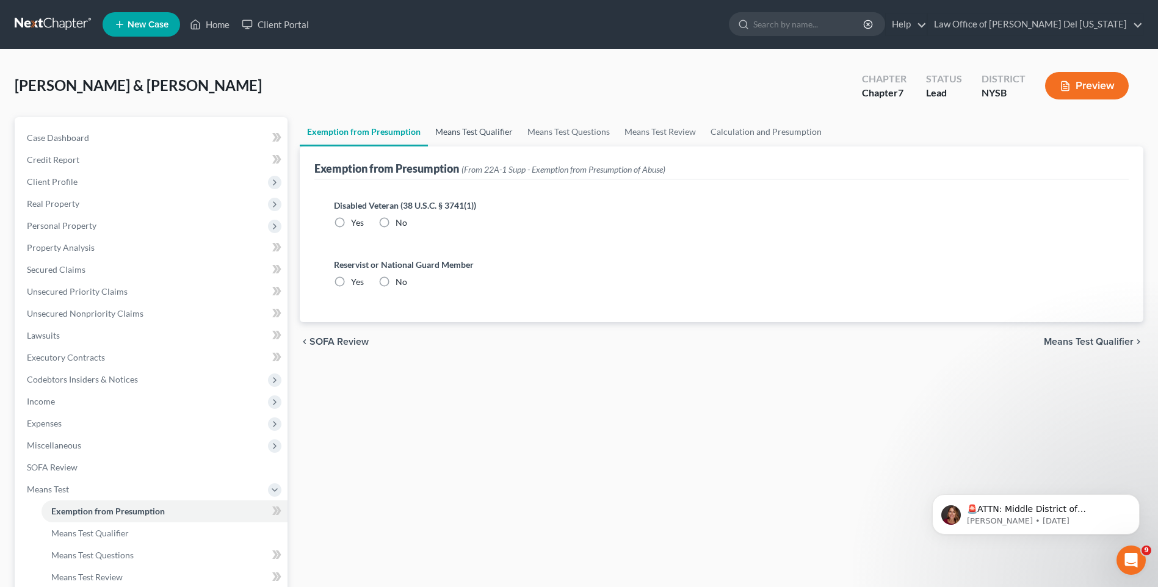
click at [445, 139] on link "Means Test Qualifier" at bounding box center [474, 131] width 92 height 29
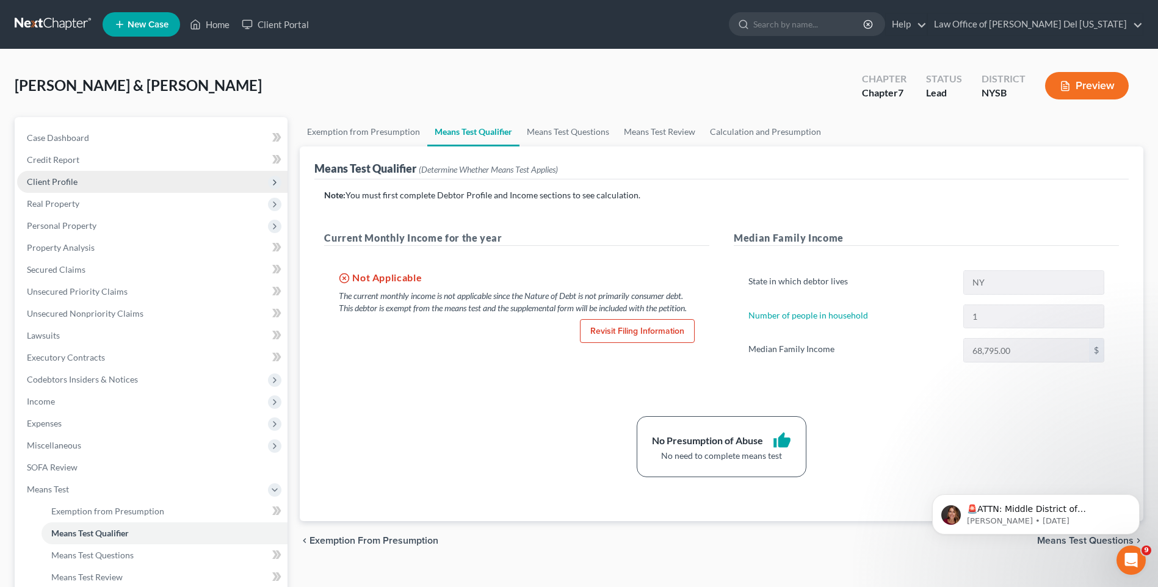
click at [73, 175] on span "Client Profile" at bounding box center [152, 182] width 270 height 22
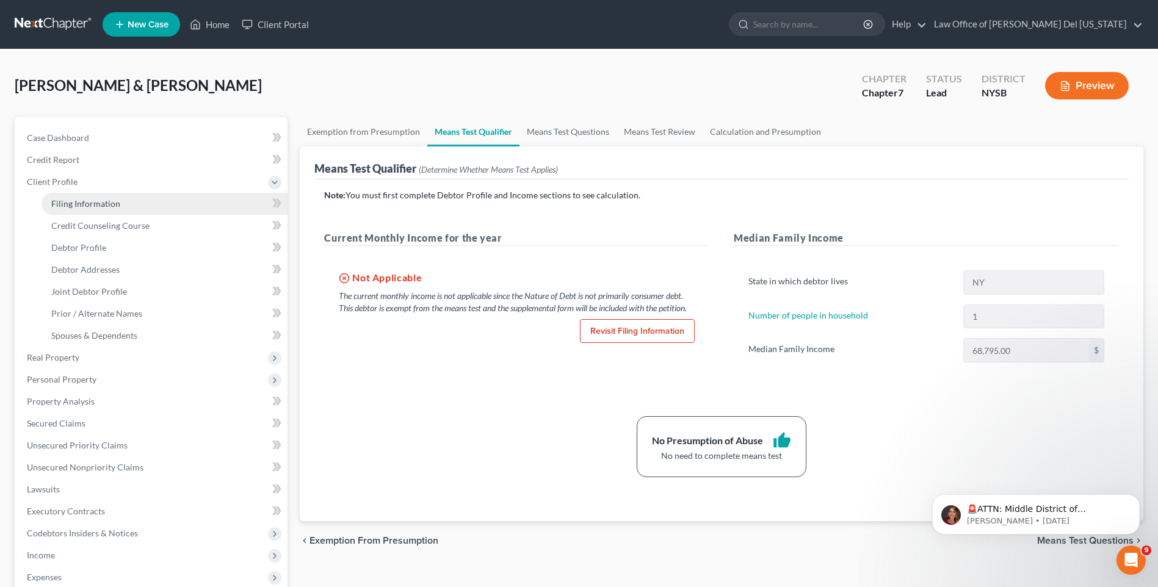
click at [88, 196] on link "Filing Information" at bounding box center [165, 204] width 246 height 22
select select "0"
select select "3"
select select "1"
select select "0"
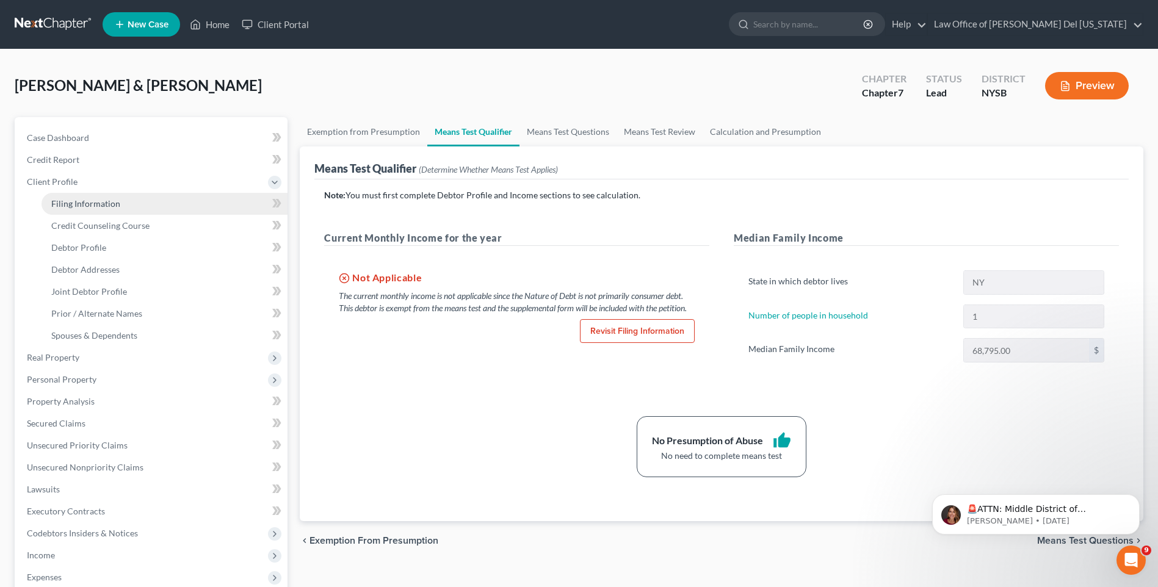
select select "55"
select select "0"
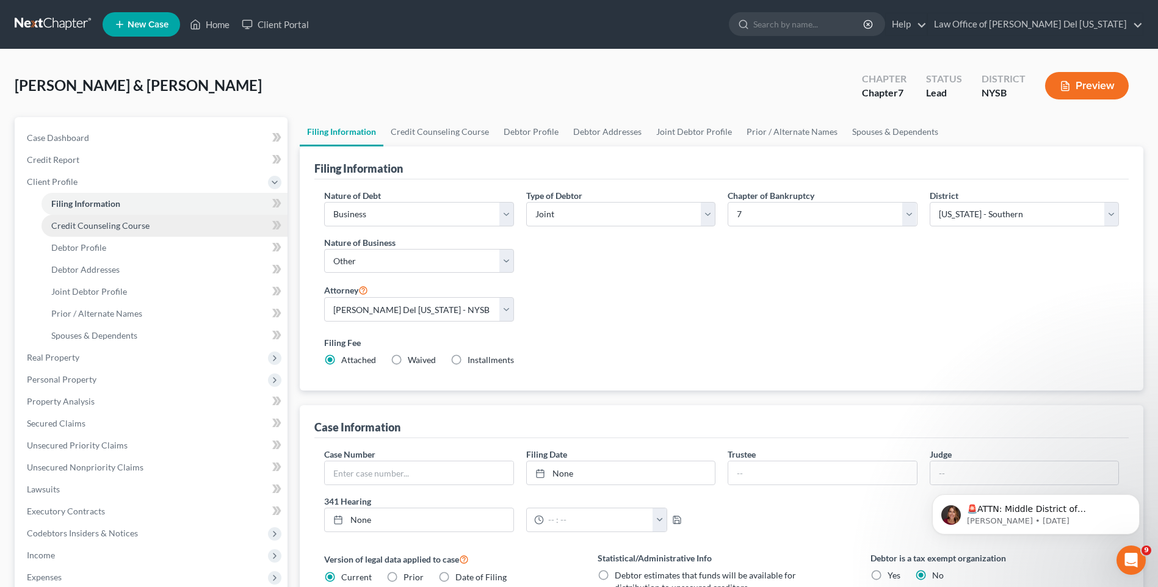
click at [84, 216] on link "Credit Counseling Course" at bounding box center [165, 226] width 246 height 22
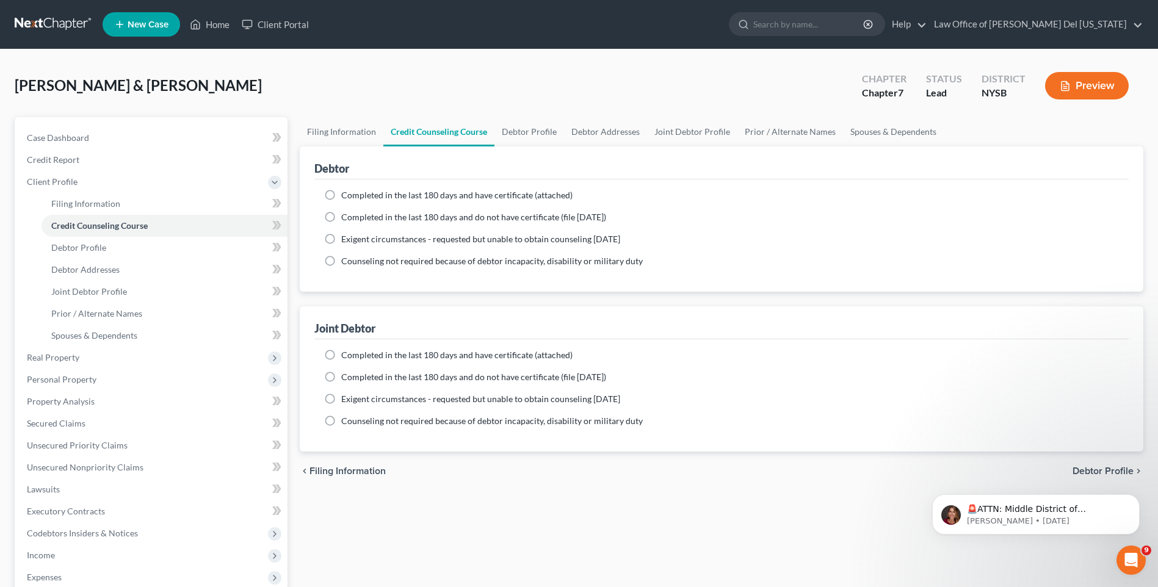
click at [416, 136] on link "Credit Counseling Course" at bounding box center [438, 131] width 111 height 29
click at [529, 143] on link "Debtor Profile" at bounding box center [529, 131] width 70 height 29
select select "1"
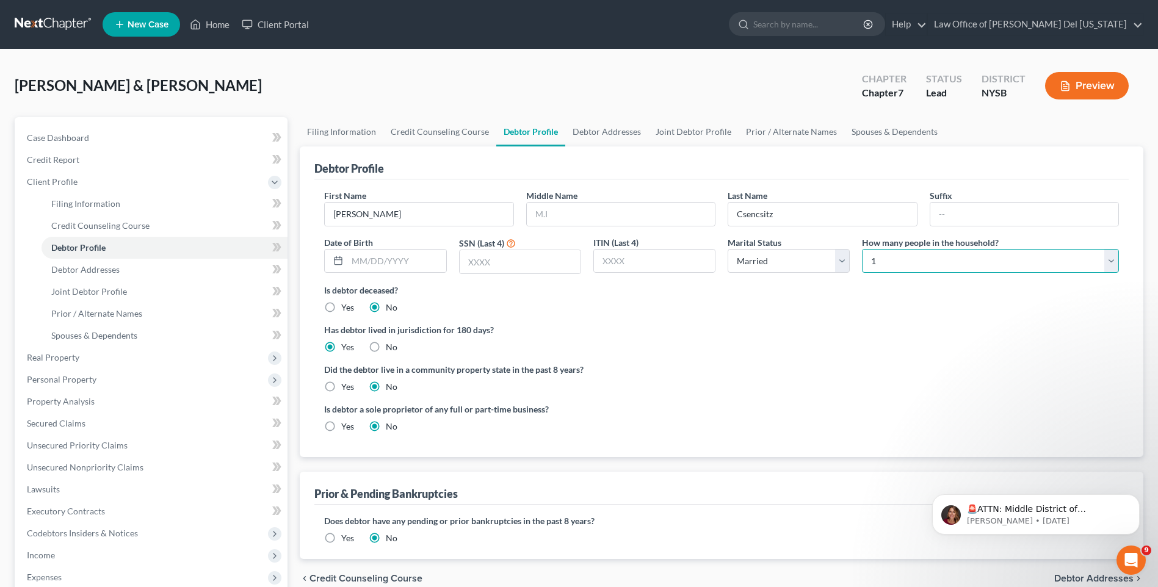
click at [946, 257] on select "Select 1 2 3 4 5 6 7 8 9 10 11 12 13 14 15 16 17 18 19 20" at bounding box center [990, 261] width 257 height 24
select select "3"
click at [862, 249] on select "Select 1 2 3 4 5 6 7 8 9 10 11 12 13 14 15 16 17 18 19 20" at bounding box center [990, 261] width 257 height 24
click at [595, 131] on link "Debtor Addresses" at bounding box center [606, 131] width 83 height 29
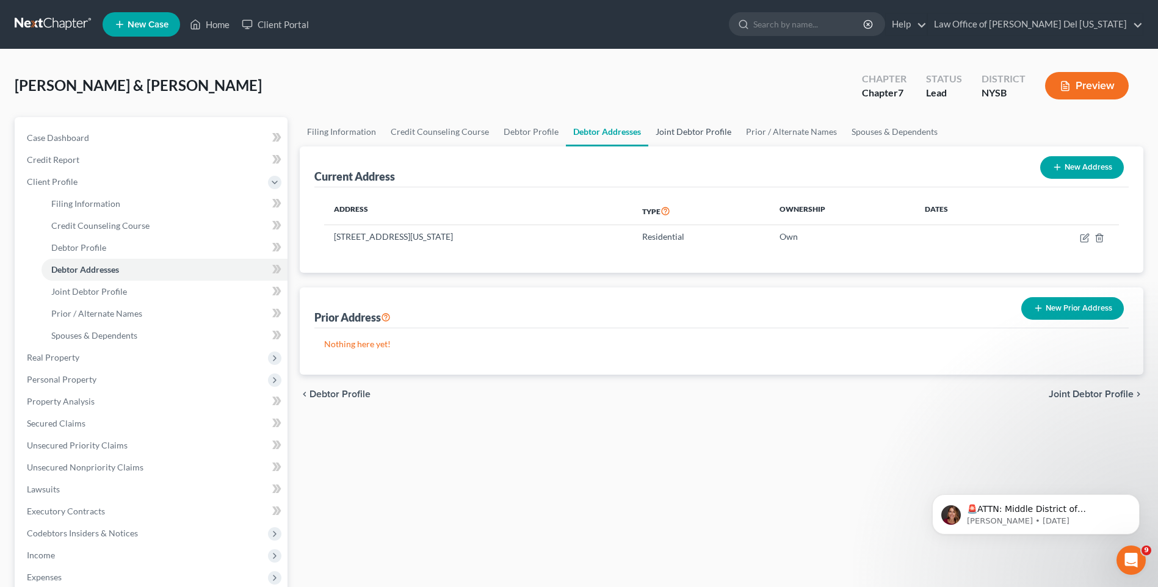
click at [679, 126] on link "Joint Debtor Profile" at bounding box center [693, 131] width 90 height 29
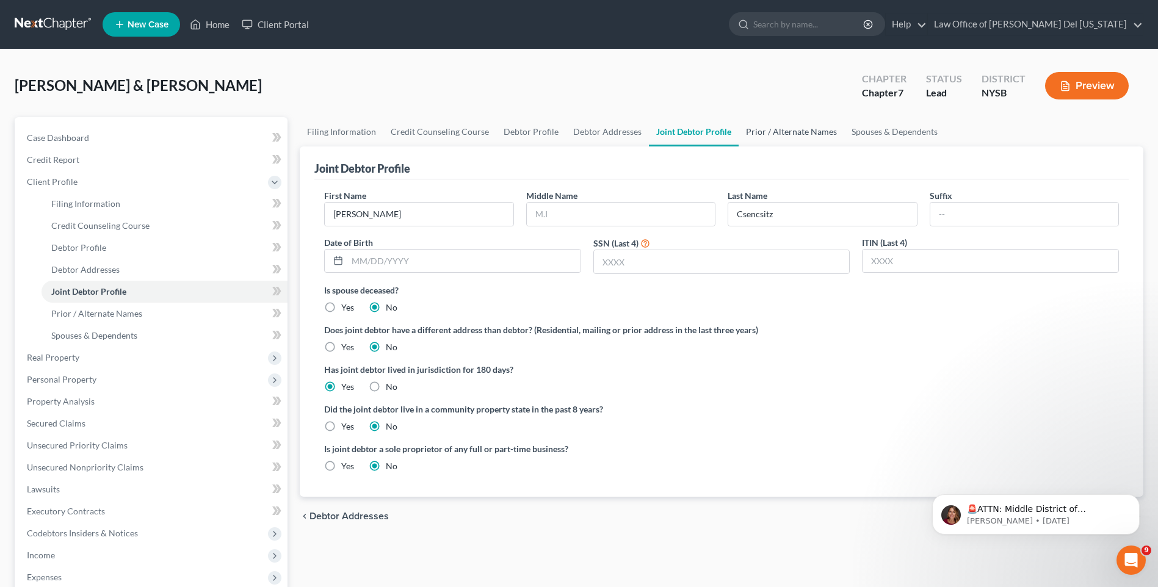
click at [769, 135] on link "Prior / Alternate Names" at bounding box center [792, 131] width 106 height 29
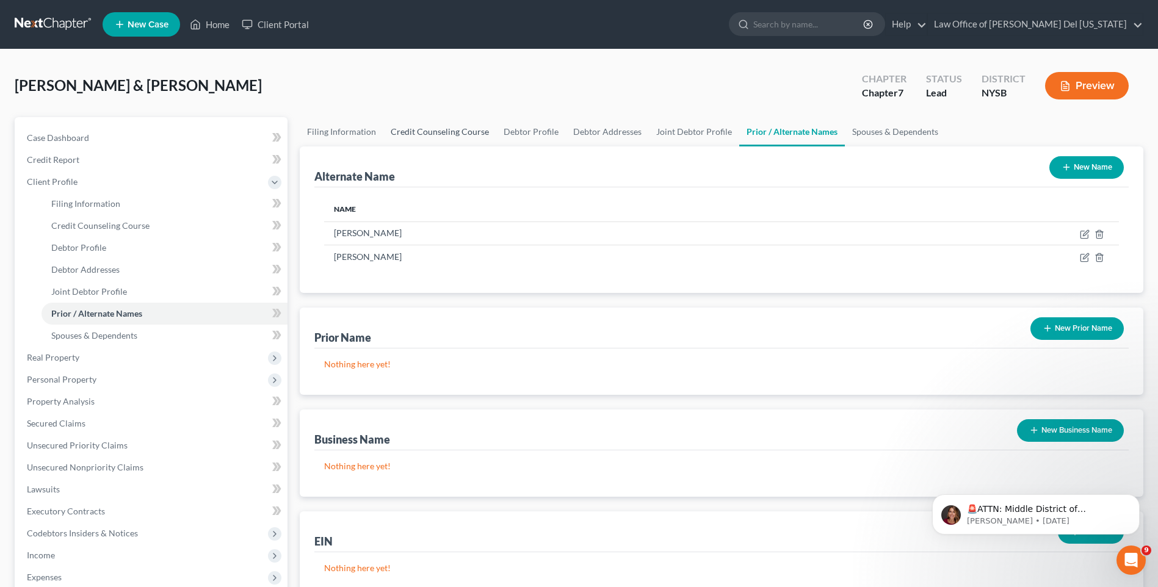
click at [449, 138] on link "Credit Counseling Course" at bounding box center [439, 131] width 113 height 29
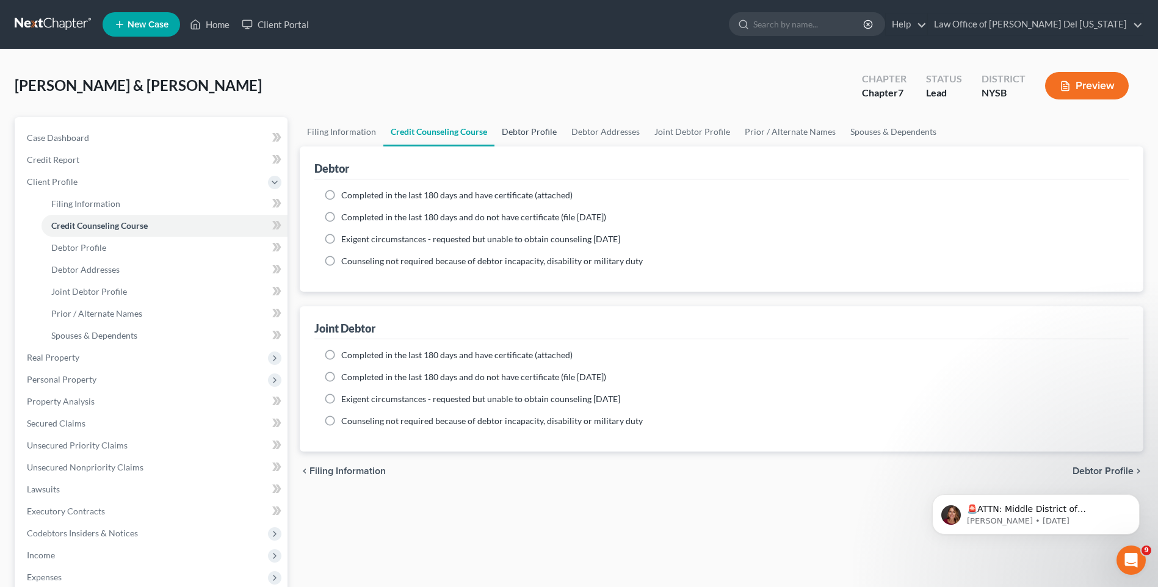
click at [525, 125] on link "Debtor Profile" at bounding box center [529, 131] width 70 height 29
select select "1"
select select "3"
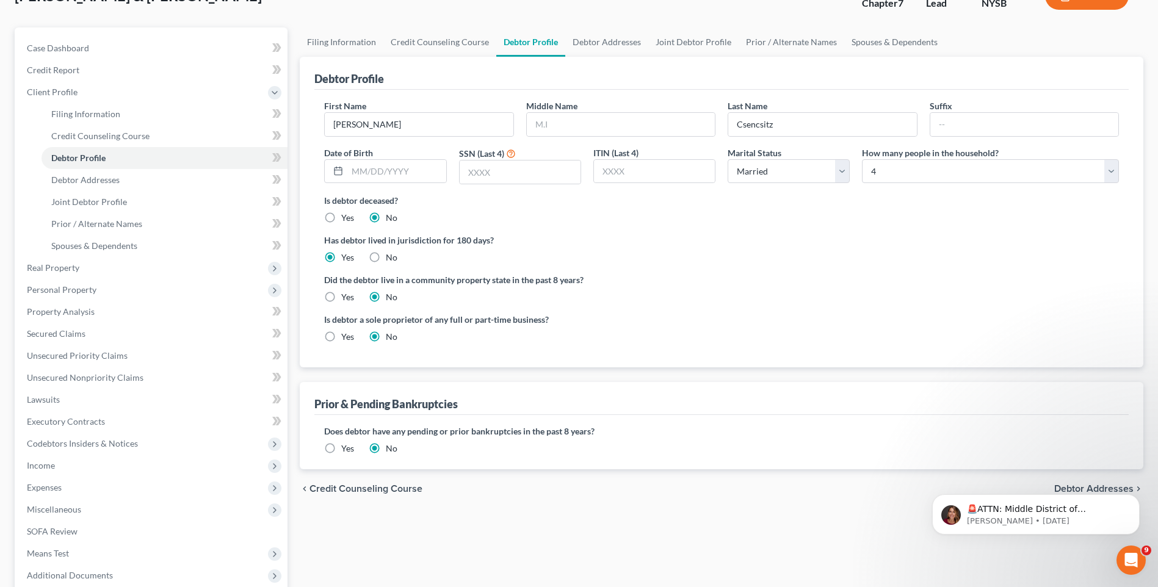
scroll to position [122, 0]
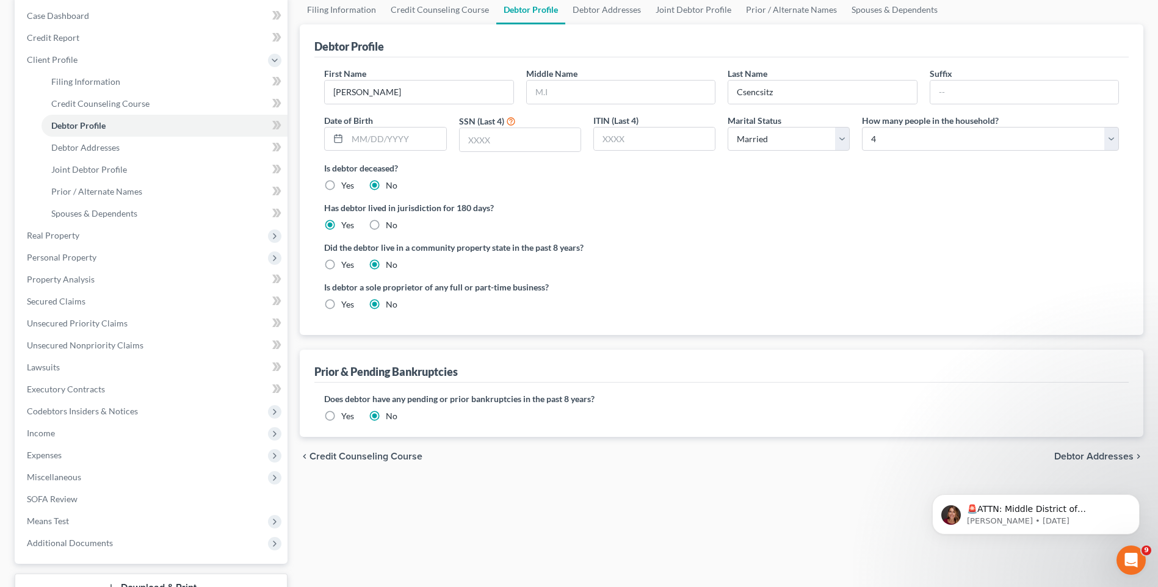
click at [341, 300] on label "Yes" at bounding box center [347, 305] width 13 height 12
click at [346, 300] on input "Yes" at bounding box center [350, 303] width 8 height 8
radio input "true"
radio input "false"
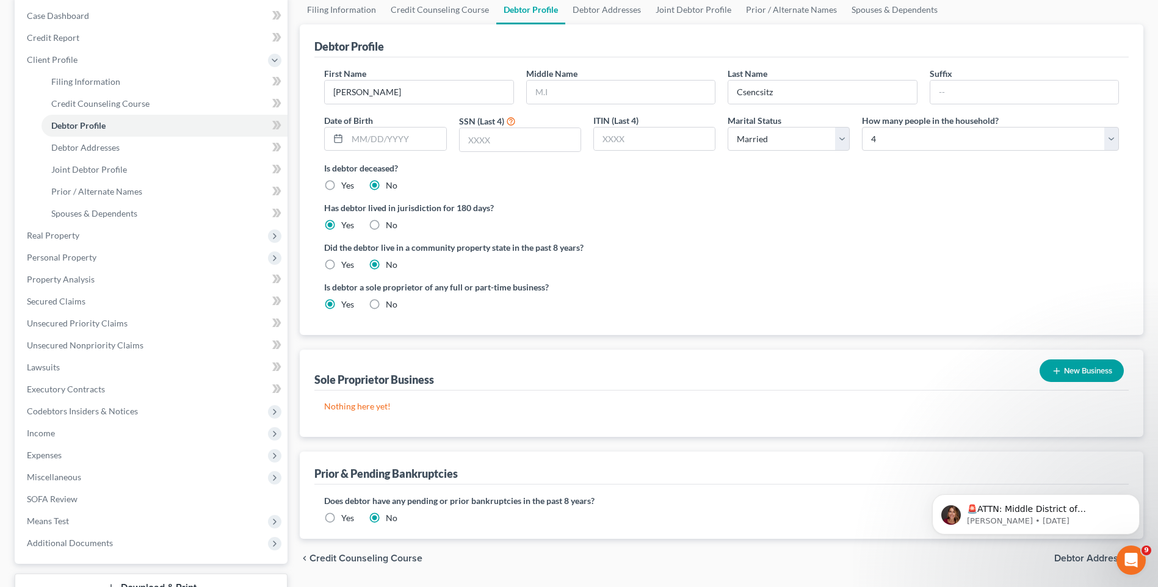
click at [1090, 364] on button "New Business" at bounding box center [1082, 371] width 84 height 23
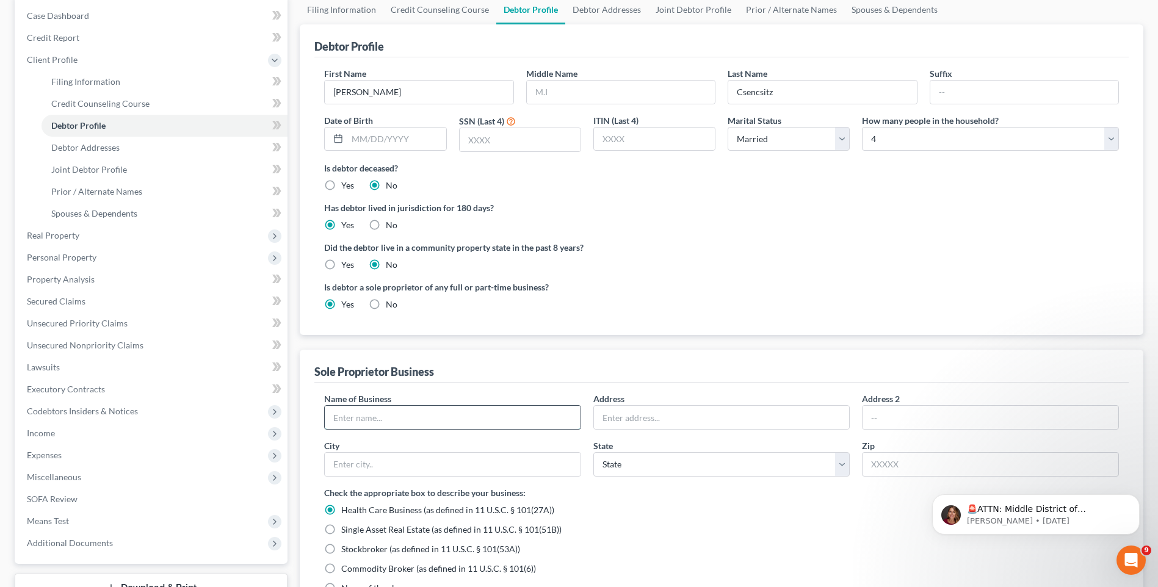
click at [379, 416] on input "text" at bounding box center [453, 417] width 256 height 23
type input "BC Works, LLC"
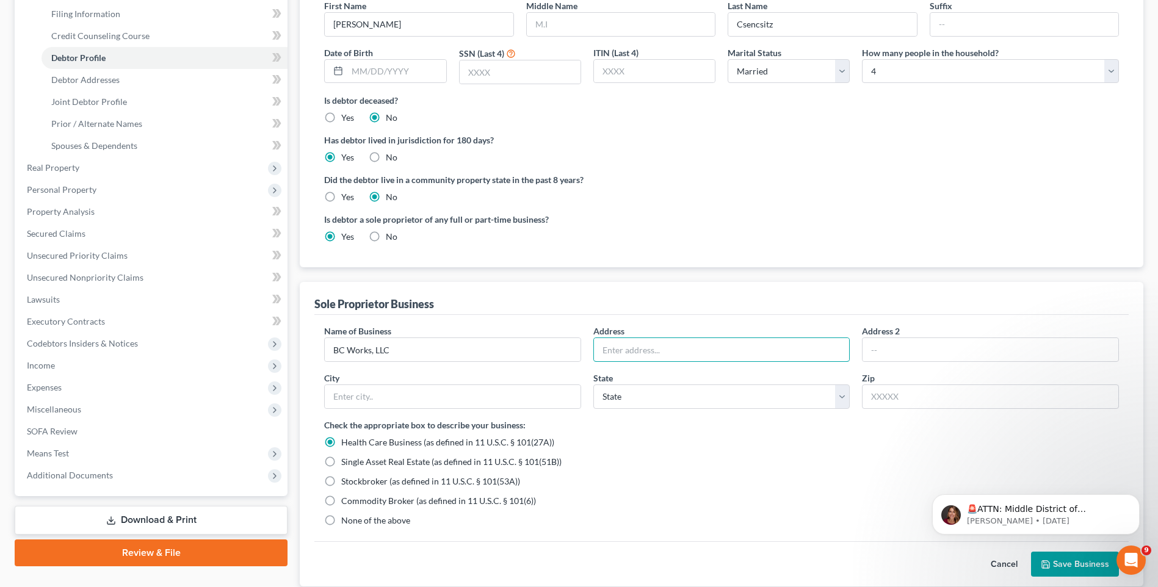
scroll to position [305, 0]
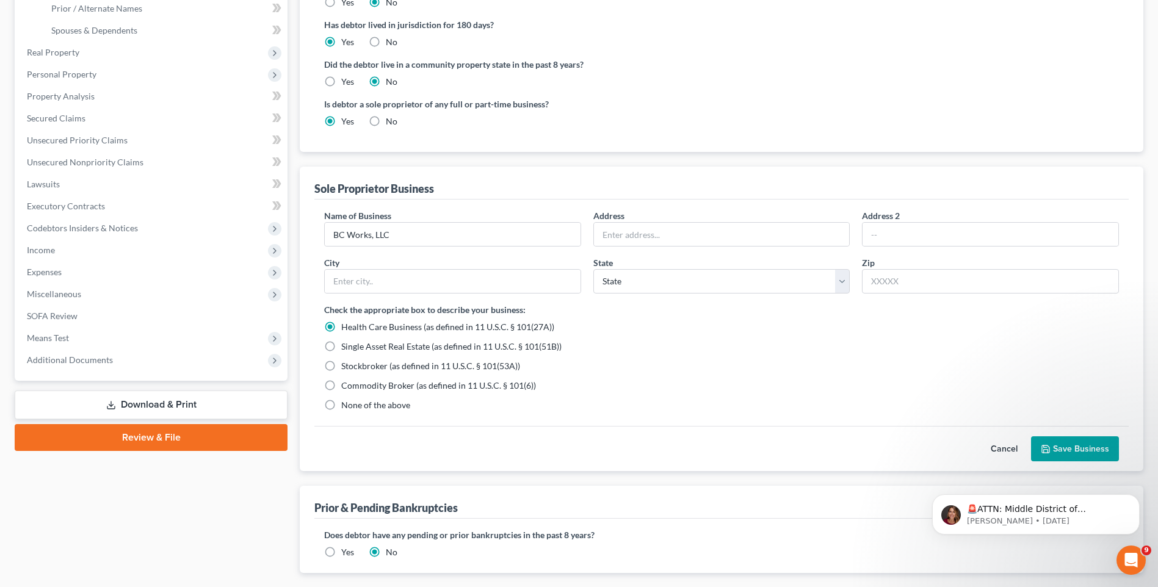
click at [341, 408] on label "None of the above" at bounding box center [375, 405] width 69 height 12
click at [346, 407] on input "None of the above" at bounding box center [350, 403] width 8 height 8
radio input "true"
radio input "false"
click at [62, 269] on span "Expenses" at bounding box center [152, 272] width 270 height 22
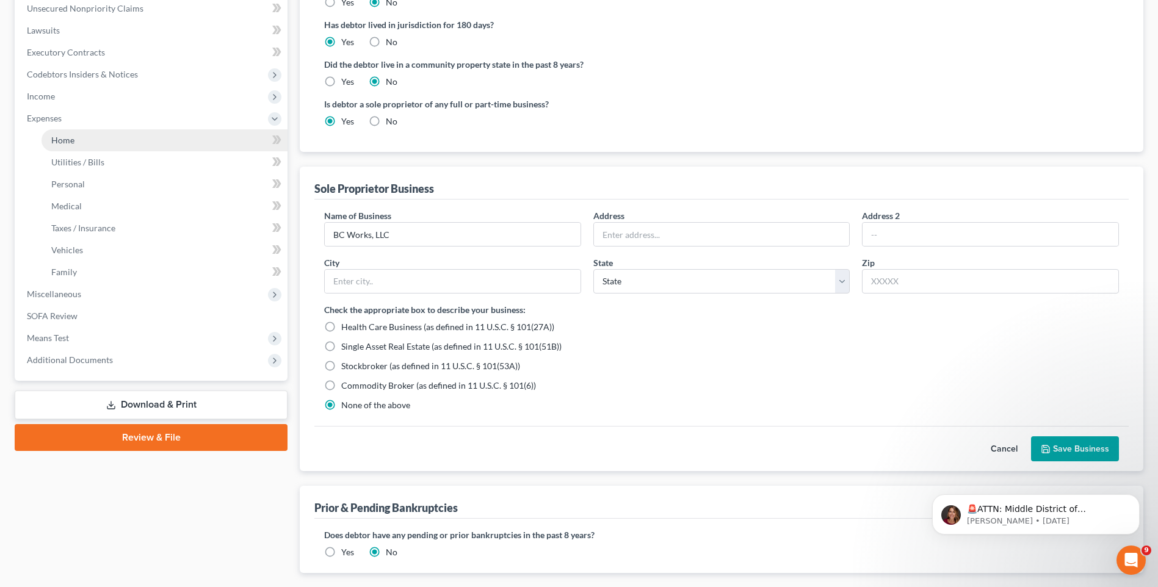
click at [66, 145] on link "Home" at bounding box center [165, 140] width 246 height 22
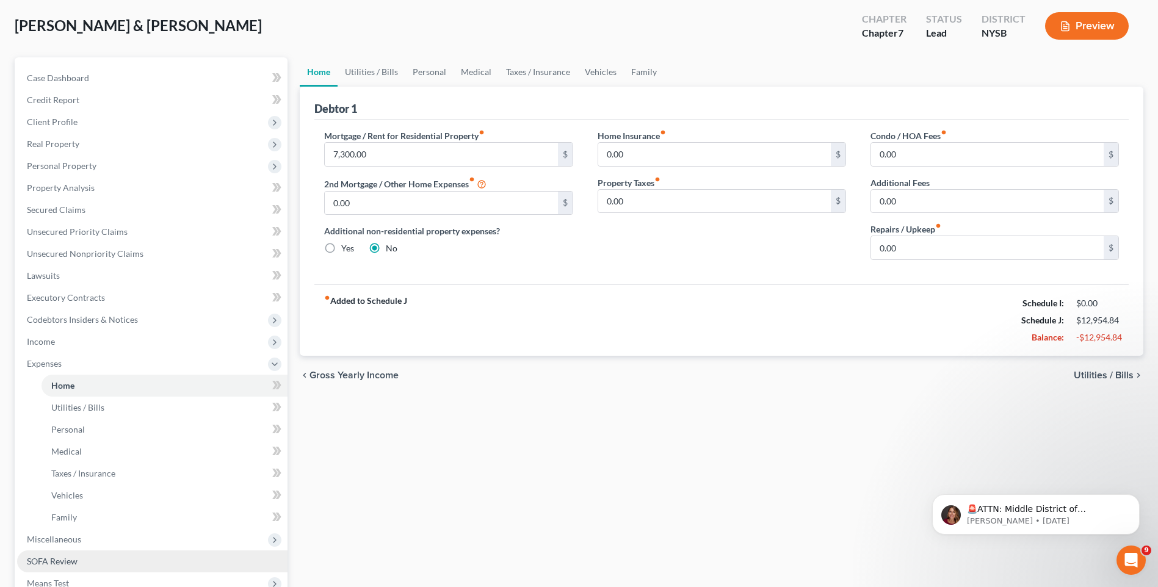
scroll to position [215, 0]
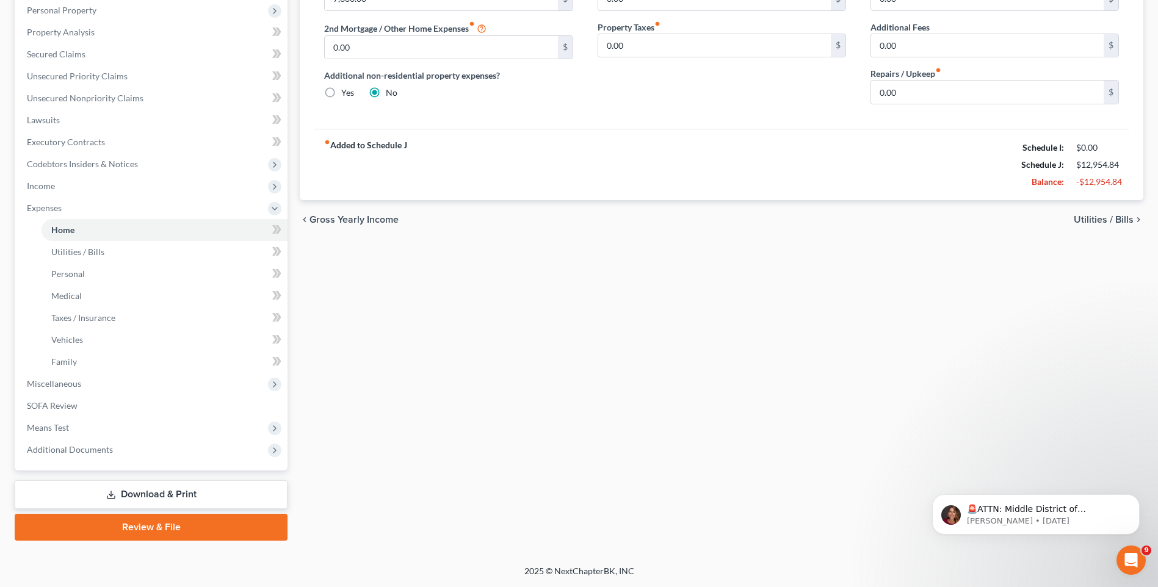
click at [168, 499] on link "Download & Print" at bounding box center [151, 494] width 273 height 29
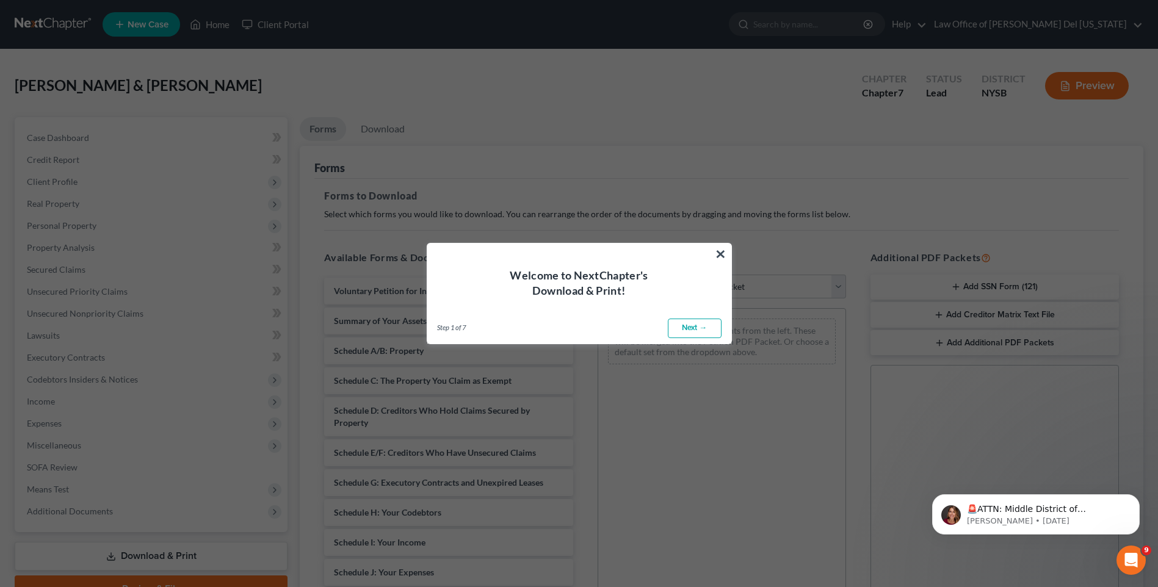
click at [696, 325] on link "Next →" at bounding box center [695, 329] width 54 height 20
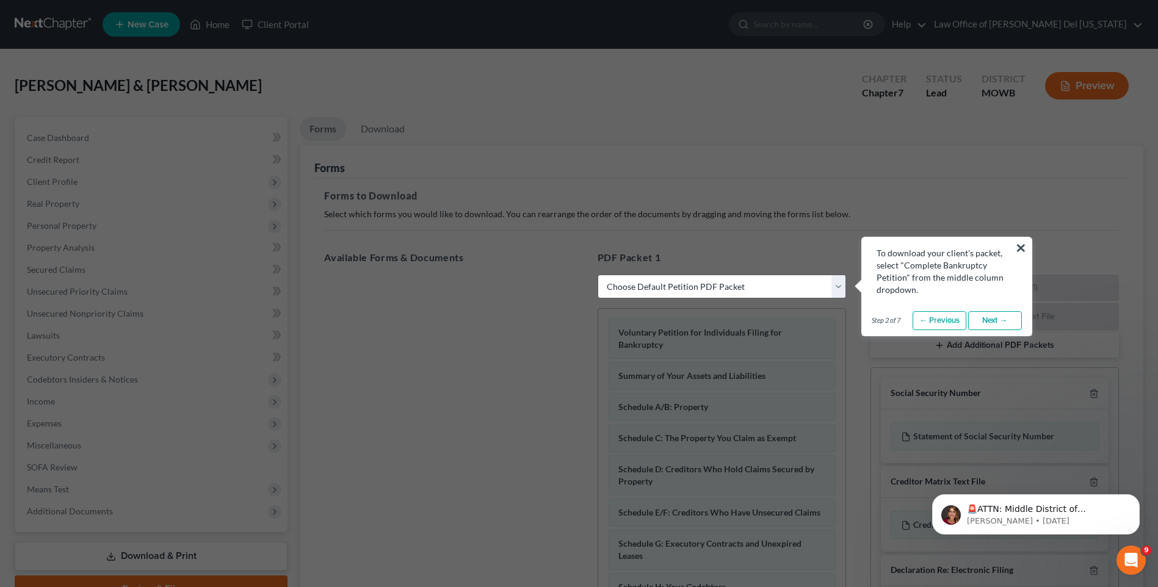
select select "0"
click at [1024, 244] on button "×" at bounding box center [1021, 248] width 12 height 20
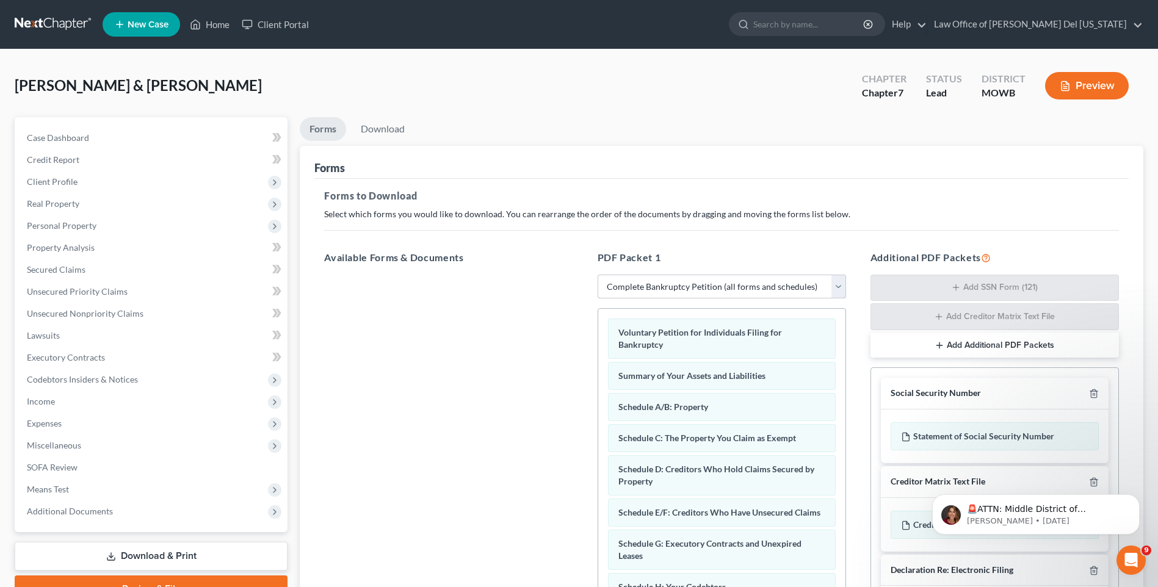
click at [833, 284] on select "Choose Default Petition PDF Packet Complete Bankruptcy Petition (all forms and …" at bounding box center [722, 287] width 248 height 24
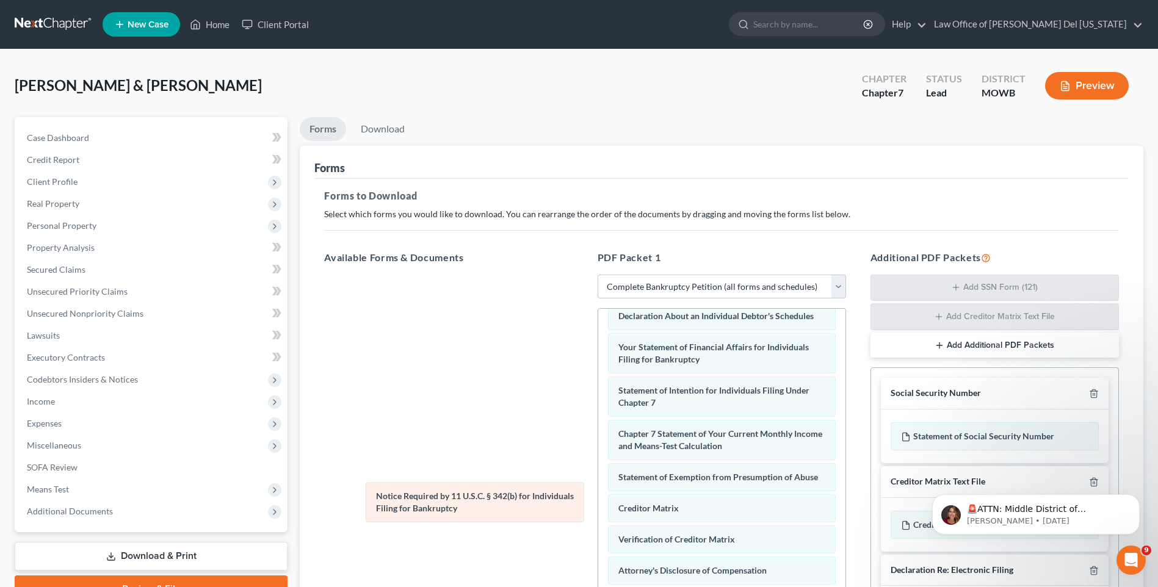
scroll to position [389, 0]
drag, startPoint x: 718, startPoint y: 529, endPoint x: 381, endPoint y: 479, distance: 340.7
click at [598, 479] on div "Notice Required by 11 U.S.C. § 342(b) for Individuals Filing for Bankruptcy Vol…" at bounding box center [721, 293] width 247 height 699
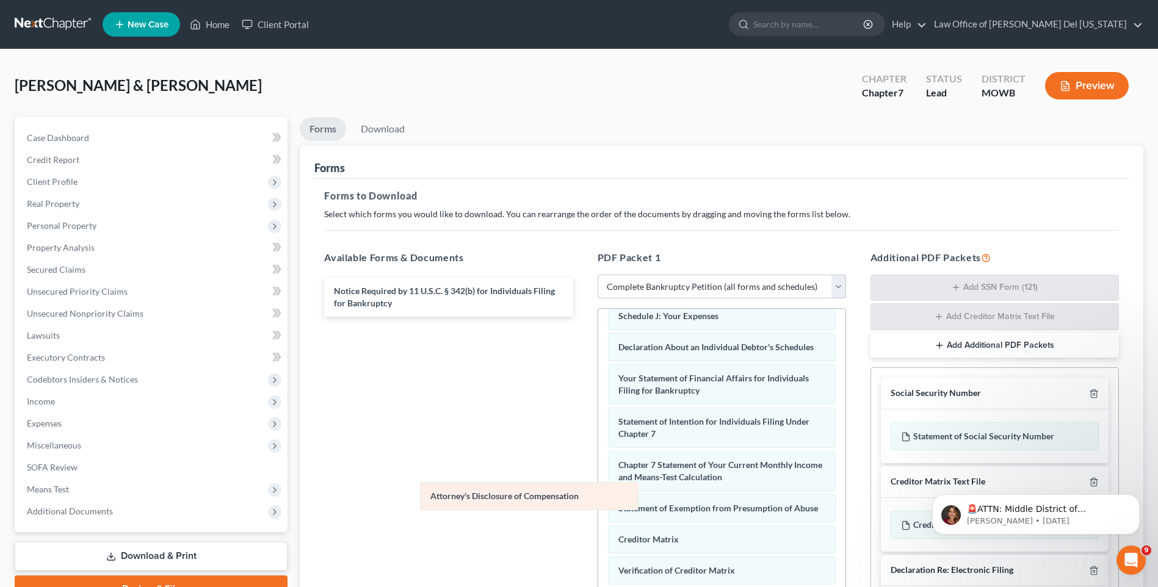
scroll to position [358, 0]
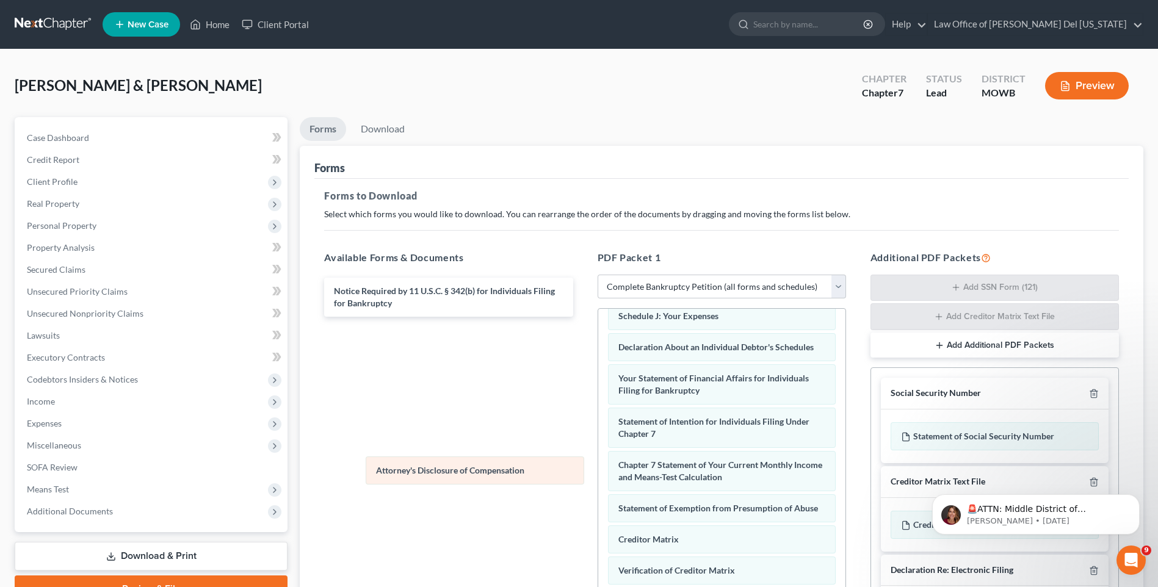
drag, startPoint x: 646, startPoint y: 573, endPoint x: 403, endPoint y: 472, distance: 262.2
click at [598, 472] on div "Attorney's Disclosure of Compensation Voluntary Petition for Individuals Filing…" at bounding box center [721, 310] width 247 height 668
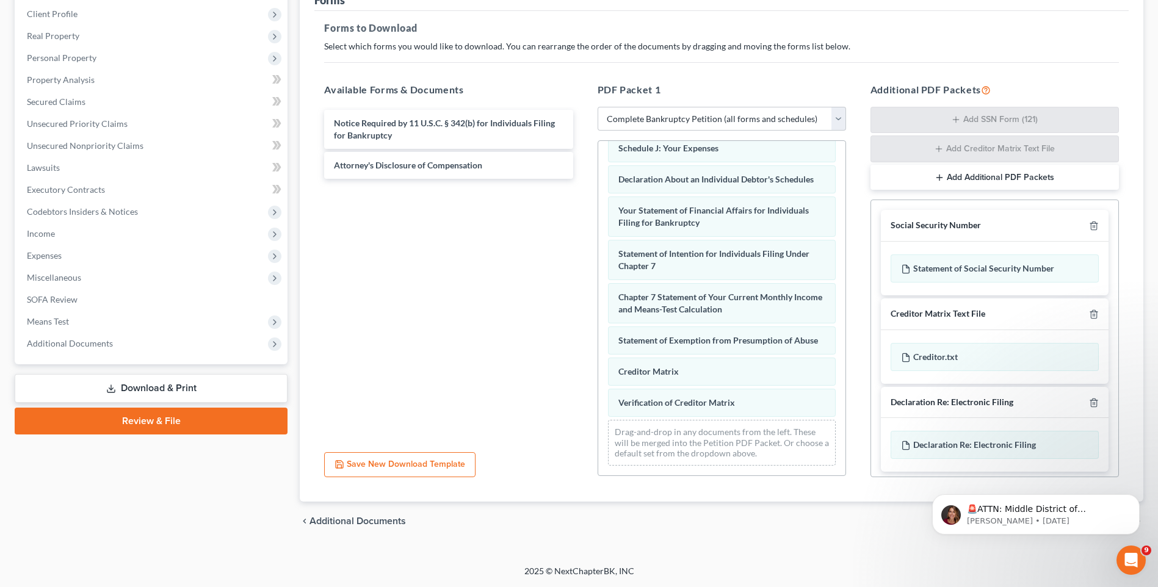
scroll to position [5, 0]
click at [1135, 493] on button "Dismiss notification" at bounding box center [1136, 498] width 16 height 16
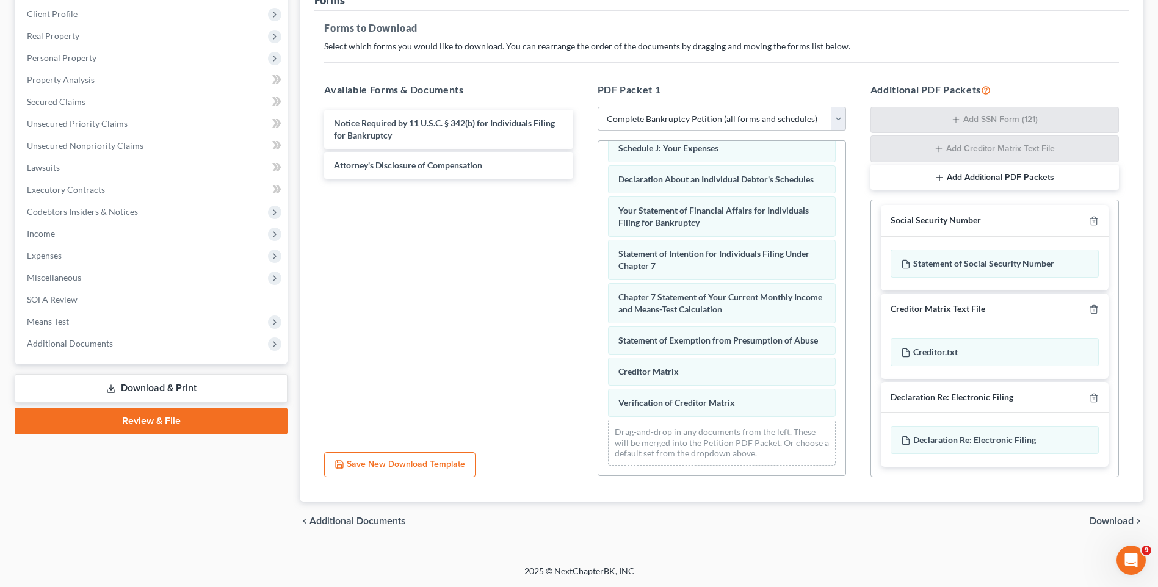
click at [1120, 523] on span "Download" at bounding box center [1112, 521] width 44 height 10
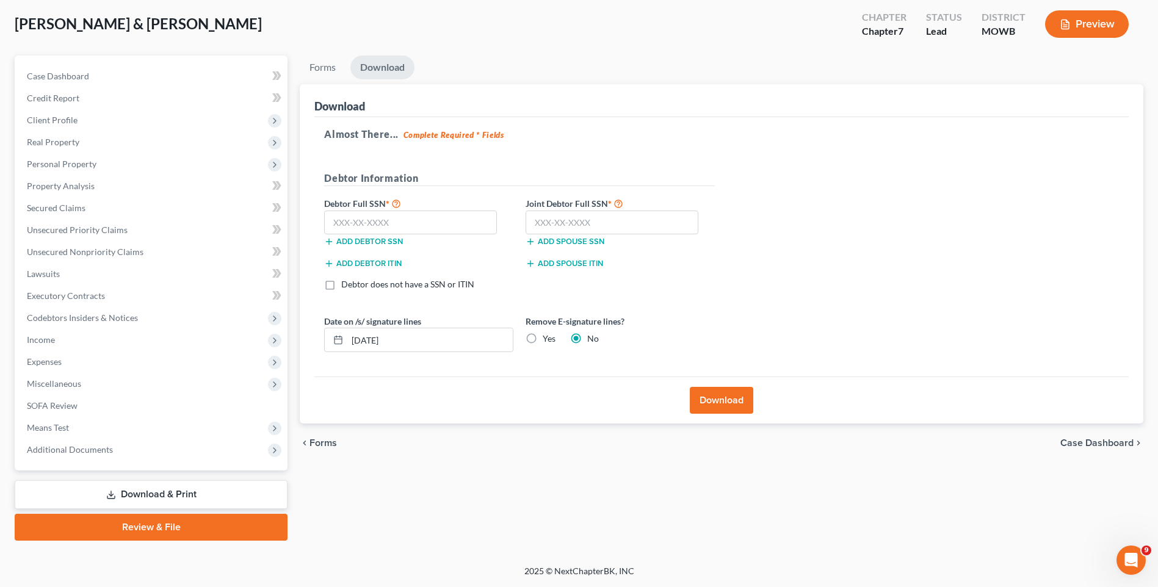
scroll to position [62, 0]
click at [744, 400] on button "Download" at bounding box center [721, 400] width 63 height 27
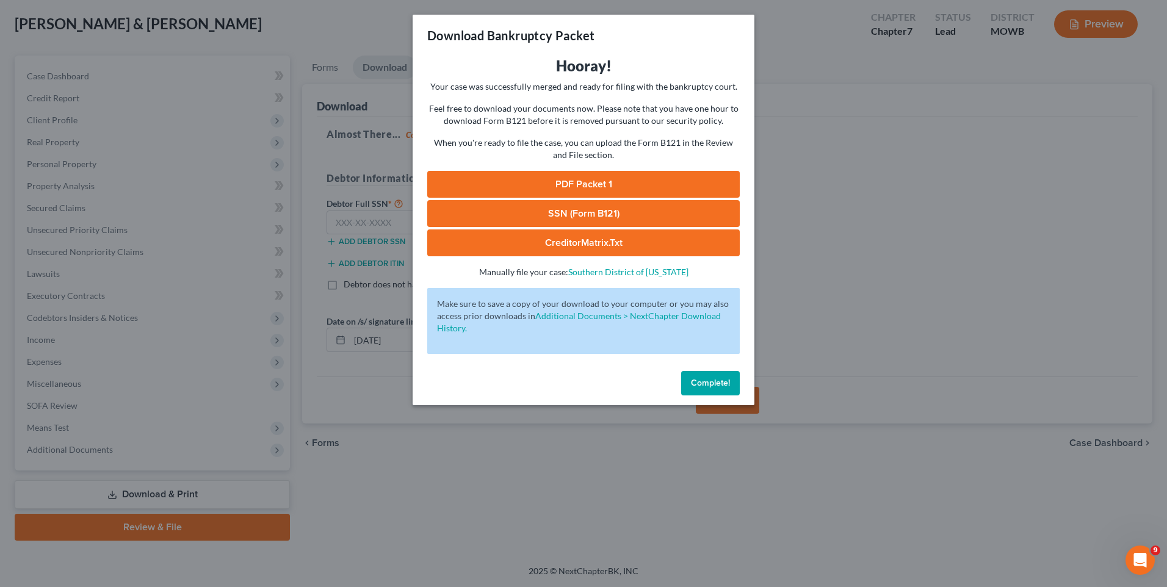
click at [535, 177] on link "PDF Packet 1" at bounding box center [583, 184] width 313 height 27
drag, startPoint x: 723, startPoint y: 382, endPoint x: 717, endPoint y: 380, distance: 6.2
click at [723, 382] on span "Complete!" at bounding box center [710, 383] width 39 height 10
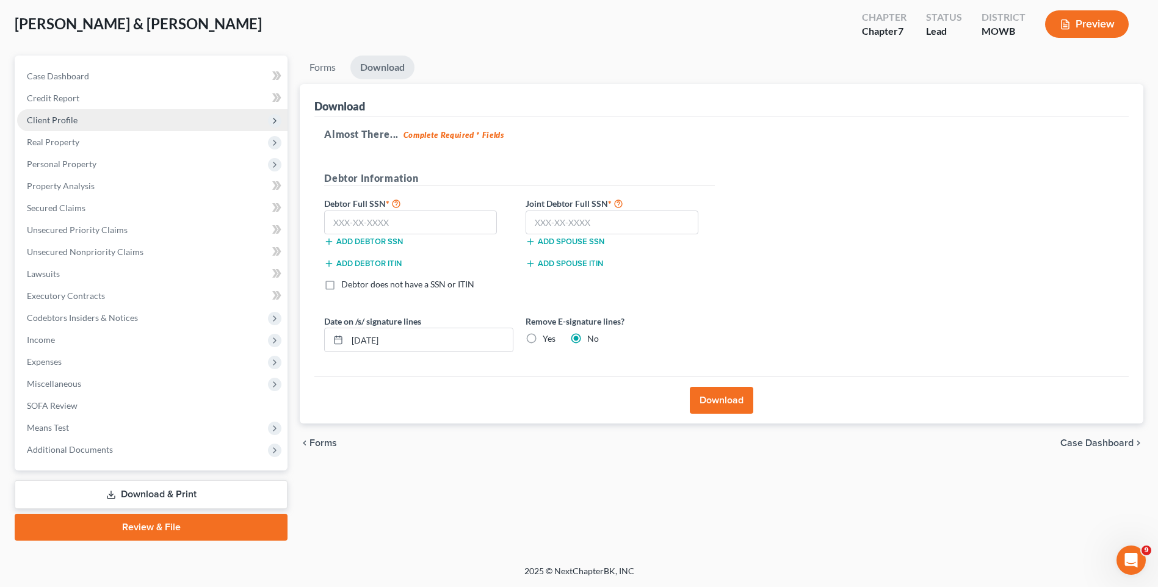
click at [93, 124] on span "Client Profile" at bounding box center [152, 120] width 270 height 22
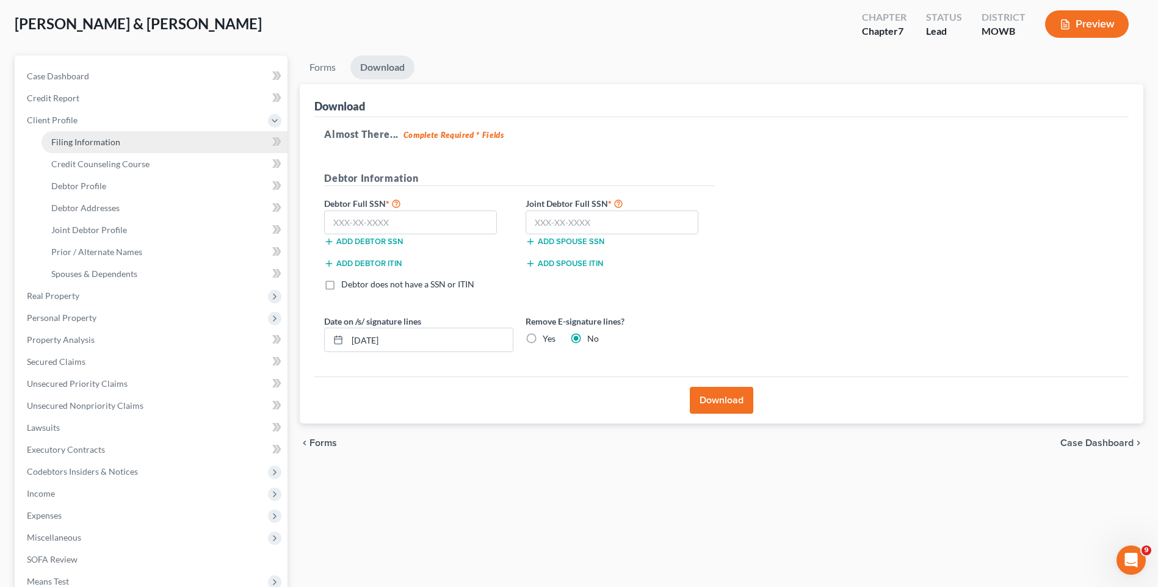
click at [96, 139] on span "Filing Information" at bounding box center [85, 142] width 69 height 10
select select "0"
select select "3"
select select "1"
select select "0"
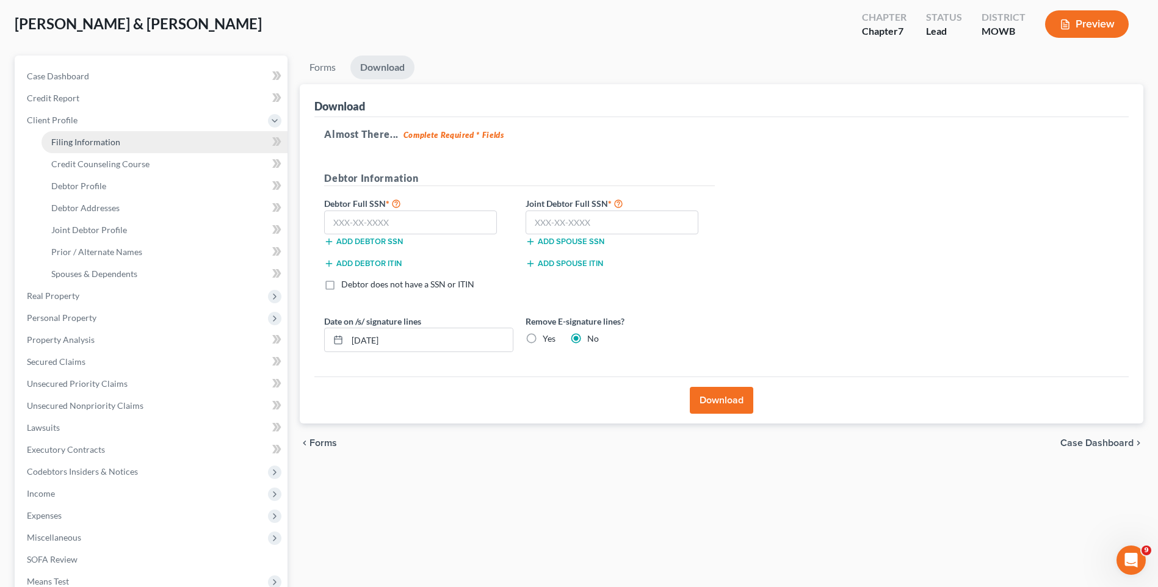
select select "55"
select select "0"
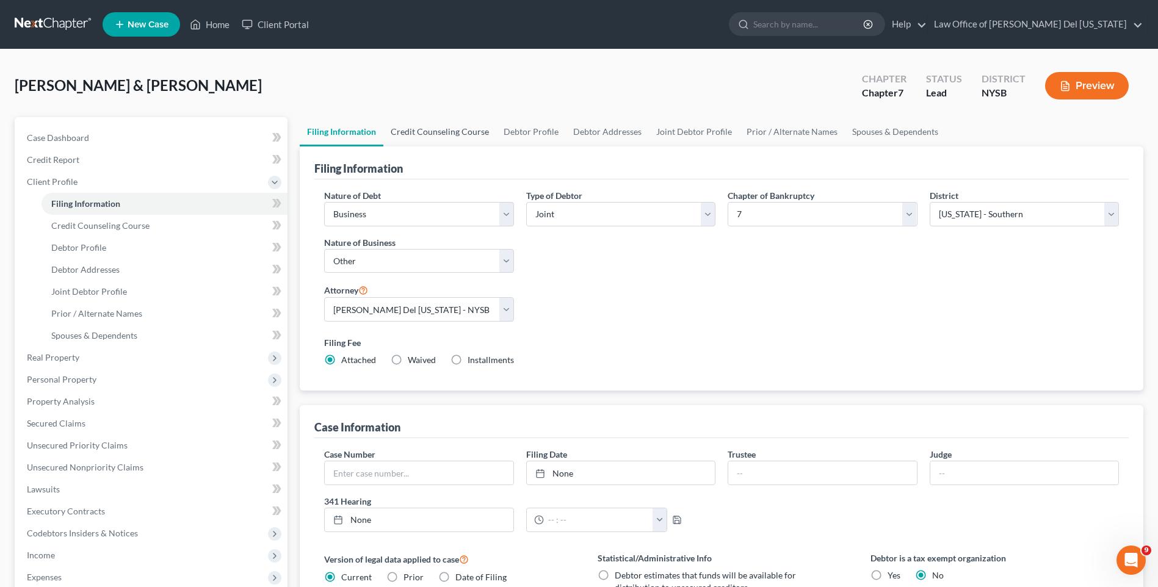
click at [471, 135] on link "Credit Counseling Course" at bounding box center [439, 131] width 113 height 29
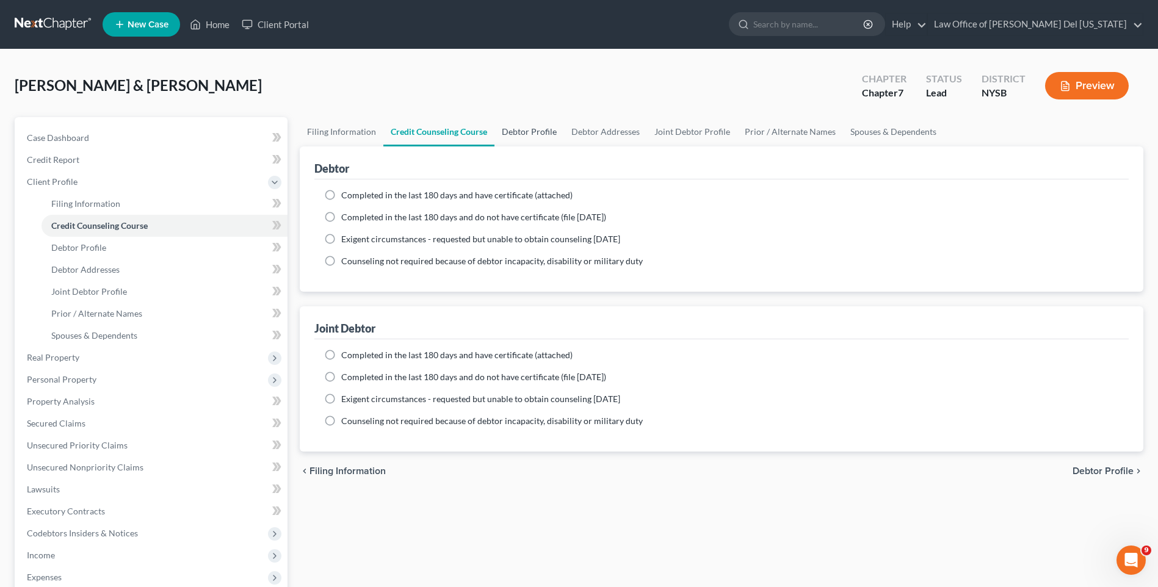
click at [522, 135] on link "Debtor Profile" at bounding box center [529, 131] width 70 height 29
select select "1"
select select "3"
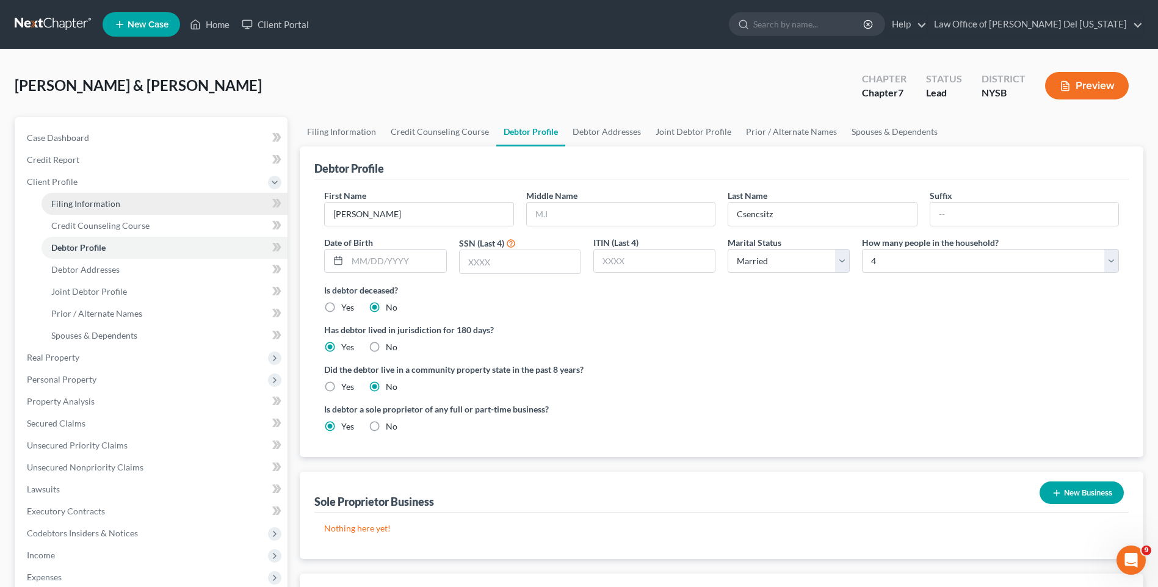
click at [98, 204] on span "Filing Information" at bounding box center [85, 203] width 69 height 10
select select "0"
select select "3"
select select "1"
select select "0"
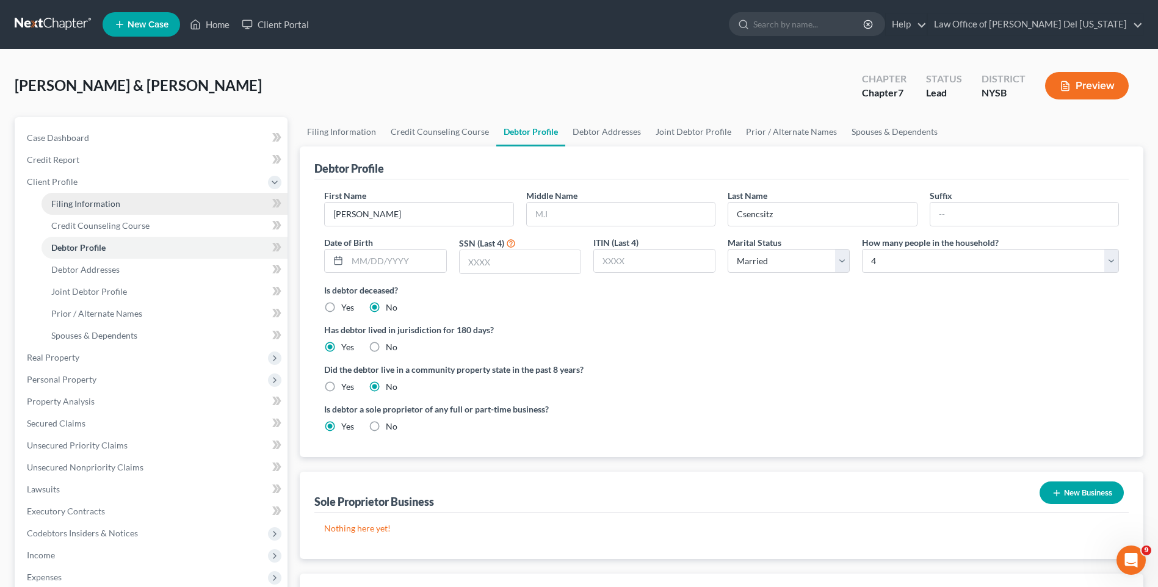
select select "55"
select select "0"
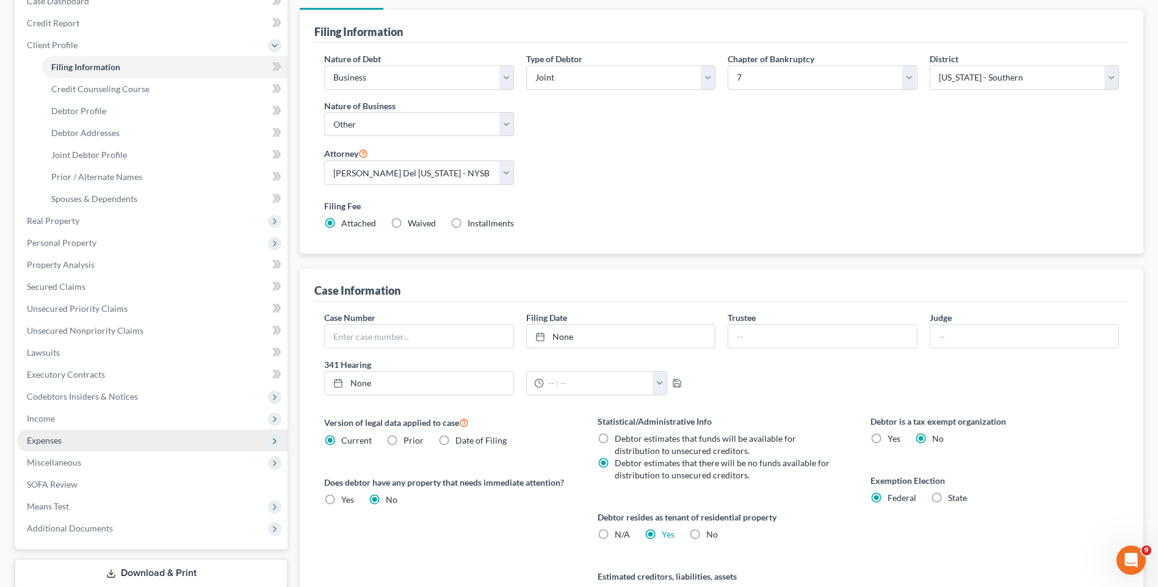
scroll to position [244, 0]
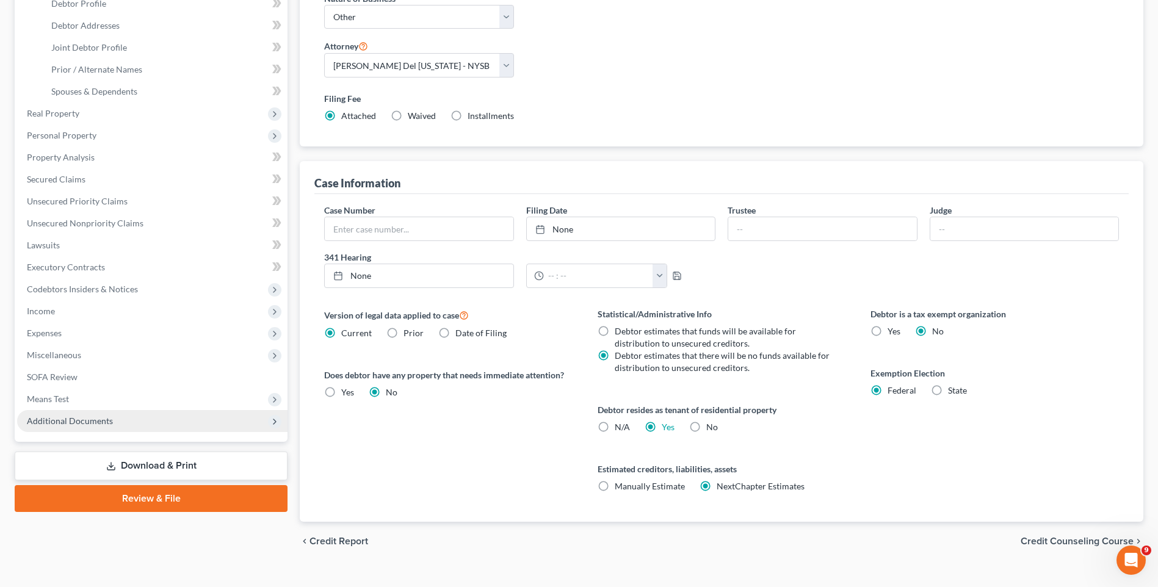
click at [131, 418] on span "Additional Documents" at bounding box center [152, 421] width 270 height 22
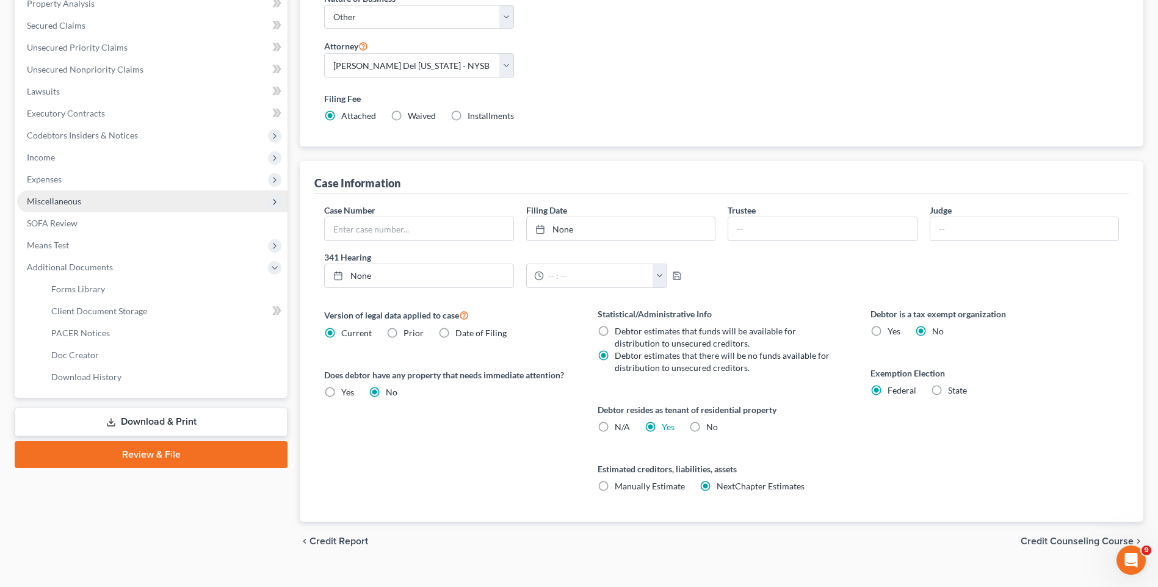
click at [232, 192] on span "Miscellaneous" at bounding box center [152, 201] width 270 height 22
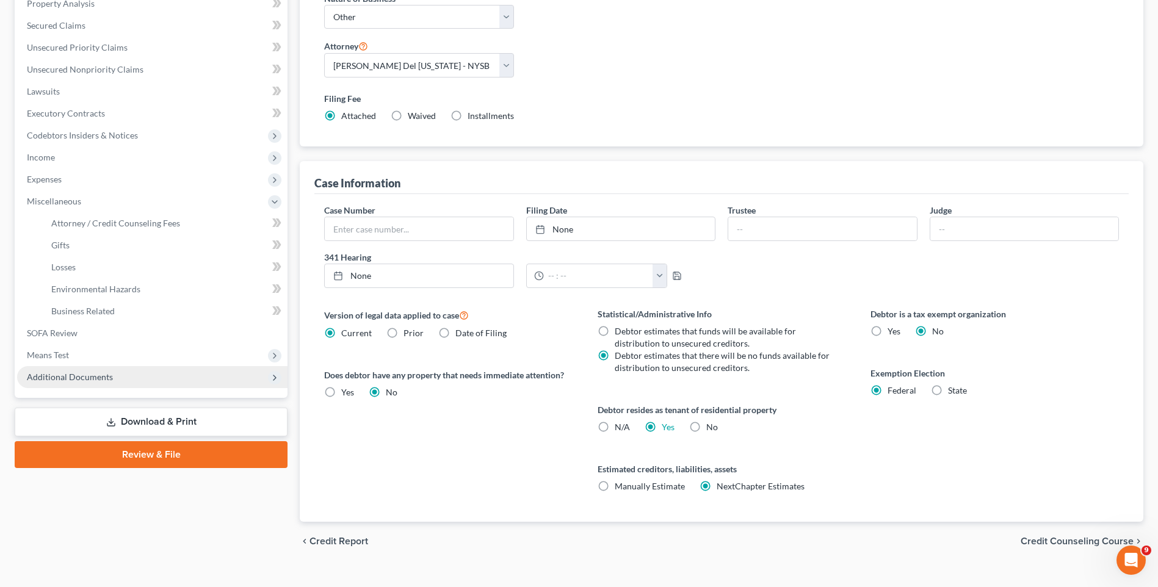
click at [145, 374] on span "Additional Documents" at bounding box center [152, 377] width 270 height 22
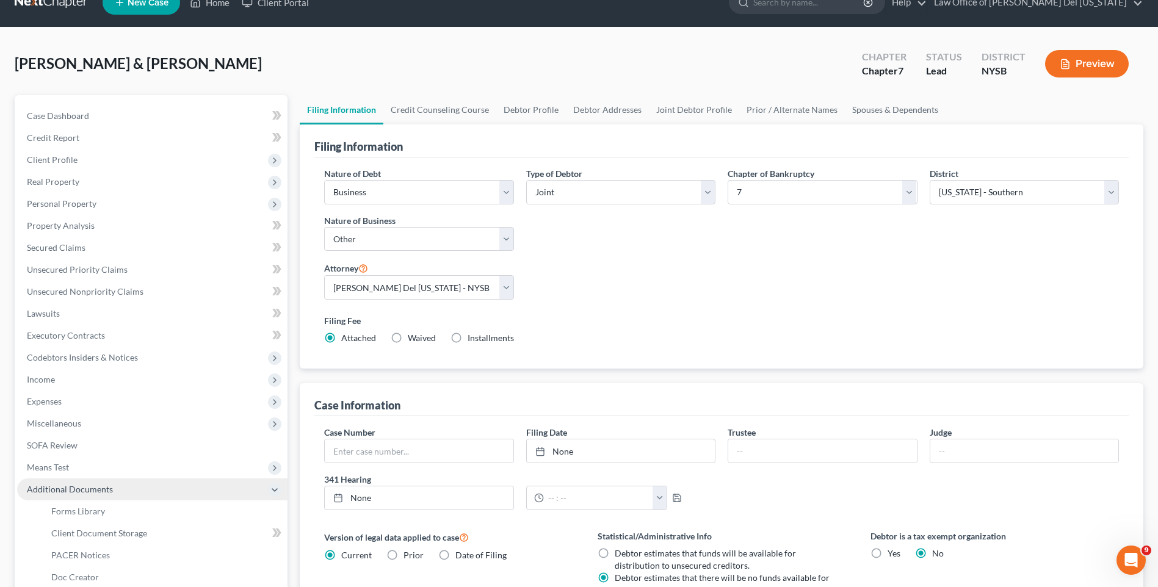
scroll to position [0, 0]
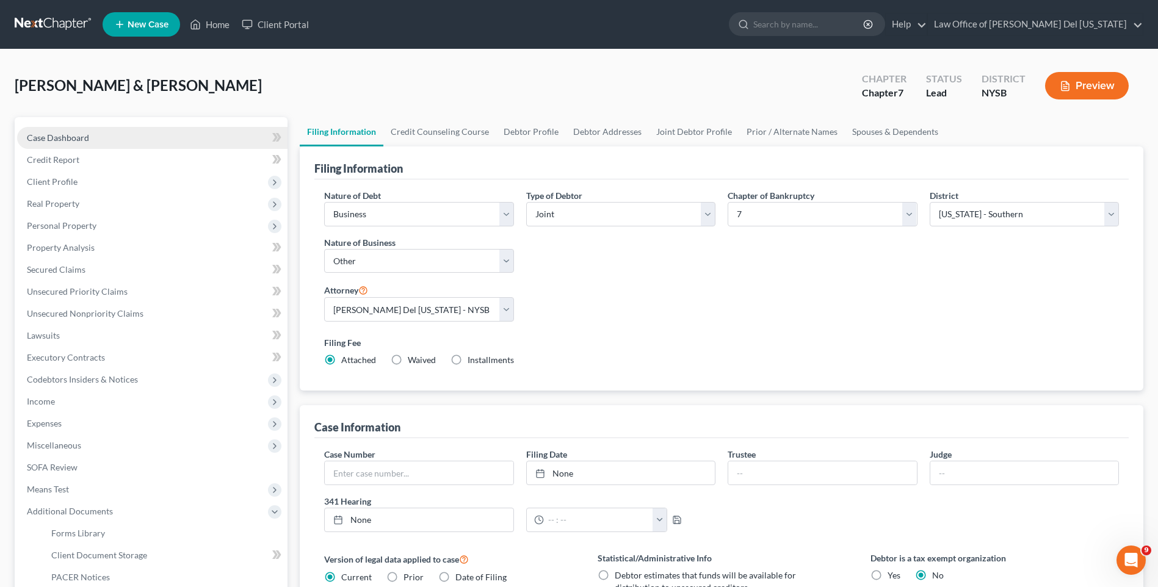
click at [108, 139] on link "Case Dashboard" at bounding box center [152, 138] width 270 height 22
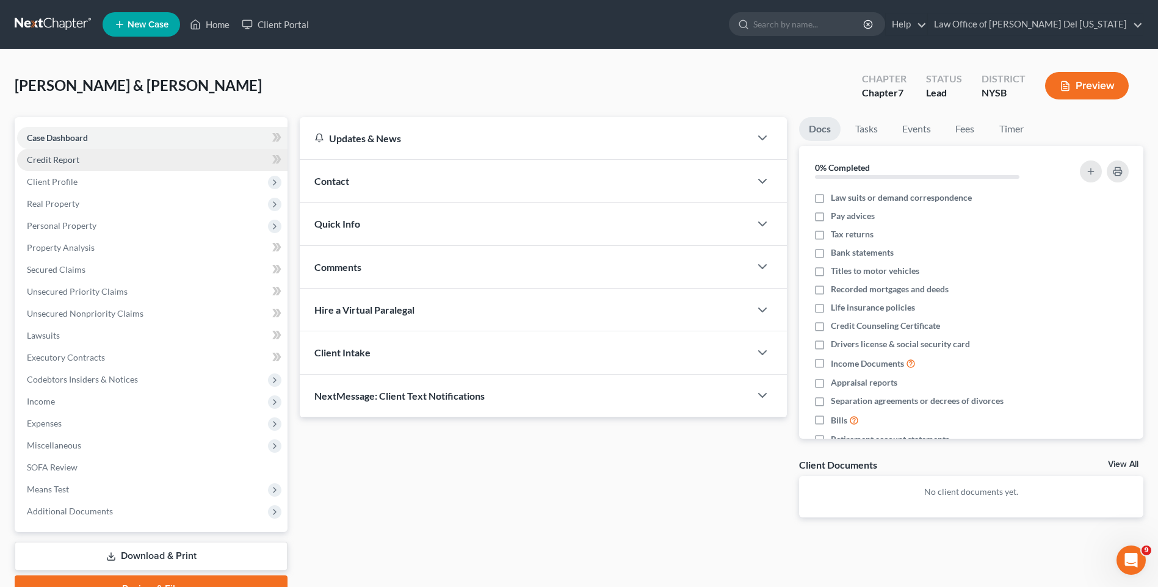
click at [104, 157] on link "Credit Report" at bounding box center [152, 160] width 270 height 22
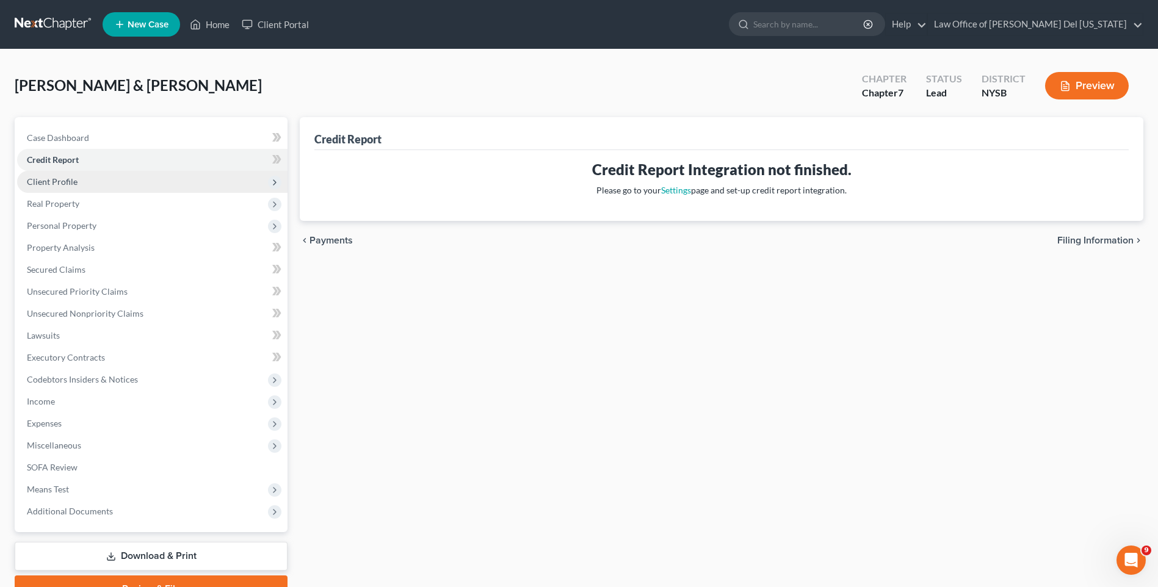
click at [95, 183] on span "Client Profile" at bounding box center [152, 182] width 270 height 22
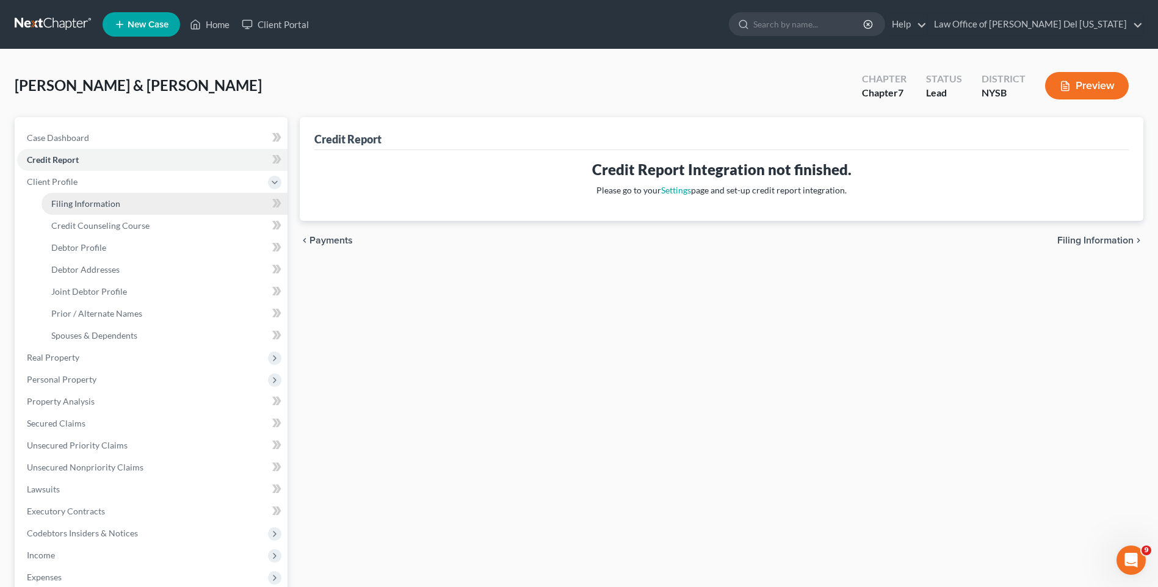
click at [103, 203] on span "Filing Information" at bounding box center [85, 203] width 69 height 10
select select "0"
select select "3"
select select "1"
select select "0"
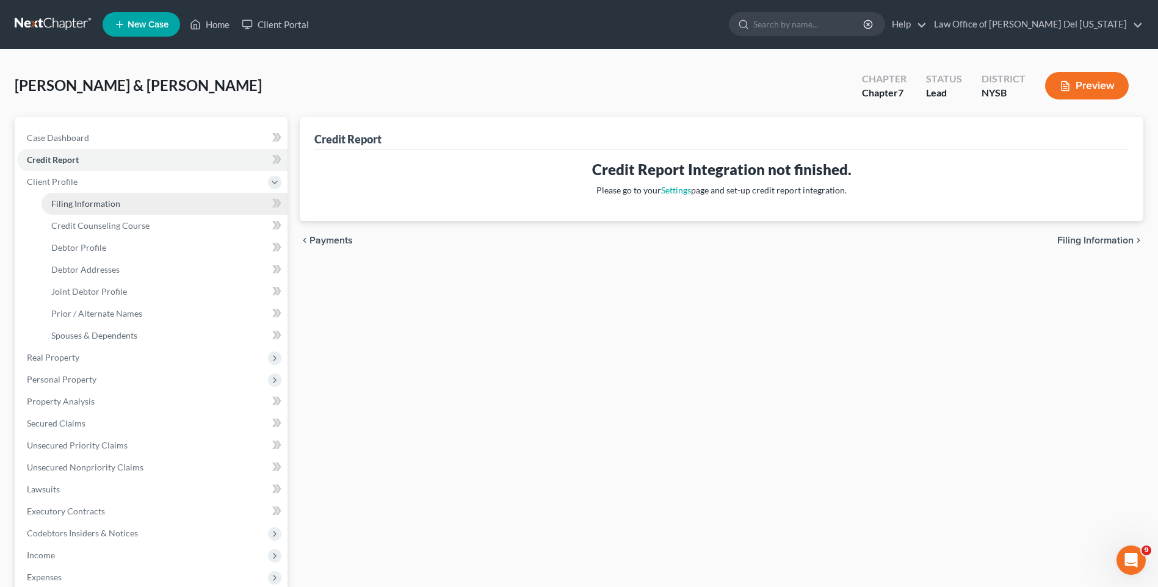
select select "55"
select select "0"
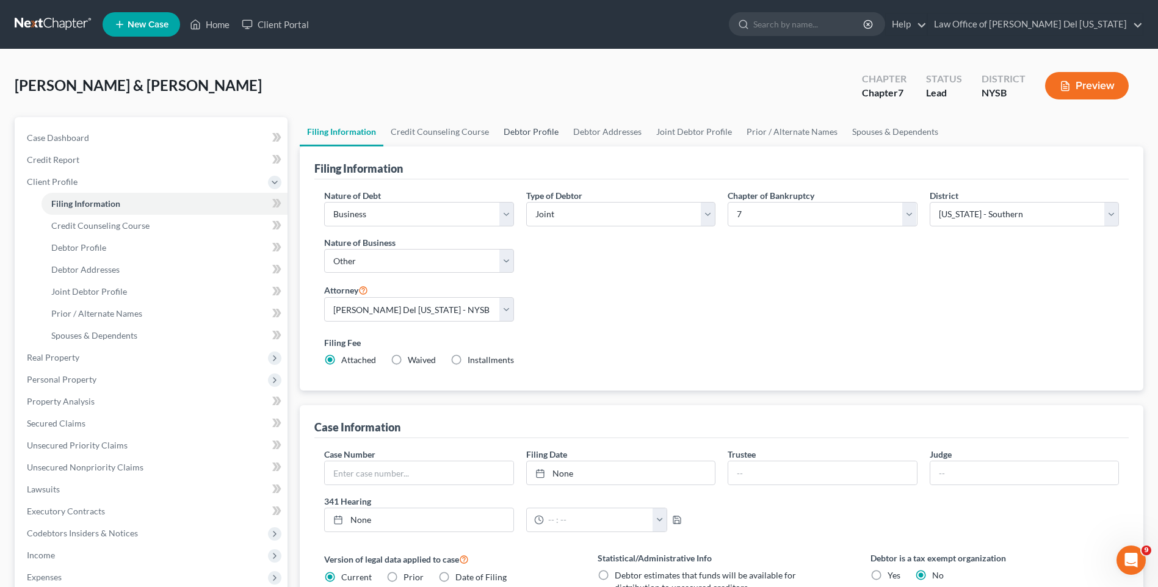
click at [537, 129] on link "Debtor Profile" at bounding box center [531, 131] width 70 height 29
select select "1"
select select "3"
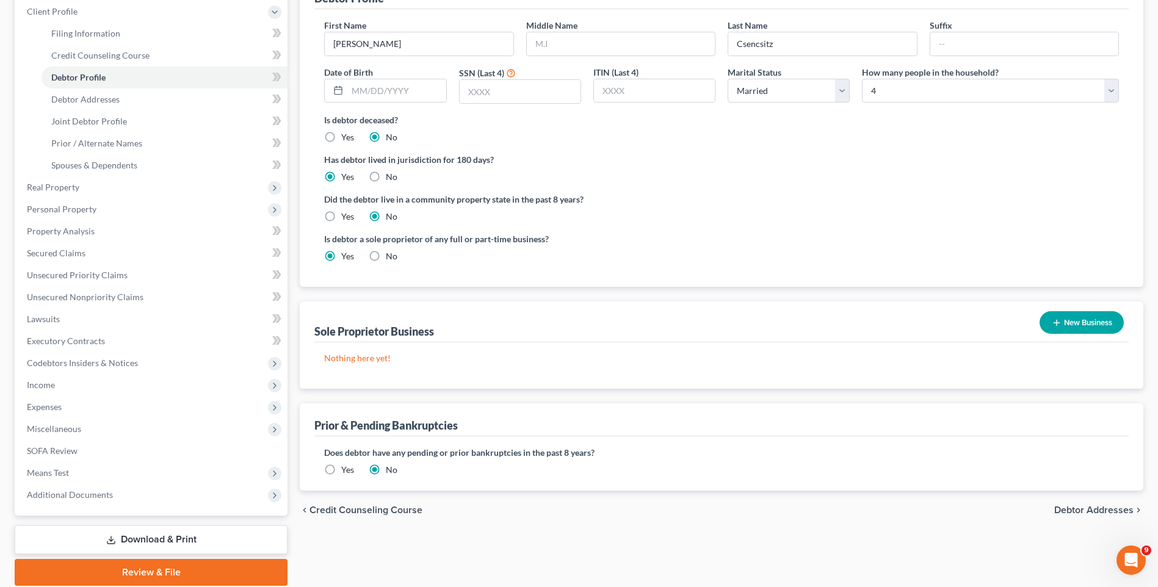
scroll to position [183, 0]
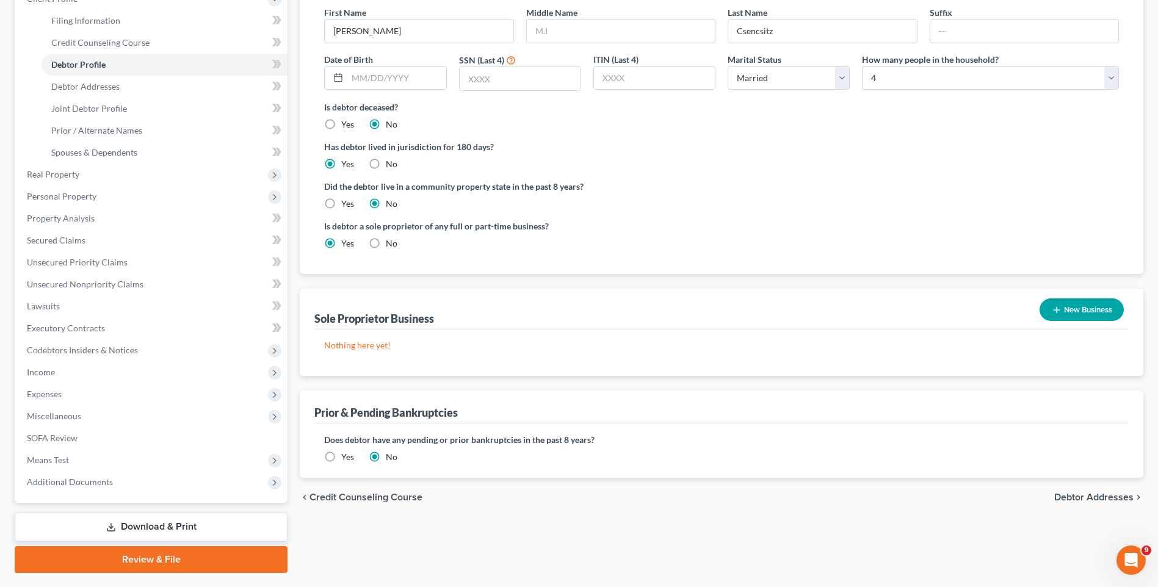
click at [1052, 308] on icon "button" at bounding box center [1057, 310] width 10 height 10
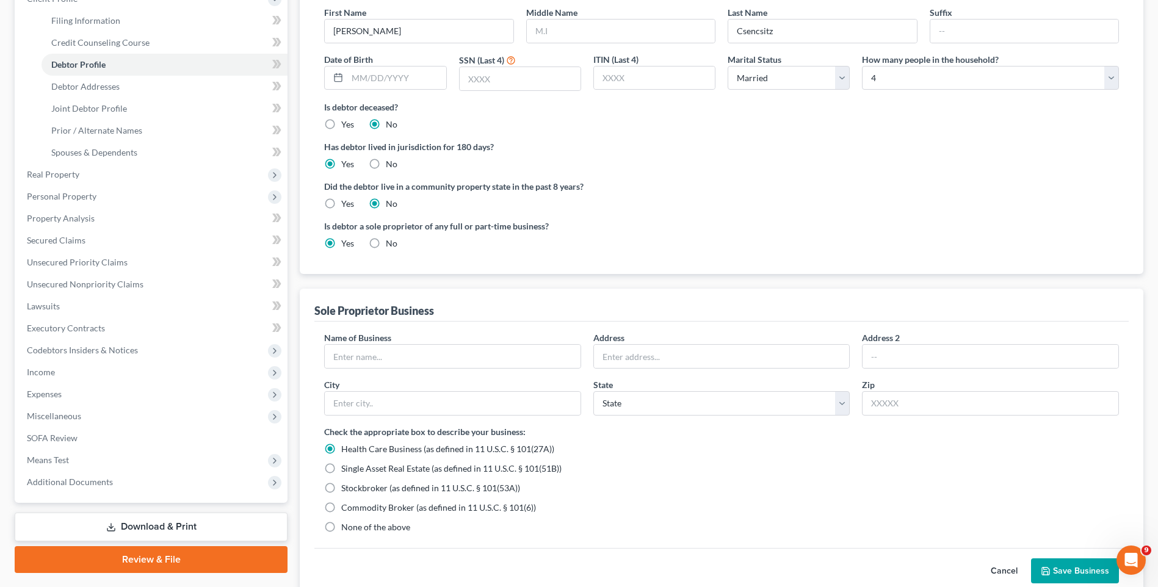
click at [341, 527] on label "None of the above" at bounding box center [375, 527] width 69 height 12
click at [346, 527] on input "None of the above" at bounding box center [350, 525] width 8 height 8
radio input "true"
radio input "false"
click at [409, 352] on input "text" at bounding box center [453, 356] width 256 height 23
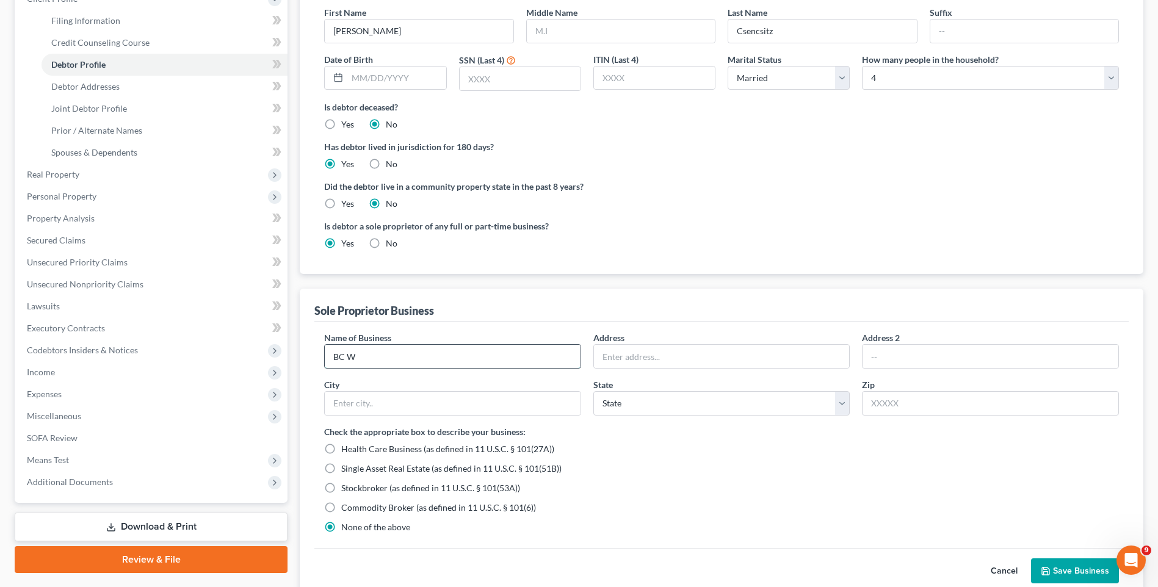
type input "BC Works, LLC"
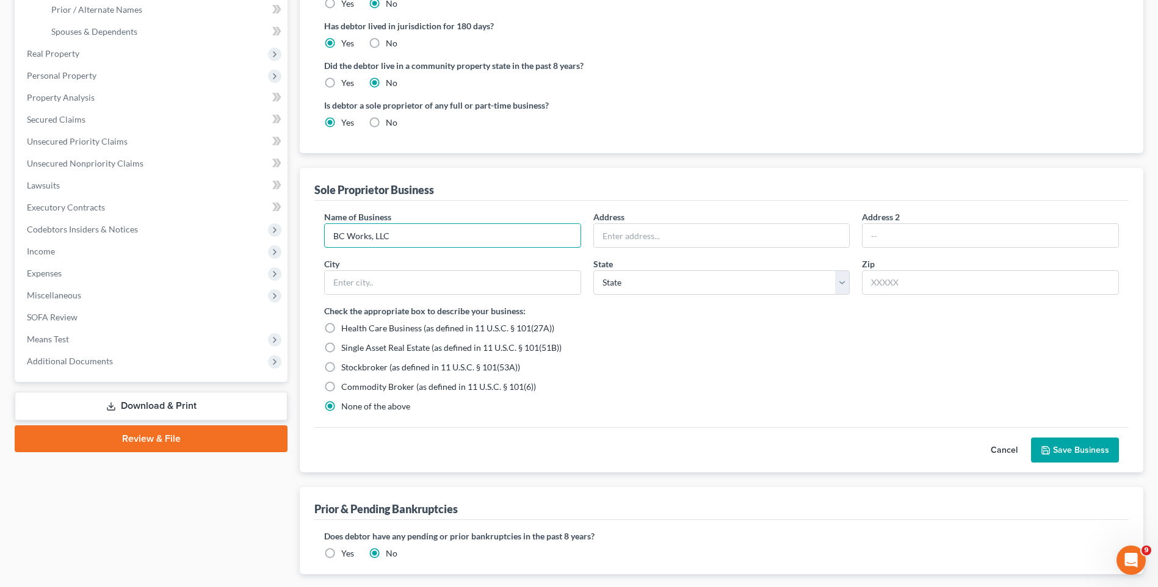
scroll to position [305, 0]
click at [1080, 444] on button "Save Business" at bounding box center [1075, 449] width 88 height 26
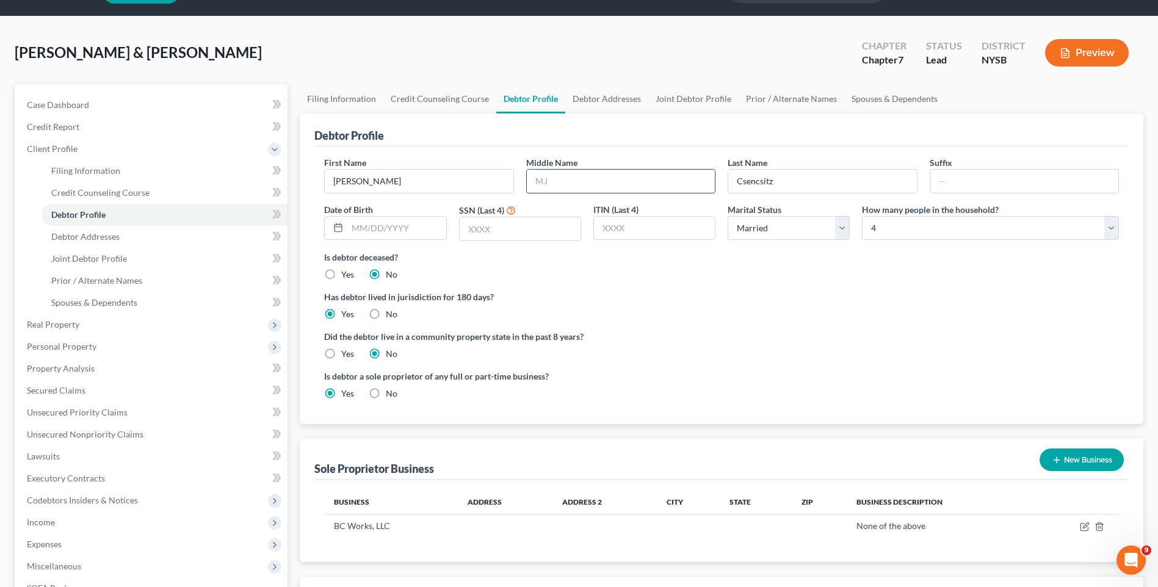
scroll to position [32, 0]
click at [478, 231] on input "text" at bounding box center [520, 229] width 121 height 23
type input "9507"
click at [678, 93] on link "Joint Debtor Profile" at bounding box center [693, 99] width 90 height 29
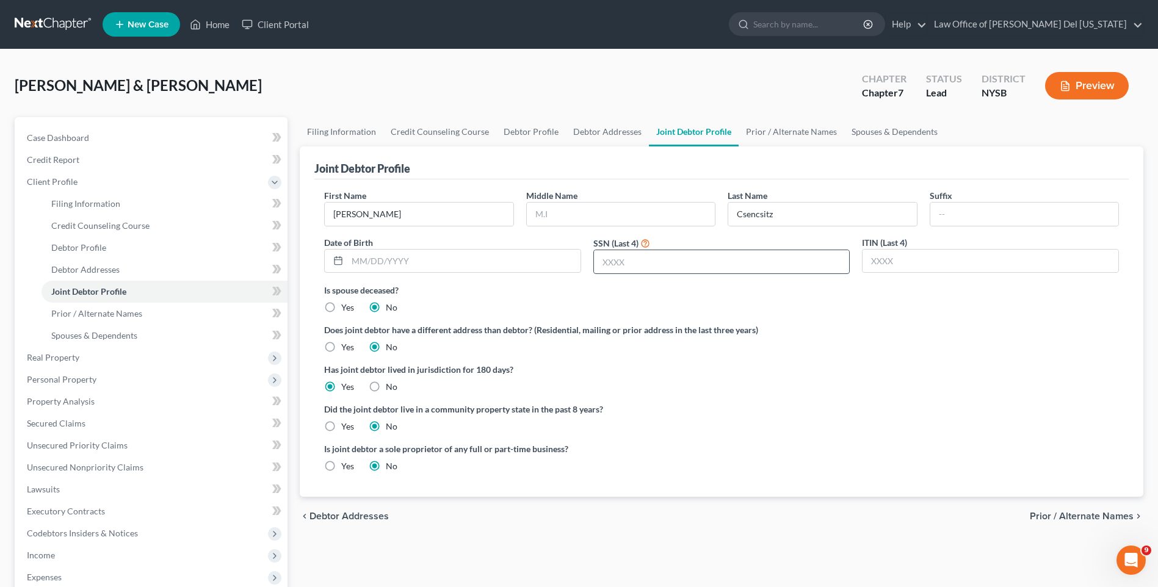
click at [610, 263] on input "text" at bounding box center [722, 261] width 256 height 23
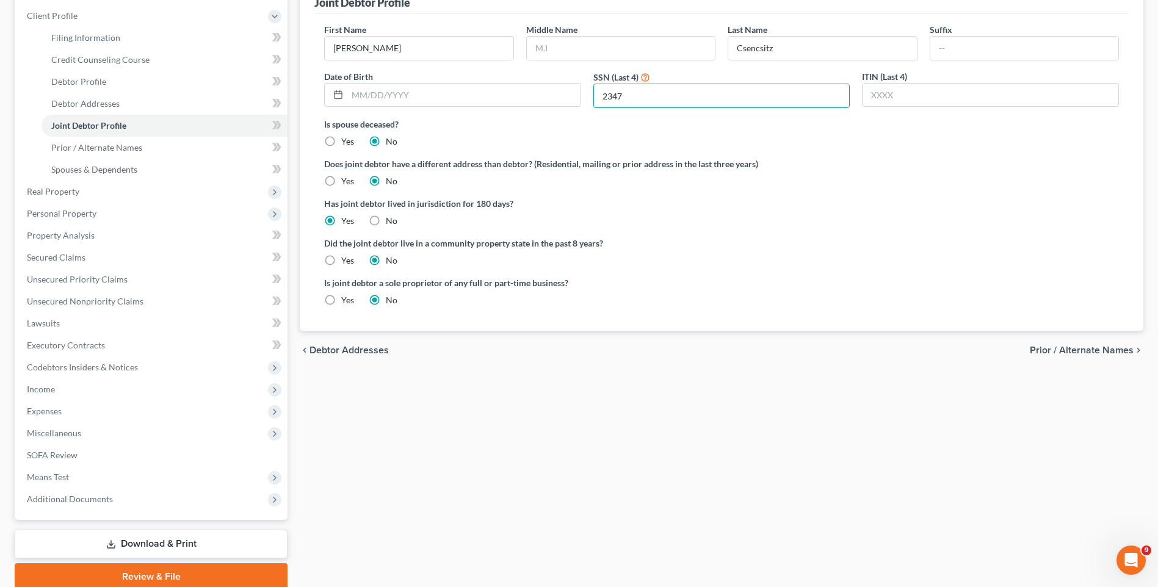
scroll to position [183, 0]
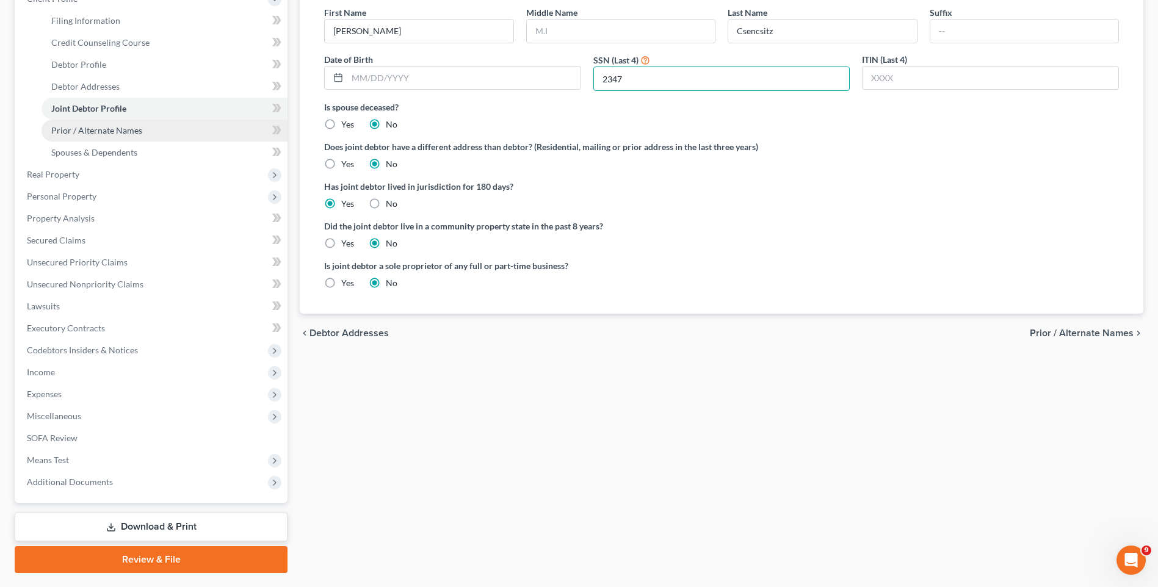
type input "2347"
click at [126, 134] on span "Prior / Alternate Names" at bounding box center [96, 130] width 91 height 10
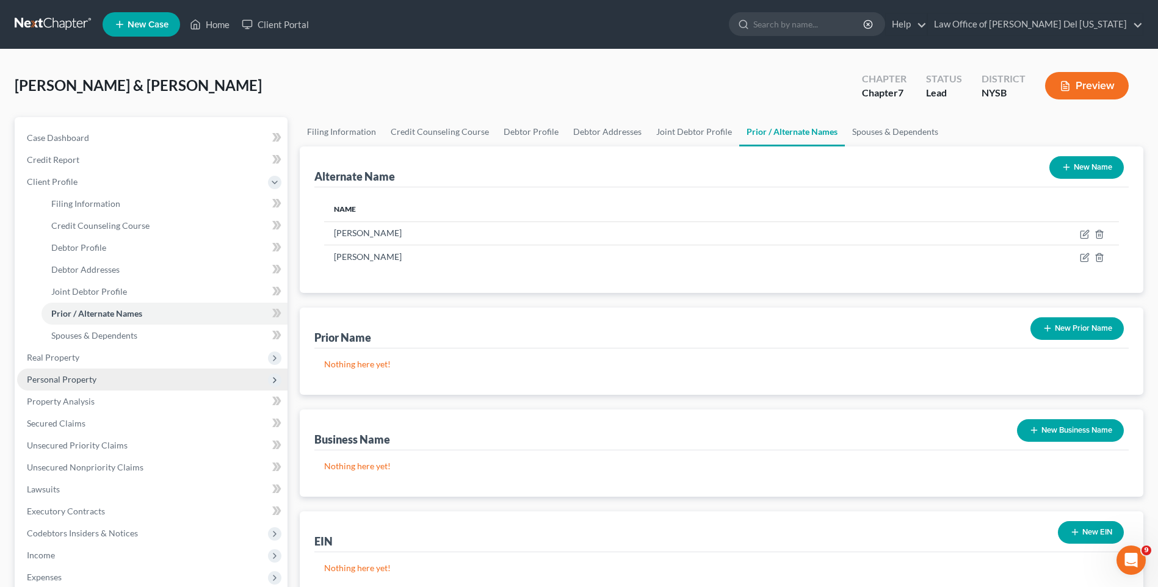
click at [92, 380] on span "Personal Property" at bounding box center [62, 379] width 70 height 10
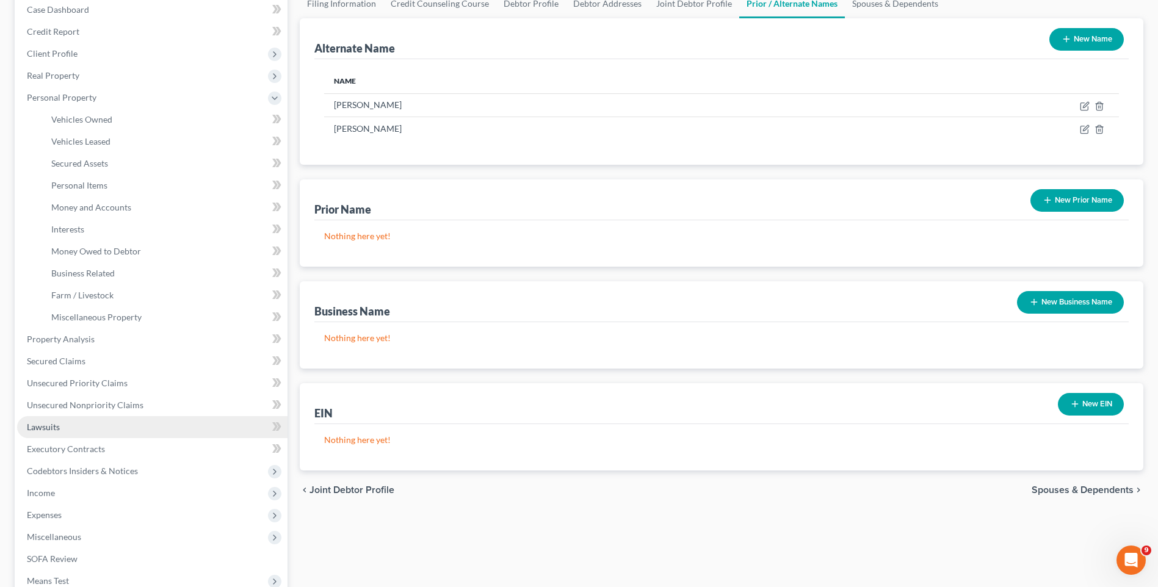
scroll to position [281, 0]
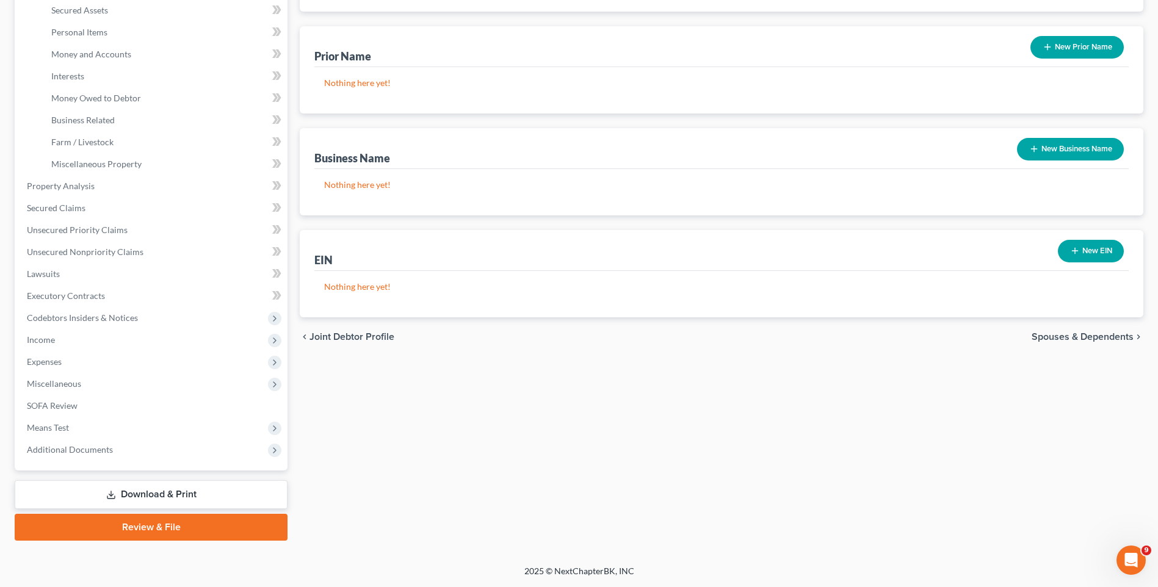
click at [159, 496] on link "Download & Print" at bounding box center [151, 494] width 273 height 29
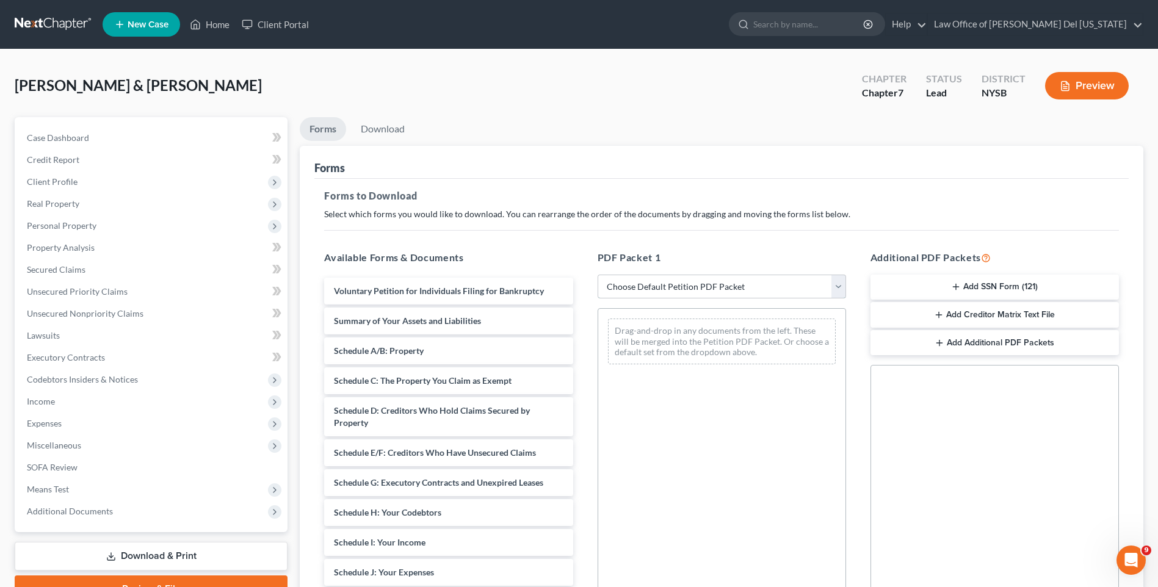
click at [745, 285] on select "Choose Default Petition PDF Packet Complete Bankruptcy Petition (all forms and …" at bounding box center [722, 287] width 248 height 24
select select "0"
click at [598, 275] on select "Choose Default Petition PDF Packet Complete Bankruptcy Petition (all forms and …" at bounding box center [722, 287] width 248 height 24
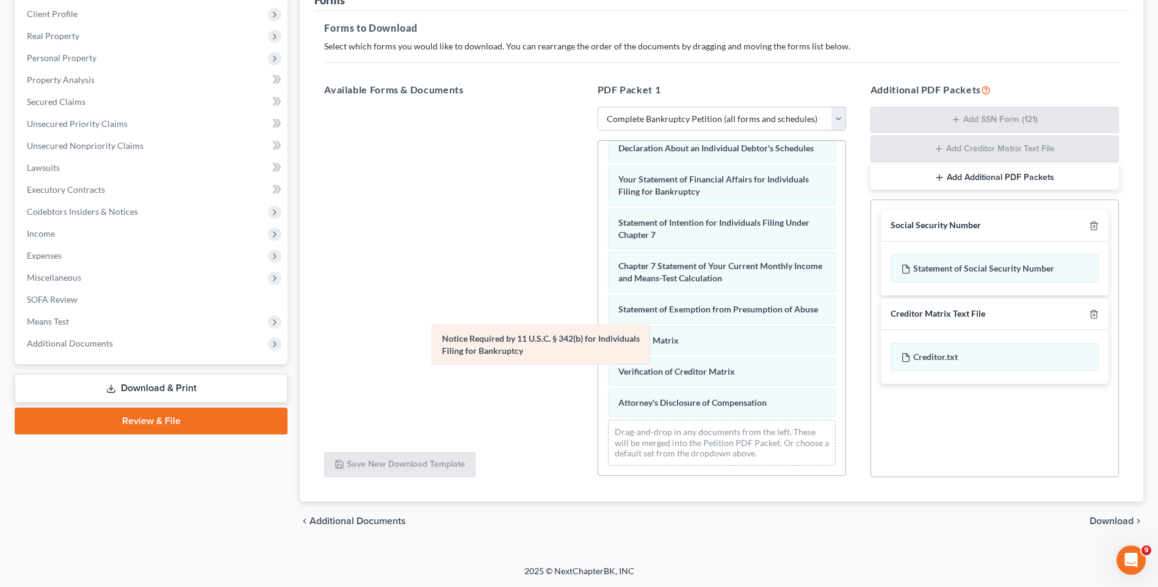
scroll to position [389, 0]
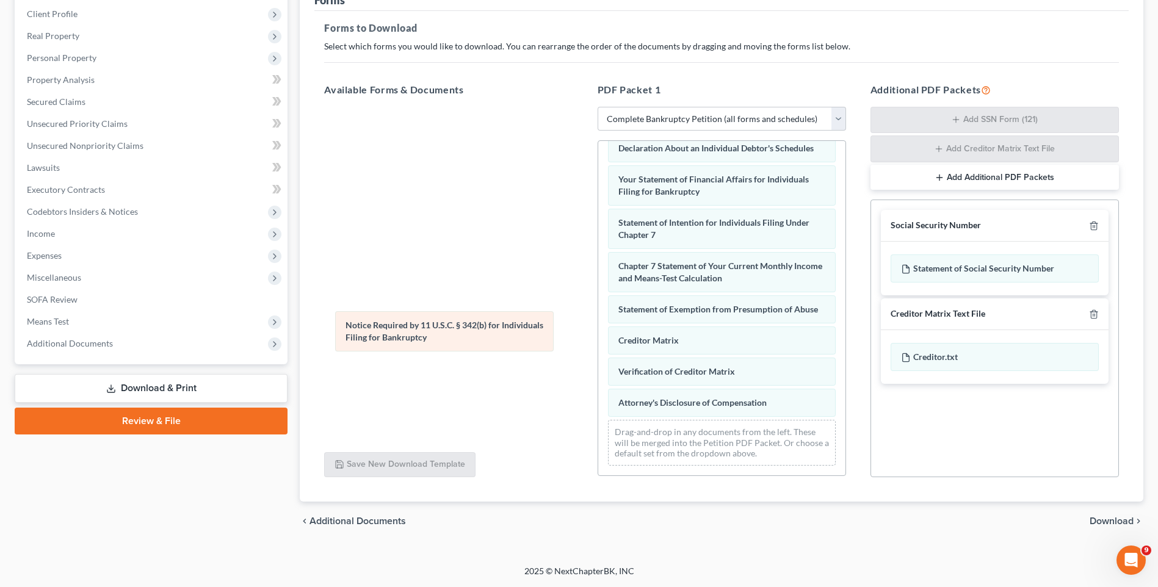
drag, startPoint x: 640, startPoint y: 364, endPoint x: 367, endPoint y: 330, distance: 275.0
click at [598, 330] on div "Notice Required by 11 U.S.C. § 342(b) for Individuals Filing for Bankruptcy Vol…" at bounding box center [721, 126] width 247 height 699
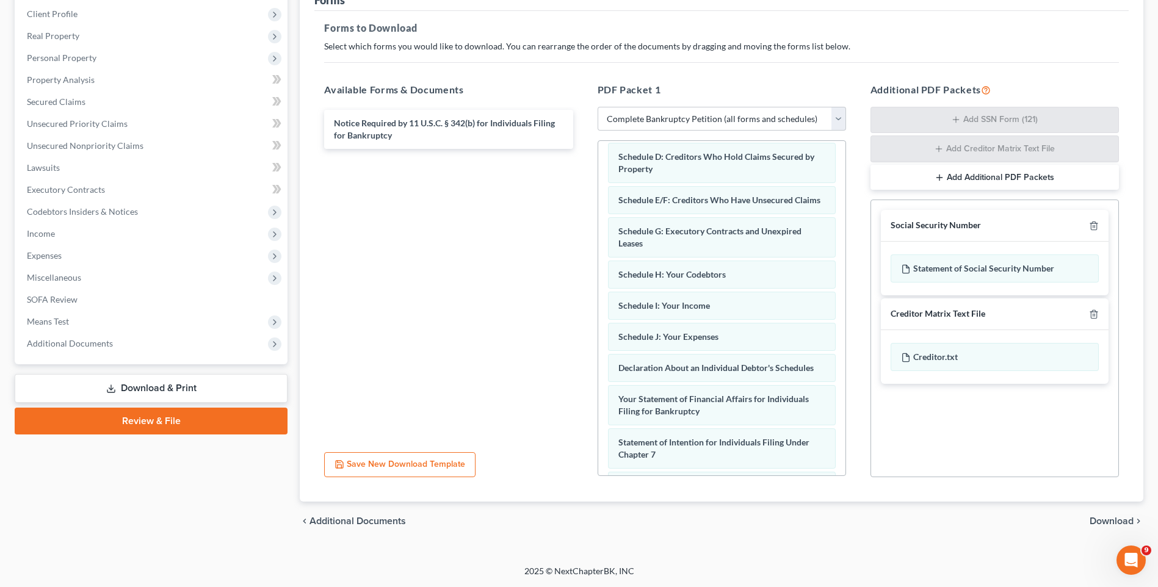
scroll to position [0, 0]
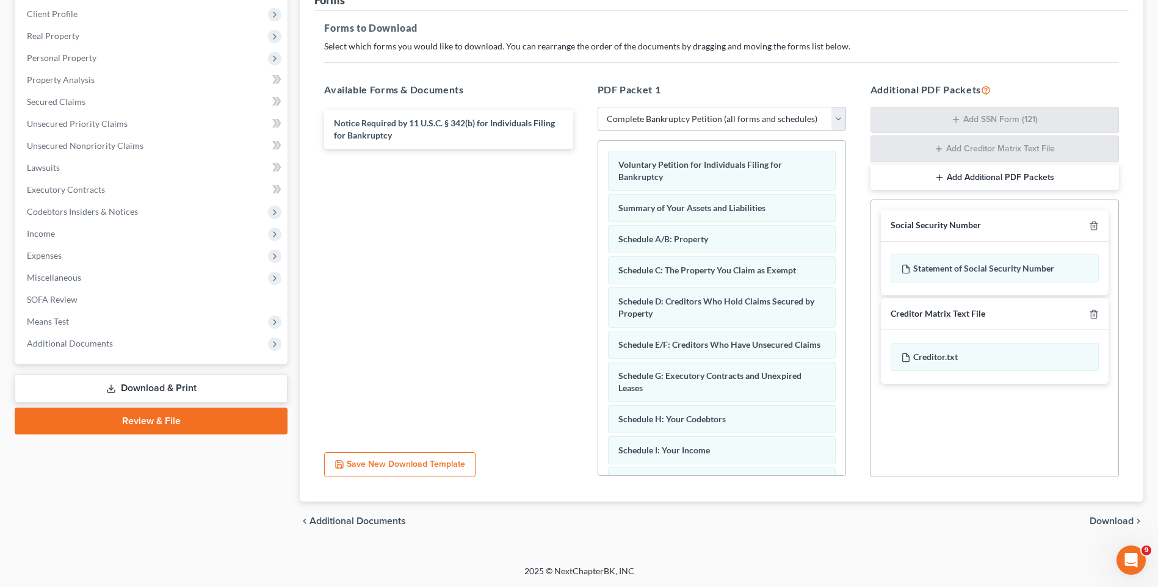
click at [1091, 522] on span "Download" at bounding box center [1112, 521] width 44 height 10
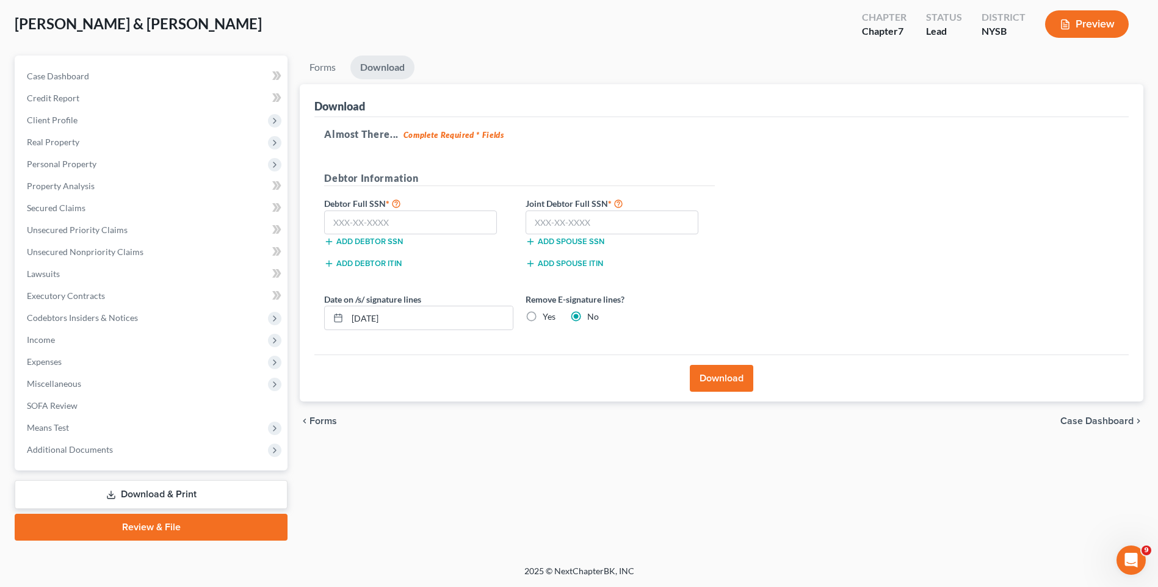
scroll to position [62, 0]
click at [370, 223] on input "text" at bounding box center [410, 223] width 173 height 24
click at [375, 229] on input "text" at bounding box center [410, 223] width 173 height 24
type input "592-20-9507"
click at [568, 211] on input "text" at bounding box center [612, 223] width 173 height 24
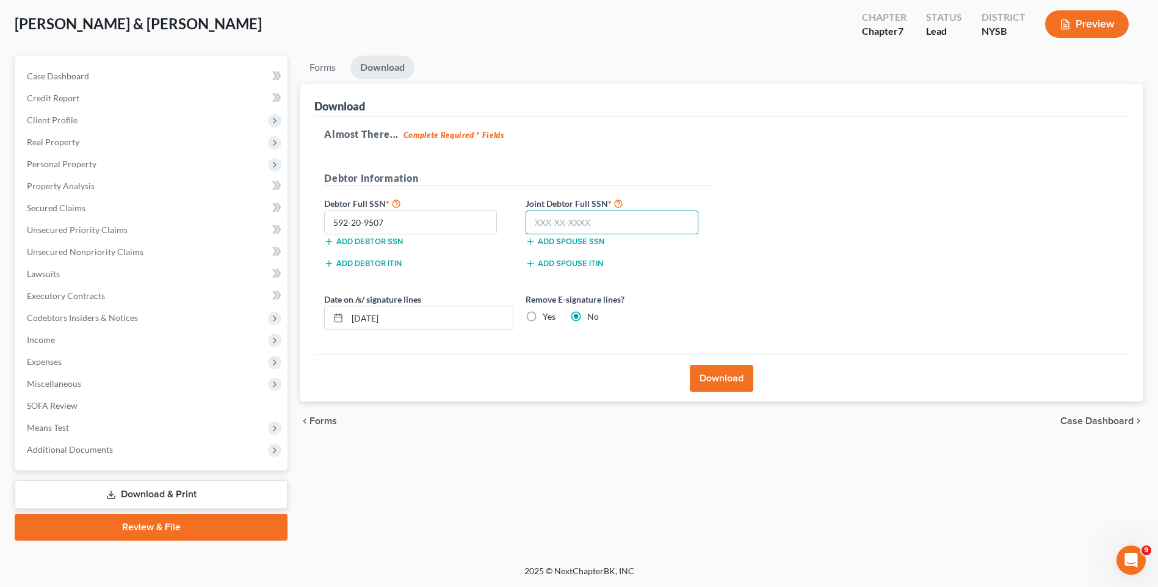
click at [571, 217] on input "text" at bounding box center [612, 223] width 173 height 24
type input "392-02-2347"
click at [544, 315] on label "Yes" at bounding box center [549, 317] width 13 height 12
click at [548, 315] on input "Yes" at bounding box center [552, 315] width 8 height 8
radio input "true"
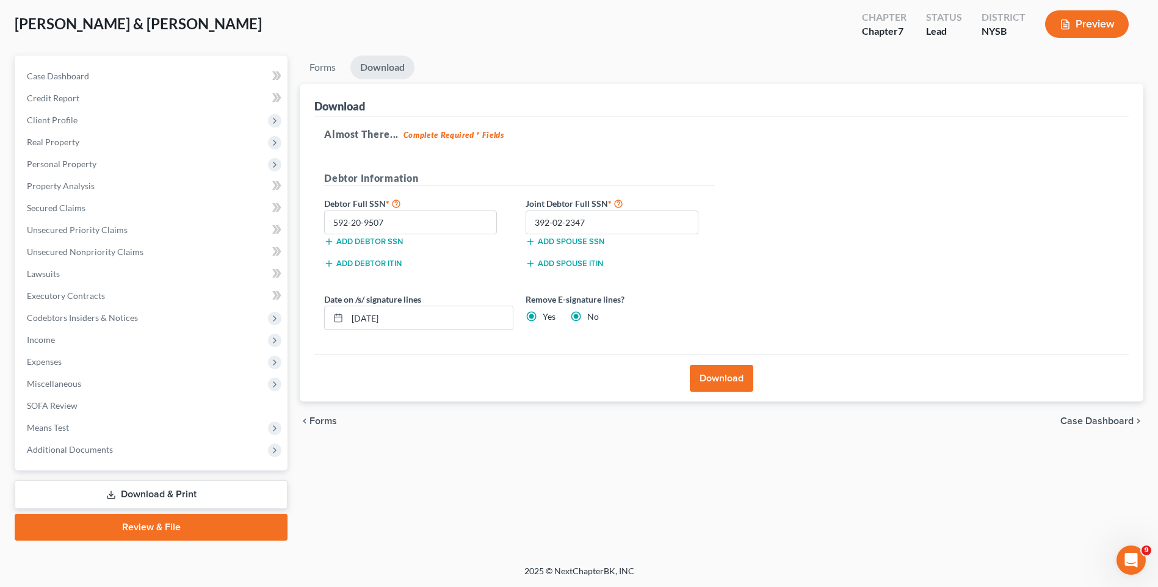
radio input "false"
click at [728, 367] on button "Download" at bounding box center [721, 378] width 63 height 27
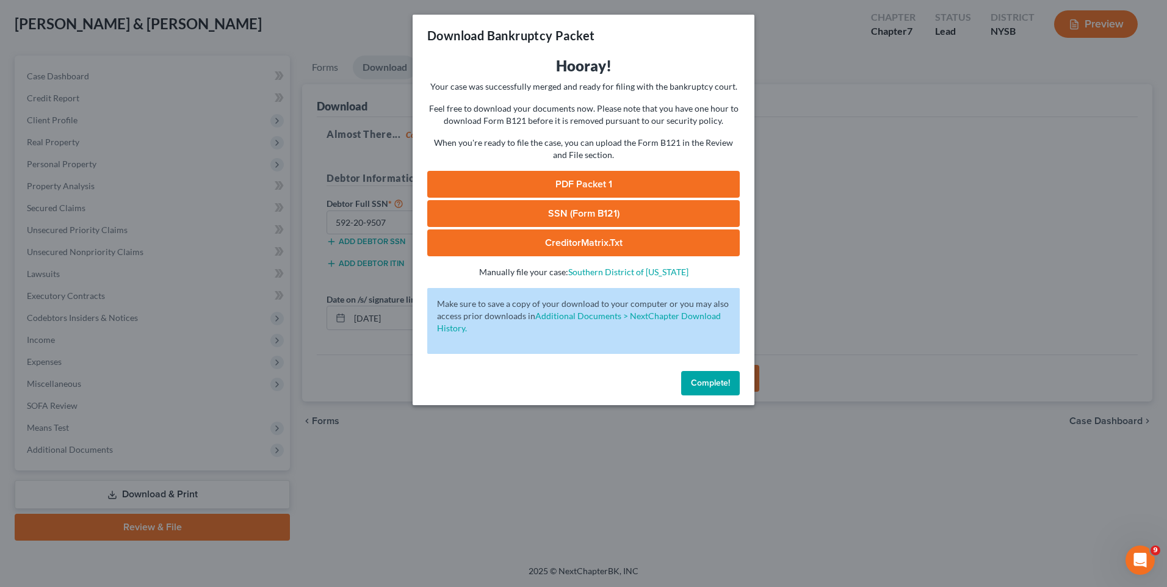
click at [545, 181] on link "PDF Packet 1" at bounding box center [583, 184] width 313 height 27
drag, startPoint x: 715, startPoint y: 385, endPoint x: 722, endPoint y: 381, distance: 8.0
click at [715, 386] on span "Complete!" at bounding box center [710, 383] width 39 height 10
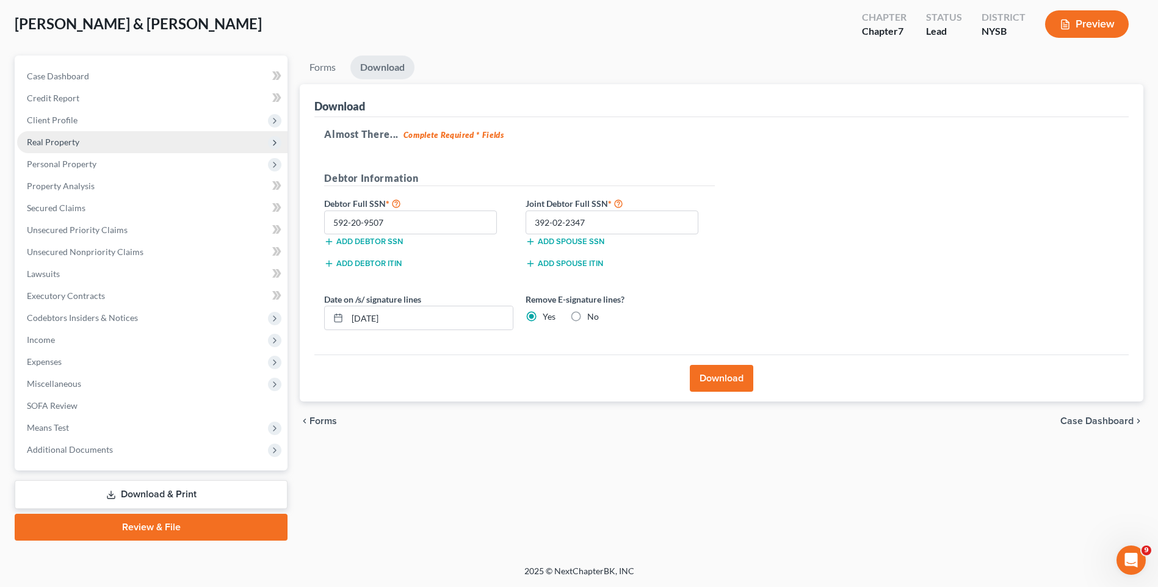
click at [54, 132] on span "Real Property" at bounding box center [152, 142] width 270 height 22
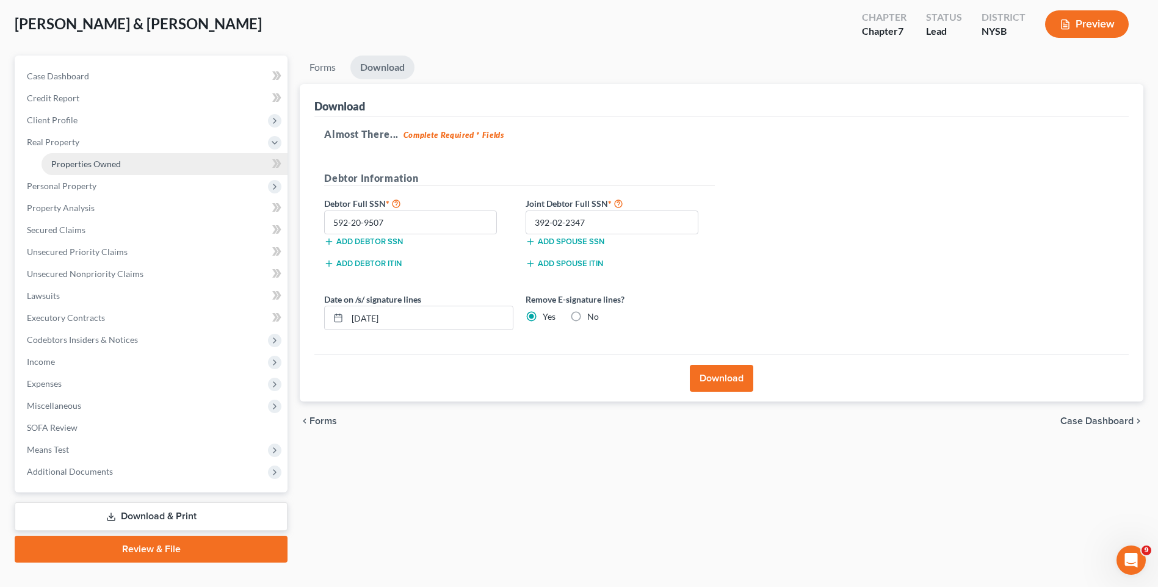
click at [79, 156] on link "Properties Owned" at bounding box center [165, 164] width 246 height 22
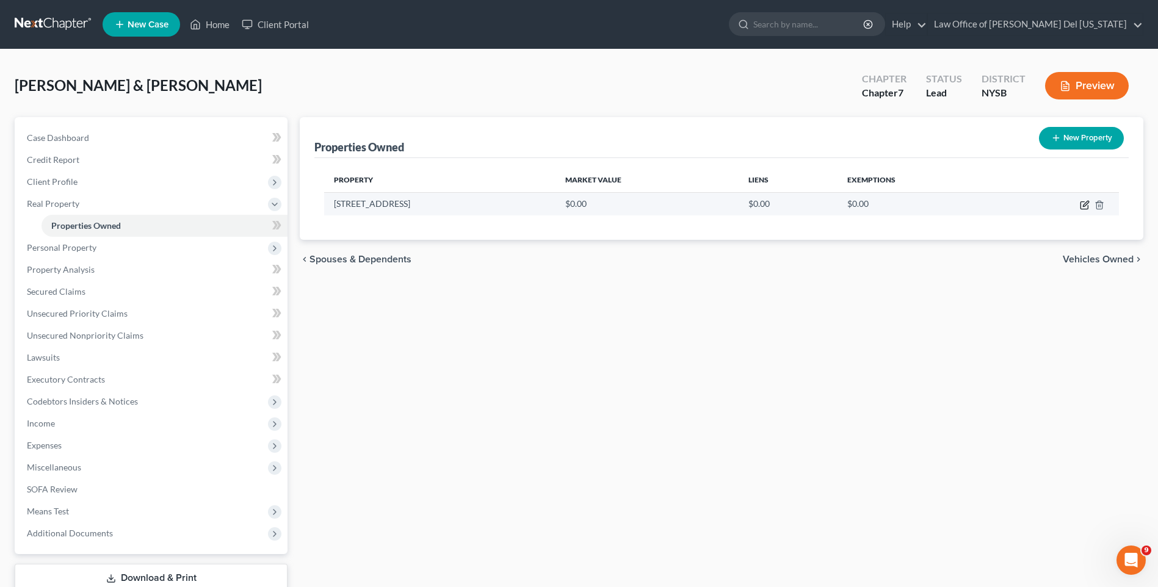
click at [1084, 204] on icon "button" at bounding box center [1085, 203] width 5 height 5
select select "35"
select select "30"
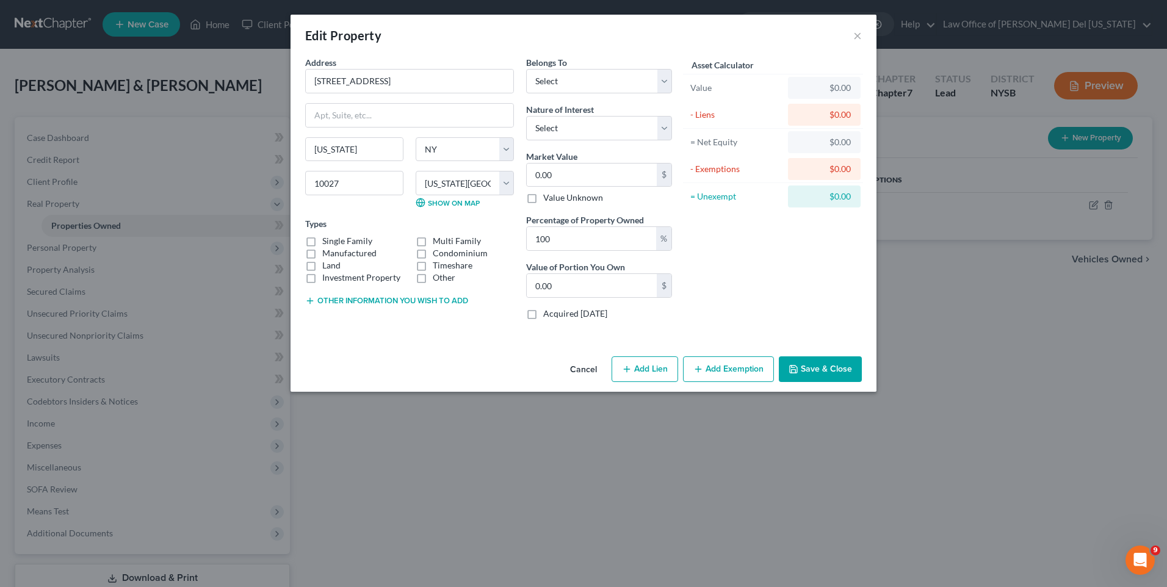
click at [593, 372] on button "Cancel" at bounding box center [583, 370] width 46 height 24
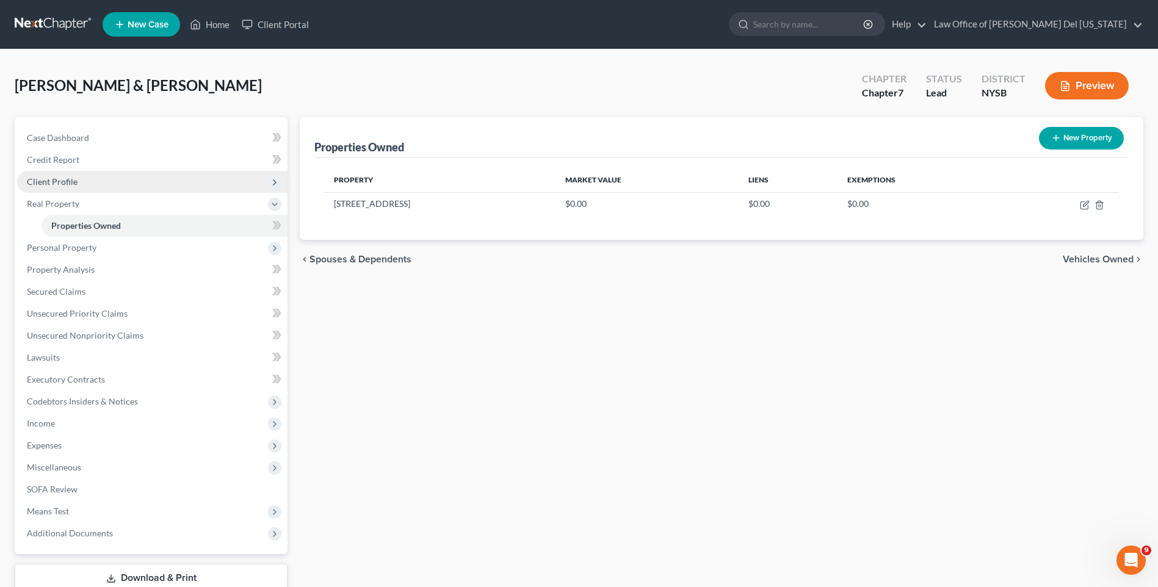
click at [59, 189] on span "Client Profile" at bounding box center [152, 182] width 270 height 22
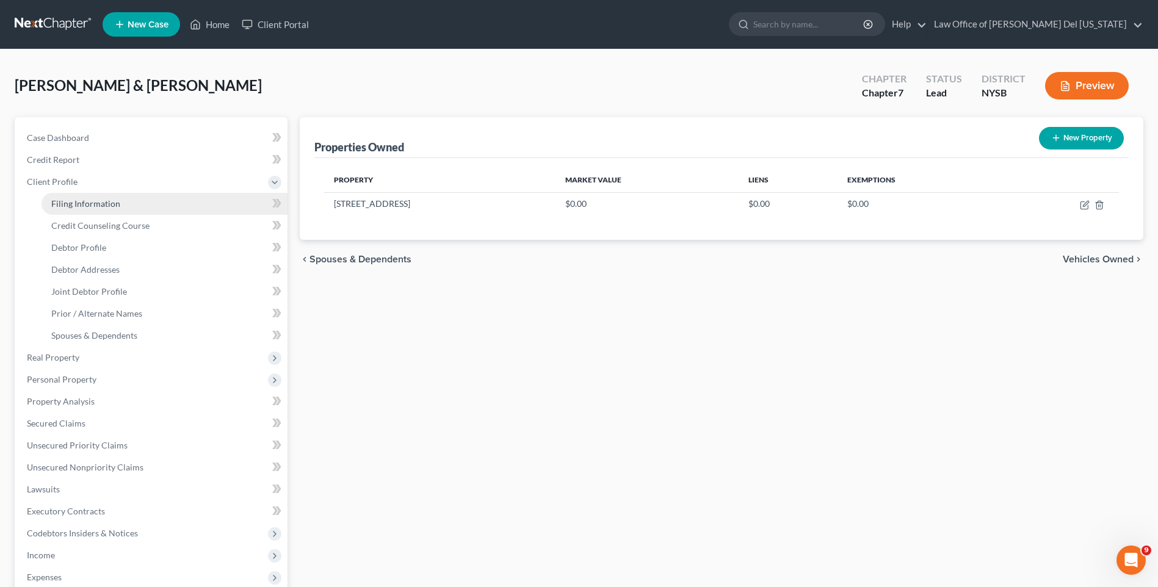
click at [84, 201] on span "Filing Information" at bounding box center [85, 203] width 69 height 10
select select "0"
select select "3"
select select "1"
select select "0"
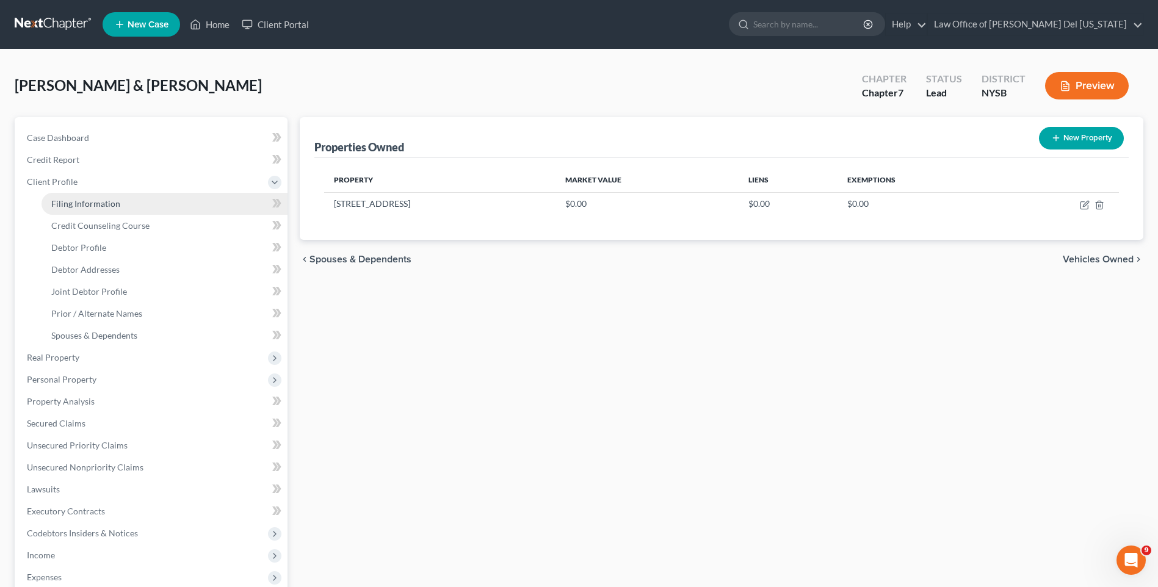
select select "55"
select select "0"
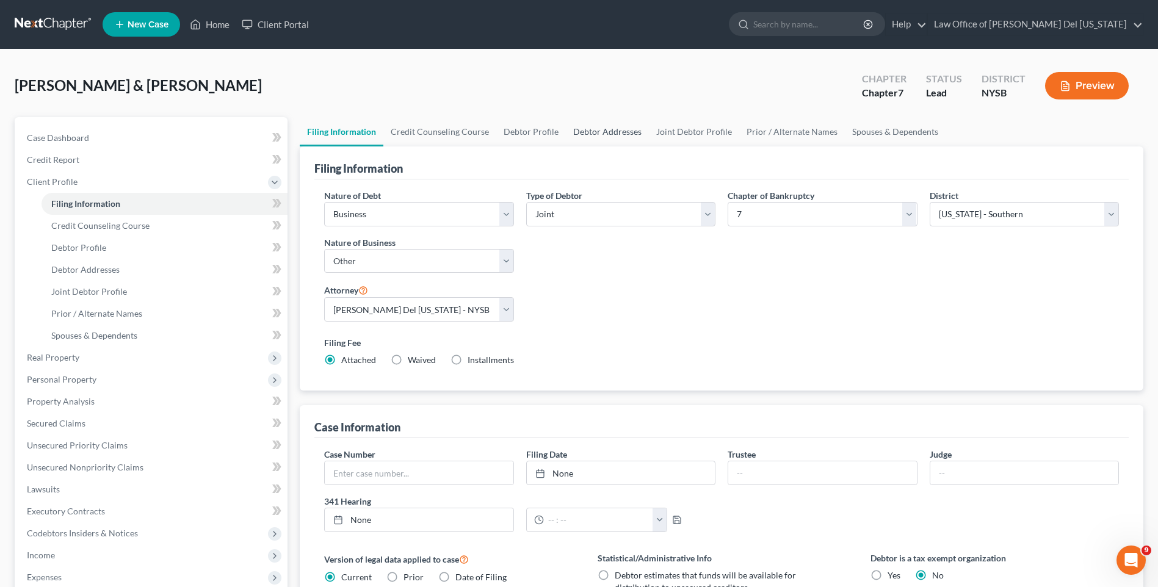
click at [592, 125] on link "Debtor Addresses" at bounding box center [607, 131] width 83 height 29
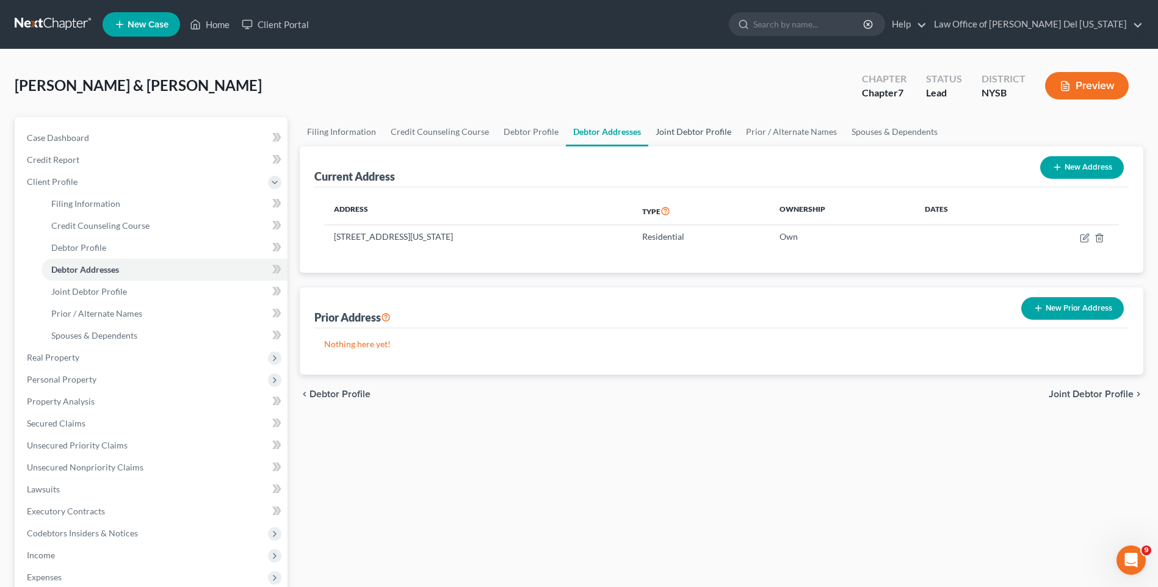
click at [687, 131] on link "Joint Debtor Profile" at bounding box center [693, 131] width 90 height 29
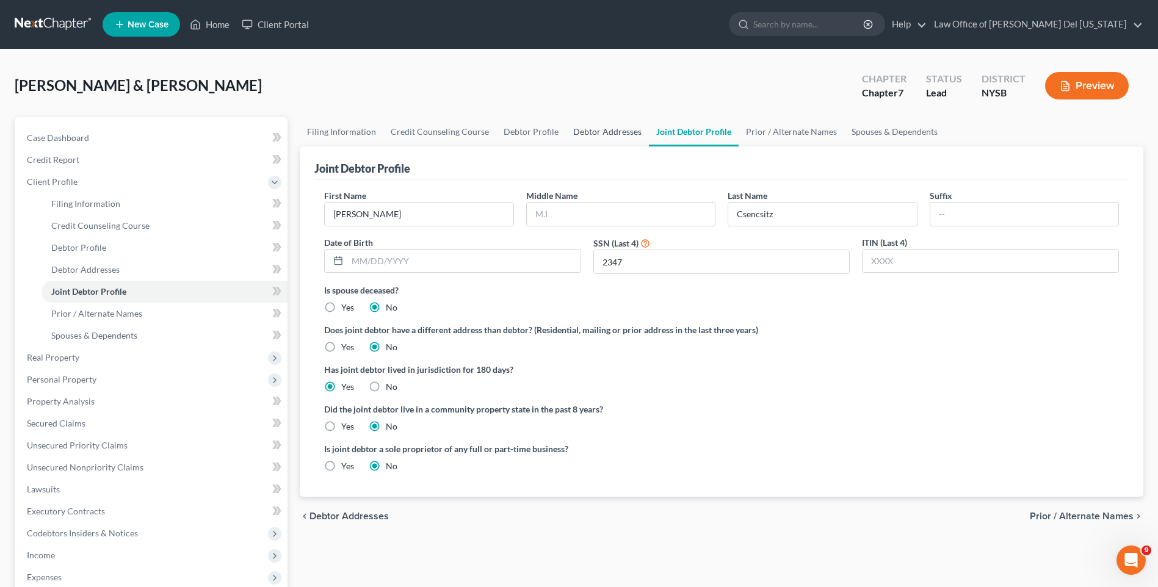
click at [585, 135] on link "Debtor Addresses" at bounding box center [607, 131] width 83 height 29
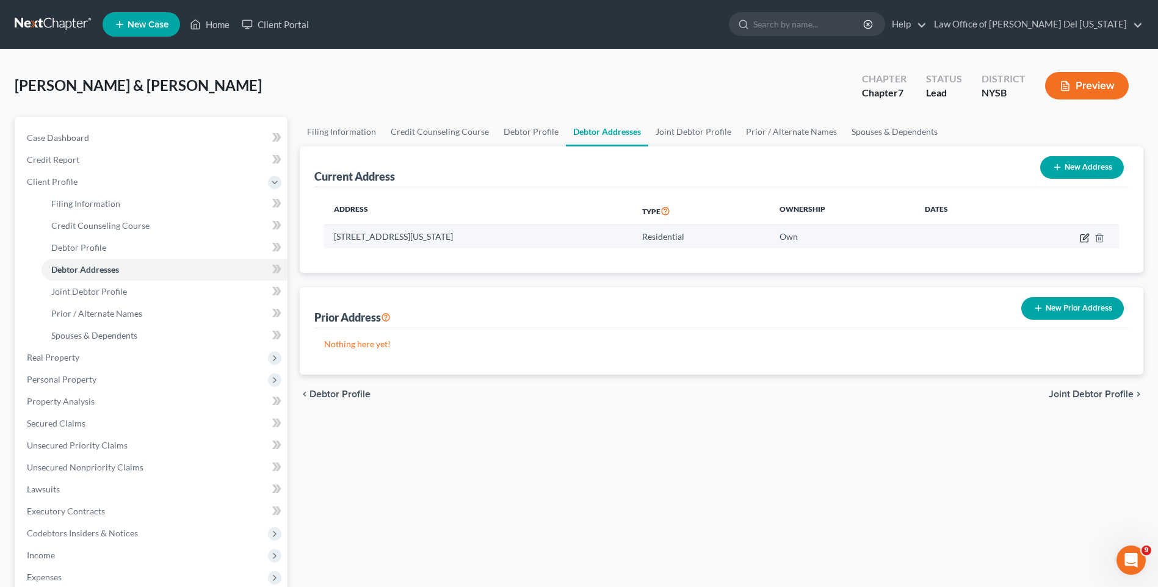
click at [1082, 235] on icon "button" at bounding box center [1085, 238] width 10 height 10
select select "35"
select select "30"
select select "0"
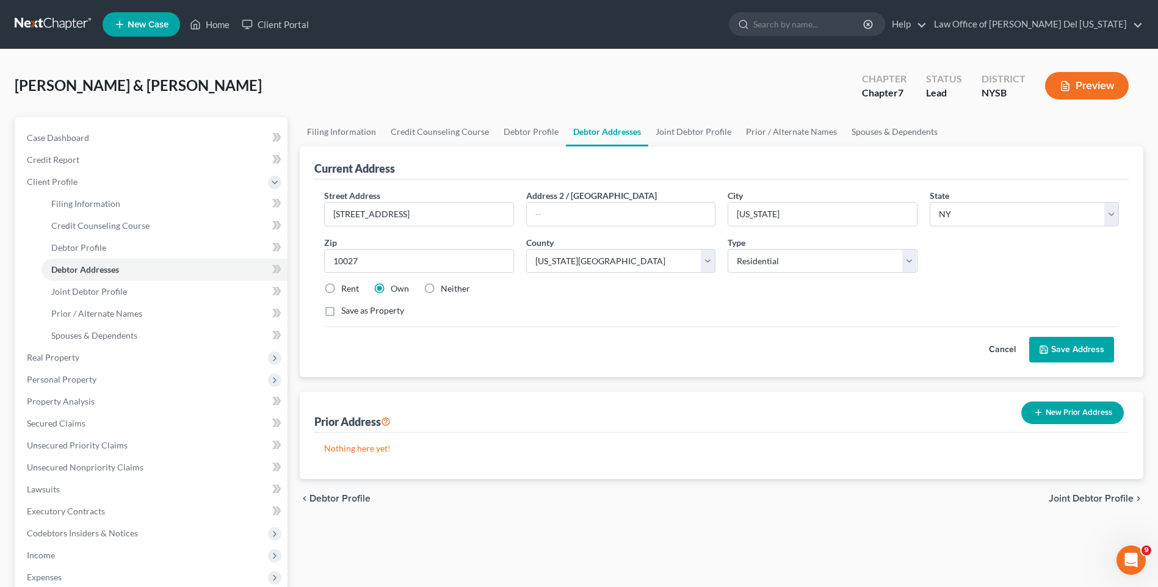
click at [341, 293] on label "Rent" at bounding box center [350, 289] width 18 height 12
click at [346, 291] on input "Rent" at bounding box center [350, 287] width 8 height 8
radio input "true"
click at [1066, 344] on button "Save Address" at bounding box center [1071, 350] width 85 height 26
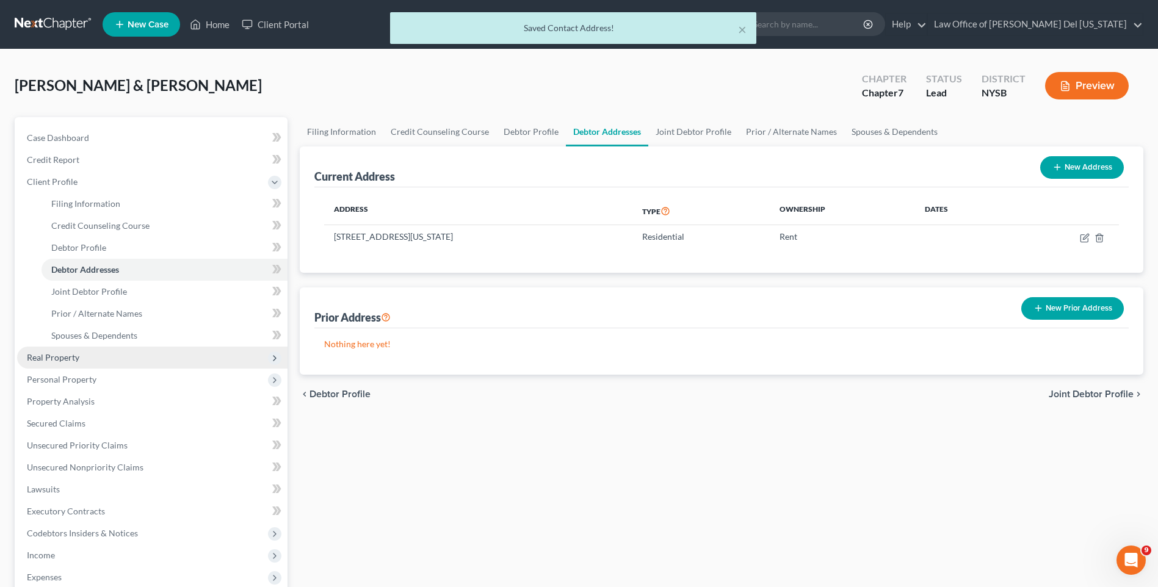
click at [73, 358] on span "Real Property" at bounding box center [53, 357] width 52 height 10
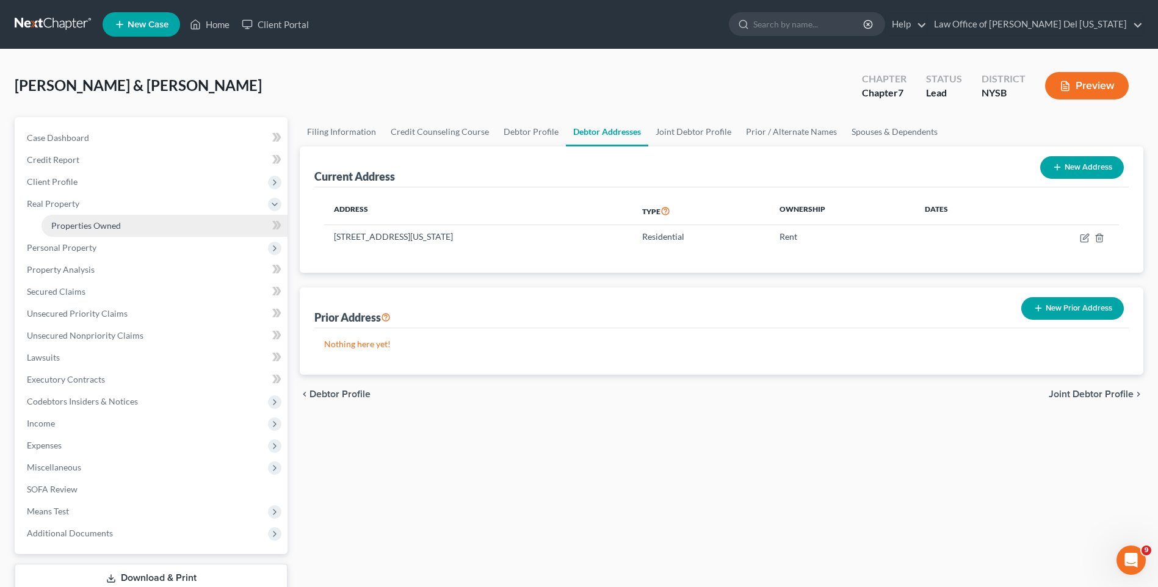
click at [97, 230] on span "Properties Owned" at bounding box center [86, 225] width 70 height 10
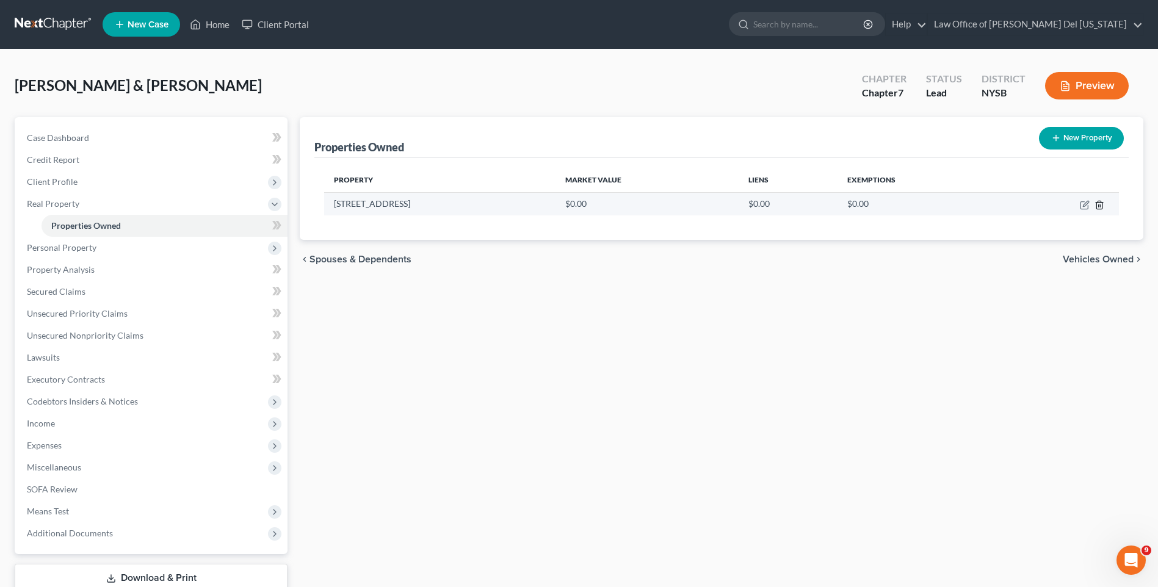
click at [1100, 206] on line "button" at bounding box center [1100, 205] width 0 height 2
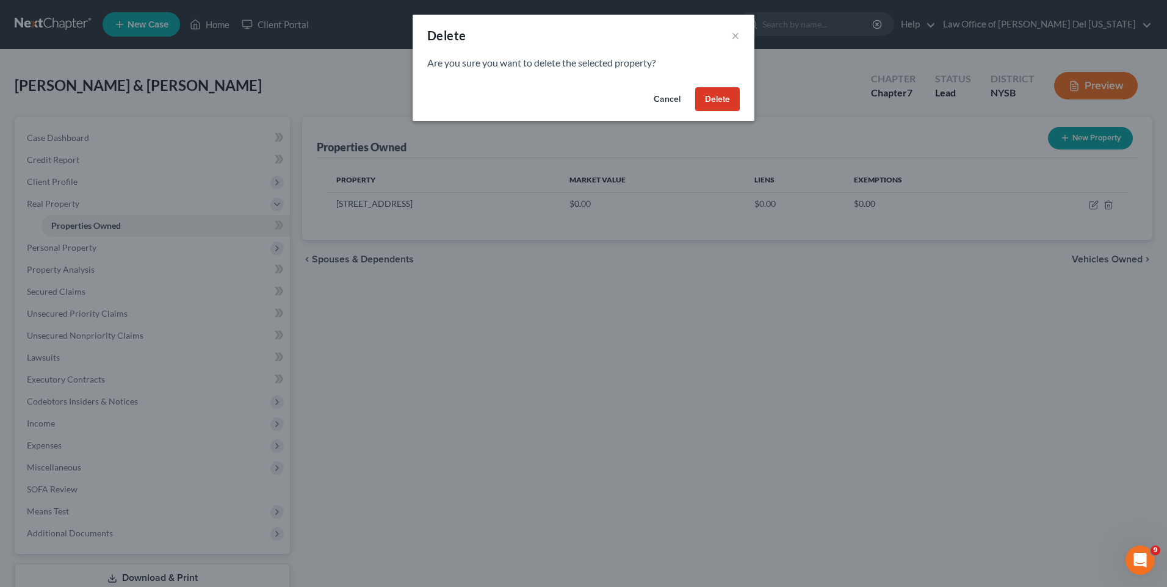
click at [712, 104] on button "Delete" at bounding box center [717, 99] width 45 height 24
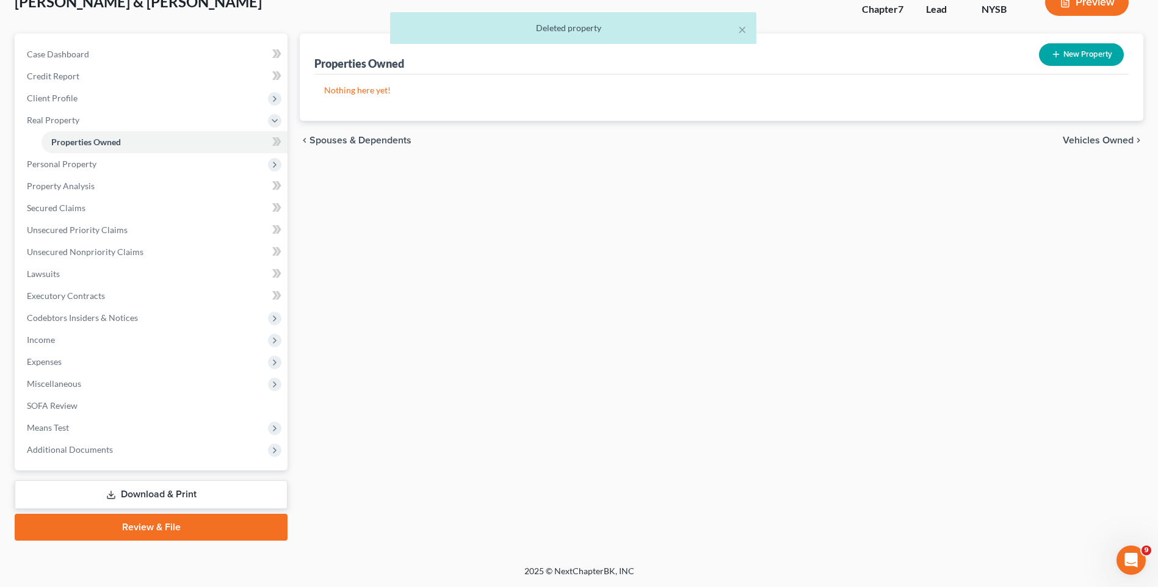
click at [176, 487] on link "Download & Print" at bounding box center [151, 494] width 273 height 29
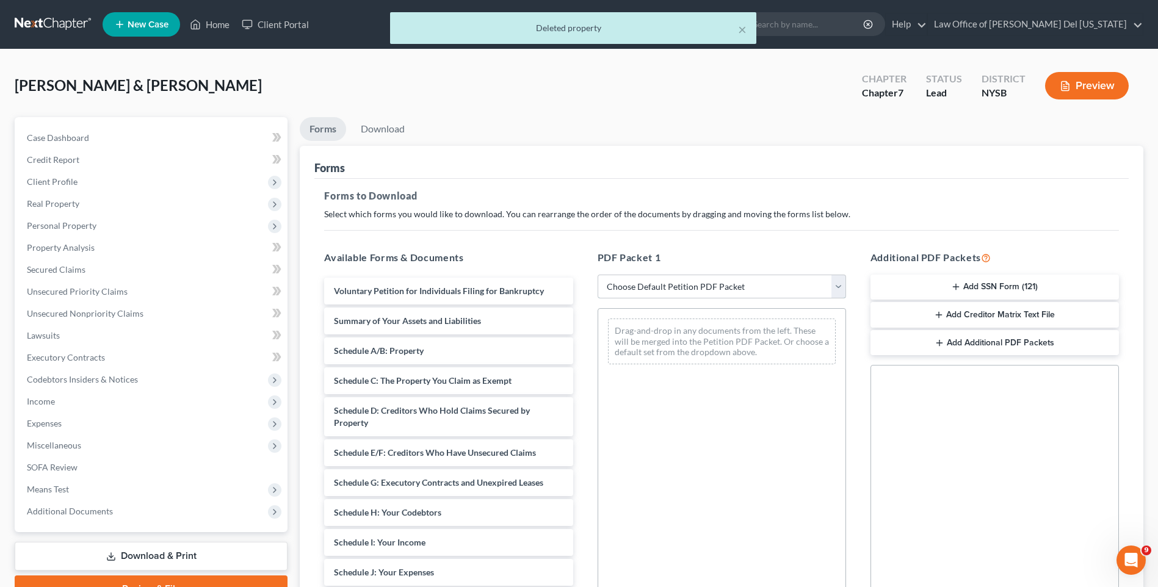
click at [753, 288] on select "Choose Default Petition PDF Packet Complete Bankruptcy Petition (all forms and …" at bounding box center [722, 287] width 248 height 24
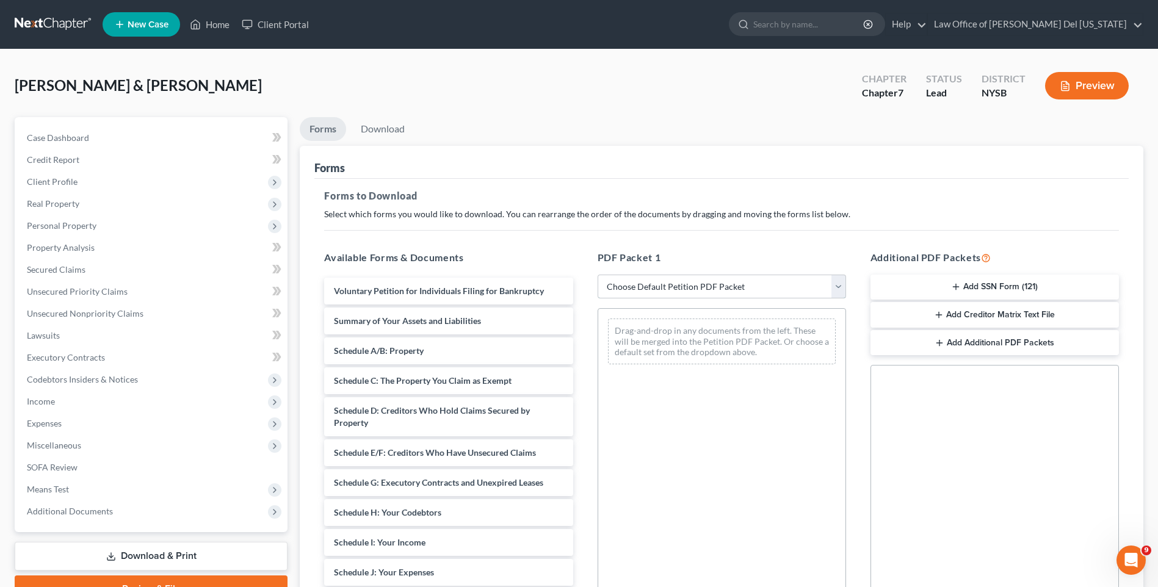
select select "0"
click at [598, 275] on select "Choose Default Petition PDF Packet Complete Bankruptcy Petition (all forms and …" at bounding box center [722, 287] width 248 height 24
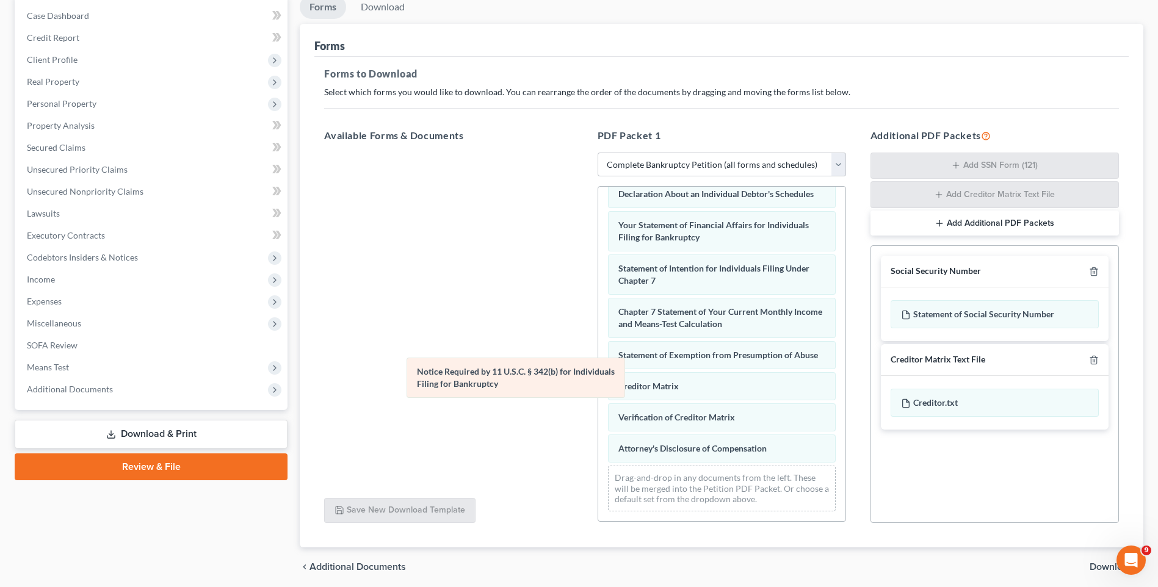
scroll to position [389, 0]
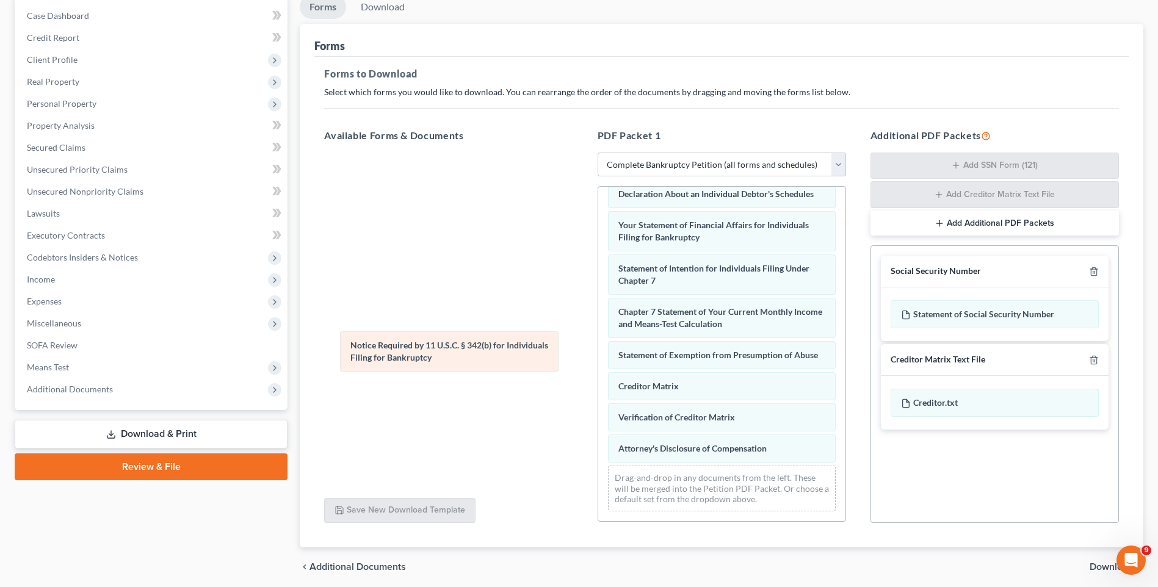
drag, startPoint x: 648, startPoint y: 414, endPoint x: 380, endPoint y: 354, distance: 274.6
click at [598, 354] on div "Notice Required by 11 U.S.C. § 342(b) for Individuals Filing for Bankruptcy Vol…" at bounding box center [721, 171] width 247 height 699
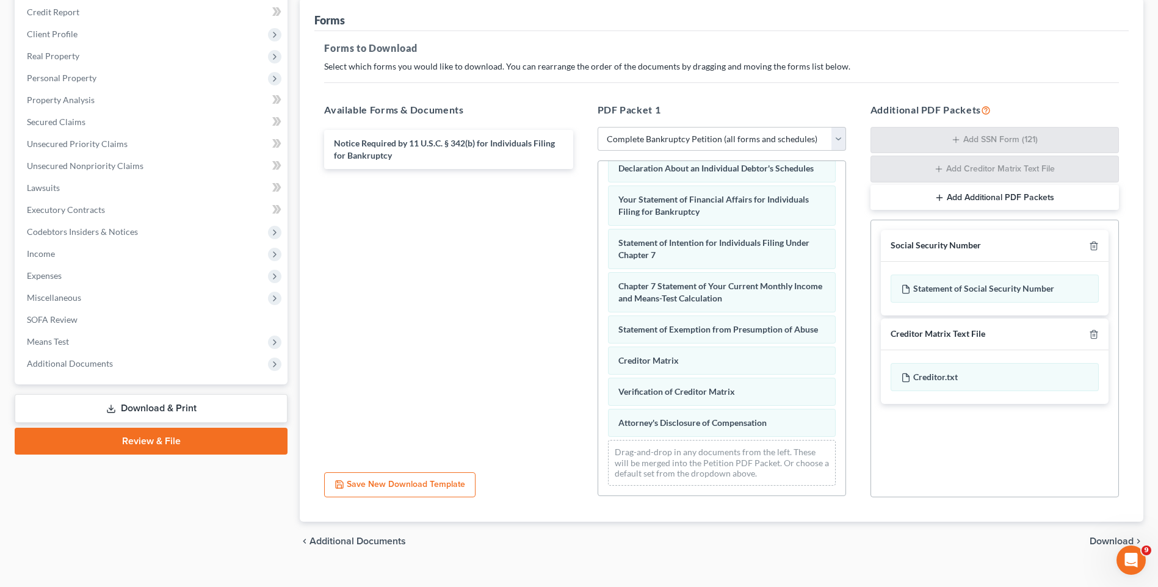
scroll to position [168, 0]
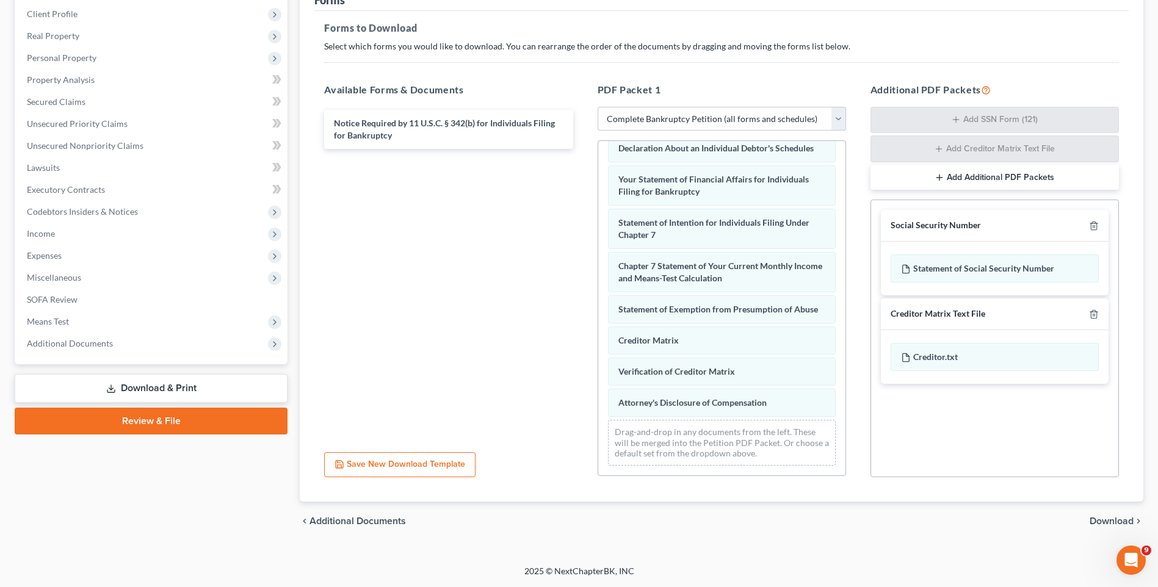
click at [1109, 521] on span "Download" at bounding box center [1112, 521] width 44 height 10
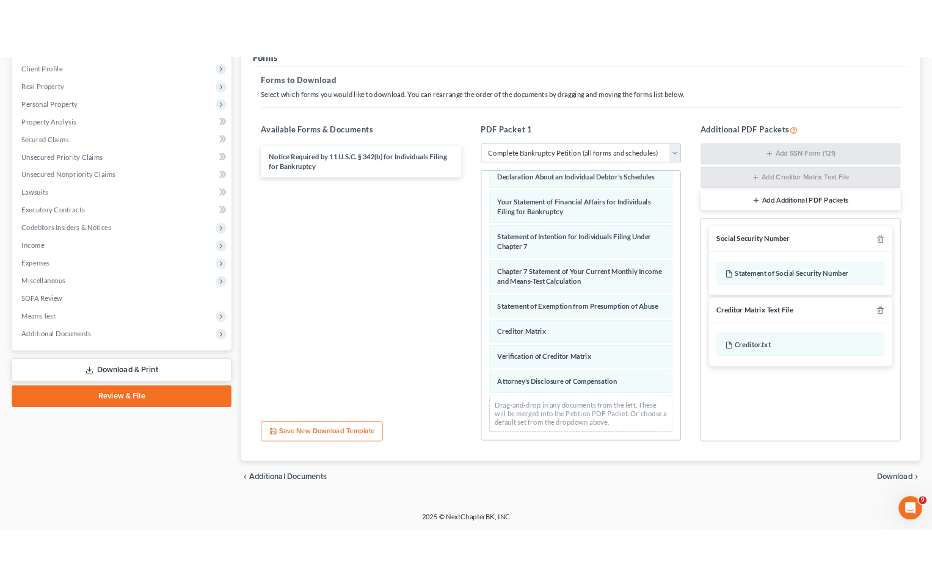
scroll to position [62, 0]
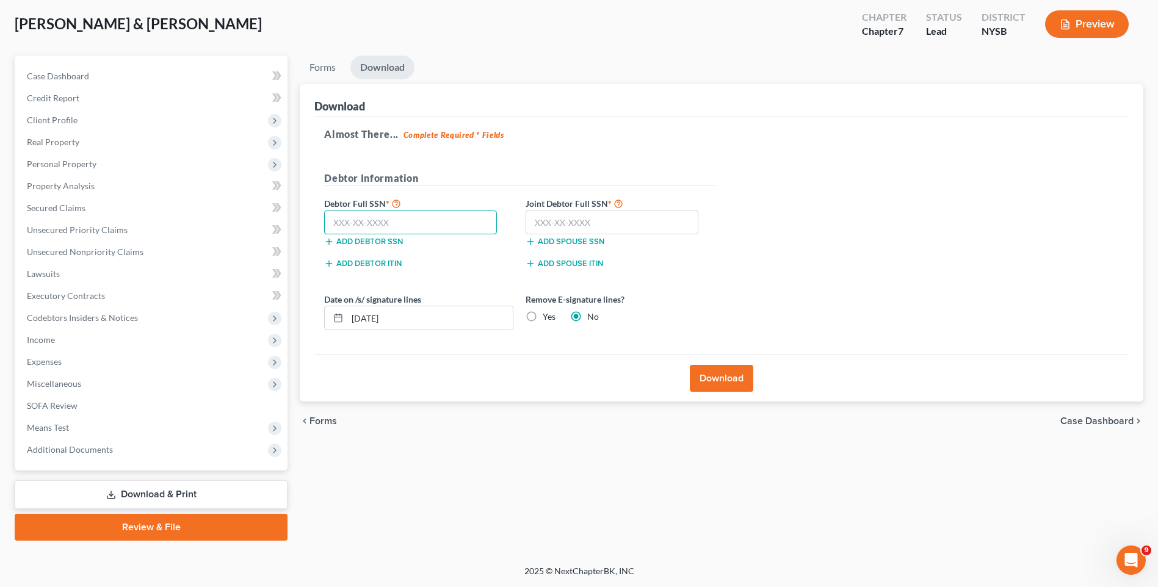
click at [406, 218] on input "text" at bounding box center [410, 223] width 173 height 24
type input "592-20-9507"
click at [562, 219] on input "text" at bounding box center [612, 223] width 173 height 24
type input "392-02-2347"
click at [543, 318] on label "Yes" at bounding box center [549, 317] width 13 height 12
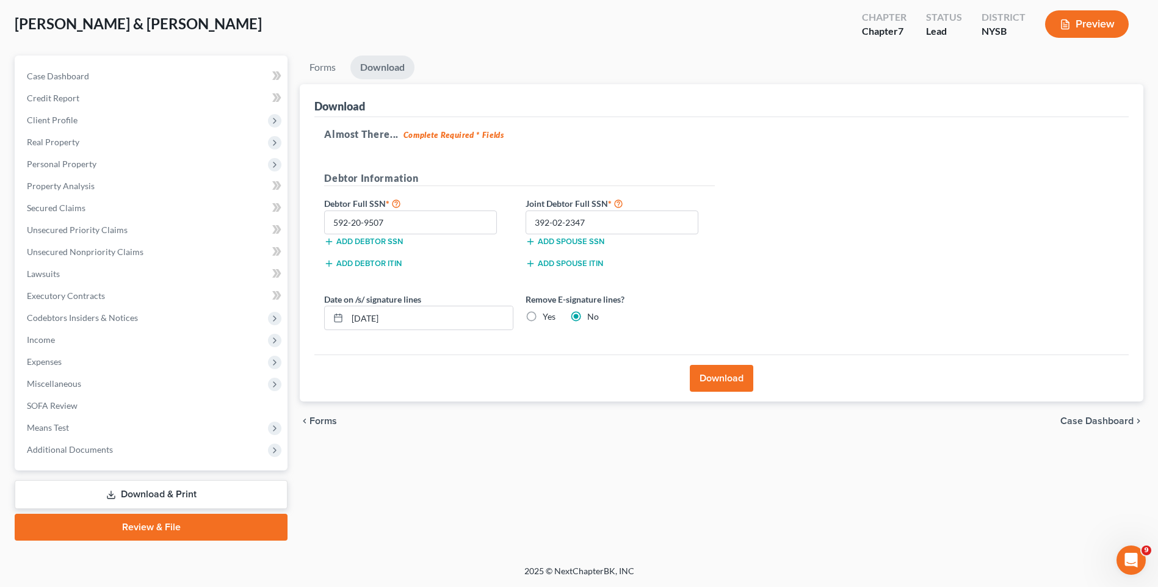
click at [548, 318] on input "Yes" at bounding box center [552, 315] width 8 height 8
radio input "true"
radio input "false"
click at [733, 374] on button "Download" at bounding box center [721, 378] width 63 height 27
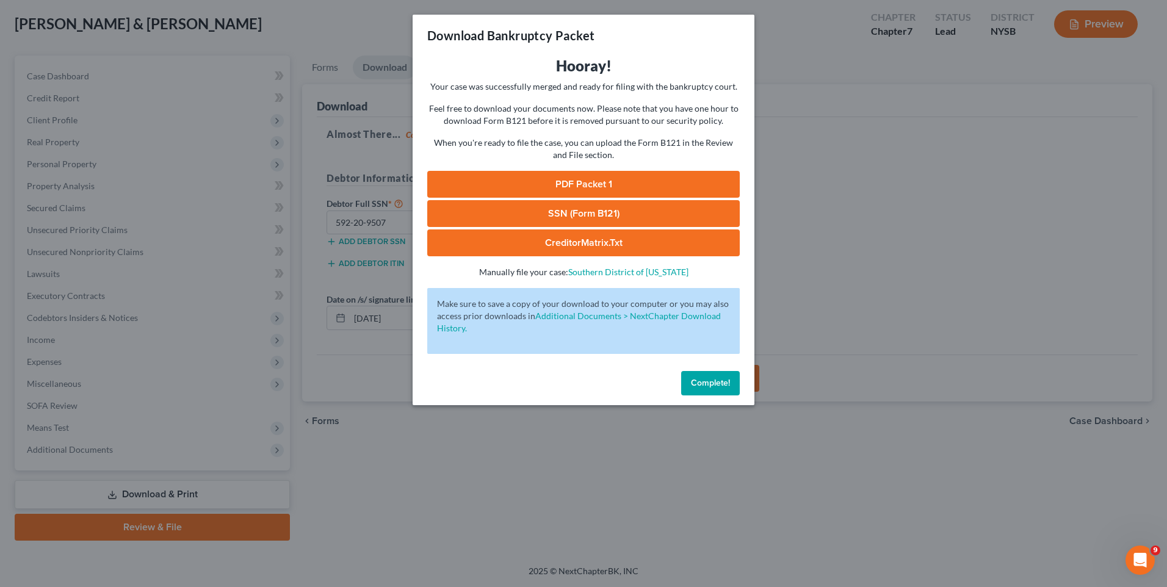
drag, startPoint x: 593, startPoint y: 179, endPoint x: 578, endPoint y: 186, distance: 16.7
click at [593, 179] on link "PDF Packet 1" at bounding box center [583, 184] width 313 height 27
